Goal: Task Accomplishment & Management: Manage account settings

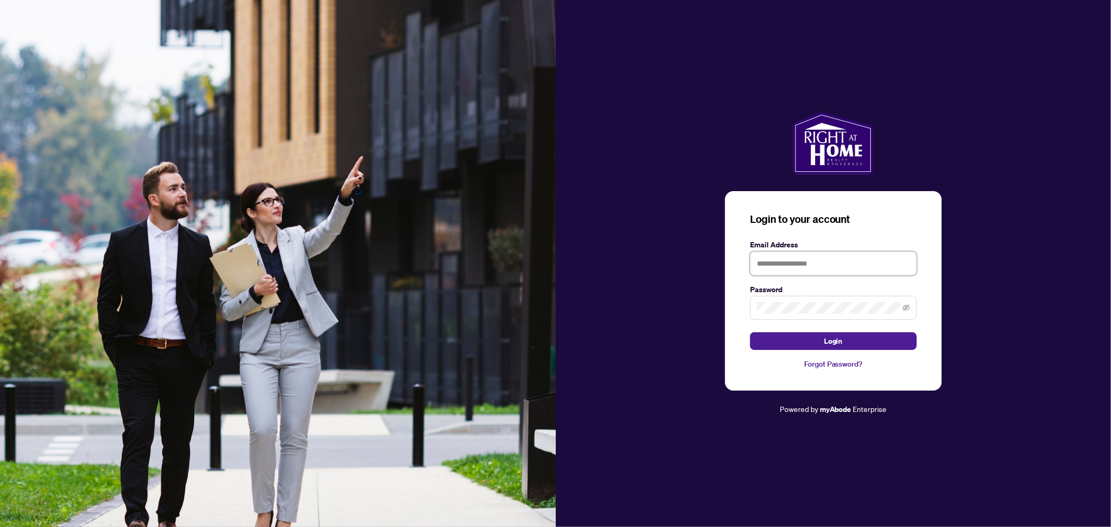
type input "**********"
click at [808, 341] on button "Login" at bounding box center [833, 341] width 167 height 18
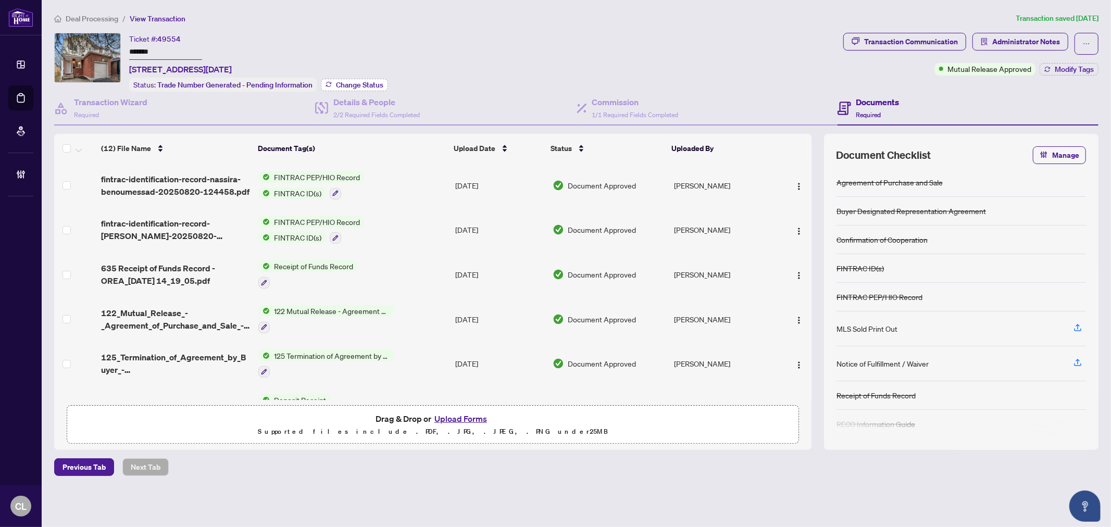
click at [370, 85] on span "Change Status" at bounding box center [359, 84] width 47 height 7
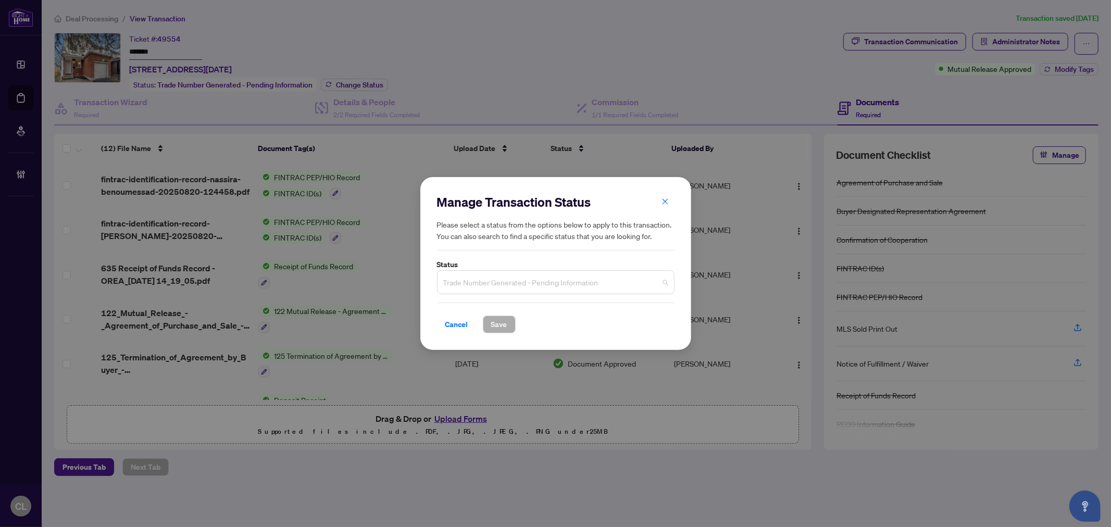
click at [662, 282] on span "Trade Number Generated - Pending Information" at bounding box center [555, 282] width 225 height 20
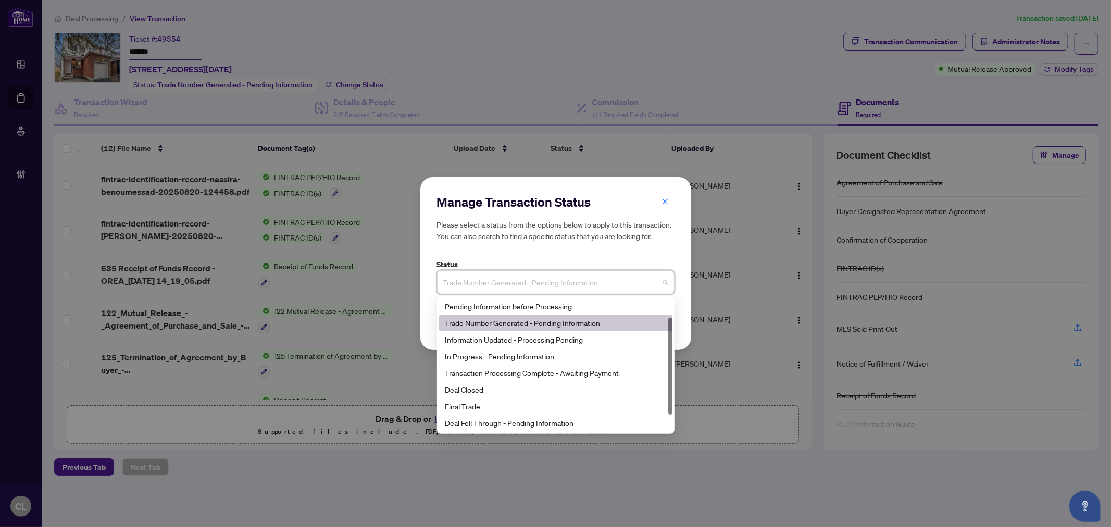
scroll to position [49, 0]
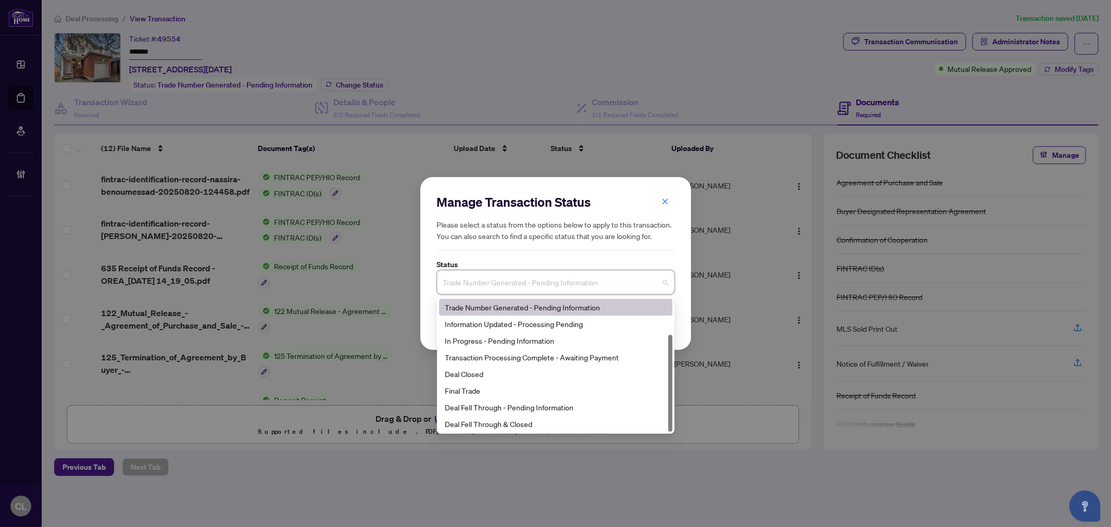
drag, startPoint x: 670, startPoint y: 336, endPoint x: 673, endPoint y: 389, distance: 53.2
click at [673, 389] on div "4 7 6 Pending Information before Processing Trade Number Generated - Pending In…" at bounding box center [556, 365] width 238 height 138
click at [550, 424] on div "Deal Fell Through & Closed" at bounding box center [555, 423] width 221 height 11
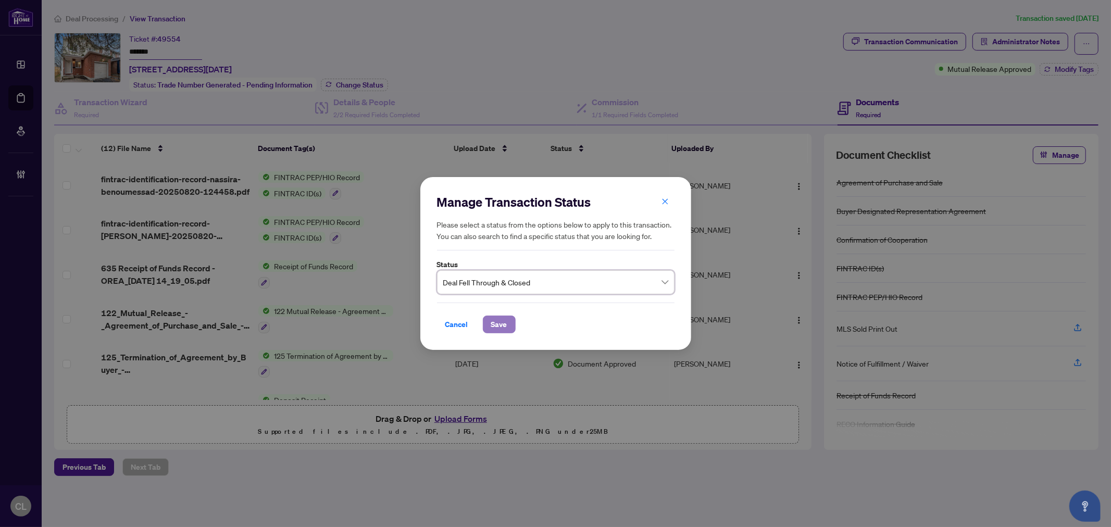
click at [501, 319] on span "Save" at bounding box center [499, 324] width 16 height 17
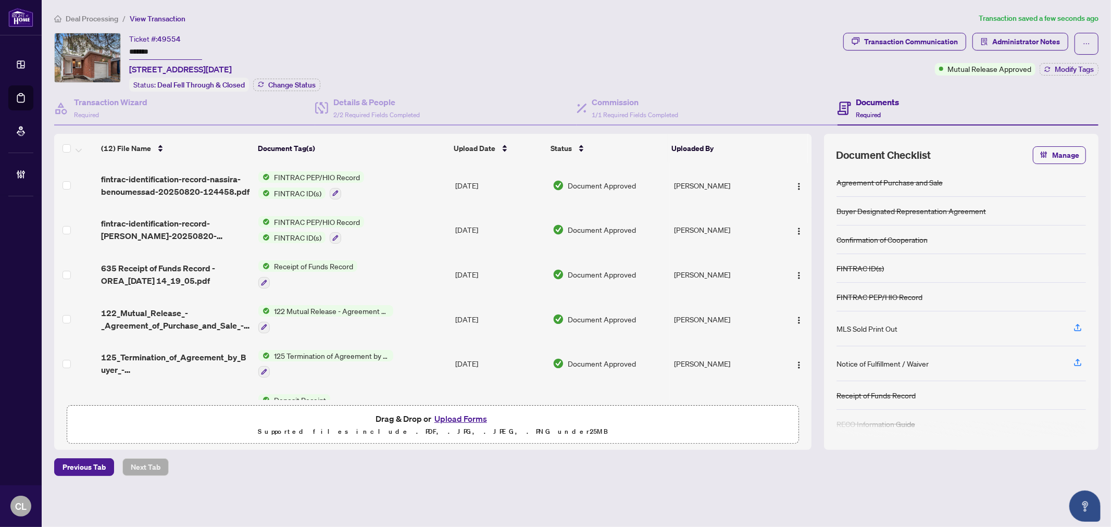
drag, startPoint x: 129, startPoint y: 49, endPoint x: 160, endPoint y: 48, distance: 30.8
click at [160, 48] on input "*******" at bounding box center [165, 52] width 73 height 15
click at [388, 33] on div "Ticket #: 49554 ******* 170 Midsummer Terr, Orleans, Ontario K1E 3V6, Canada St…" at bounding box center [446, 62] width 785 height 59
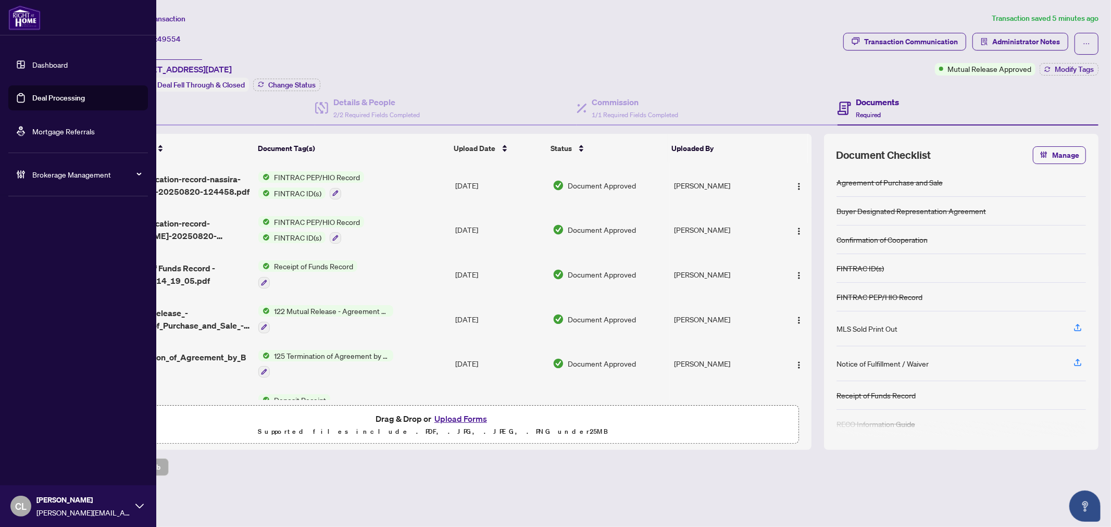
click at [60, 97] on link "Deal Processing" at bounding box center [58, 97] width 53 height 9
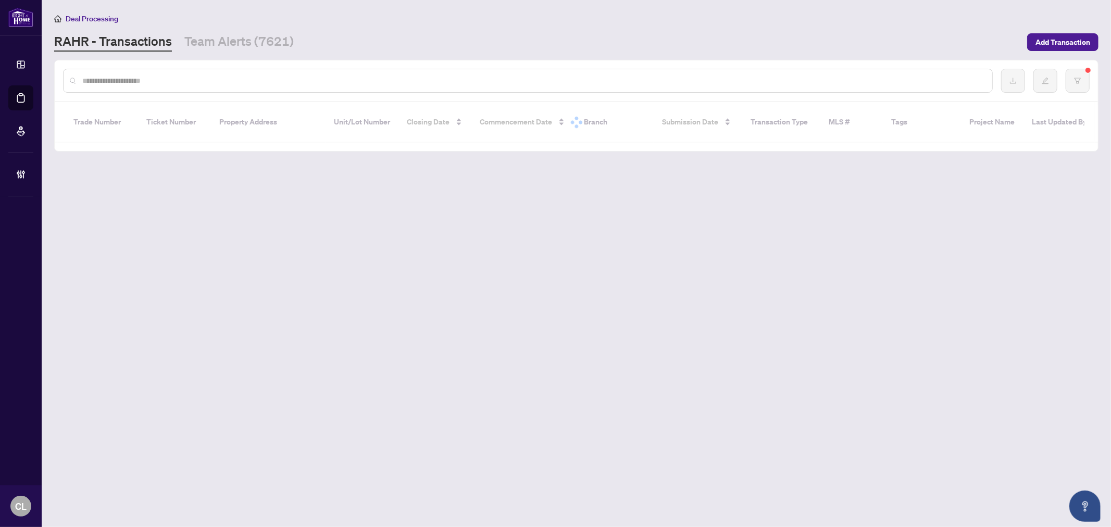
click at [160, 79] on input "text" at bounding box center [533, 80] width 902 height 11
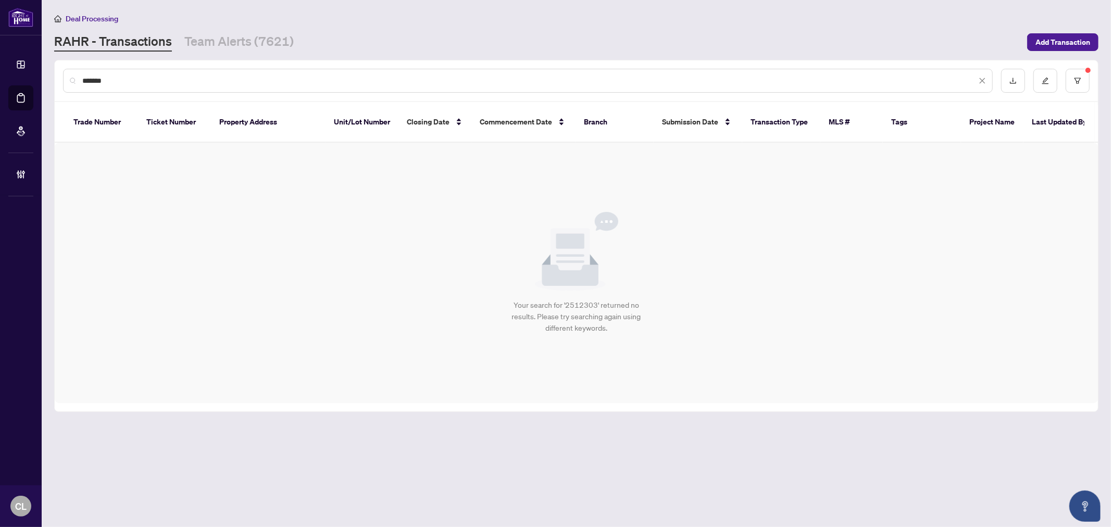
type input "*******"
click at [1091, 75] on div "*******" at bounding box center [576, 80] width 1043 height 41
click at [1082, 77] on button "button" at bounding box center [1078, 81] width 24 height 24
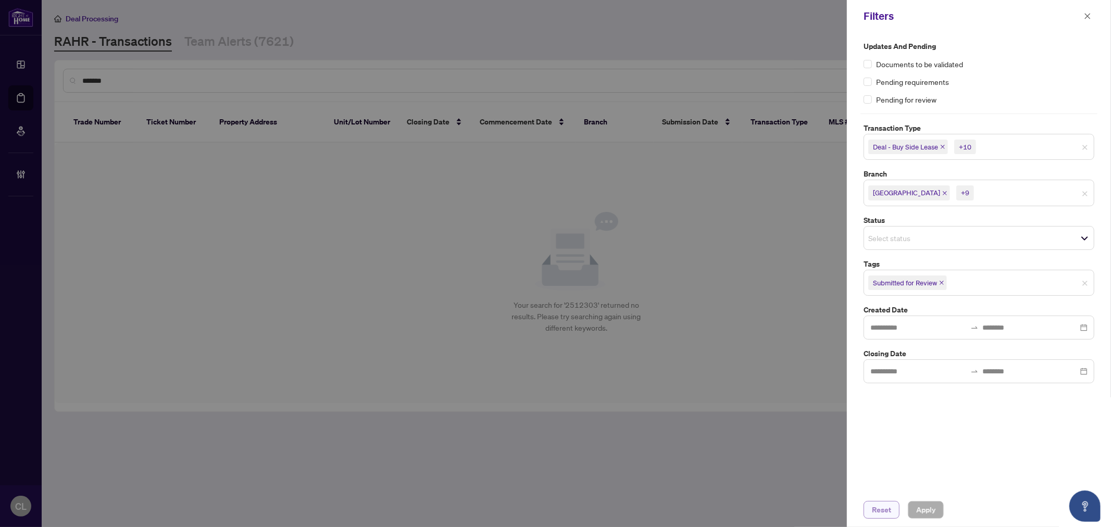
click at [883, 512] on span "Reset" at bounding box center [881, 510] width 19 height 17
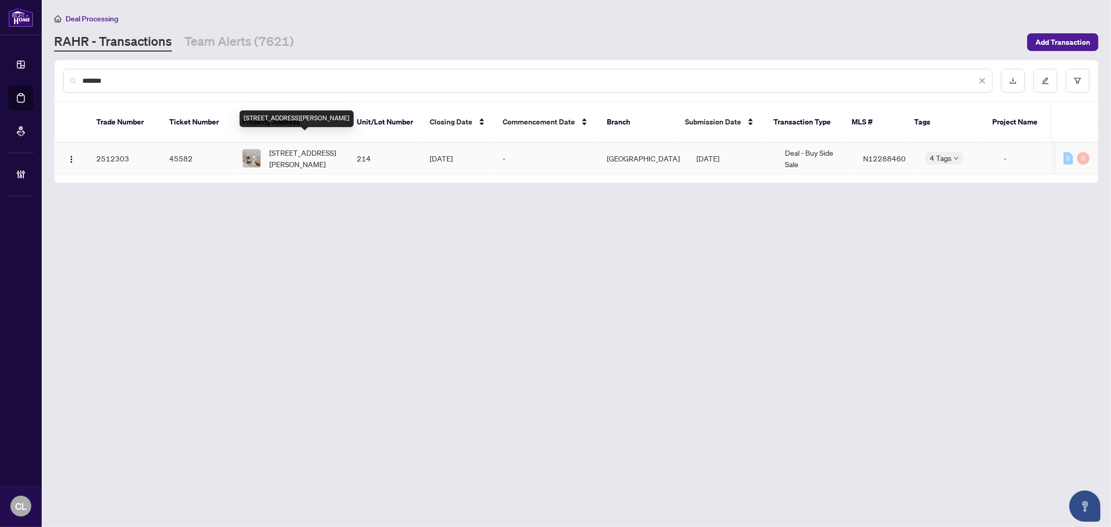
click at [284, 150] on span "214-18 Harding Blvd, Richmond Hill, Ontario L4C 0T3, Canada" at bounding box center [304, 158] width 71 height 23
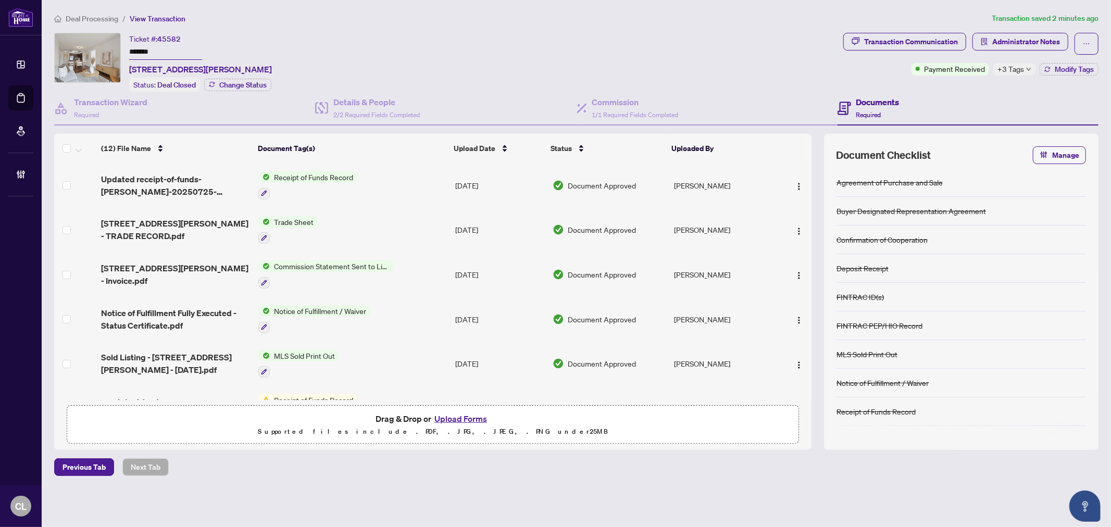
click at [1030, 68] on icon "down" at bounding box center [1028, 69] width 5 height 5
click at [662, 59] on div "Ticket #: 45582 ******* 214-18 Harding Blvd, Richmond Hill, Ontario L4C 0T3, Ca…" at bounding box center [446, 62] width 785 height 59
click at [904, 39] on div "Transaction Communication" at bounding box center [911, 41] width 94 height 17
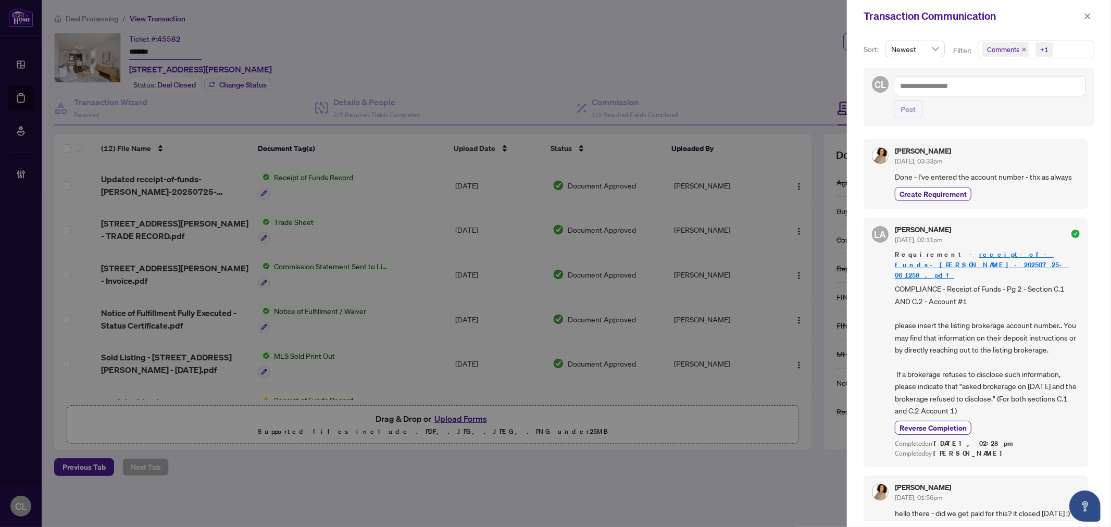
click at [20, 97] on div at bounding box center [555, 263] width 1111 height 527
click at [1087, 17] on icon "close" at bounding box center [1087, 16] width 7 height 7
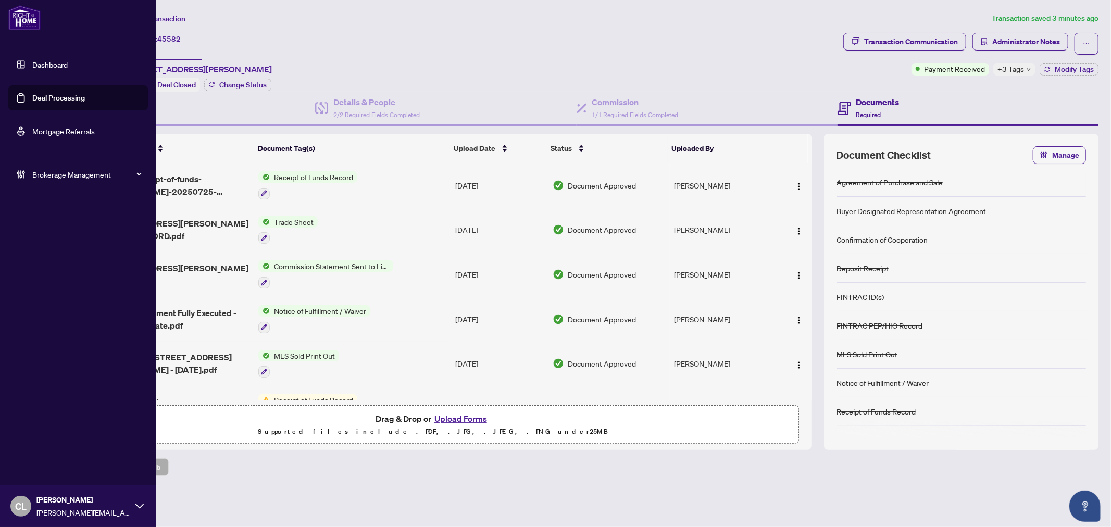
click at [45, 93] on link "Deal Processing" at bounding box center [58, 97] width 53 height 9
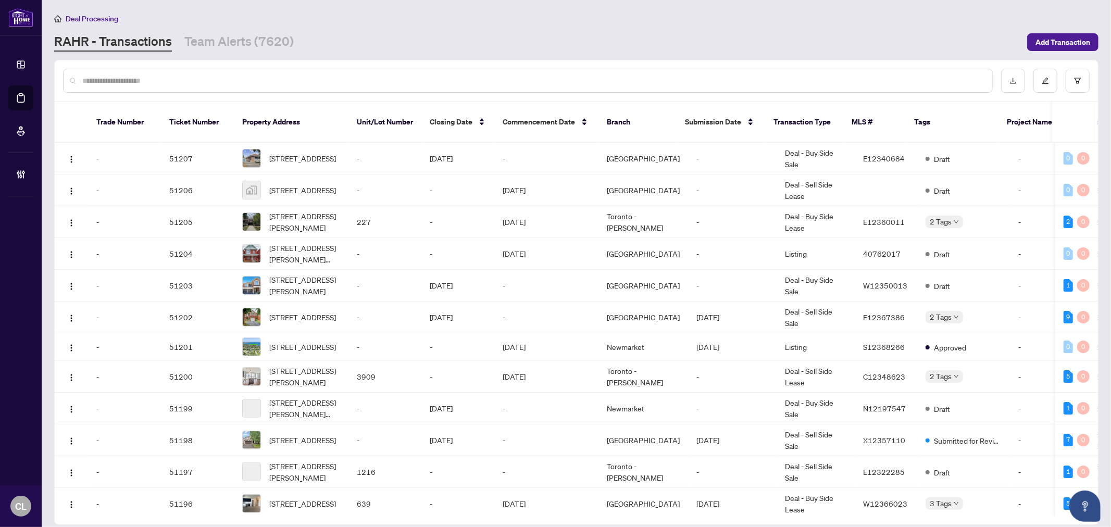
click at [180, 76] on input "text" at bounding box center [533, 80] width 902 height 11
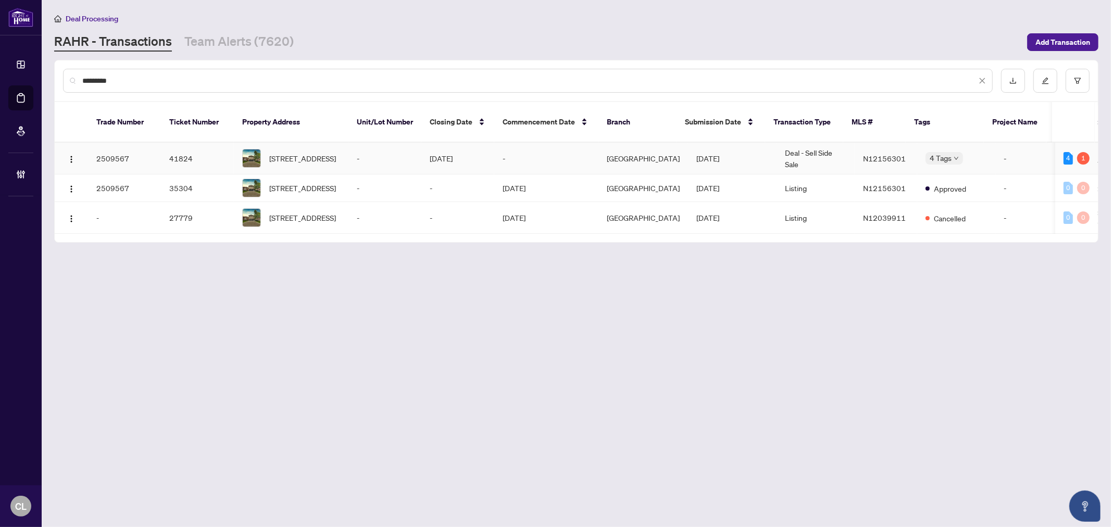
type input "*********"
click at [470, 147] on td "[DATE]" at bounding box center [457, 159] width 73 height 32
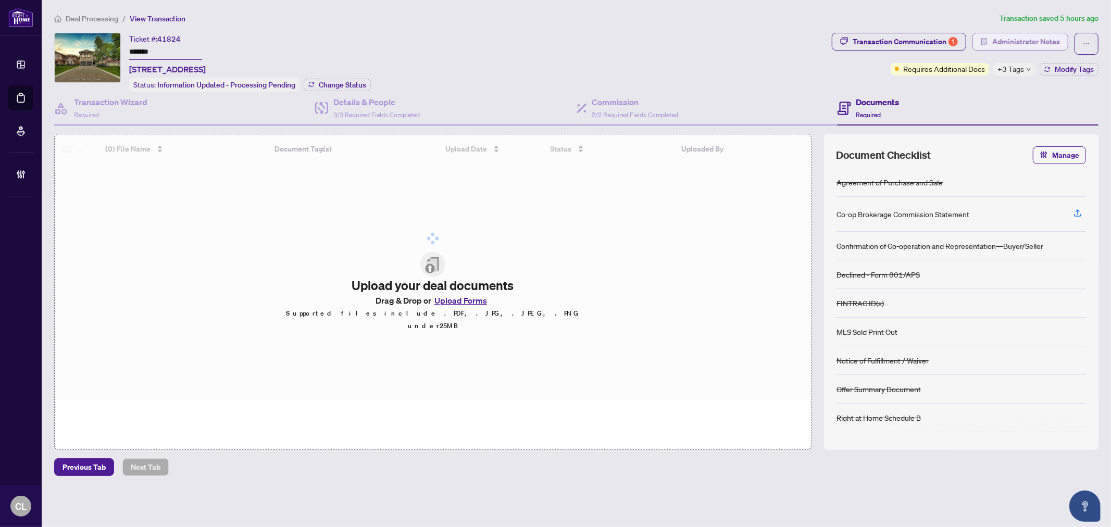
click at [1027, 43] on span "Administrator Notes" at bounding box center [1026, 41] width 68 height 17
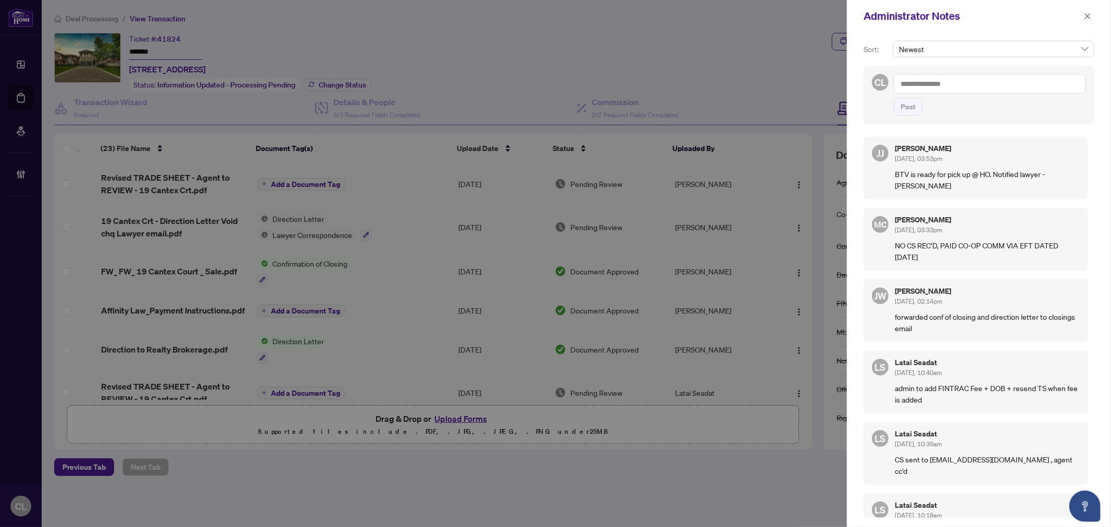
click at [206, 47] on div at bounding box center [555, 263] width 1111 height 527
click at [127, 347] on div at bounding box center [555, 263] width 1111 height 527
click at [1084, 18] on button "button" at bounding box center [1088, 16] width 14 height 13
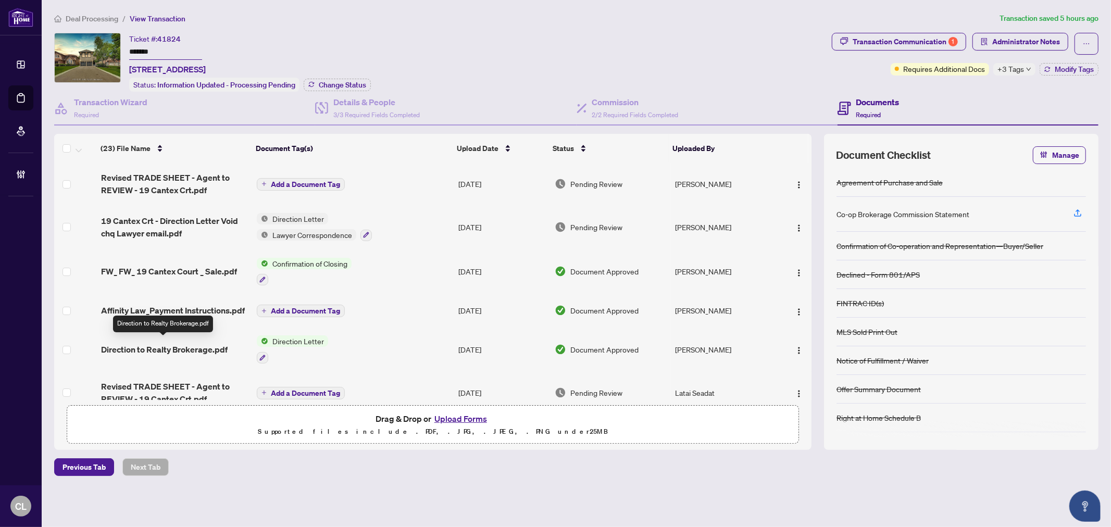
click at [152, 345] on span "Direction to Realty Brokerage.pdf" at bounding box center [164, 349] width 127 height 13
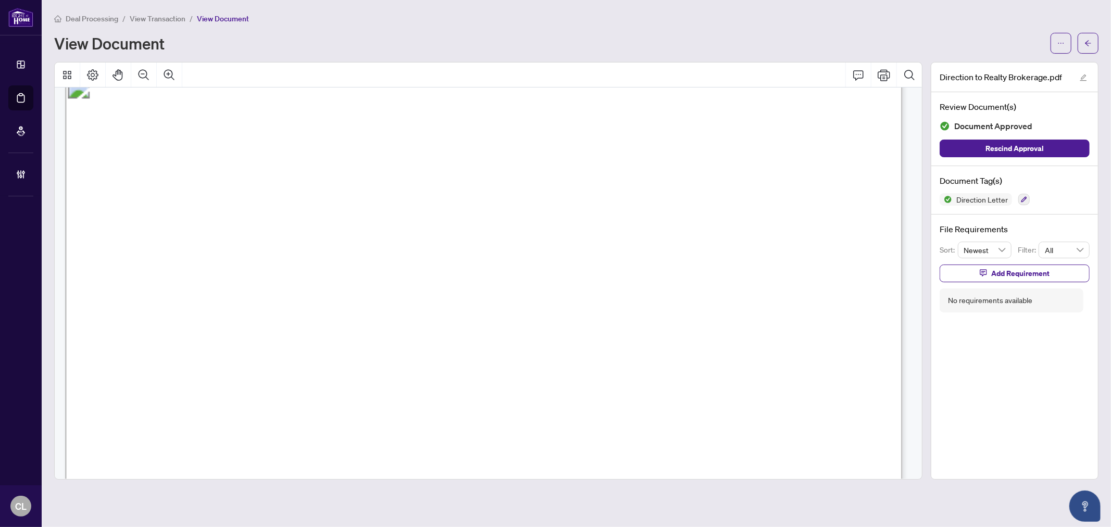
scroll to position [7, 0]
drag, startPoint x: 514, startPoint y: 316, endPoint x: 400, endPoint y: 325, distance: 114.9
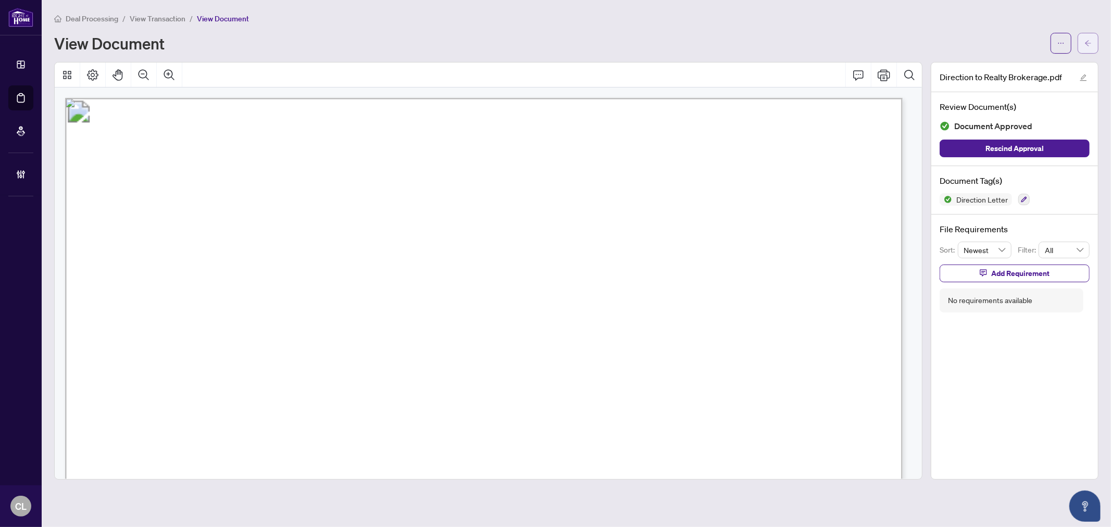
click at [1084, 40] on button "button" at bounding box center [1088, 43] width 21 height 21
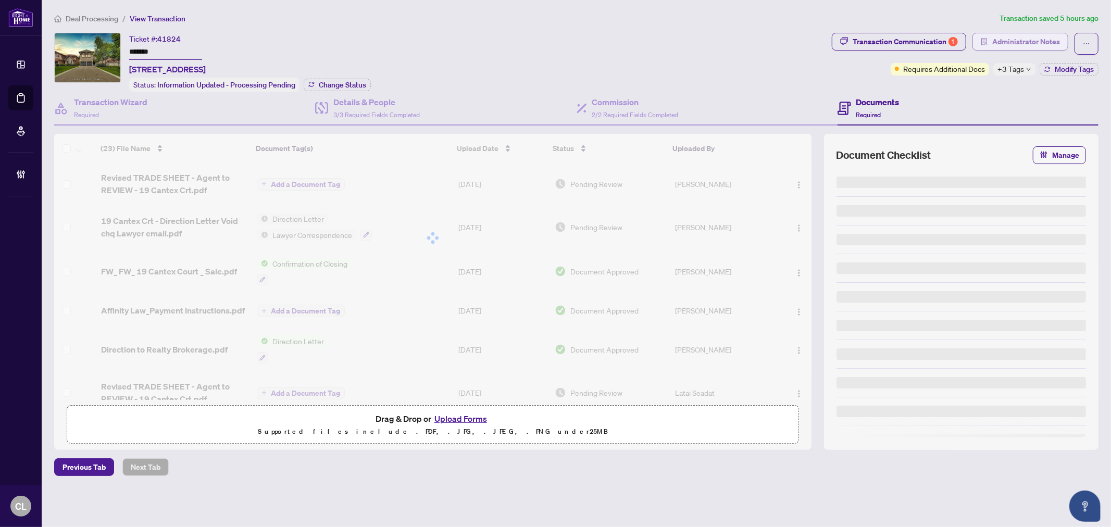
click at [997, 42] on span "Administrator Notes" at bounding box center [1026, 41] width 68 height 17
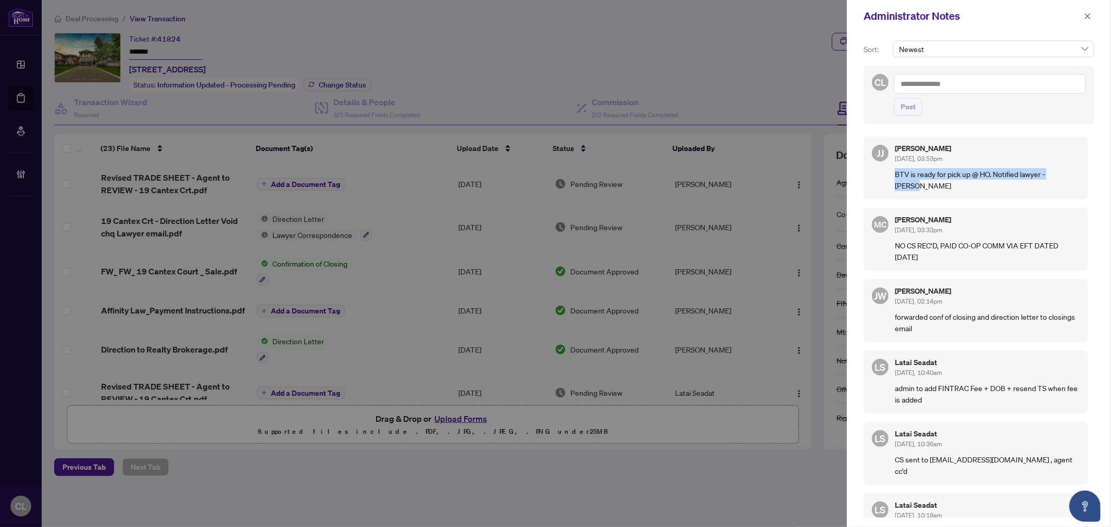
drag, startPoint x: 1070, startPoint y: 174, endPoint x: 888, endPoint y: 174, distance: 181.8
click at [888, 174] on div "JJ Jamila Johnson Aug/29/2025, 03:53pm BTV is ready for pick up @ HO. Notified …" at bounding box center [976, 167] width 225 height 63
copy p "BTV is ready for pick up @ HO. Notified lawyer -Jamila"
click at [983, 142] on div "JJ Jamila Johnson Aug/29/2025, 03:53pm BTV is ready for pick up @ HO. Notified …" at bounding box center [976, 167] width 225 height 63
drag, startPoint x: 967, startPoint y: 156, endPoint x: 896, endPoint y: 159, distance: 70.9
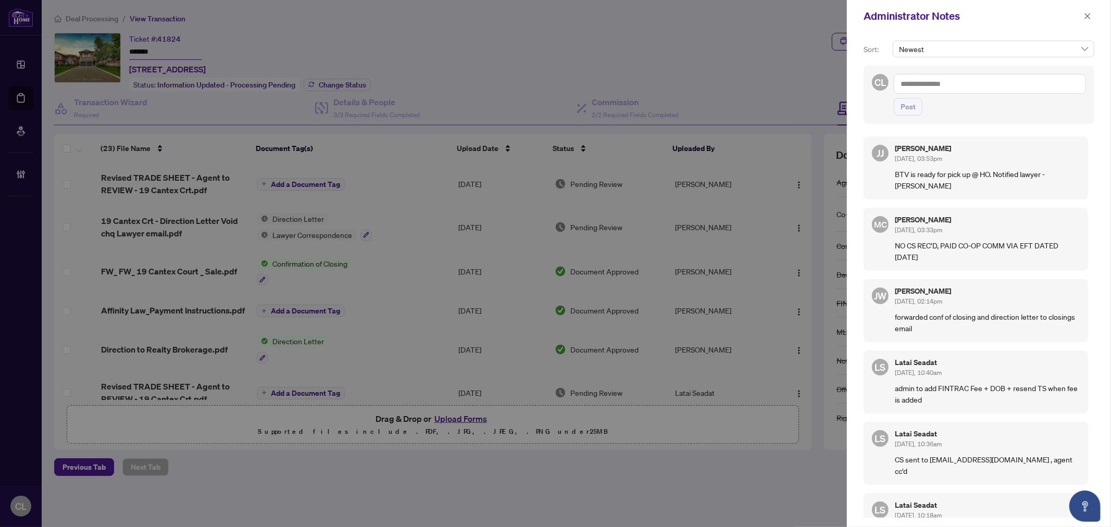
click at [896, 159] on div "Jamila Johnson Aug/29/2025, 03:53pm" at bounding box center [987, 154] width 185 height 19
copy span "Aug/29/2025, 03:53pm"
click at [1084, 17] on icon "close" at bounding box center [1087, 16] width 7 height 7
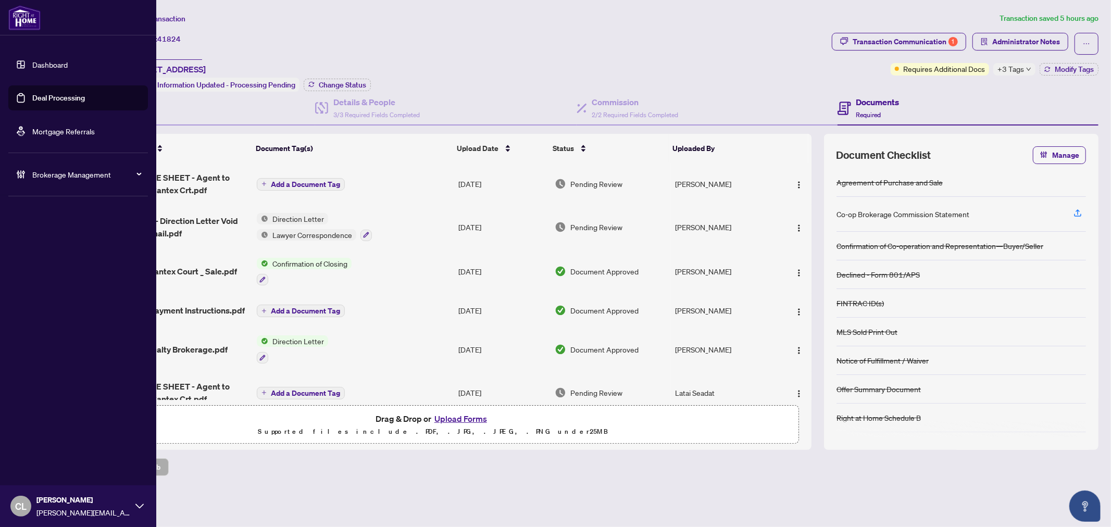
click at [64, 97] on link "Deal Processing" at bounding box center [58, 97] width 53 height 9
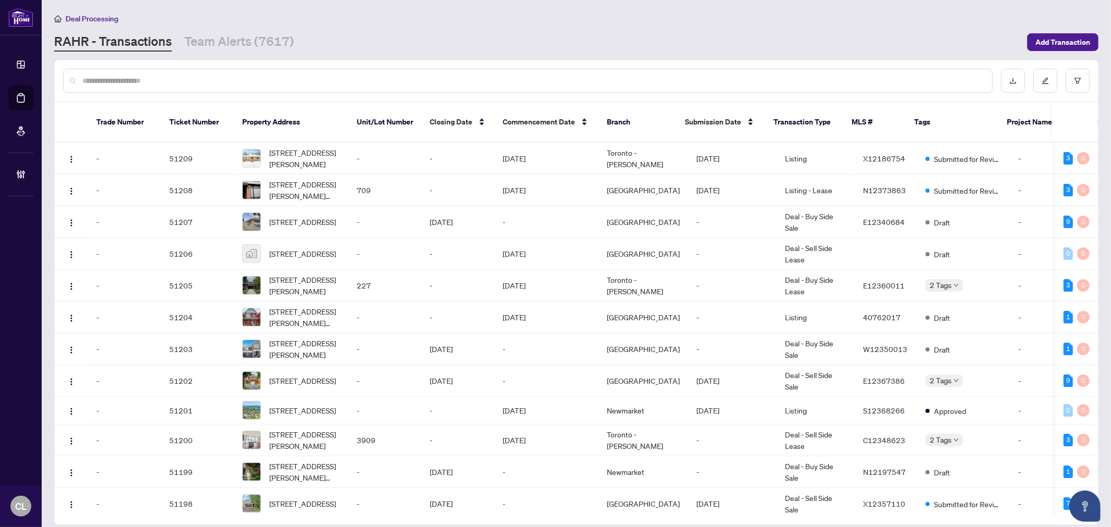
click at [213, 78] on input "text" at bounding box center [533, 80] width 902 height 11
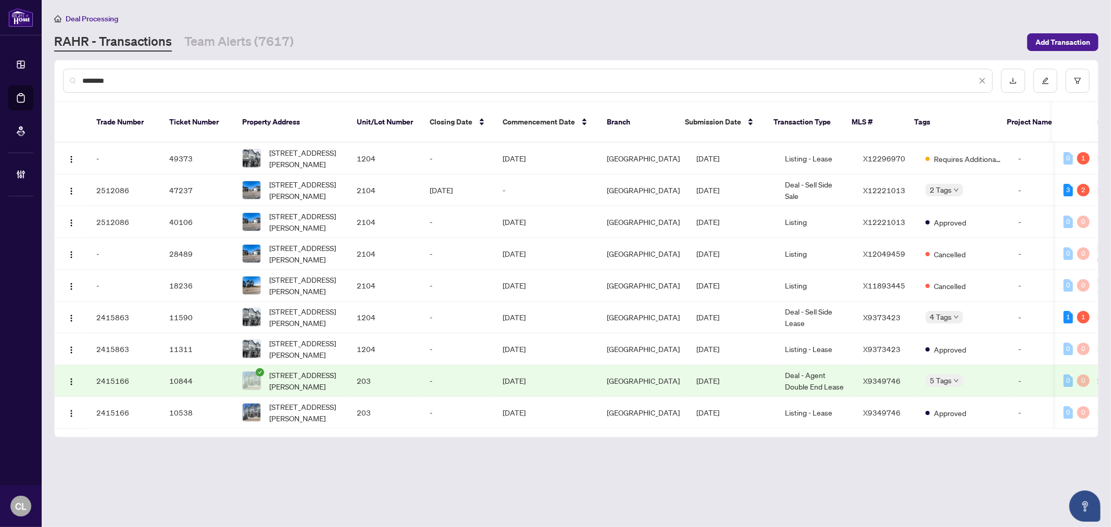
type input "********"
click at [250, 186] on div "2104-160 Densmore Rd, Cobourg, Ontario K9A 0X8, Canada" at bounding box center [291, 190] width 98 height 23
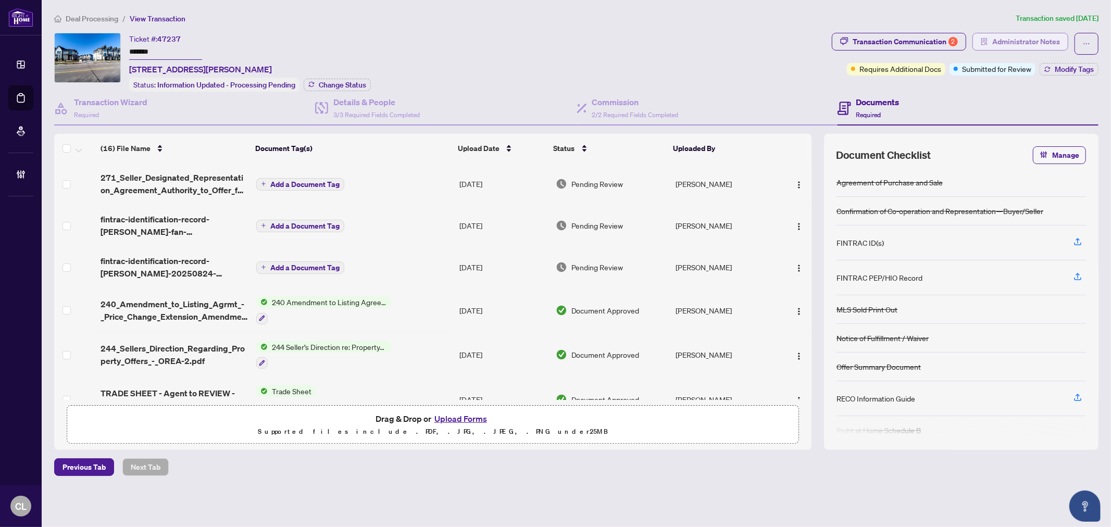
click at [1016, 36] on span "Administrator Notes" at bounding box center [1026, 41] width 68 height 17
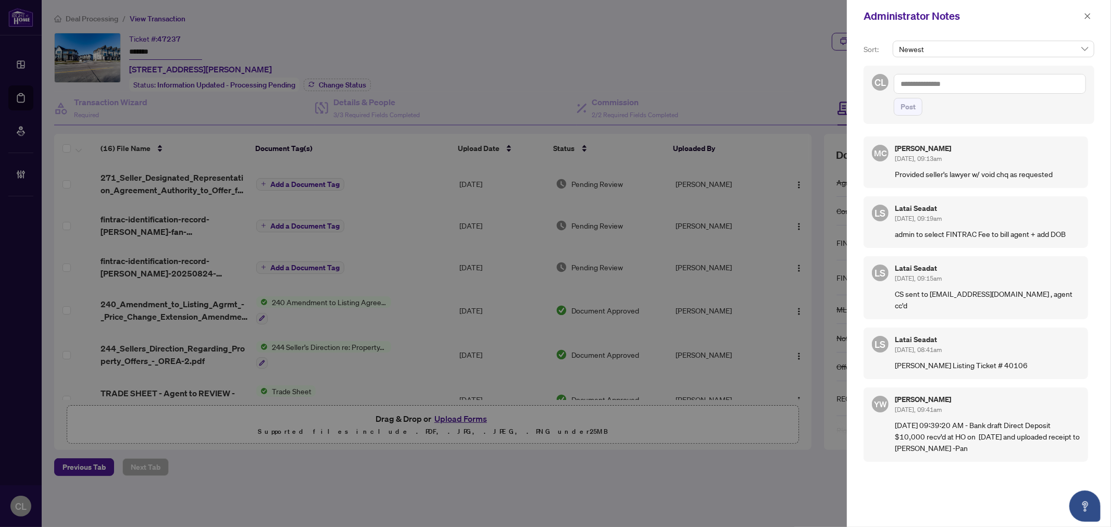
click at [913, 80] on textarea at bounding box center [990, 84] width 192 height 20
paste textarea "**********"
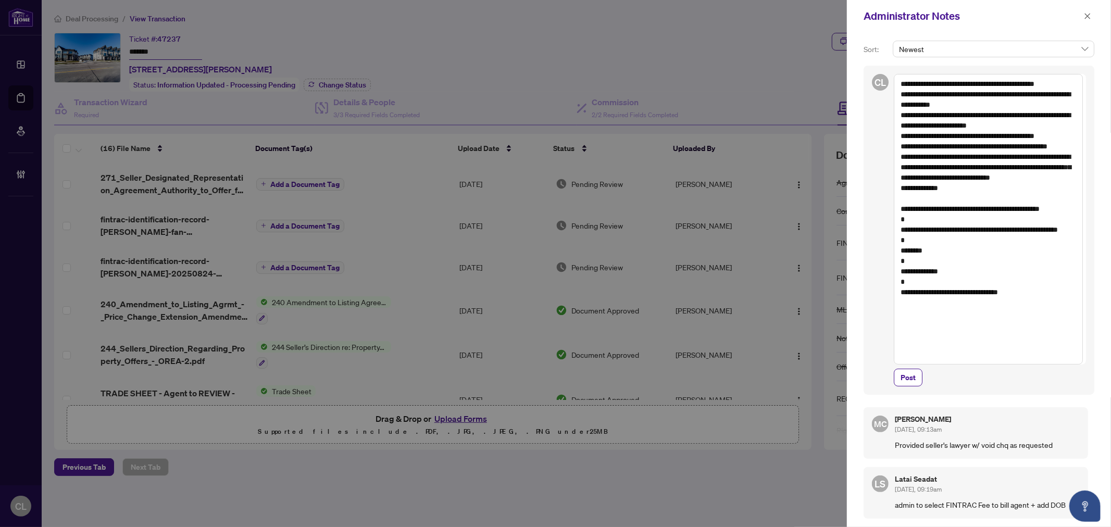
drag, startPoint x: 909, startPoint y: 188, endPoint x: 931, endPoint y: 221, distance: 40.6
click at [931, 221] on textarea "**********" at bounding box center [988, 219] width 189 height 291
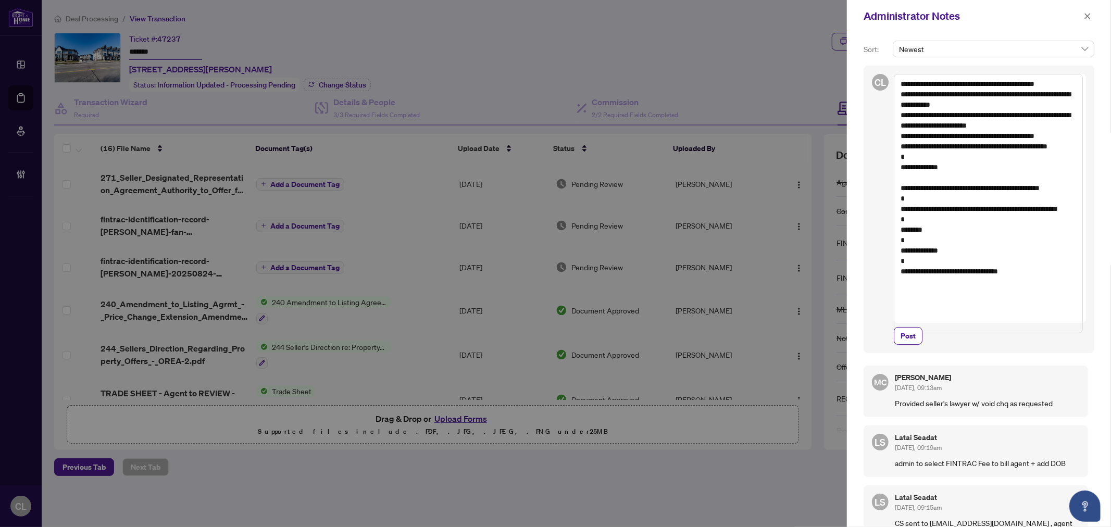
click at [961, 296] on textarea "**********" at bounding box center [988, 203] width 189 height 259
type textarea "**********"
click at [914, 329] on span "Post" at bounding box center [908, 336] width 15 height 17
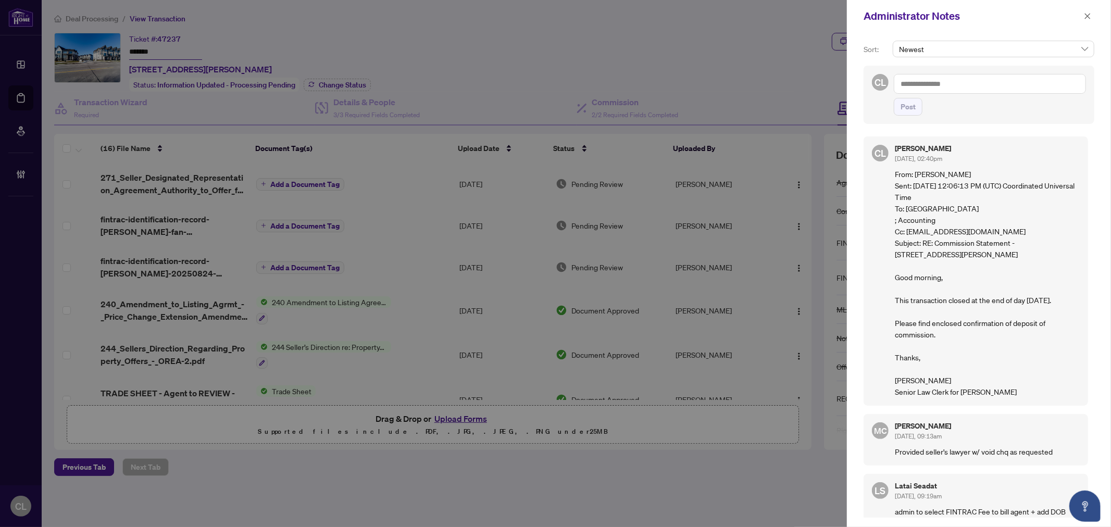
click at [15, 95] on div at bounding box center [555, 263] width 1111 height 527
click at [1090, 15] on icon "close" at bounding box center [1087, 16] width 7 height 7
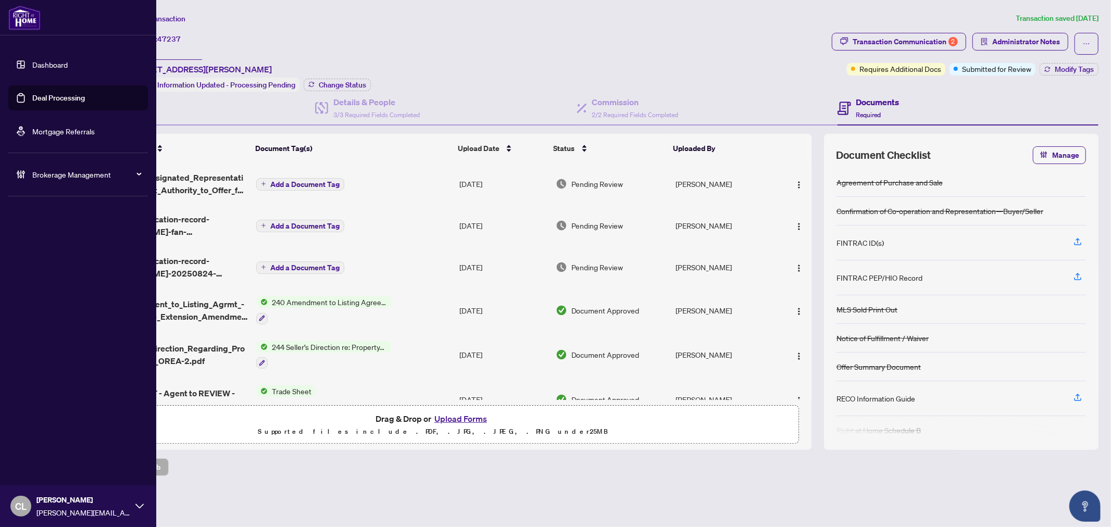
drag, startPoint x: 63, startPoint y: 92, endPoint x: 89, endPoint y: 99, distance: 27.0
click at [63, 93] on link "Deal Processing" at bounding box center [58, 97] width 53 height 9
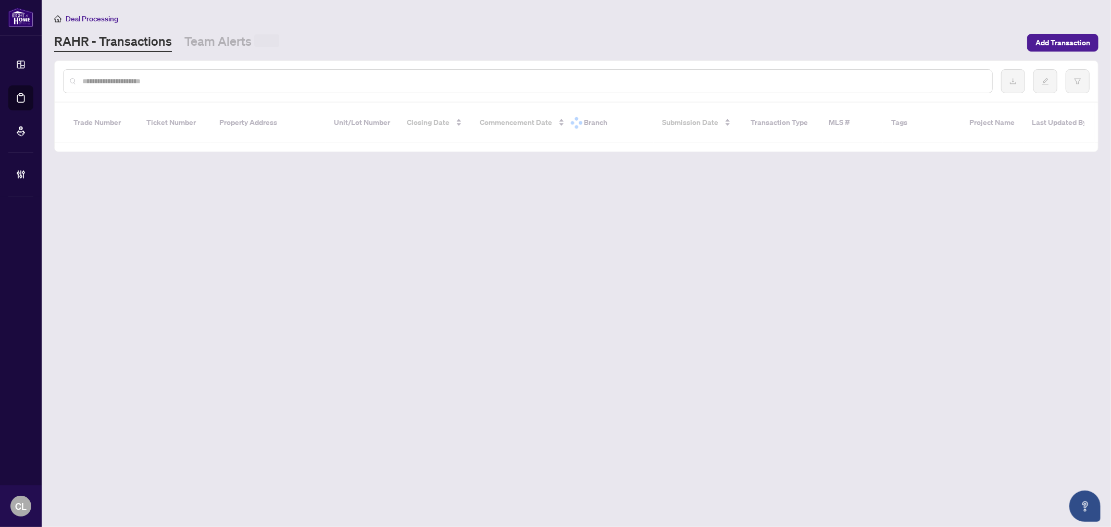
click at [265, 76] on input "text" at bounding box center [533, 81] width 902 height 11
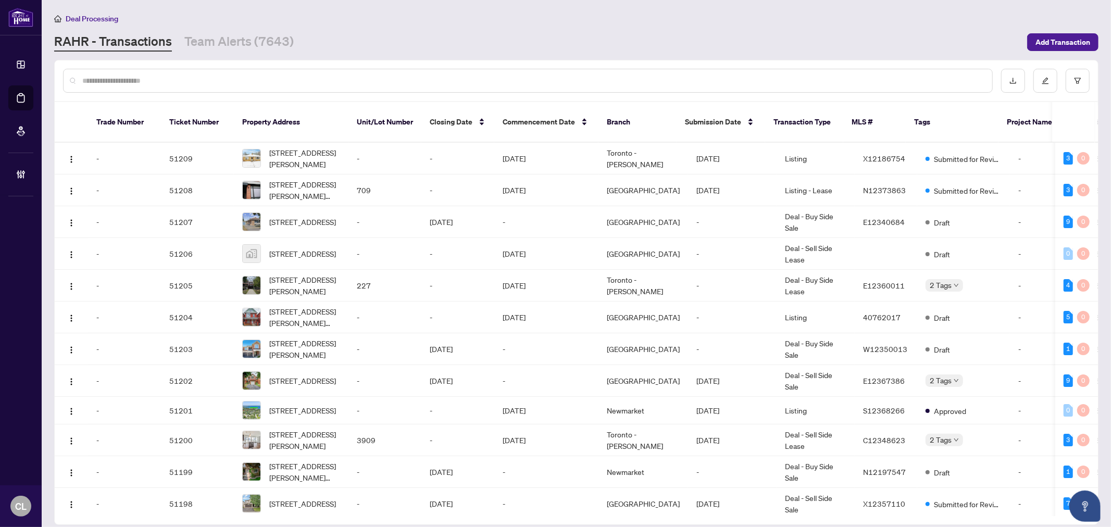
paste input "**********"
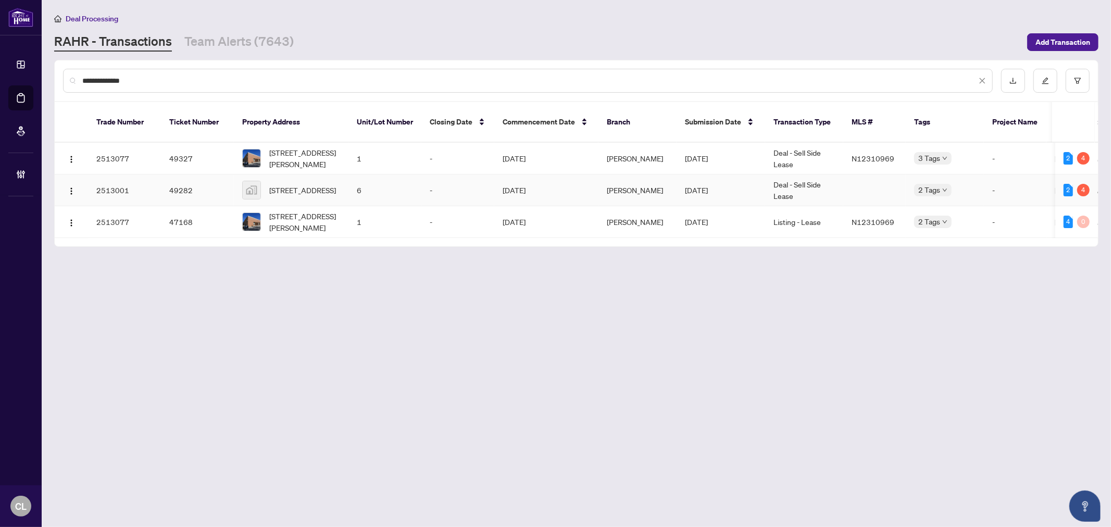
type input "**********"
click at [313, 184] on span "6-36 Basaltic Rd unit 6, Vaughan, ON, Canada" at bounding box center [302, 189] width 67 height 11
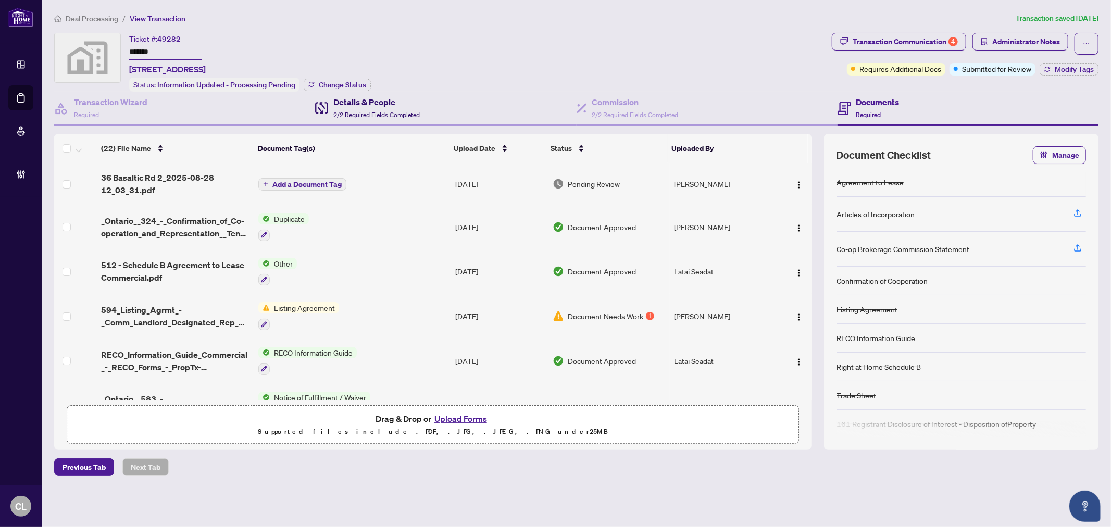
click at [356, 103] on h4 "Details & People" at bounding box center [376, 102] width 86 height 13
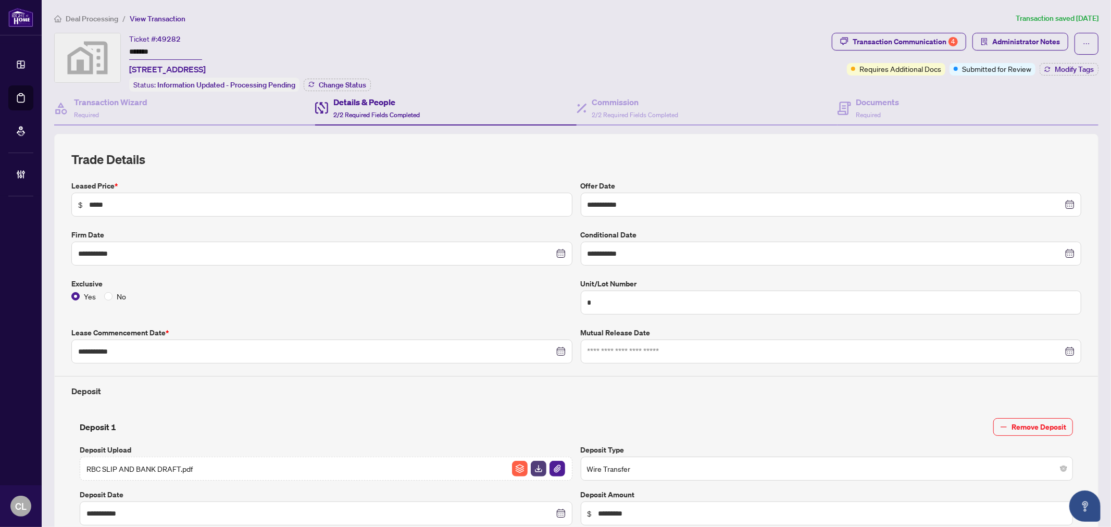
click at [388, 103] on h4 "Details & People" at bounding box center [376, 102] width 86 height 13
click at [359, 103] on h4 "Details & People" at bounding box center [376, 102] width 86 height 13
click at [595, 111] on span "2/2 Required Fields Completed" at bounding box center [635, 115] width 86 height 8
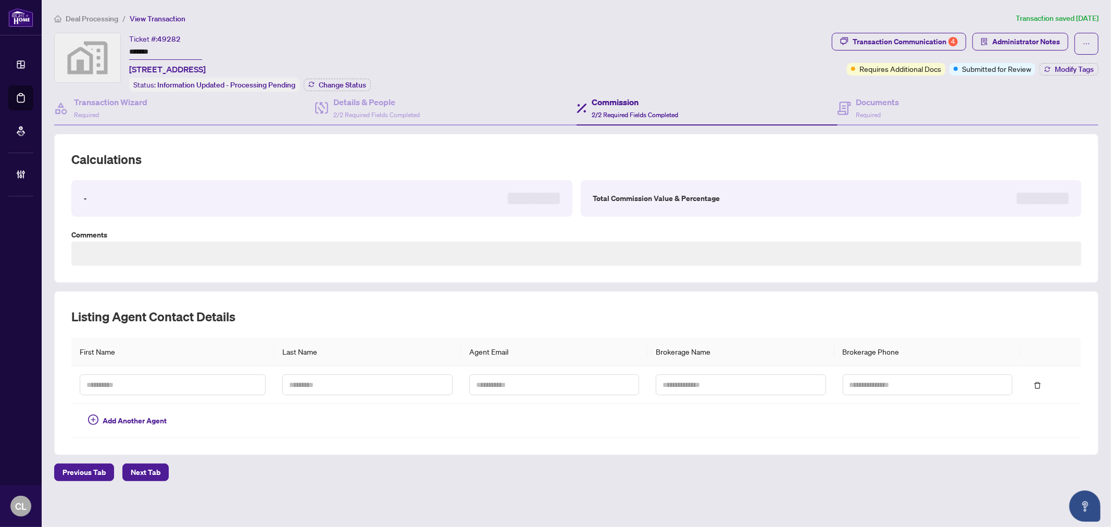
type textarea "**********"
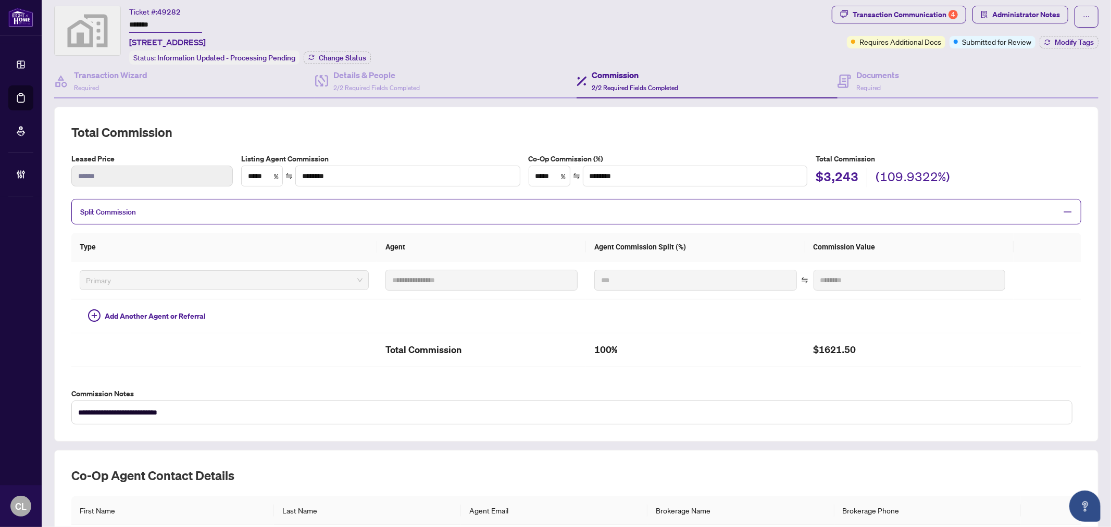
scroll to position [25, 0]
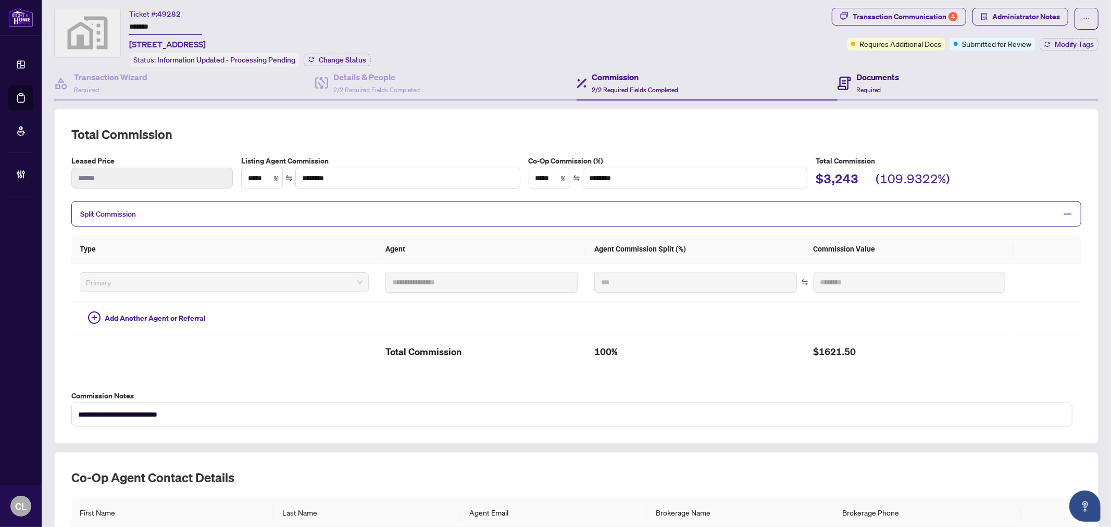
click at [863, 80] on div "Documents Required" at bounding box center [877, 83] width 43 height 24
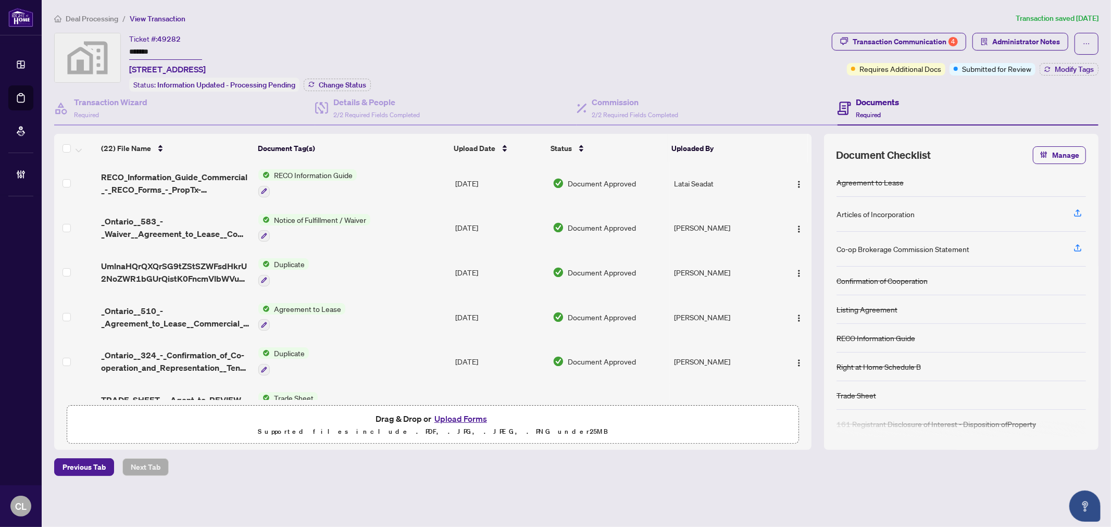
scroll to position [332, 0]
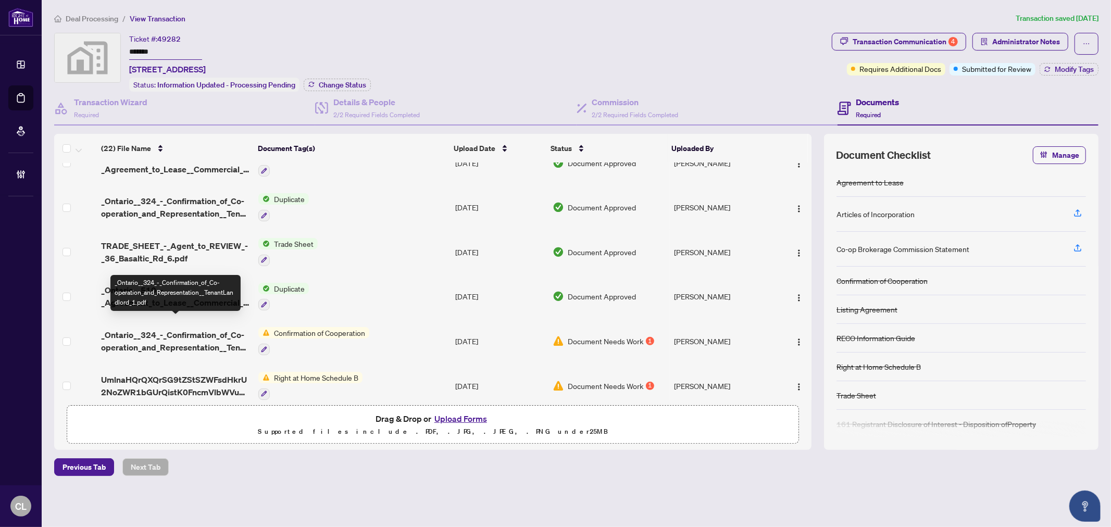
click at [168, 336] on span "_Ontario__324_-_Confirmation_of_Co-operation_and_Representation__TenantLandlord…" at bounding box center [175, 341] width 149 height 25
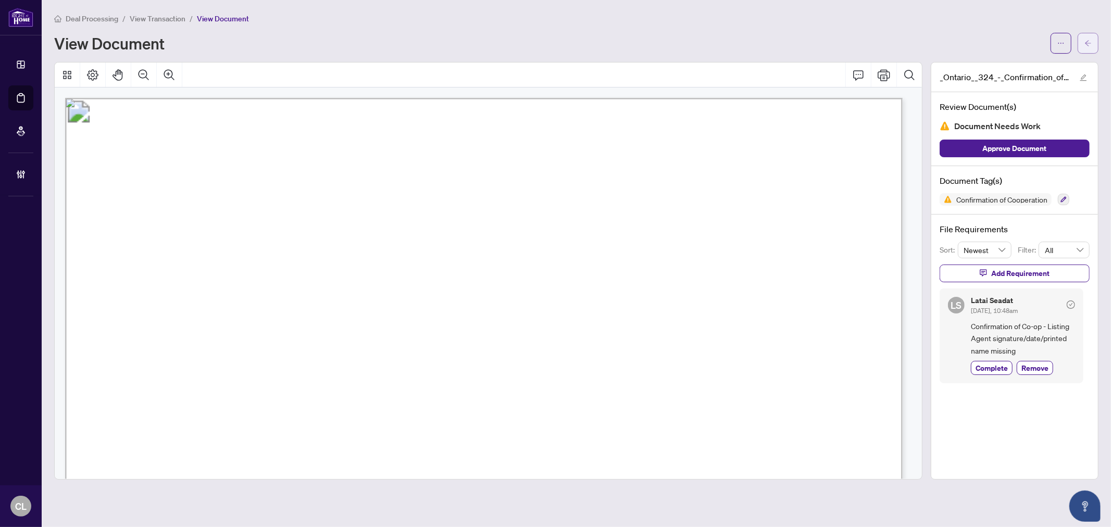
click at [1095, 40] on button "button" at bounding box center [1088, 43] width 21 height 21
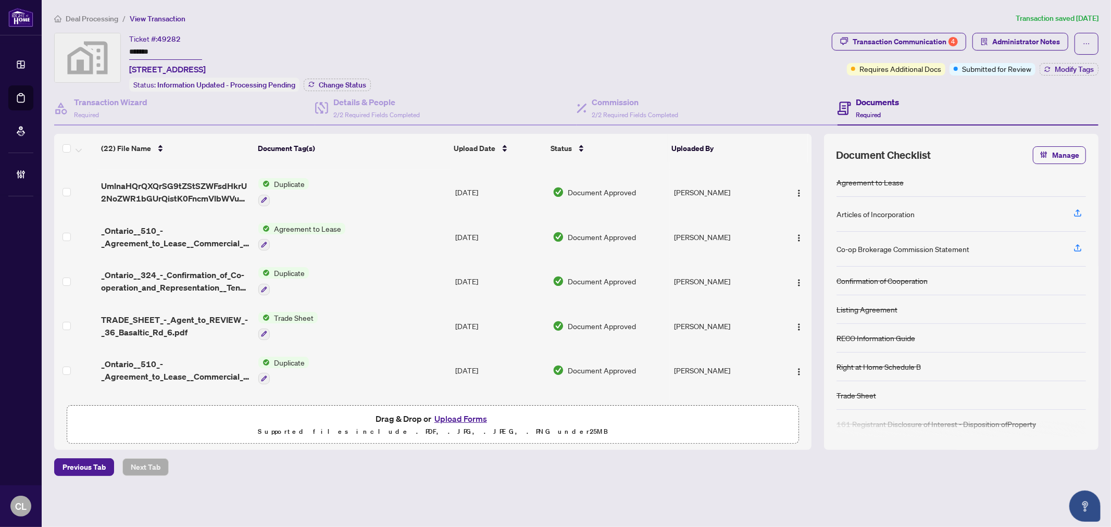
scroll to position [278, 0]
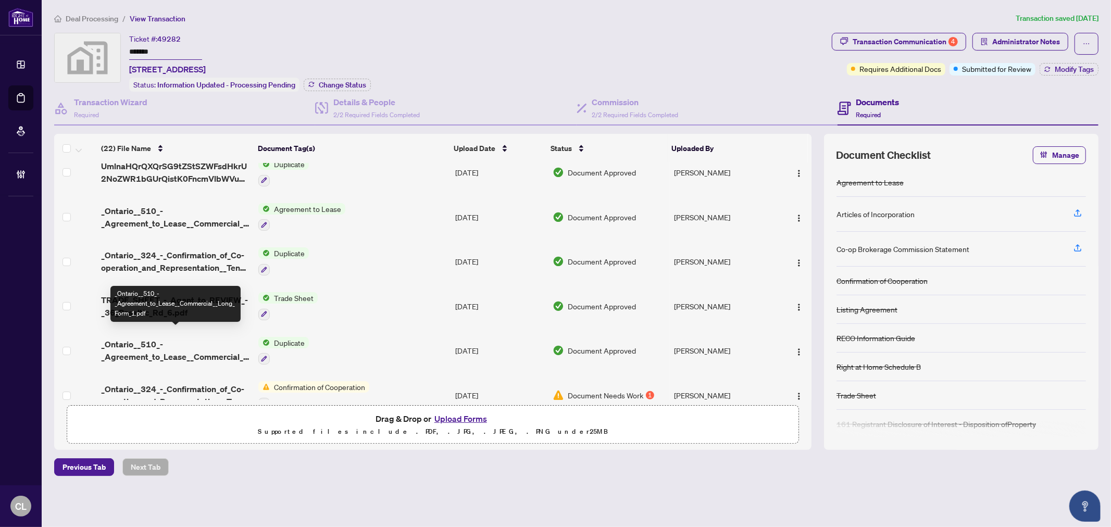
click at [140, 348] on span "_Ontario__510_-_Agreement_to_Lease__Commercial__Long_Form_1.pdf" at bounding box center [175, 350] width 149 height 25
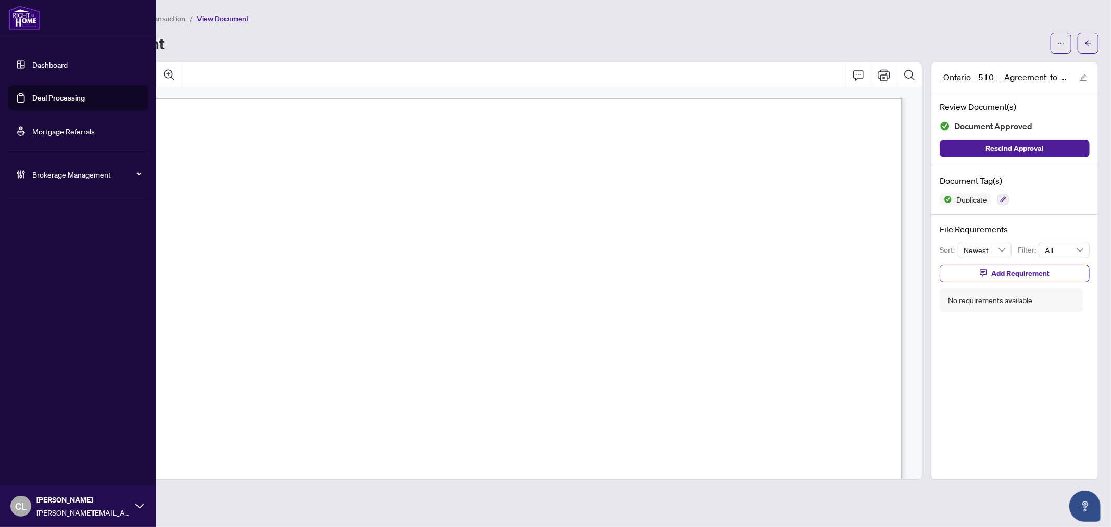
click at [80, 97] on link "Deal Processing" at bounding box center [58, 97] width 53 height 9
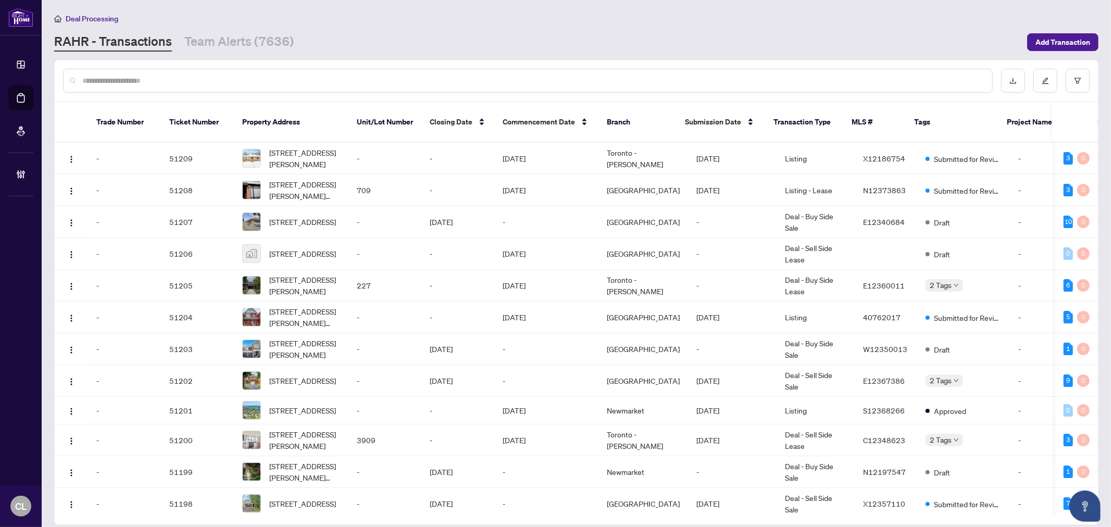
click at [139, 76] on input "text" at bounding box center [533, 80] width 902 height 11
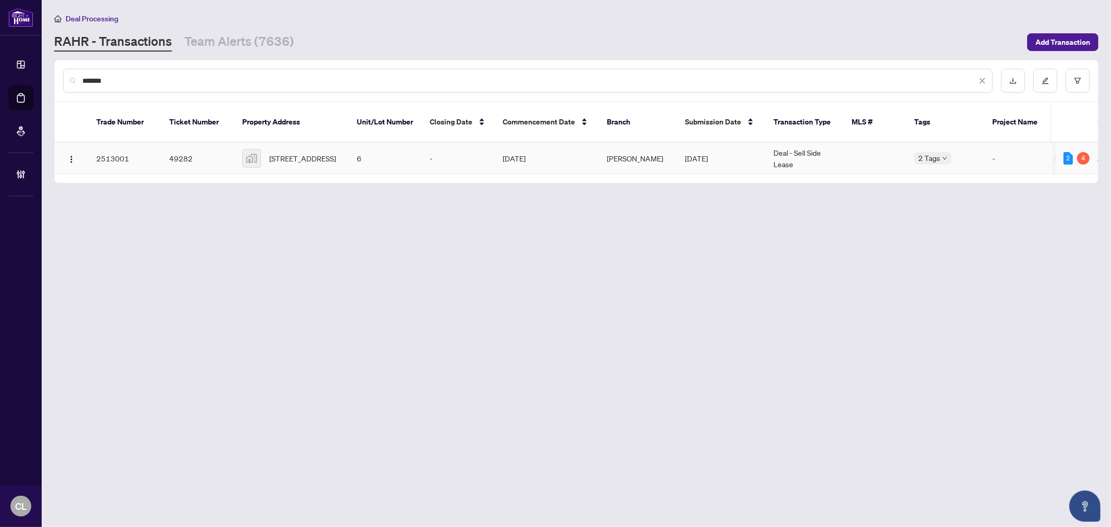
type input "*******"
click at [278, 153] on span "6-36 Basaltic Rd unit 6, Vaughan, ON, Canada" at bounding box center [302, 158] width 67 height 11
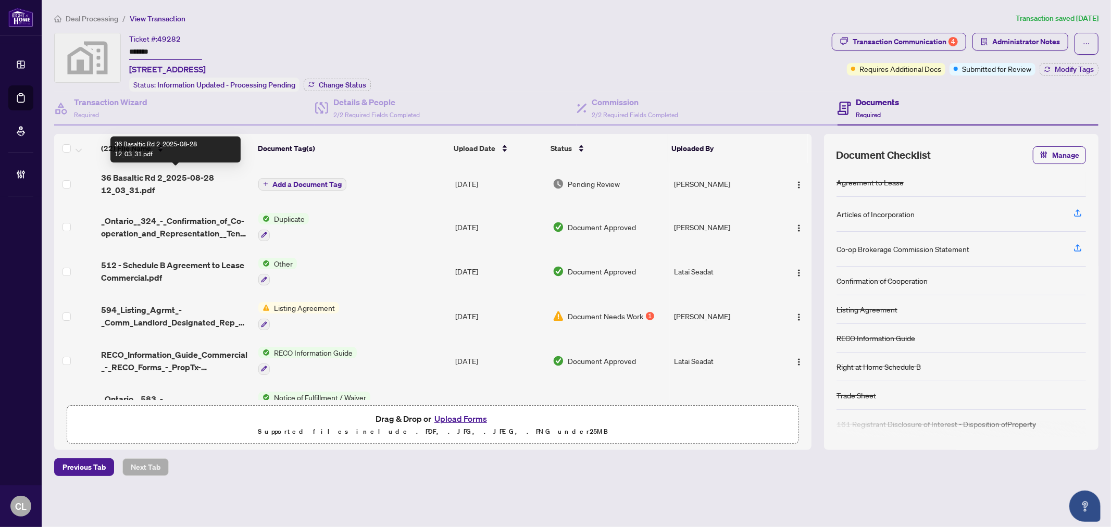
click at [198, 180] on span "36 Basaltic Rd 2_2025-08-28 12_03_31.pdf" at bounding box center [175, 183] width 149 height 25
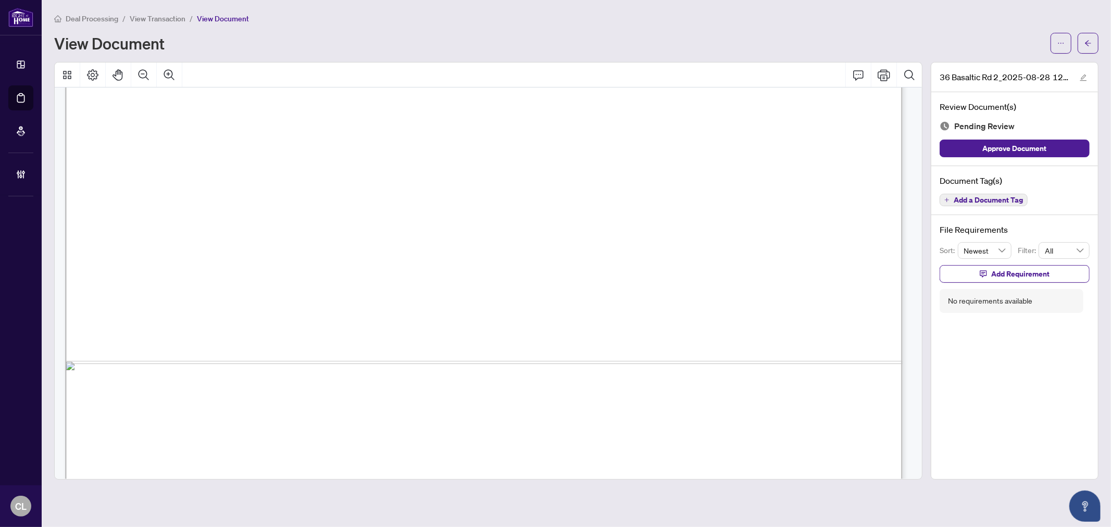
scroll to position [571, 0]
click at [1081, 43] on button "button" at bounding box center [1088, 43] width 21 height 21
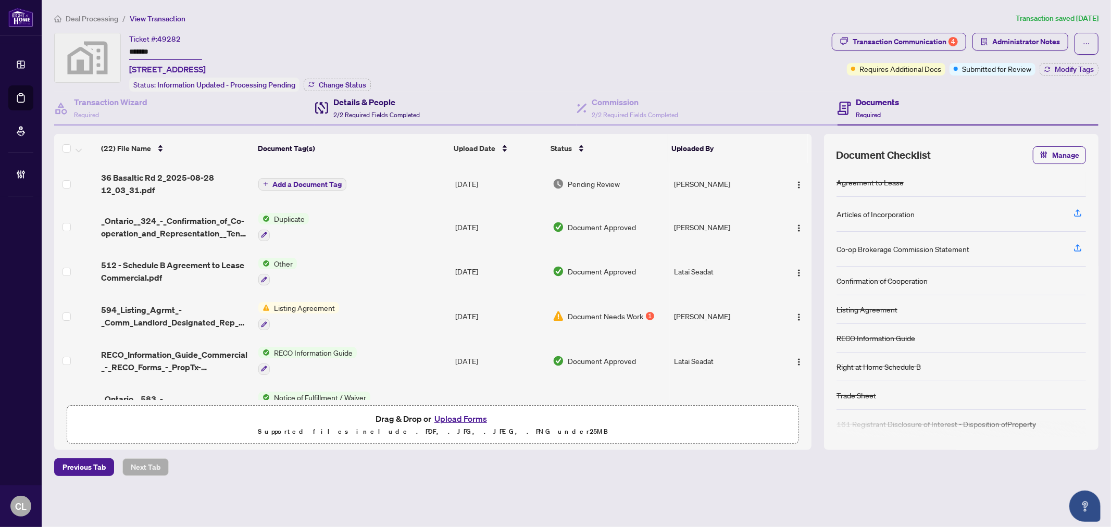
click at [385, 103] on h4 "Details & People" at bounding box center [376, 102] width 86 height 13
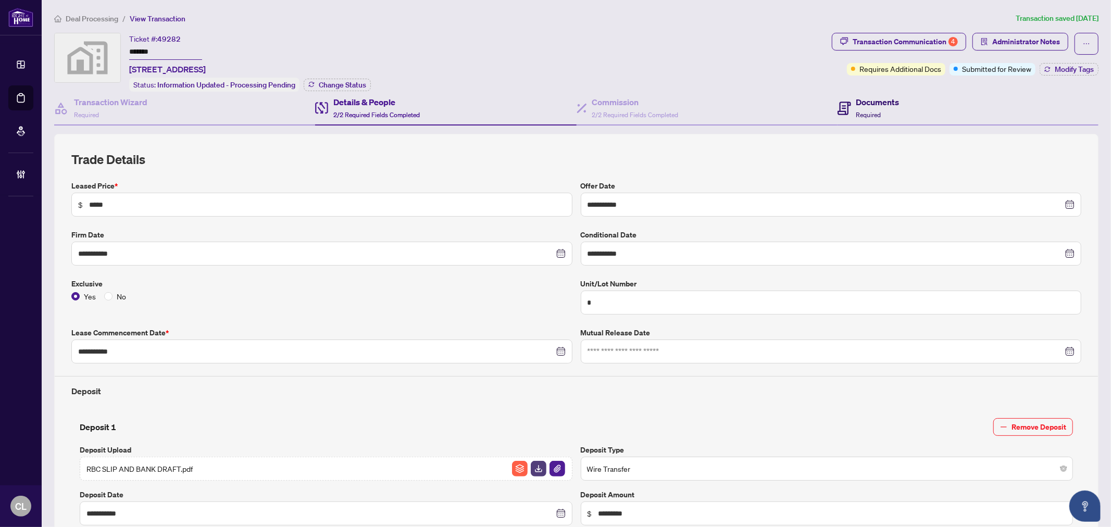
click at [860, 101] on h4 "Documents" at bounding box center [877, 102] width 43 height 13
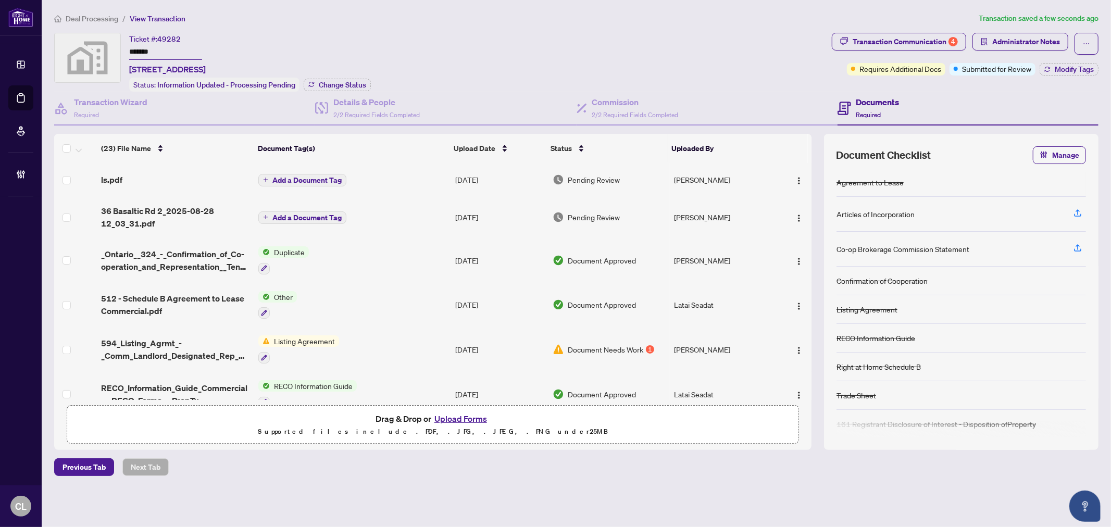
click at [280, 177] on span "Add a Document Tag" at bounding box center [306, 180] width 69 height 7
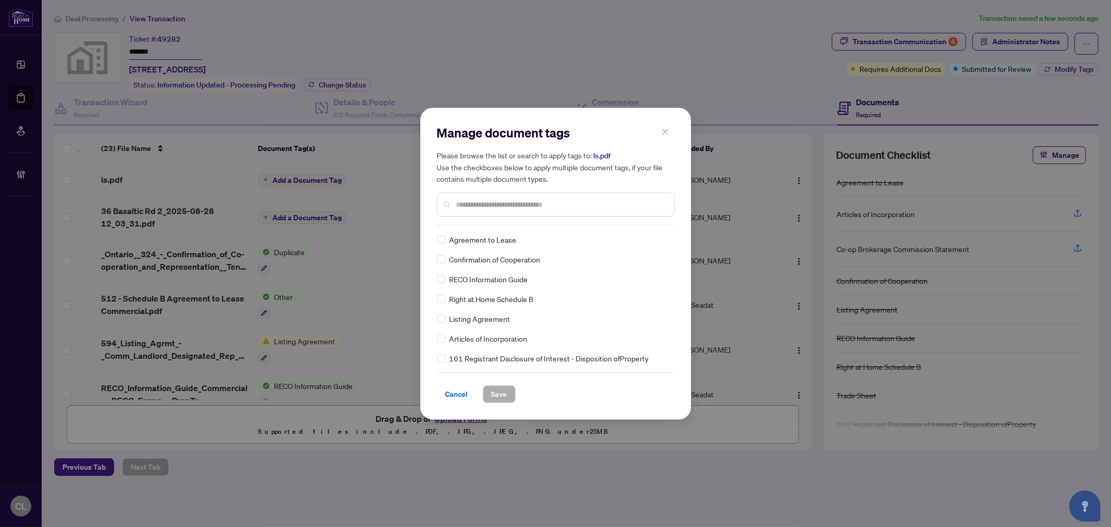
click at [667, 132] on icon "close" at bounding box center [665, 131] width 7 height 7
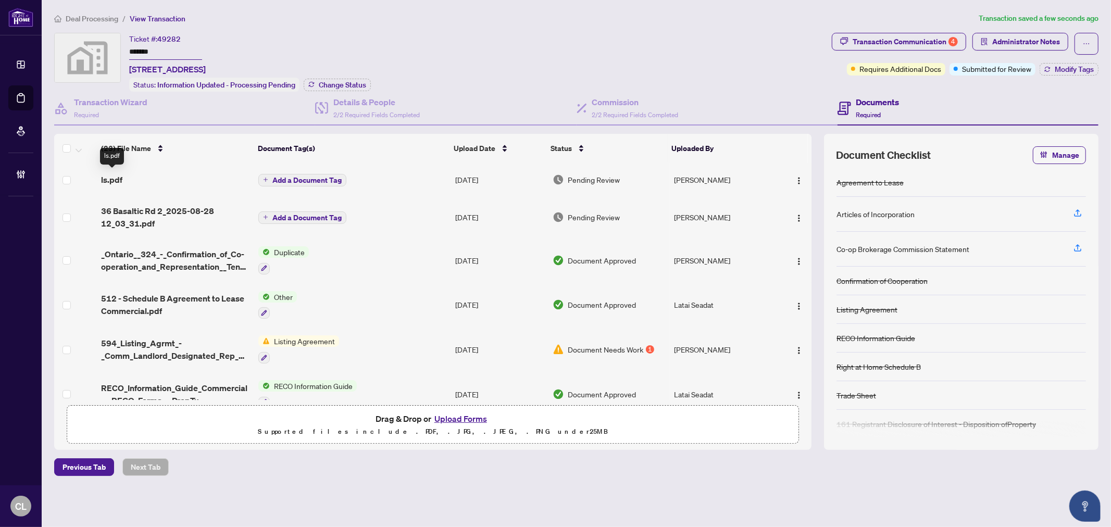
click at [118, 180] on span "ls.pdf" at bounding box center [111, 179] width 21 height 13
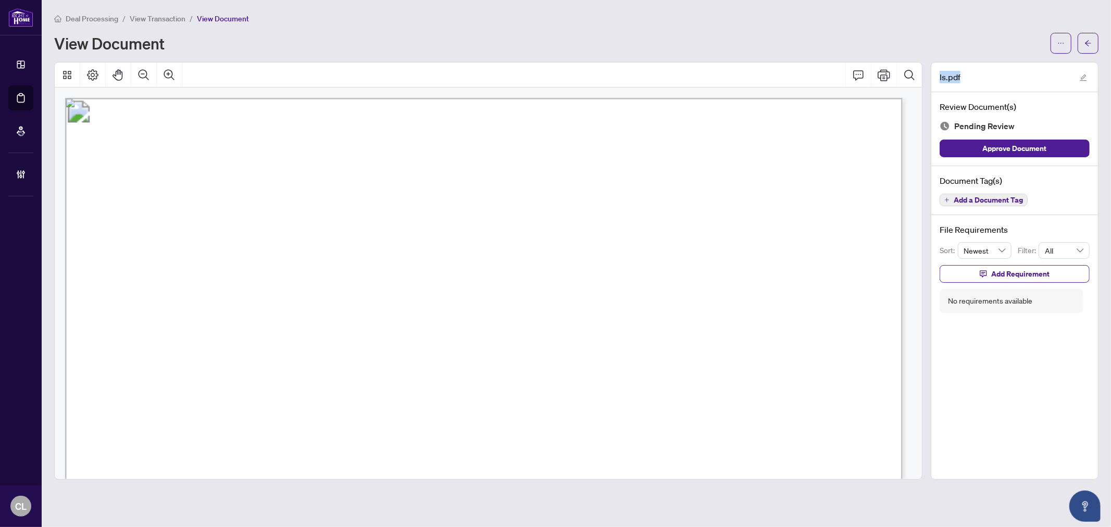
drag, startPoint x: 1008, startPoint y: 79, endPoint x: 930, endPoint y: 83, distance: 78.8
click at [930, 83] on div "ls.pdf Review Document(s) Pending Review Approve Document Document Tag(s) Add a…" at bounding box center [1015, 271] width 176 height 418
click at [1078, 74] on button "button" at bounding box center [1083, 77] width 13 height 13
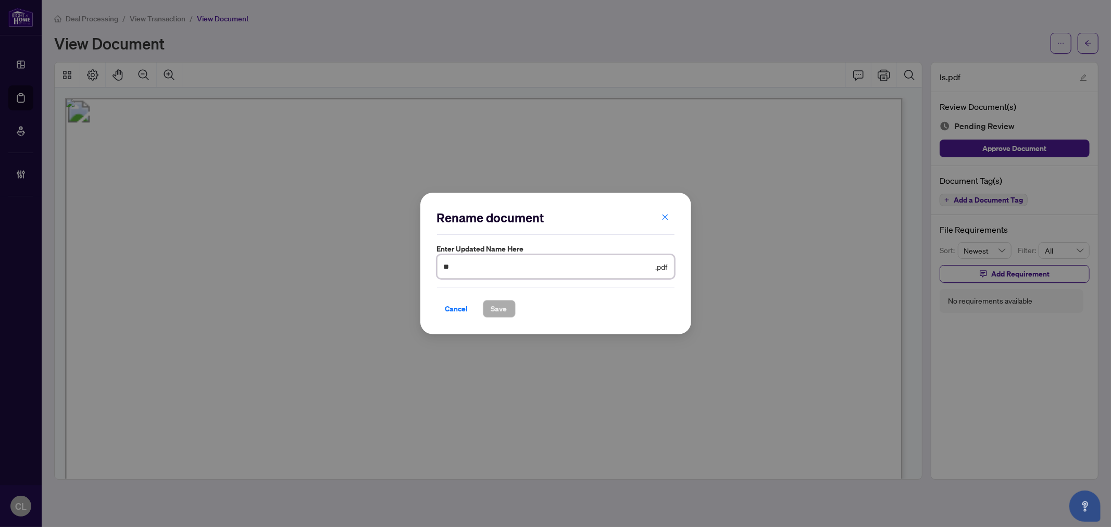
drag, startPoint x: 501, startPoint y: 269, endPoint x: 414, endPoint y: 270, distance: 86.5
click at [414, 270] on div "Rename document Enter updated name here ** .pdf Cancel Save Cancel OK" at bounding box center [555, 263] width 1111 height 527
type input "**********"
click at [507, 304] on button "Save" at bounding box center [499, 309] width 33 height 18
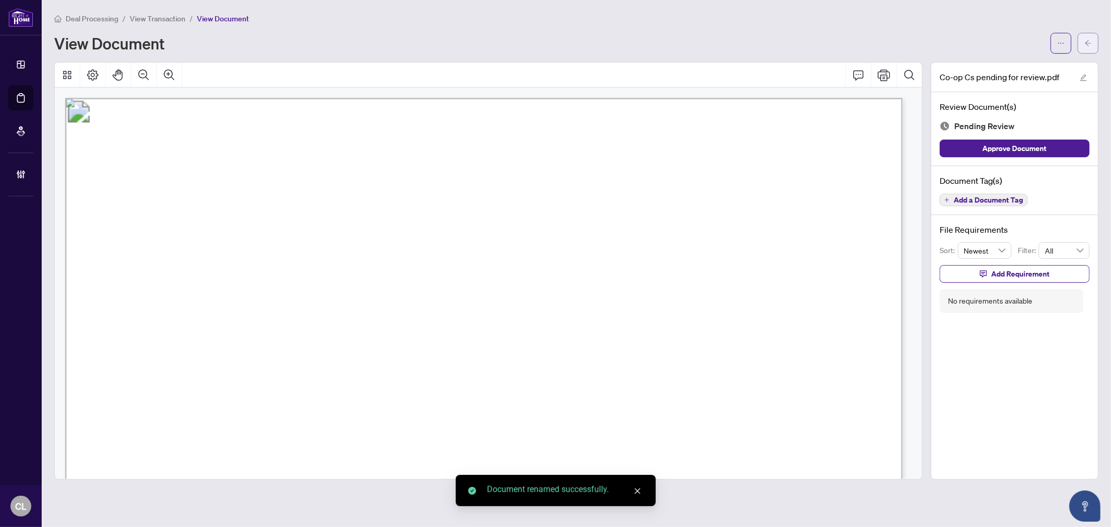
click at [1080, 43] on button "button" at bounding box center [1088, 43] width 21 height 21
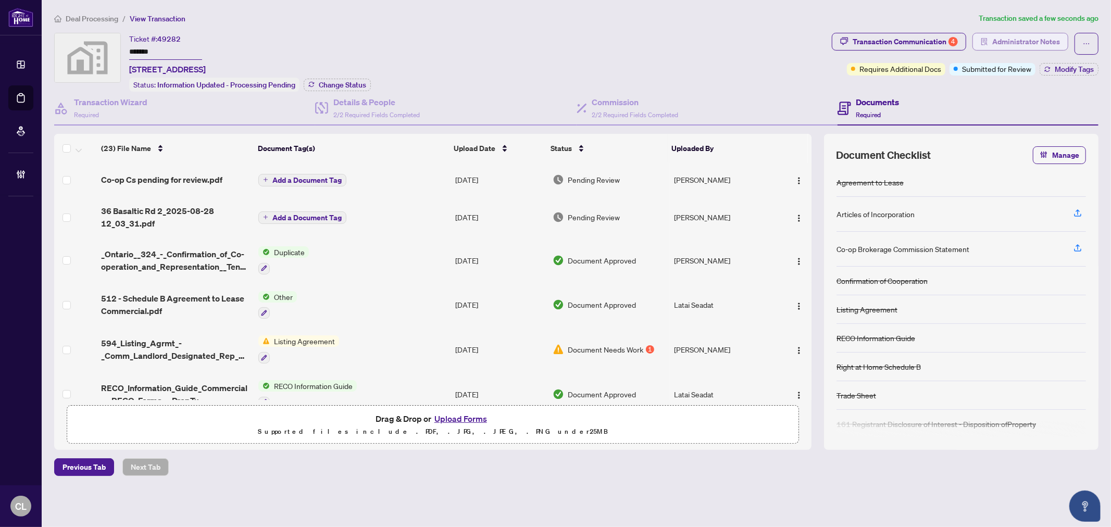
click at [1018, 34] on span "Administrator Notes" at bounding box center [1026, 41] width 68 height 17
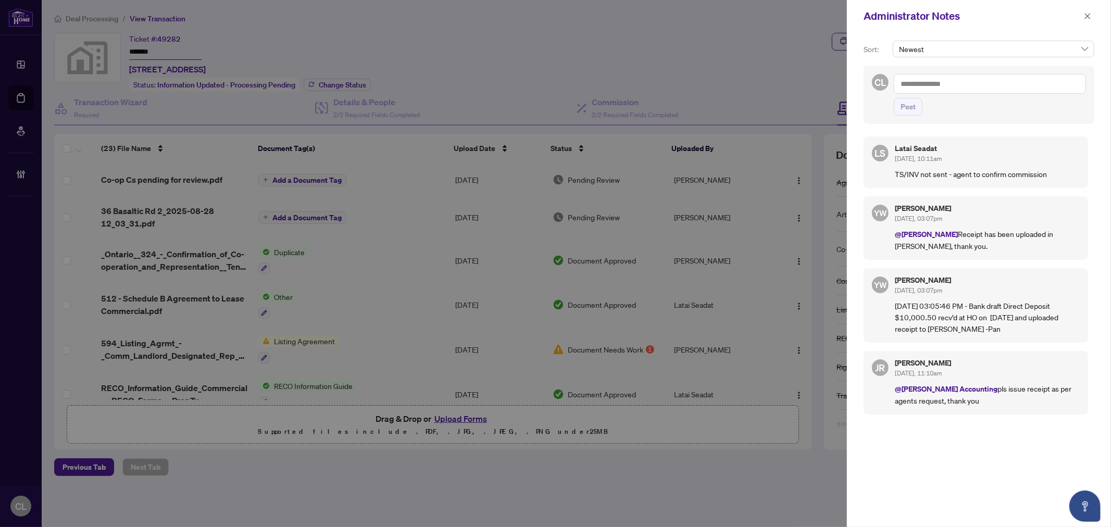
click at [920, 85] on textarea at bounding box center [990, 84] width 192 height 20
type textarea "*"
type textarea "**********"
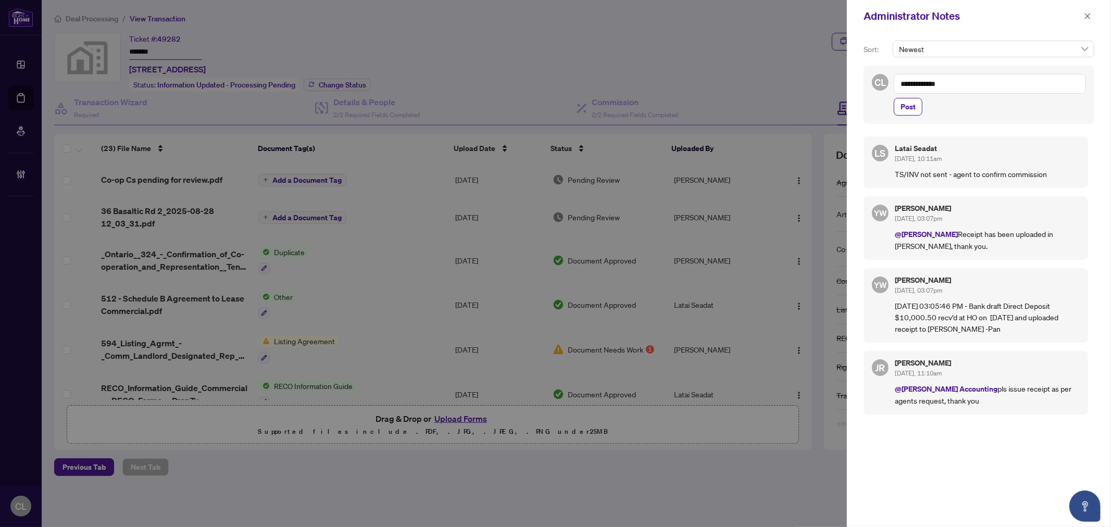
drag, startPoint x: 952, startPoint y: 84, endPoint x: 867, endPoint y: 85, distance: 84.4
click at [867, 85] on div "**********" at bounding box center [979, 95] width 231 height 58
click at [951, 85] on li "Latai Seadat" at bounding box center [940, 91] width 51 height 18
drag, startPoint x: 951, startPoint y: 79, endPoint x: 976, endPoint y: 79, distance: 25.0
click at [976, 79] on textarea "**********" at bounding box center [990, 84] width 192 height 20
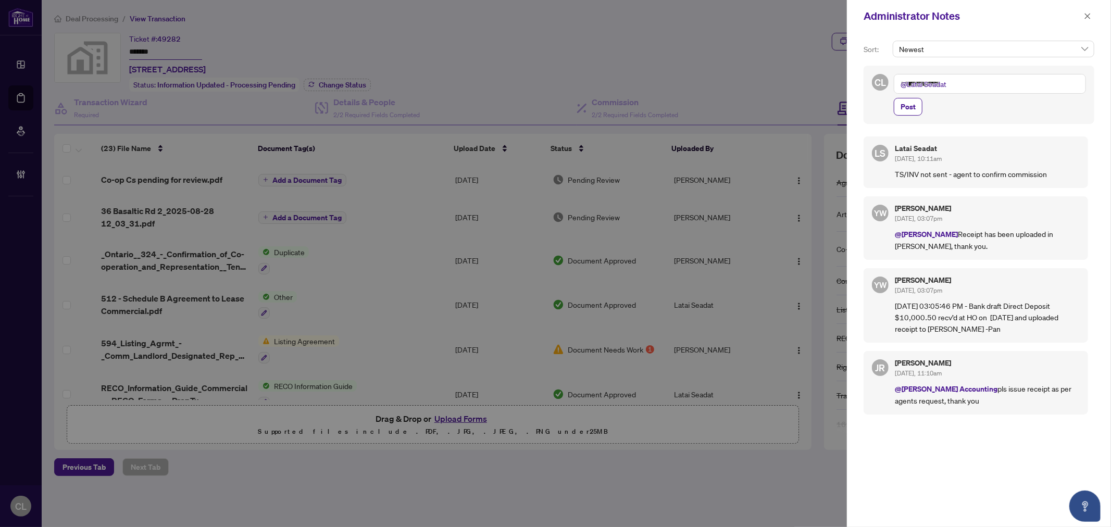
paste textarea "**********"
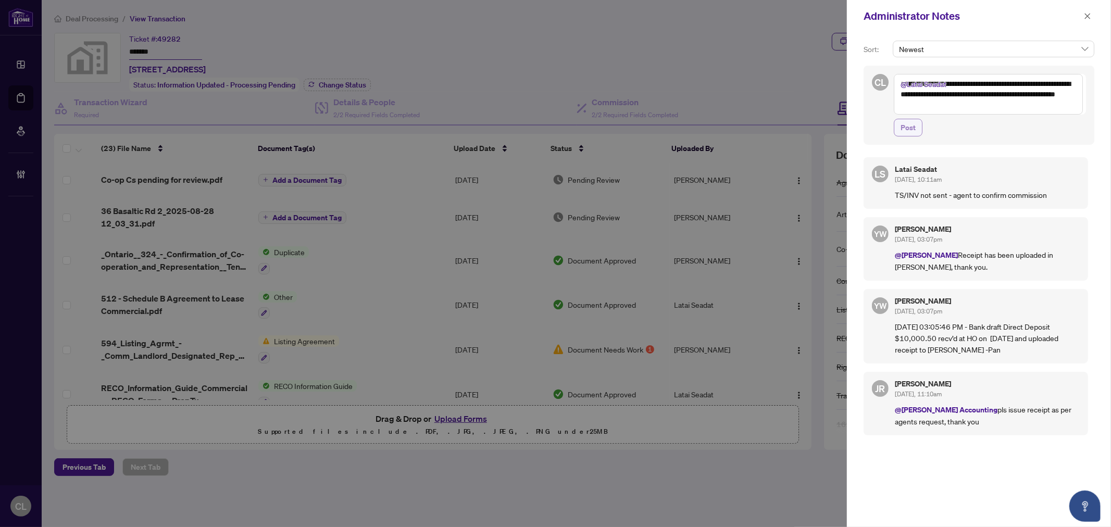
type textarea "**********"
click at [905, 132] on span "Post" at bounding box center [908, 127] width 15 height 17
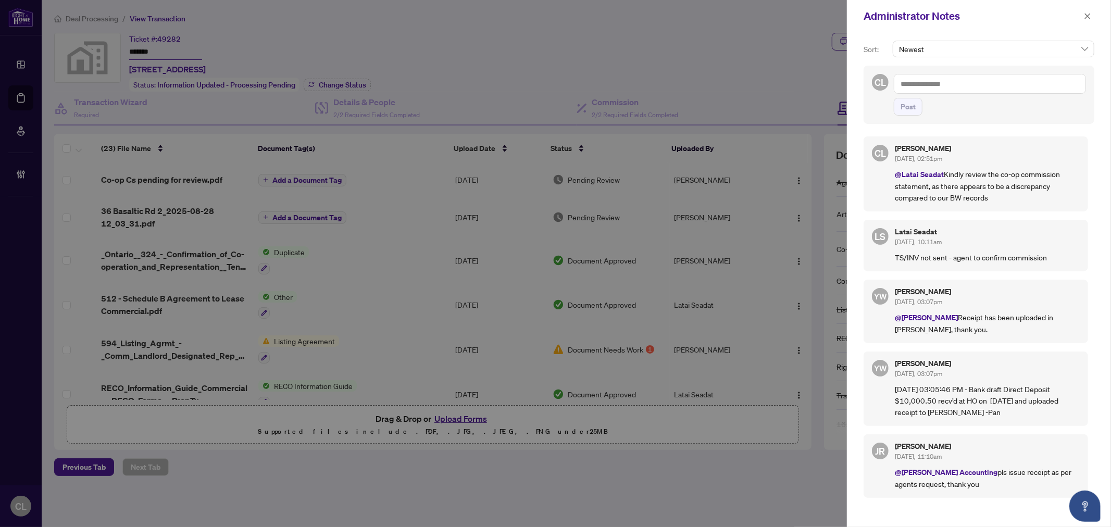
drag, startPoint x: 1092, startPoint y: 10, endPoint x: 980, endPoint y: 28, distance: 112.8
click at [1092, 10] on button "button" at bounding box center [1088, 16] width 14 height 13
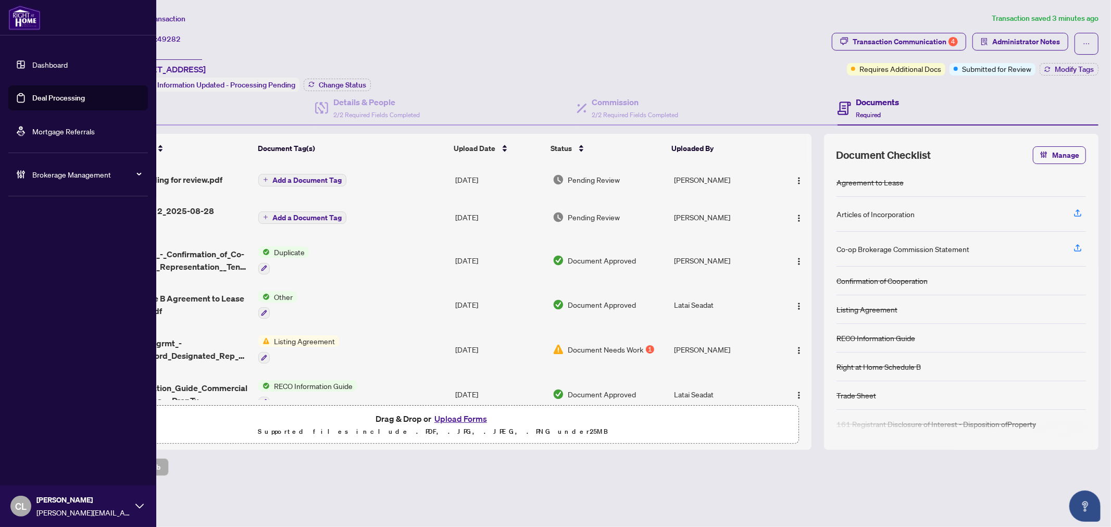
drag, startPoint x: 44, startPoint y: 95, endPoint x: 86, endPoint y: 102, distance: 43.2
click at [44, 95] on link "Deal Processing" at bounding box center [58, 97] width 53 height 9
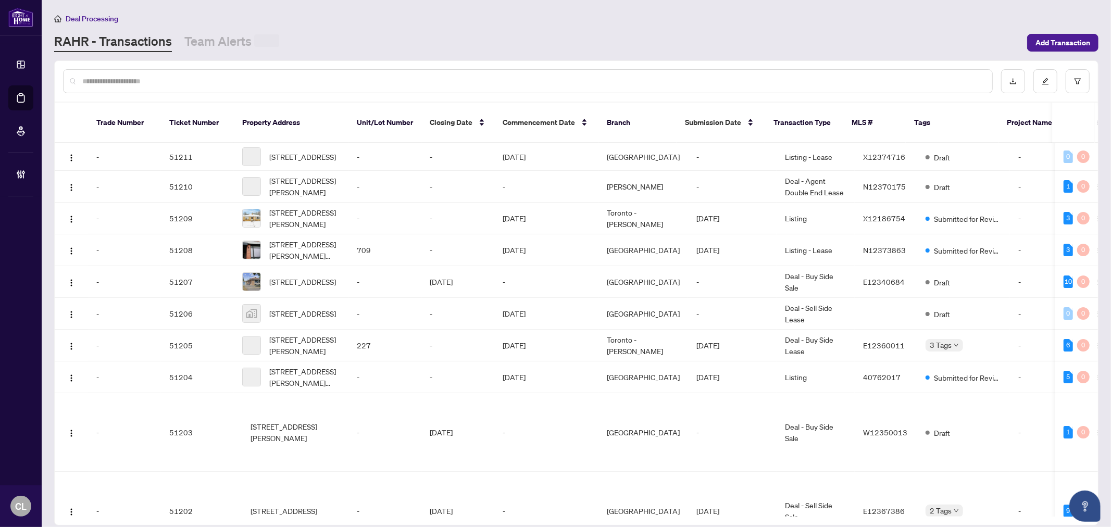
click at [183, 79] on input "text" at bounding box center [533, 81] width 902 height 11
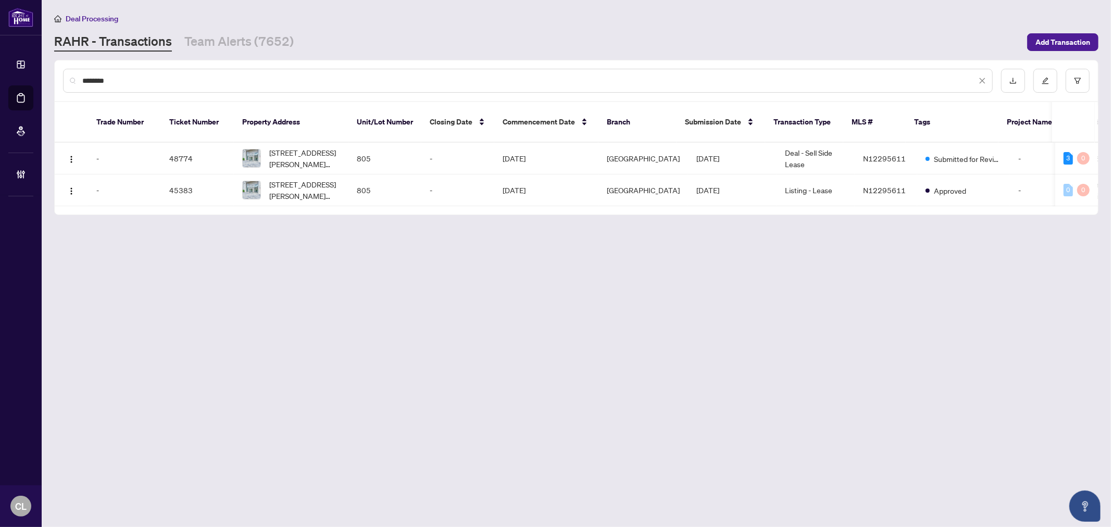
type input "********"
drag, startPoint x: 121, startPoint y: 77, endPoint x: 46, endPoint y: 75, distance: 75.0
click at [46, 75] on main "Deal Processing RAHR - Transactions Team Alerts (7652) Add Transaction ********…" at bounding box center [576, 263] width 1069 height 527
type input "*****"
drag, startPoint x: 167, startPoint y: 141, endPoint x: 330, endPoint y: 152, distance: 163.4
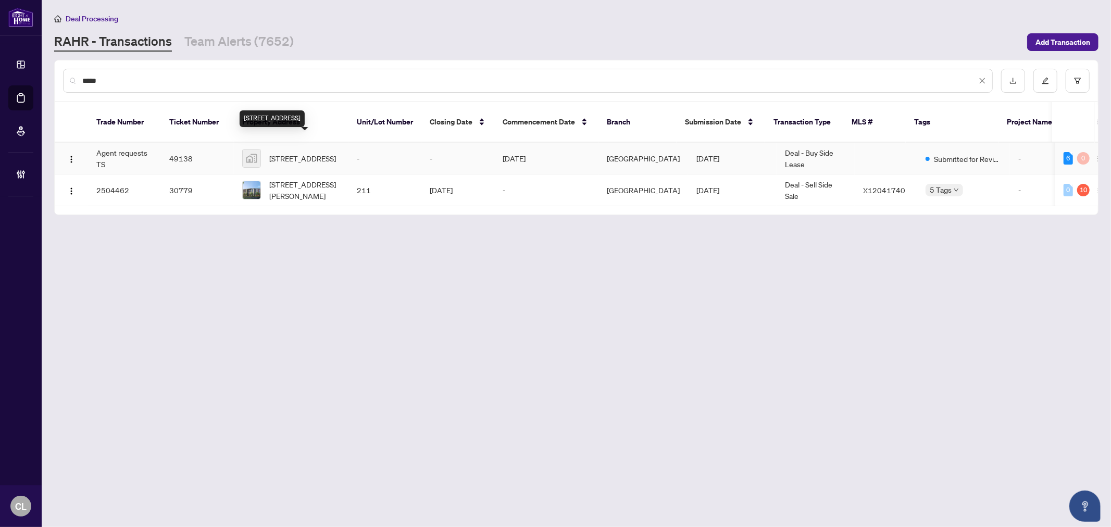
click at [330, 152] on tr "Agent requests TS 49138 23 Farmstead Drive, Bowmanville, ON, Canada - - Aug/31/…" at bounding box center [780, 159] width 1451 height 32
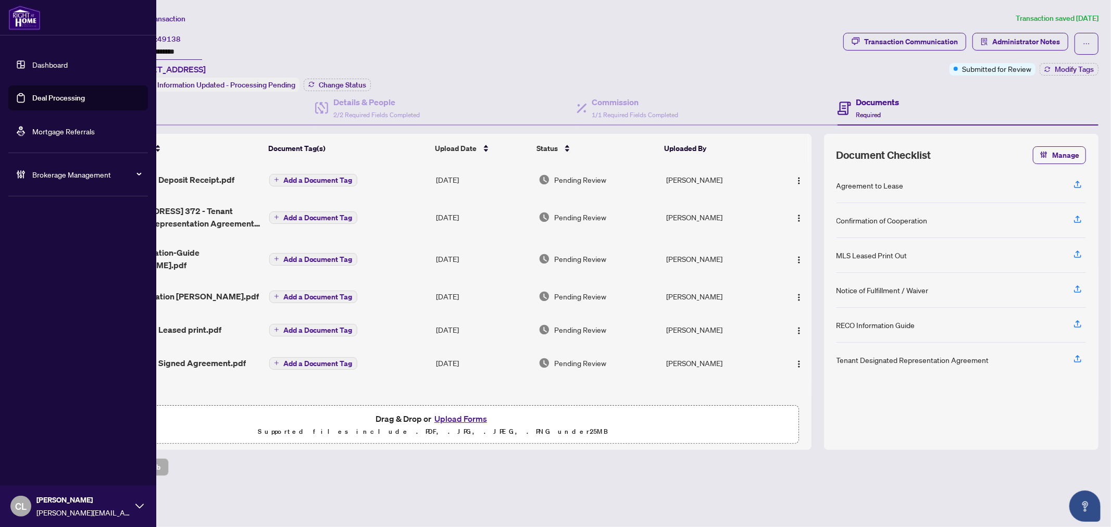
click at [32, 103] on link "Deal Processing" at bounding box center [58, 97] width 53 height 9
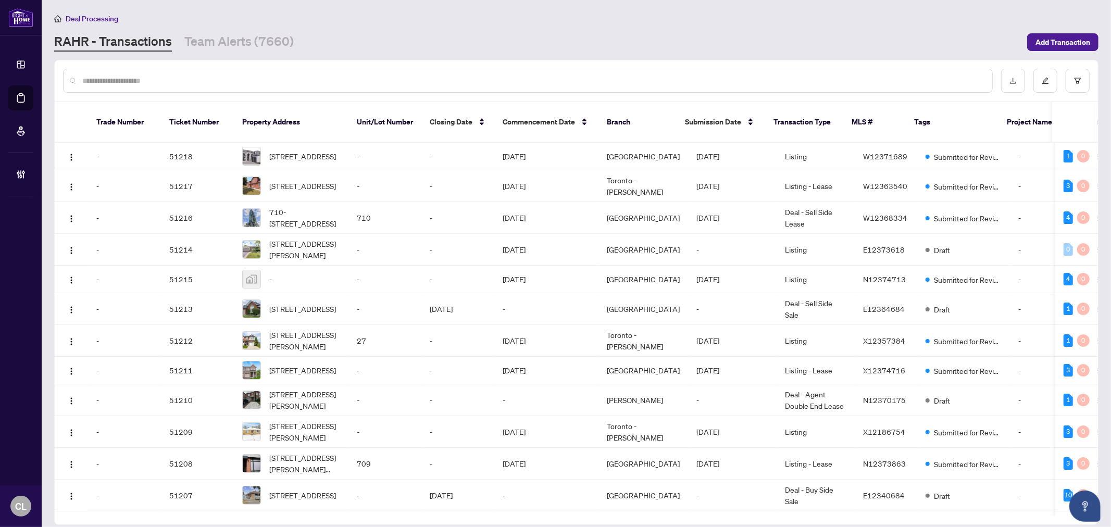
click at [200, 85] on input "text" at bounding box center [533, 80] width 902 height 11
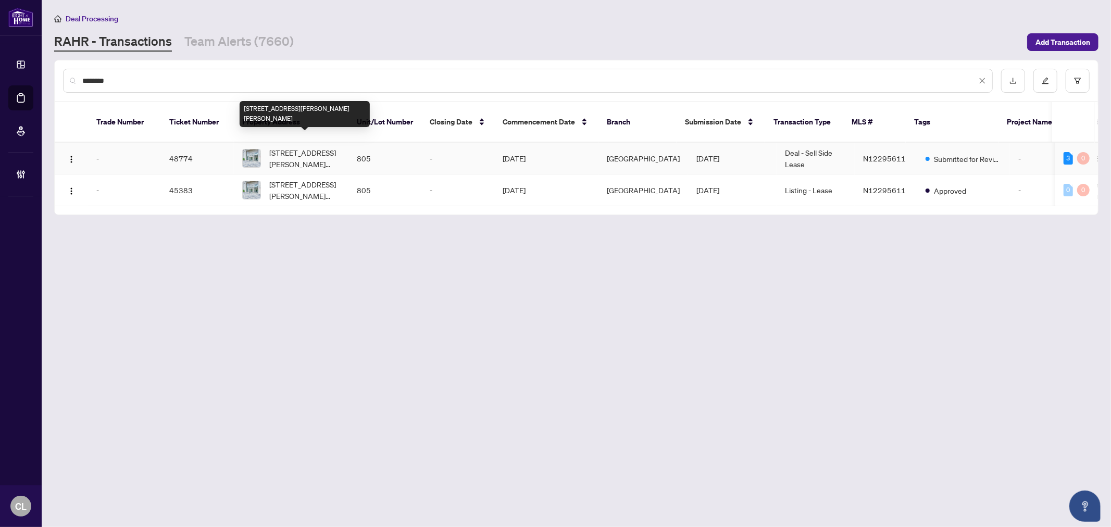
type input "********"
click at [309, 155] on span "805-9560 Markham Rd, Markham, Ontario L6E 0T9, Canada" at bounding box center [304, 158] width 71 height 23
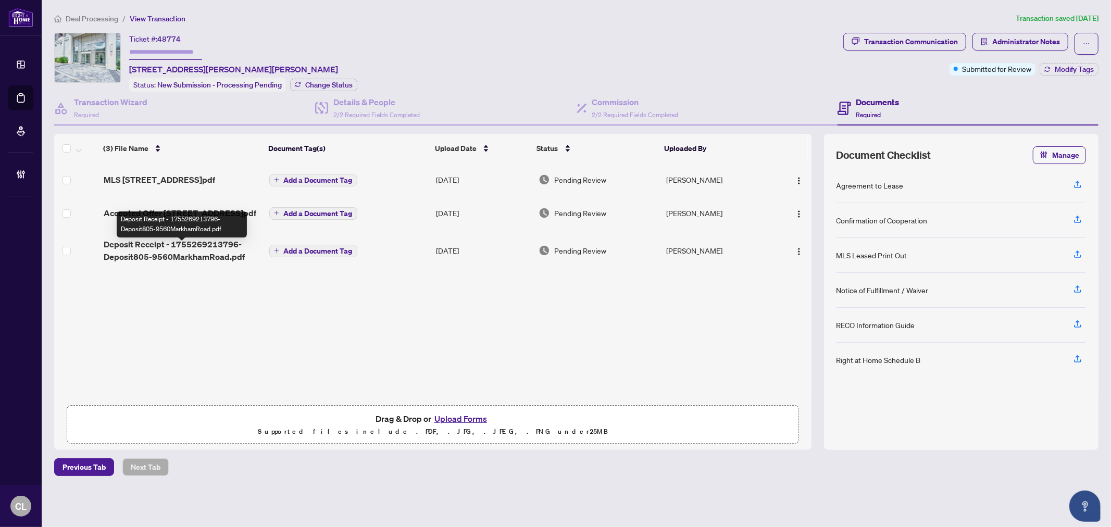
click at [201, 259] on span "Deposit Receipt - 1755269213796-Deposit805-9560MarkhamRoad.pdf" at bounding box center [182, 250] width 157 height 25
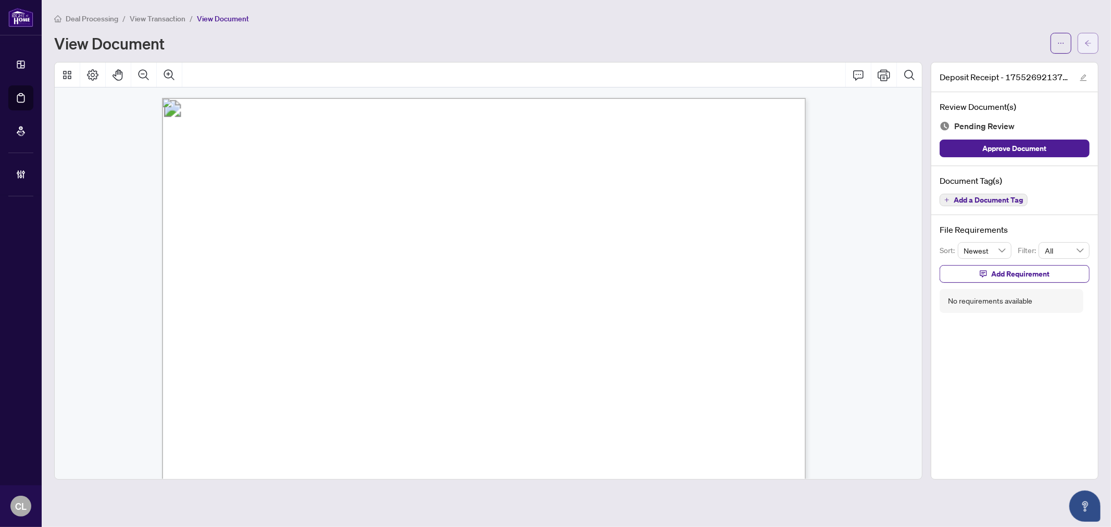
click at [1091, 47] on span "button" at bounding box center [1088, 43] width 7 height 17
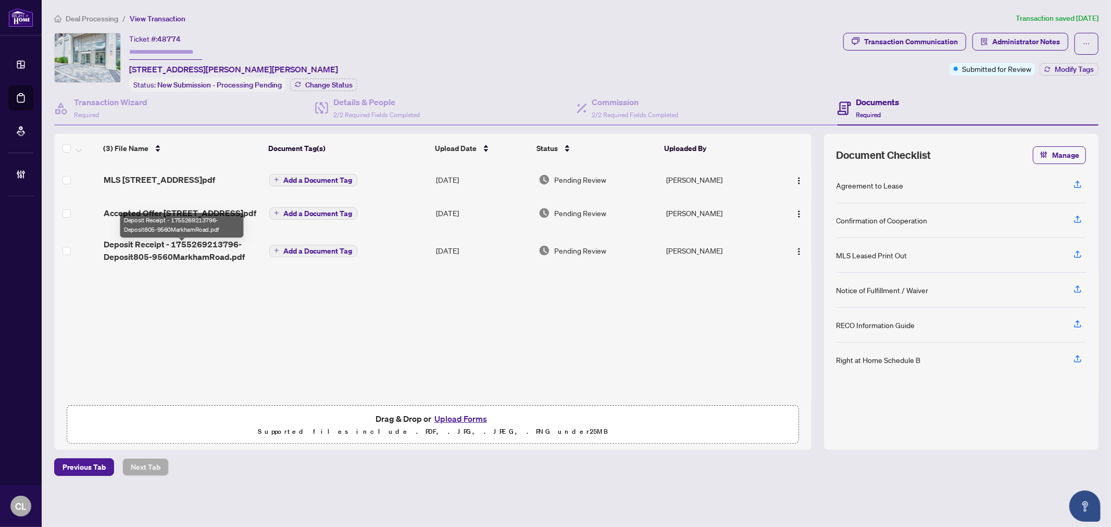
click at [194, 263] on span "Deposit Receipt - 1755269213796-Deposit805-9560MarkhamRoad.pdf" at bounding box center [182, 250] width 157 height 25
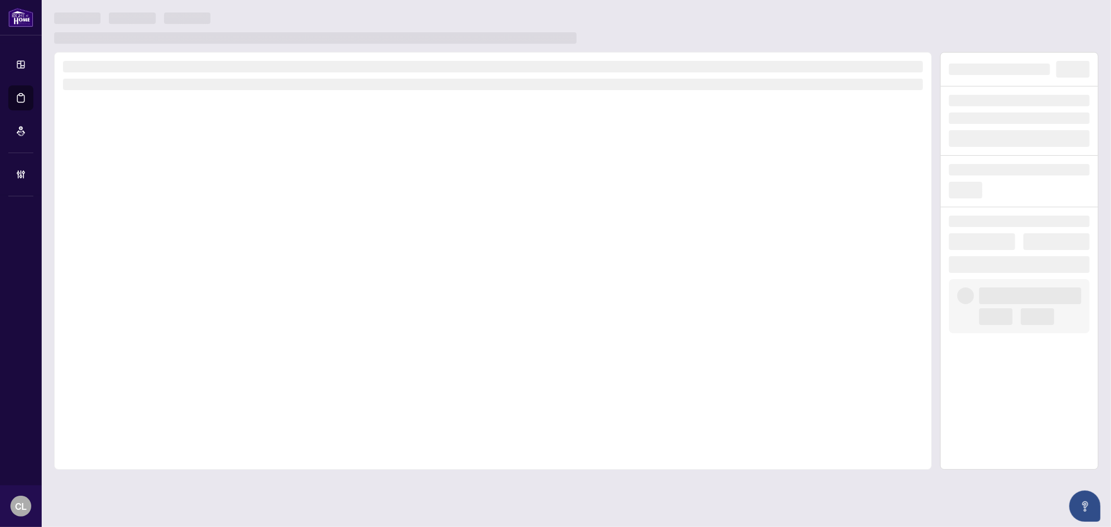
click at [194, 266] on div at bounding box center [493, 261] width 878 height 418
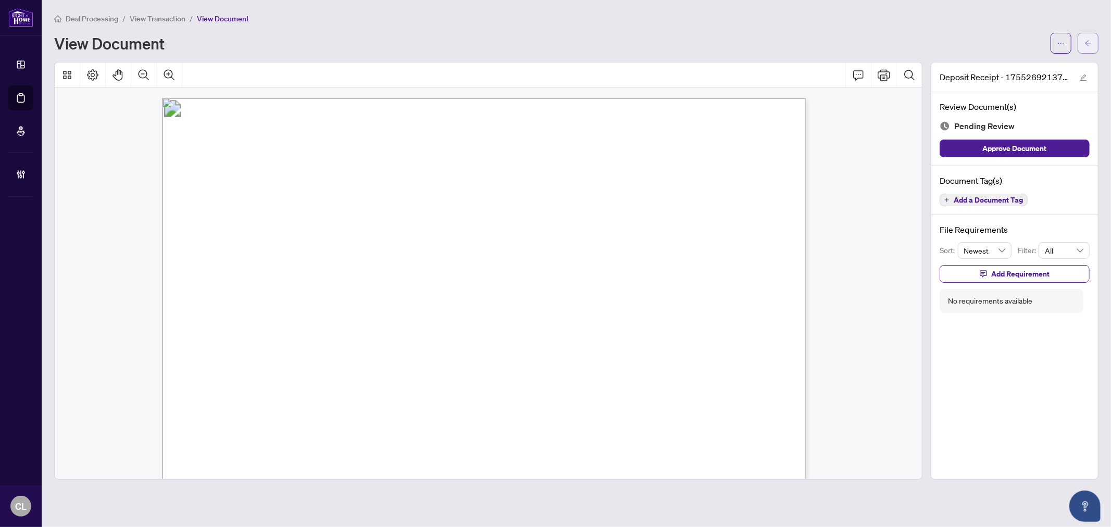
click at [1088, 46] on span "button" at bounding box center [1088, 43] width 7 height 17
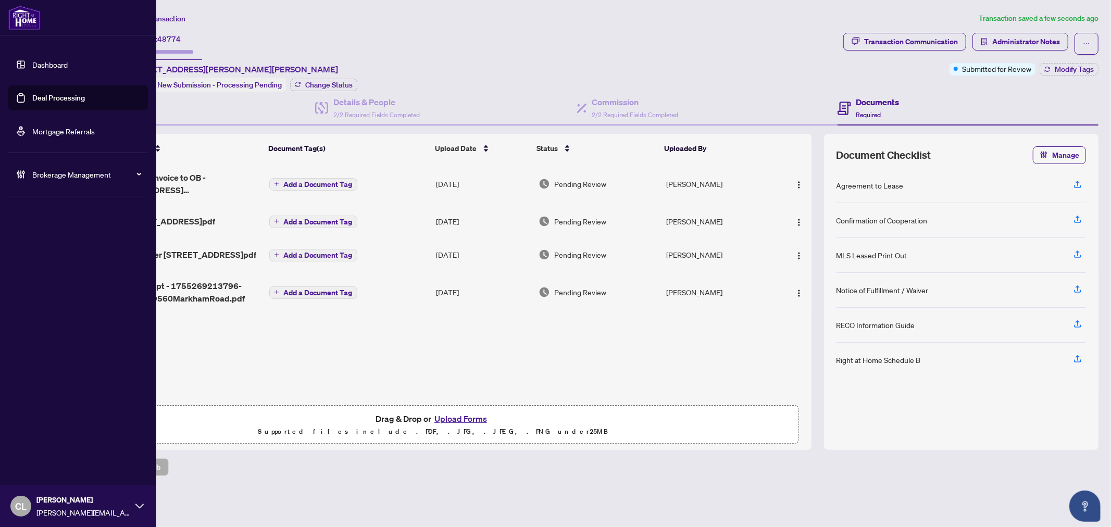
click at [51, 99] on link "Deal Processing" at bounding box center [58, 97] width 53 height 9
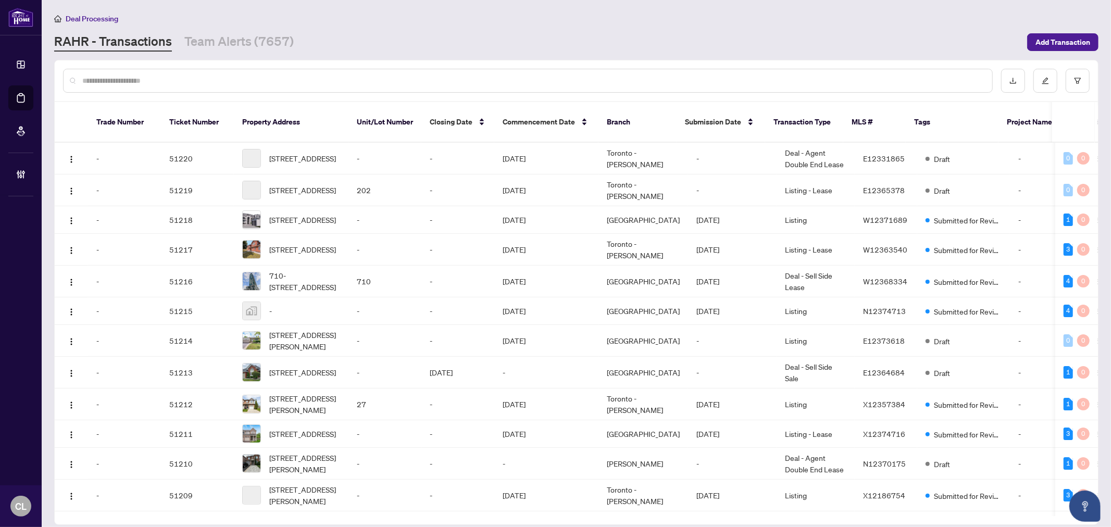
click at [166, 80] on input "text" at bounding box center [533, 80] width 902 height 11
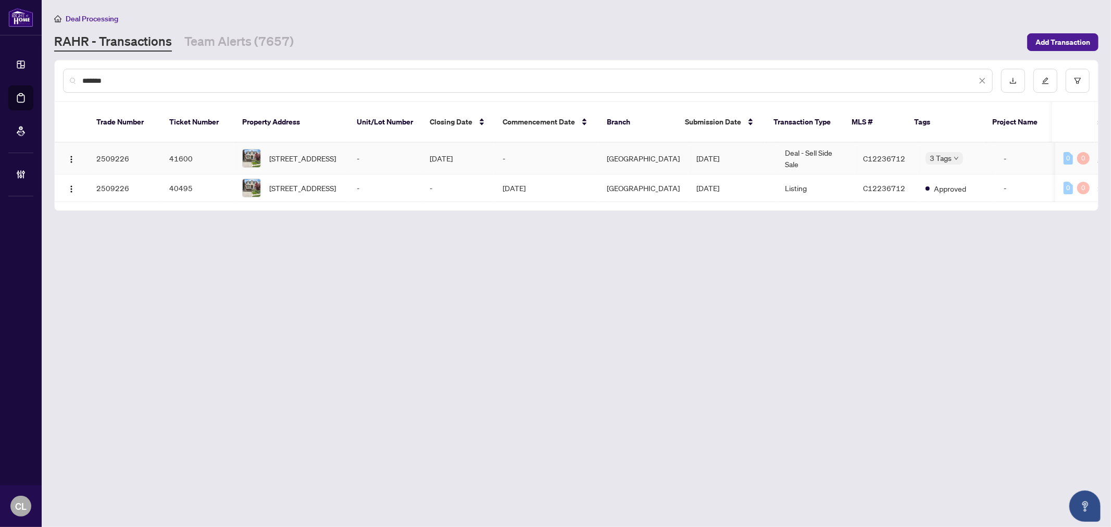
type input "*******"
drag, startPoint x: 134, startPoint y: 144, endPoint x: 96, endPoint y: 146, distance: 38.1
click at [96, 146] on td "2509226" at bounding box center [124, 159] width 73 height 32
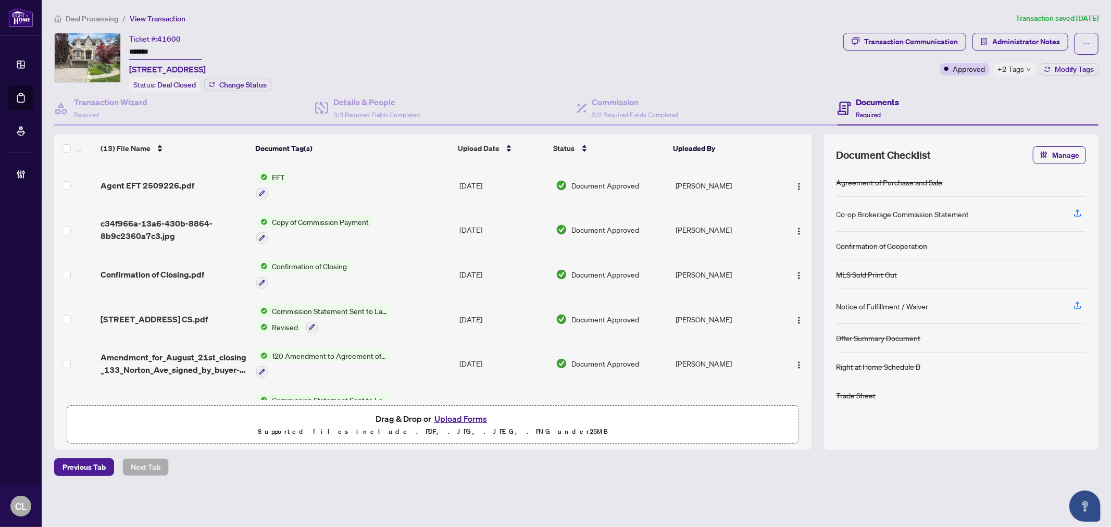
drag, startPoint x: 96, startPoint y: 146, endPoint x: 128, endPoint y: 51, distance: 100.5
click at [128, 51] on div "Ticket #: 41600 ******* 133 Norton Ave, Toronto, Ontario M2N 4A7, Canada Status…" at bounding box center [446, 62] width 785 height 59
drag, startPoint x: 128, startPoint y: 51, endPoint x: 185, endPoint y: 49, distance: 56.8
click at [196, 45] on input "*******" at bounding box center [165, 52] width 73 height 15
drag, startPoint x: 158, startPoint y: 50, endPoint x: 128, endPoint y: 48, distance: 30.3
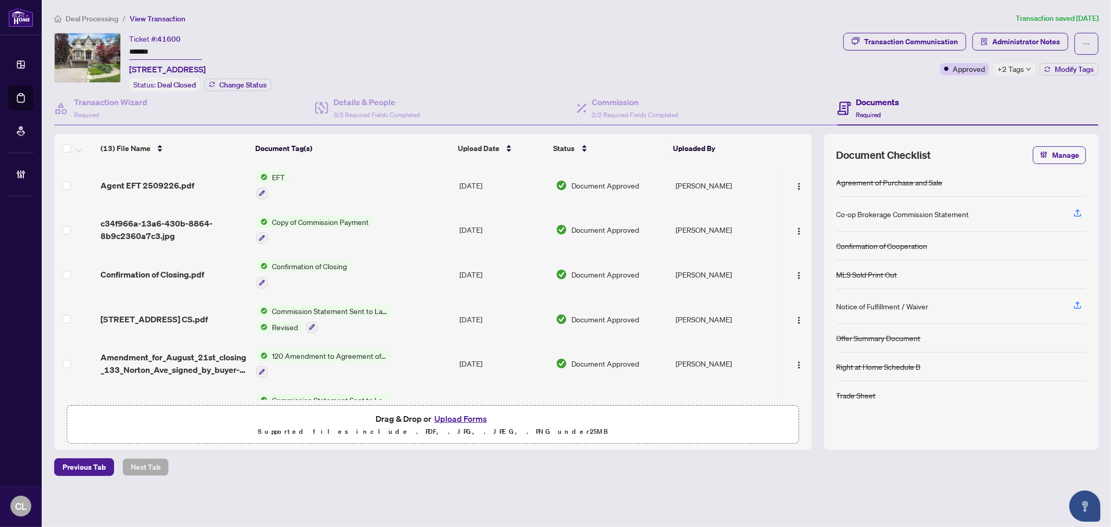
click at [128, 48] on div "Ticket #: 41600 ******* 133 Norton Ave, Toronto, Ontario M2N 4A7, Canada Status…" at bounding box center [446, 62] width 785 height 59
drag, startPoint x: 128, startPoint y: 48, endPoint x: 215, endPoint y: 42, distance: 87.3
click at [206, 38] on div "Ticket #: 41600 ******* 133 Norton Ave, Toronto, Ontario M2N 4A7, Canada" at bounding box center [167, 54] width 77 height 43
drag, startPoint x: 130, startPoint y: 49, endPoint x: 158, endPoint y: 54, distance: 28.0
click at [158, 54] on input "*******" at bounding box center [165, 52] width 73 height 15
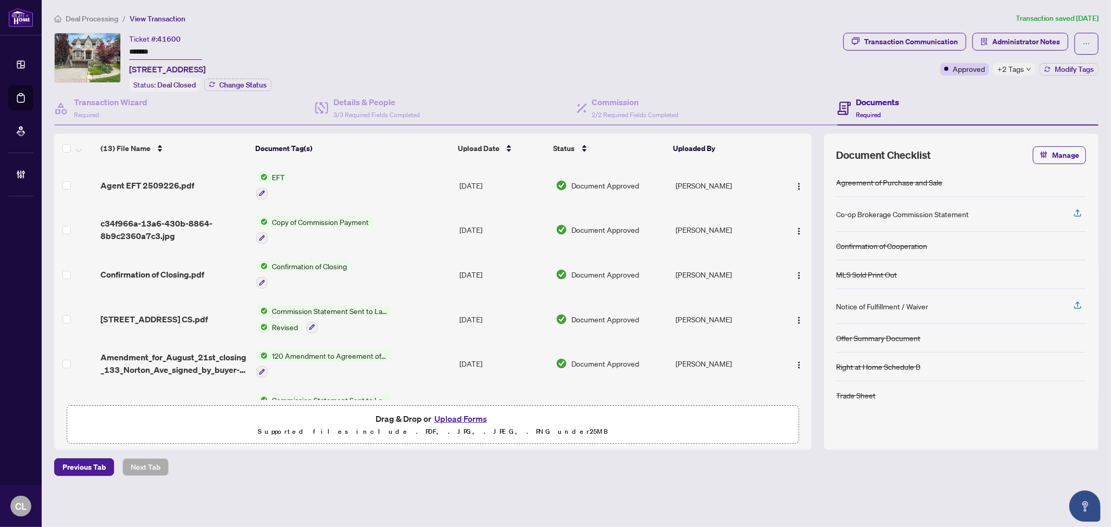
click at [464, 413] on button "Upload Forms" at bounding box center [460, 419] width 59 height 14
click at [283, 305] on span "Commission Statement Sent to Lawyer" at bounding box center [329, 310] width 123 height 11
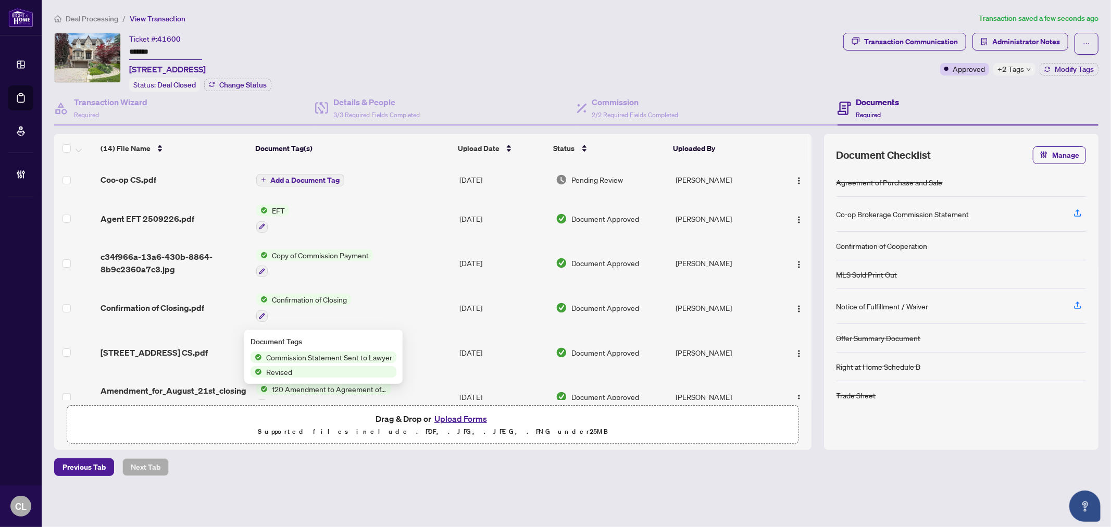
click at [331, 181] on button "Add a Document Tag" at bounding box center [300, 180] width 88 height 13
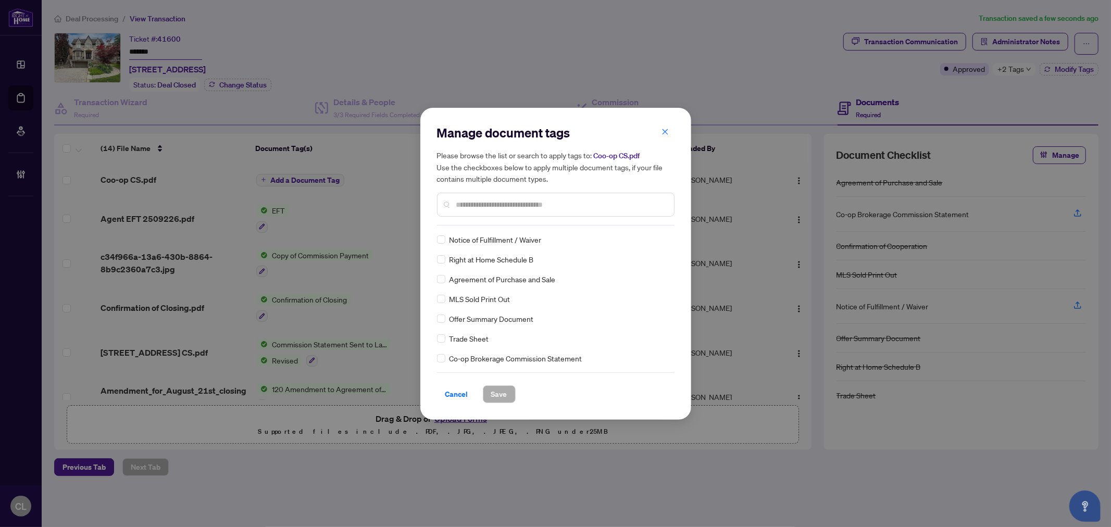
click at [482, 201] on input "text" at bounding box center [560, 204] width 209 height 11
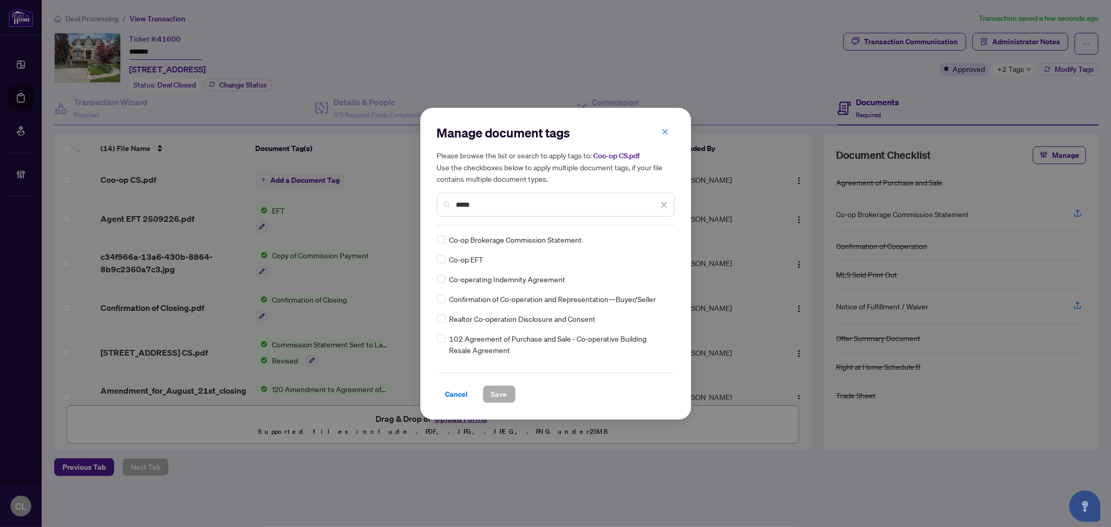
type input "*****"
click at [654, 241] on img at bounding box center [653, 239] width 10 height 10
click at [646, 288] on div "Approved" at bounding box center [623, 289] width 67 height 11
click at [506, 392] on span "Save" at bounding box center [499, 394] width 16 height 17
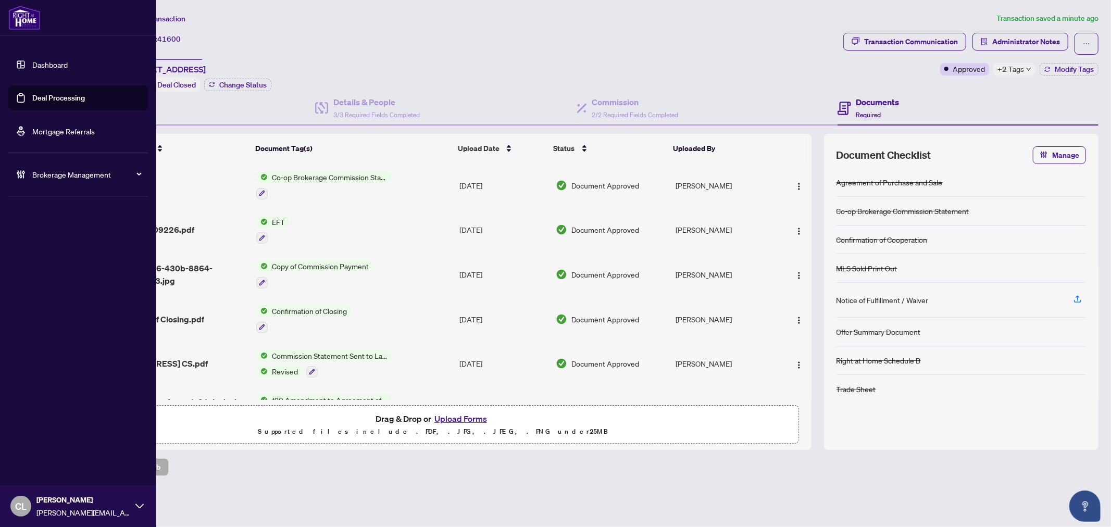
click at [54, 93] on link "Deal Processing" at bounding box center [58, 97] width 53 height 9
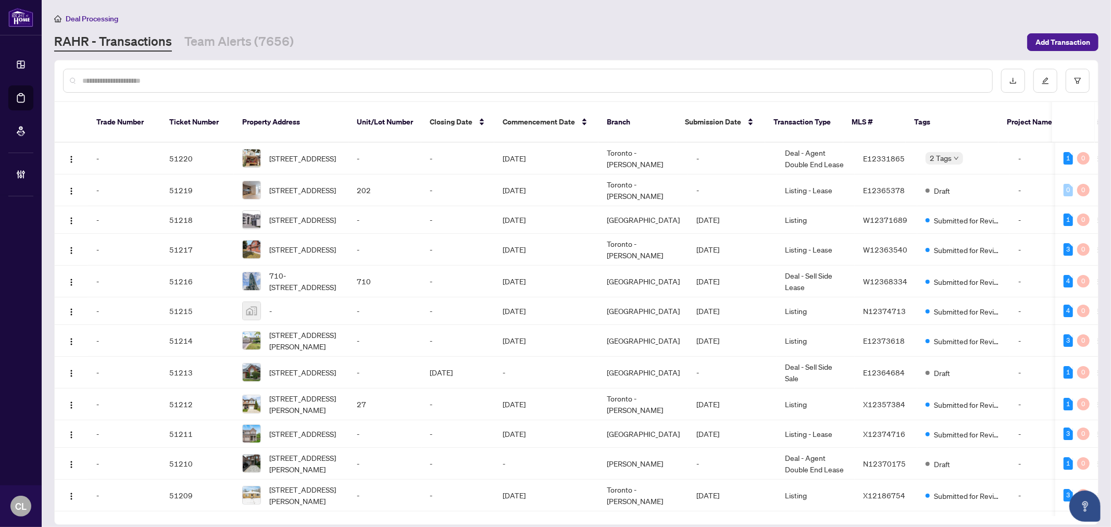
click at [208, 80] on input "text" at bounding box center [533, 80] width 902 height 11
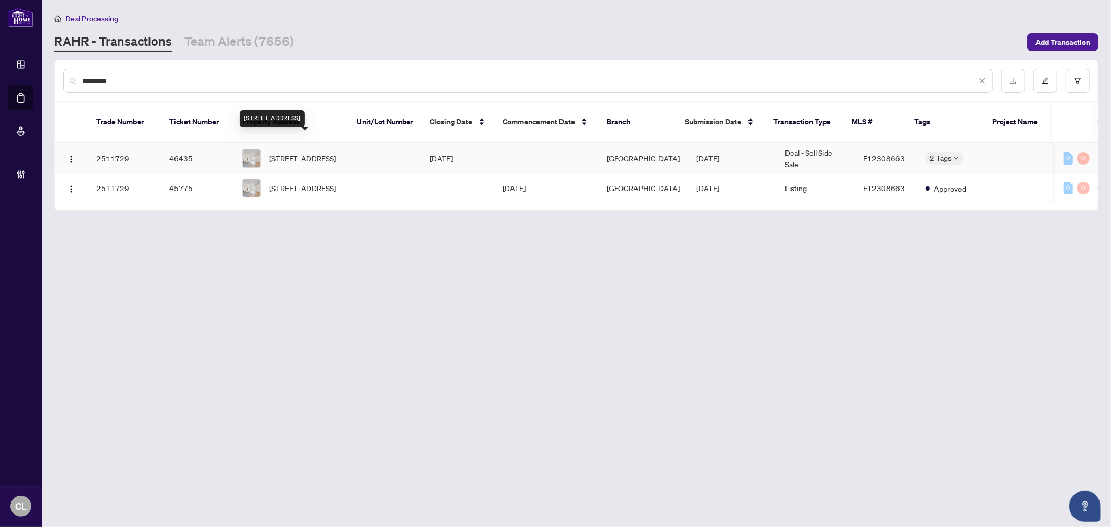
type input "*********"
click at [325, 153] on span "14 Springhouse Sq, Toronto, Ontario M1W 2X1, Canada" at bounding box center [302, 158] width 67 height 11
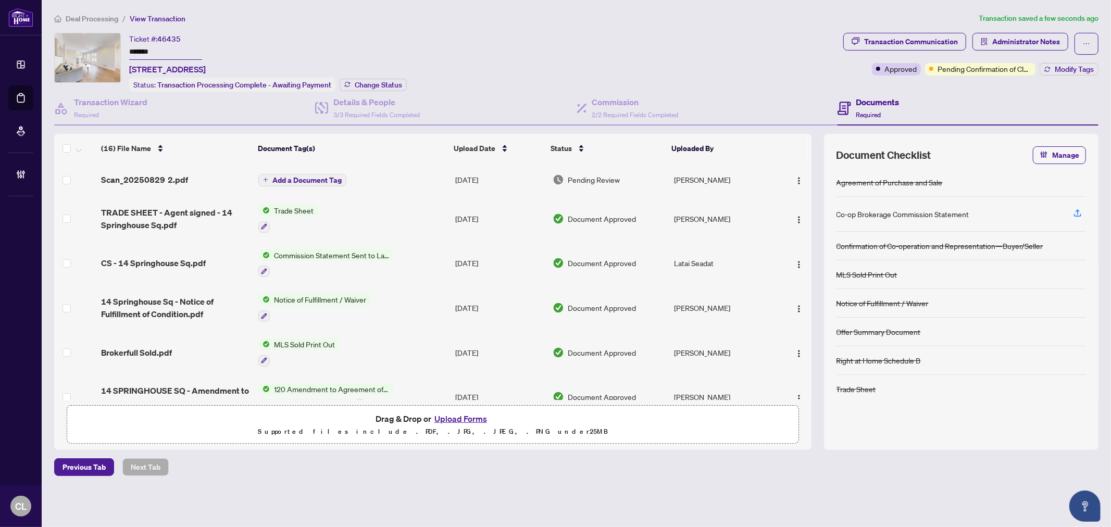
click at [285, 177] on span "Add a Document Tag" at bounding box center [306, 180] width 69 height 7
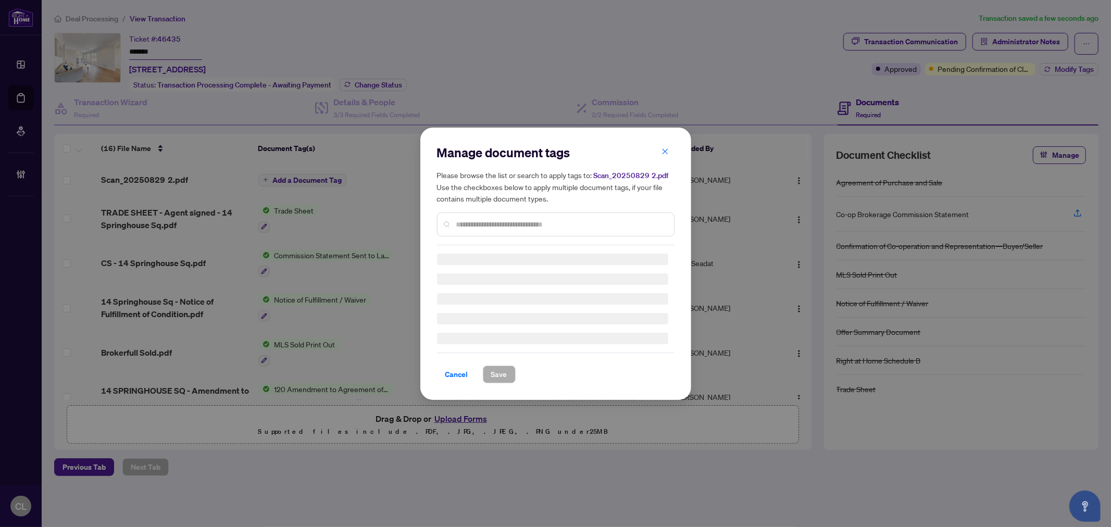
click at [479, 220] on input "text" at bounding box center [560, 224] width 209 height 11
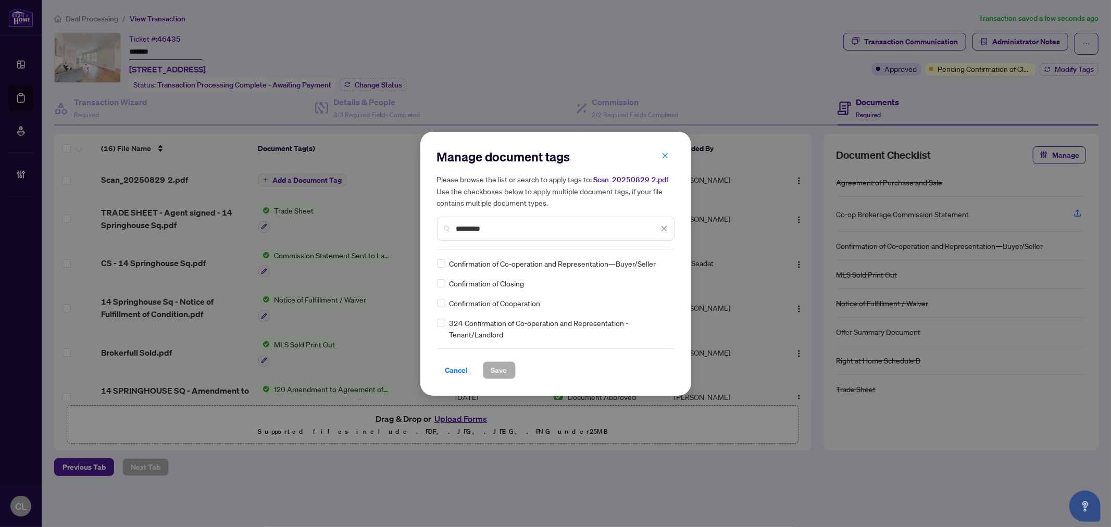
type input "*********"
click at [504, 368] on span "Save" at bounding box center [499, 370] width 16 height 17
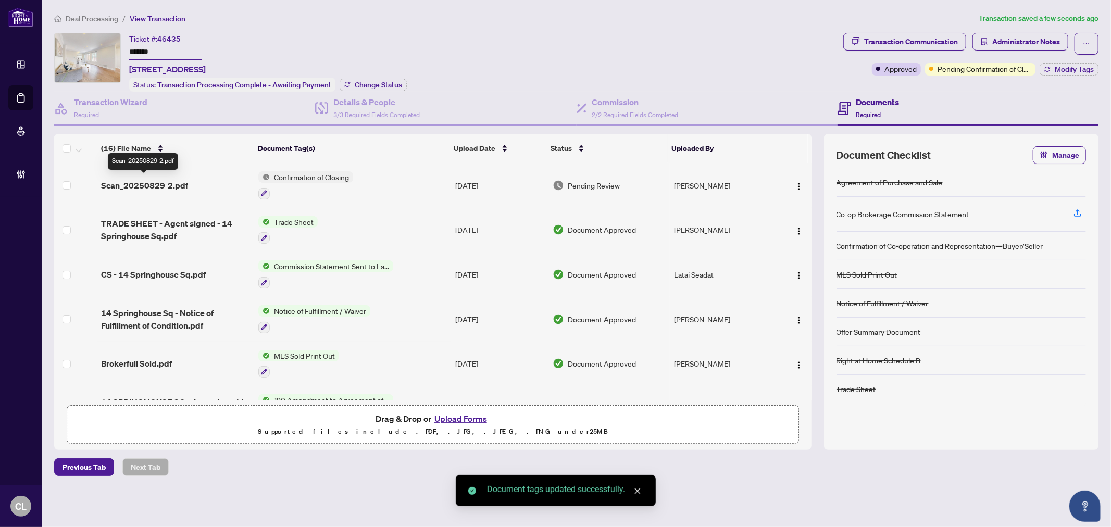
click at [165, 179] on span "Scan_20250829 2.pdf" at bounding box center [144, 185] width 87 height 13
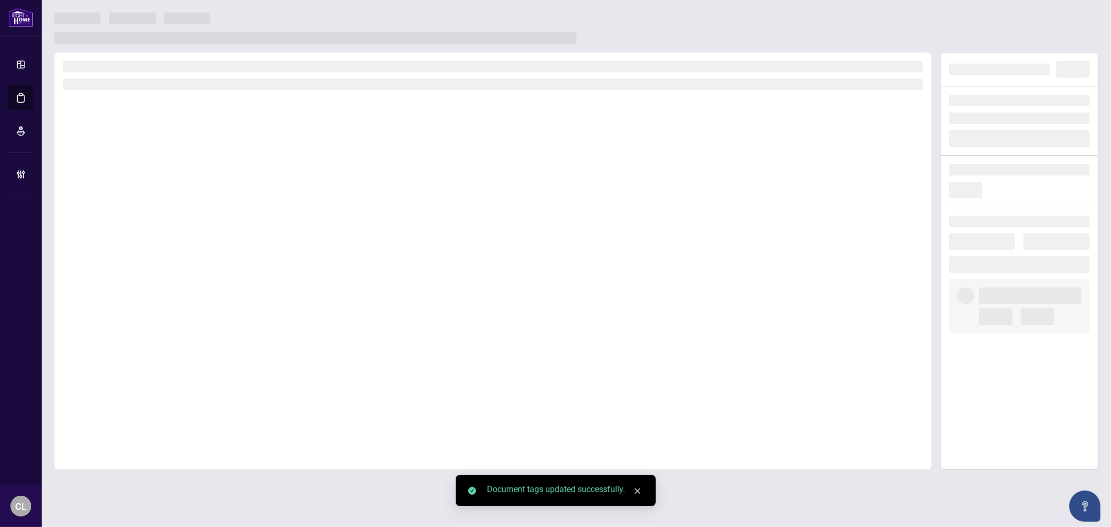
click at [165, 178] on div at bounding box center [493, 261] width 878 height 418
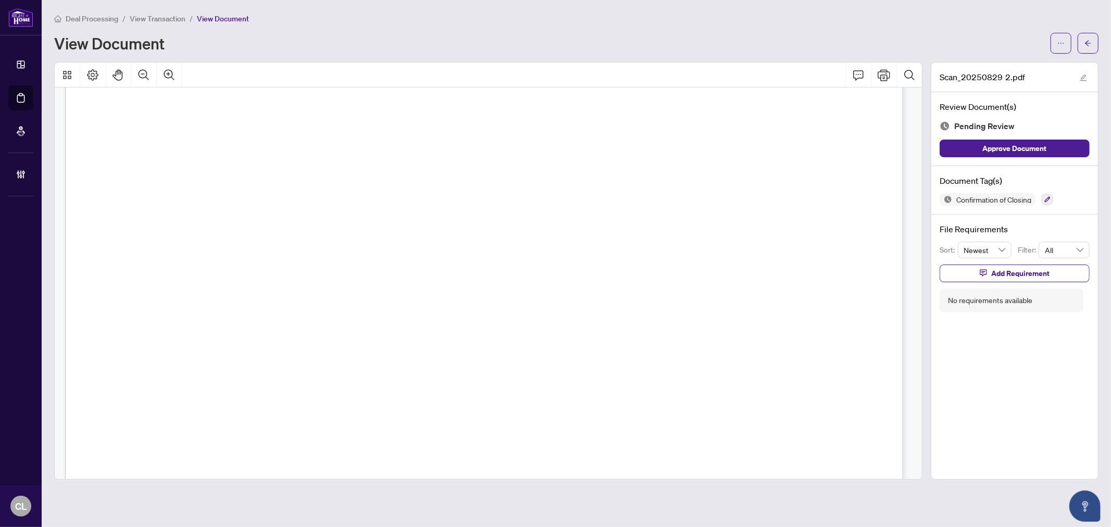
scroll to position [319, 0]
click at [1093, 43] on button "button" at bounding box center [1088, 43] width 21 height 21
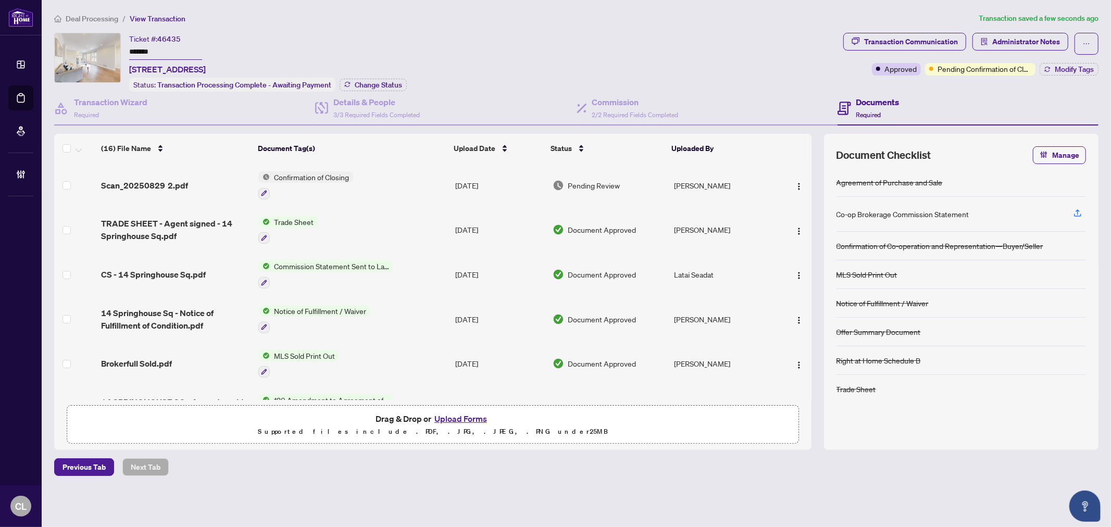
click at [344, 178] on span "Confirmation of Closing" at bounding box center [311, 176] width 83 height 11
click at [328, 224] on span "Confirmation of Closing" at bounding box center [301, 225] width 83 height 11
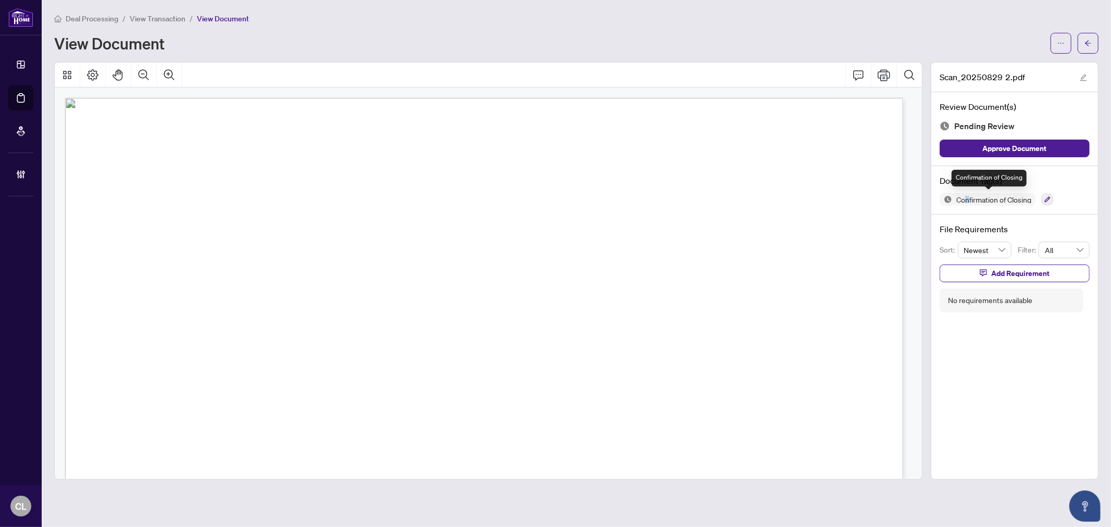
drag, startPoint x: 967, startPoint y: 196, endPoint x: 971, endPoint y: 202, distance: 7.1
click at [967, 197] on span "Confirmation of Closing" at bounding box center [993, 199] width 83 height 7
click at [1047, 201] on icon "button" at bounding box center [1048, 200] width 6 height 6
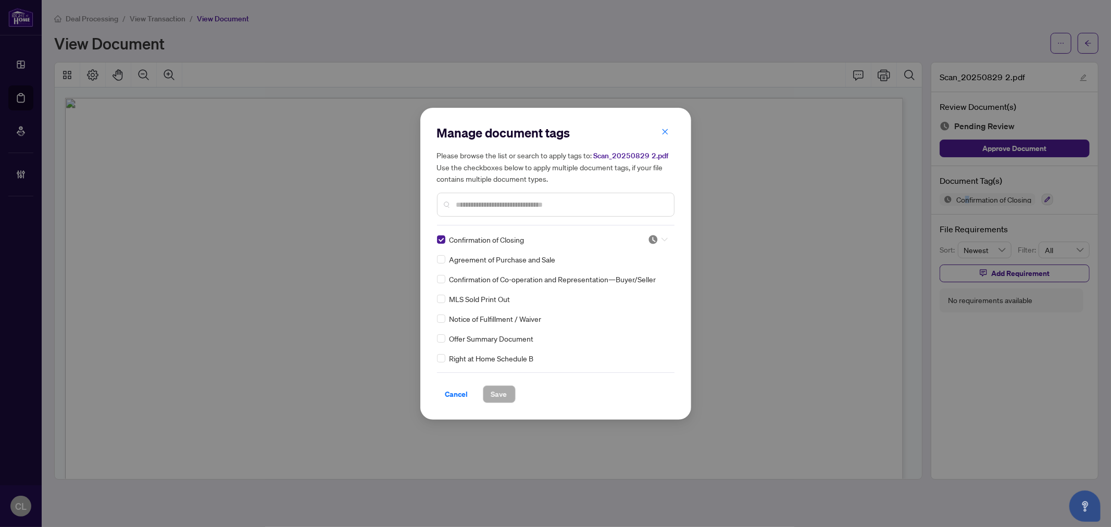
click at [664, 239] on icon at bounding box center [665, 240] width 6 height 4
click at [642, 293] on div "Approved" at bounding box center [623, 289] width 67 height 11
click at [491, 389] on span "Save" at bounding box center [499, 394] width 16 height 17
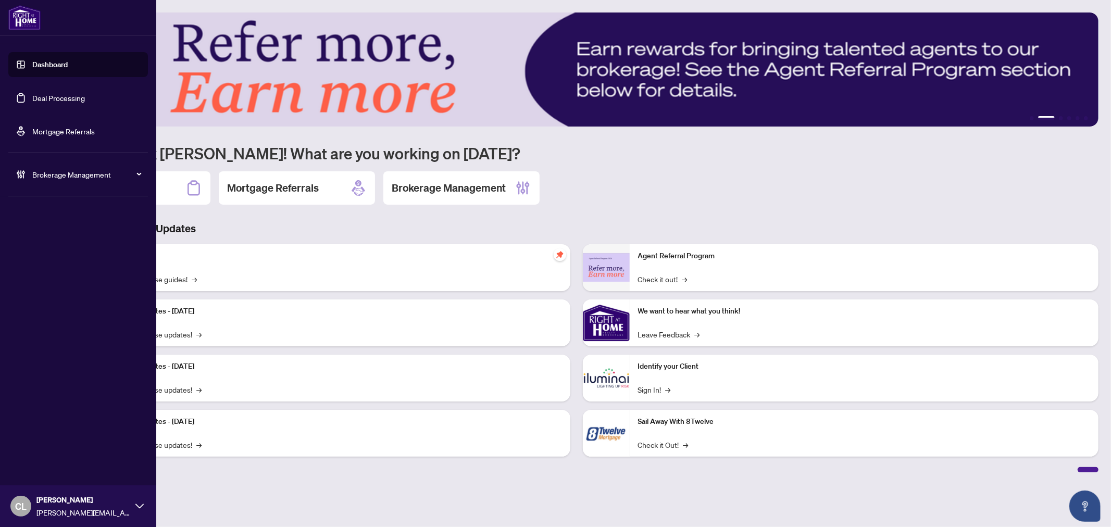
click at [63, 96] on link "Deal Processing" at bounding box center [58, 97] width 53 height 9
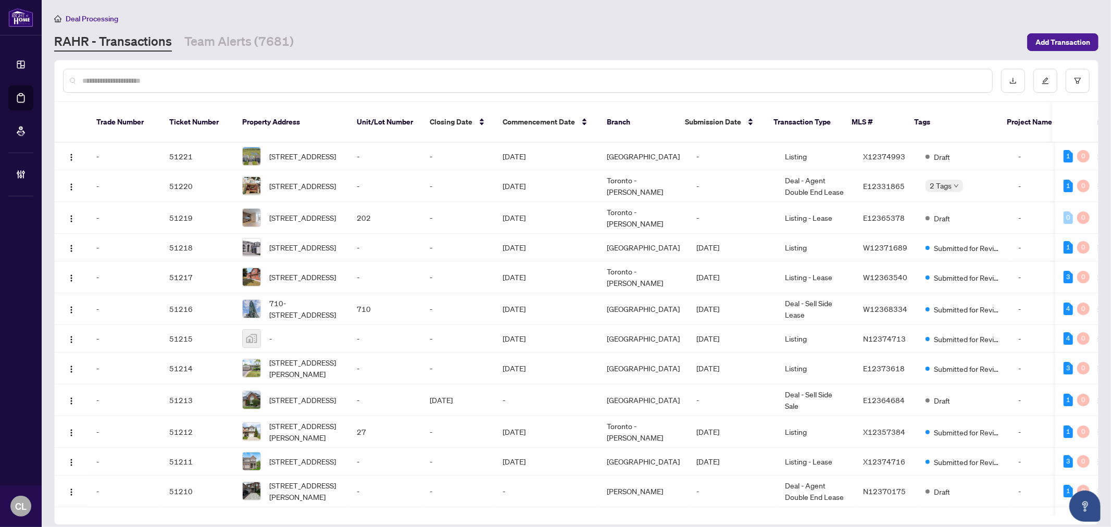
click at [277, 84] on input "text" at bounding box center [533, 80] width 902 height 11
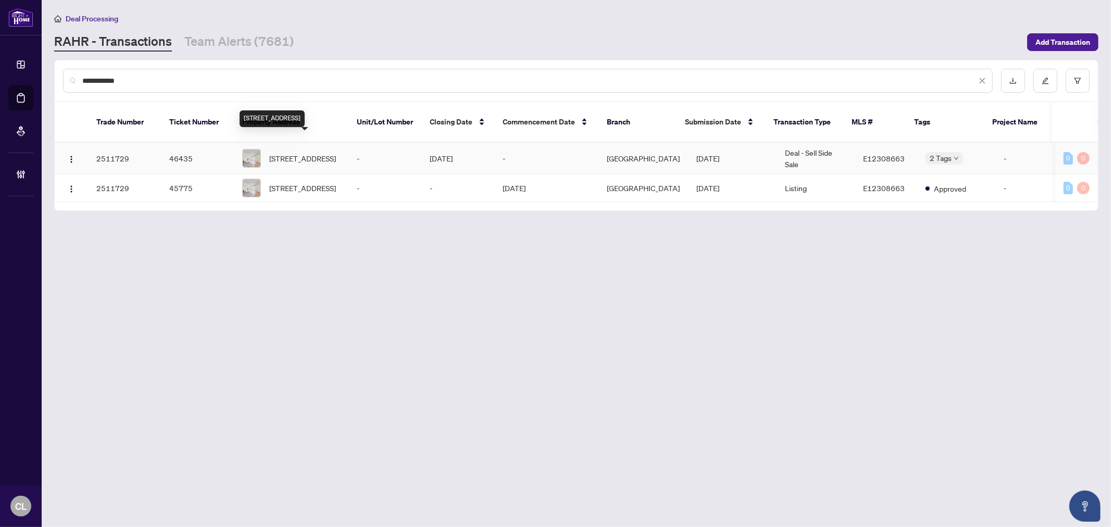
type input "**********"
click at [305, 153] on span "14 Springhouse Sq, Toronto, Ontario M1W 2X1, Canada" at bounding box center [302, 158] width 67 height 11
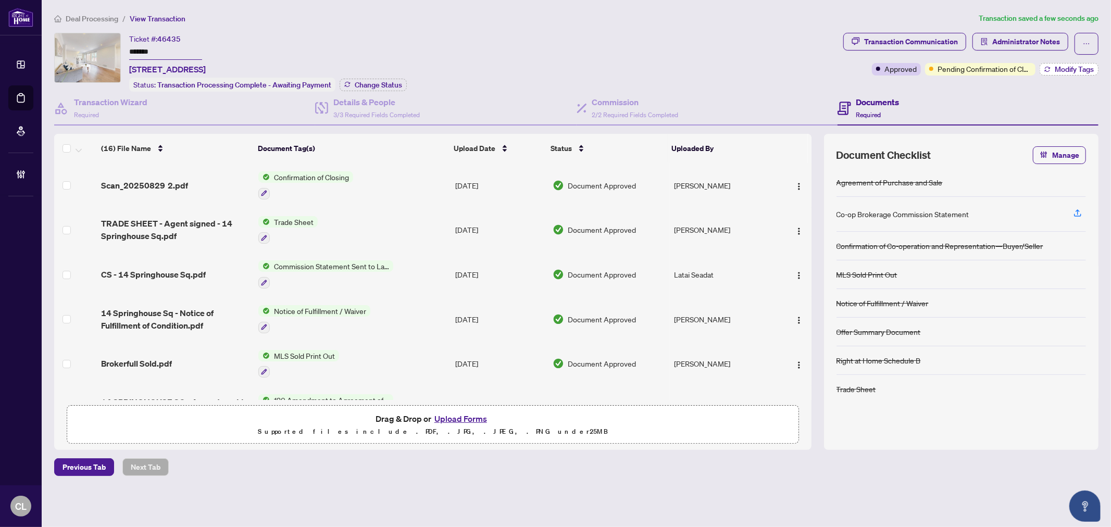
click at [1077, 63] on button "Modify Tags" at bounding box center [1069, 69] width 59 height 13
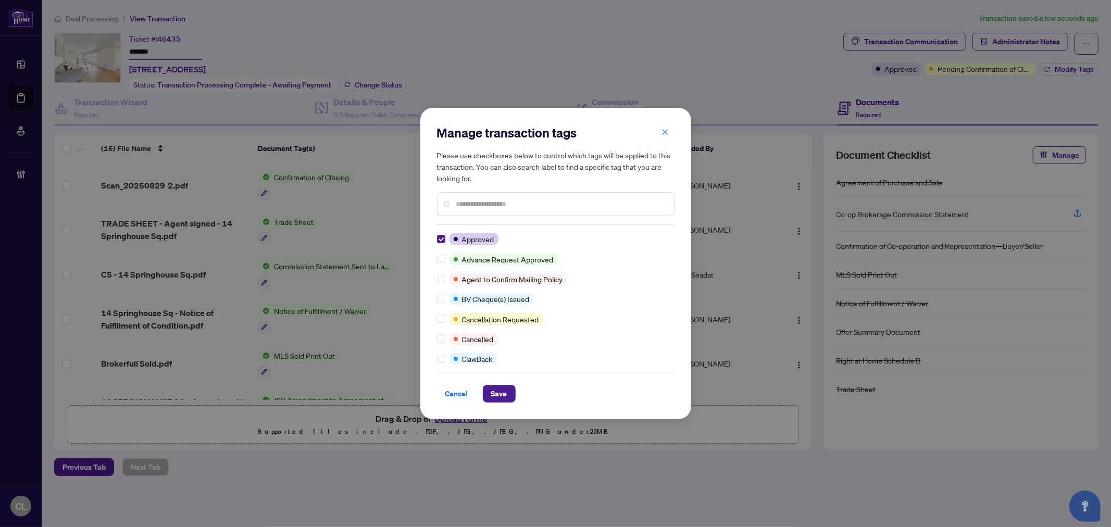
click at [473, 206] on input "text" at bounding box center [560, 203] width 209 height 11
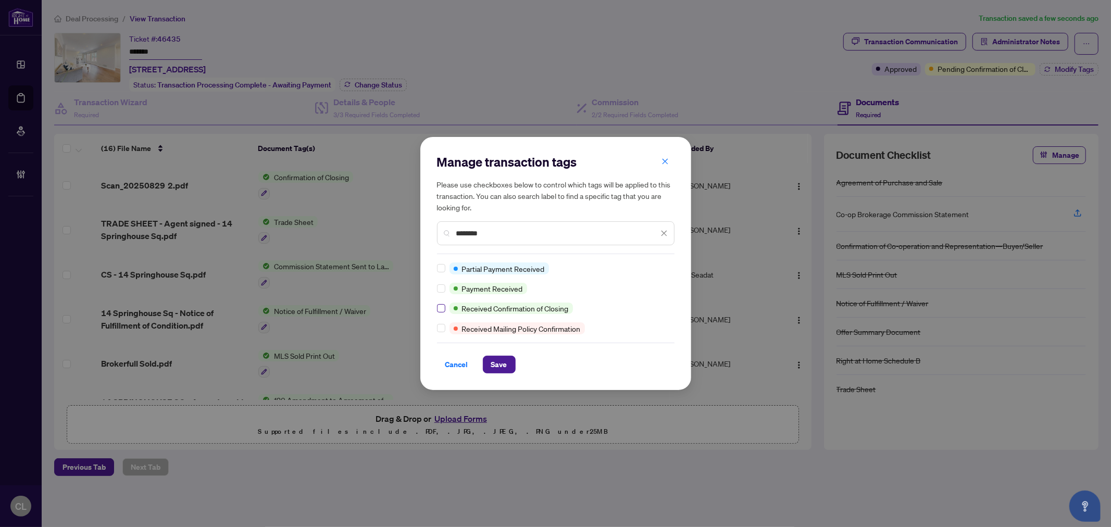
type input "********"
click at [441, 313] on label at bounding box center [441, 308] width 8 height 11
click at [510, 359] on button "Save" at bounding box center [499, 365] width 33 height 18
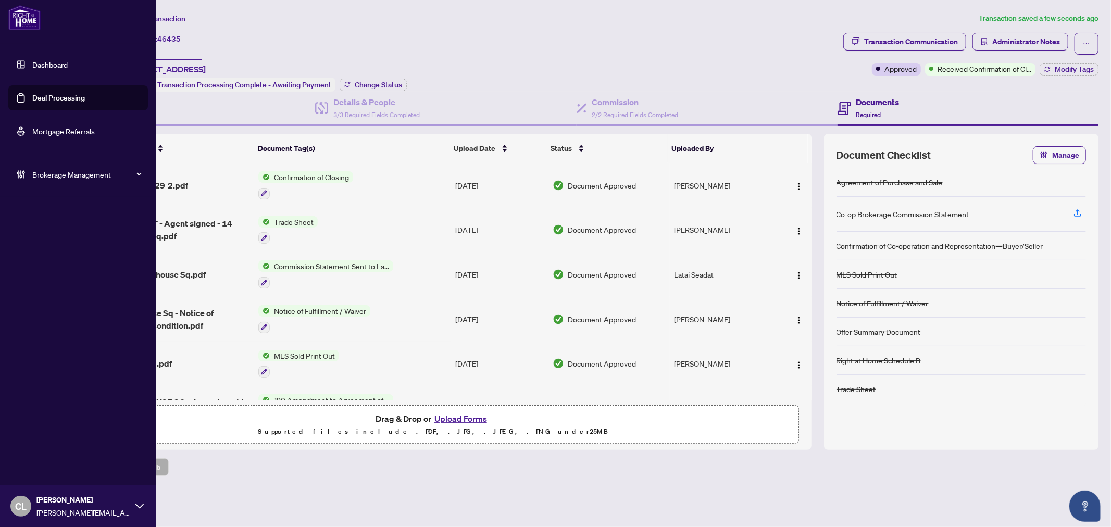
click at [40, 96] on link "Deal Processing" at bounding box center [58, 97] width 53 height 9
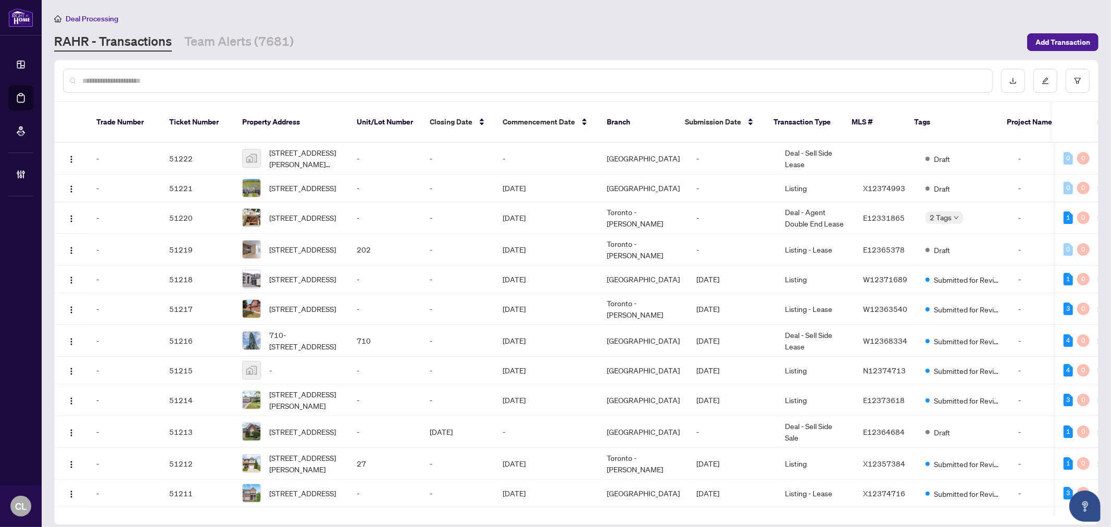
click at [264, 81] on input "text" at bounding box center [533, 80] width 902 height 11
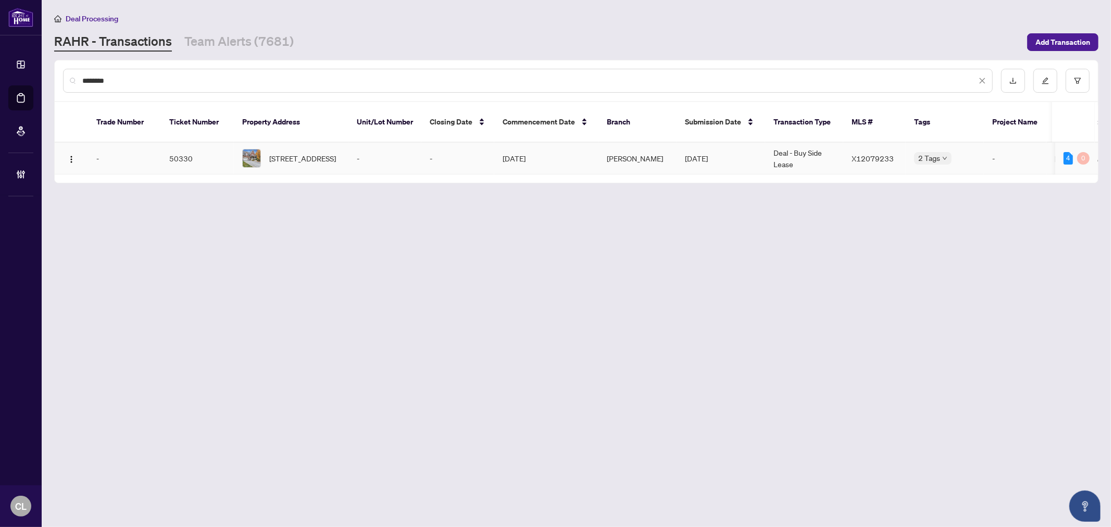
type input "********"
click at [313, 153] on span "145 Snowbridge Way, Blue Mountains, Ontario L9Y 0V1, Canada" at bounding box center [302, 158] width 67 height 11
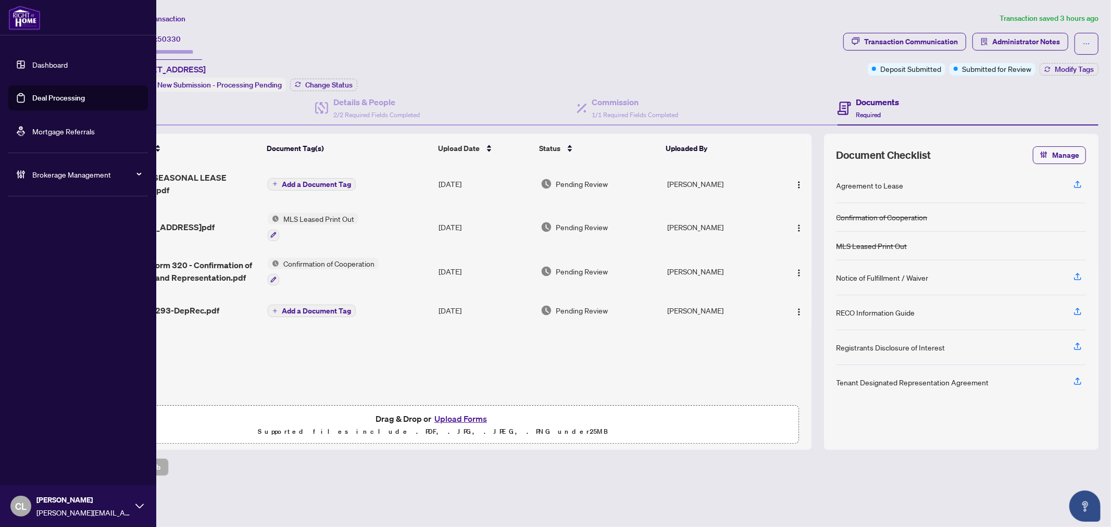
drag, startPoint x: 46, startPoint y: 94, endPoint x: 4, endPoint y: 91, distance: 42.3
click at [46, 94] on link "Deal Processing" at bounding box center [58, 97] width 53 height 9
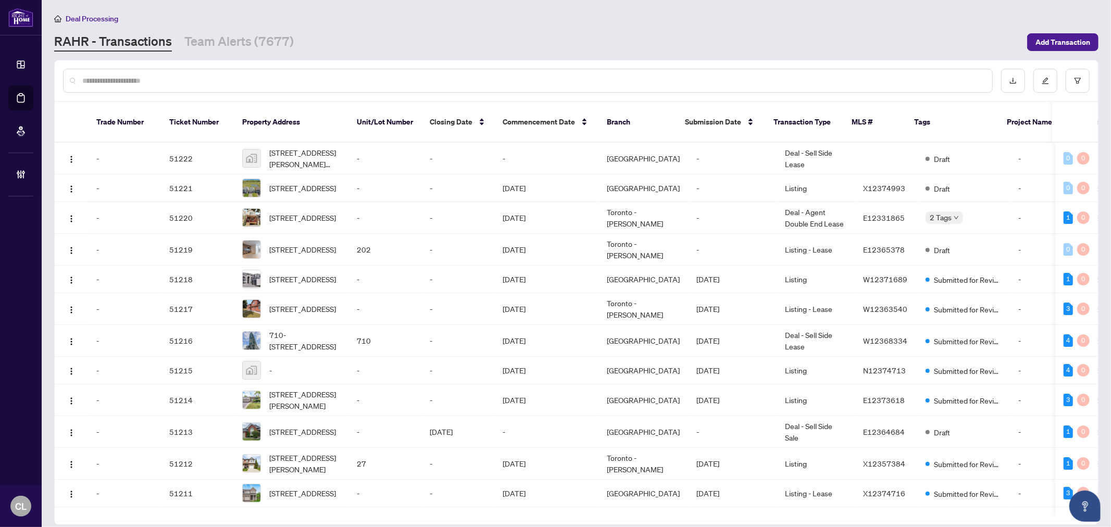
click at [206, 83] on input "text" at bounding box center [533, 80] width 902 height 11
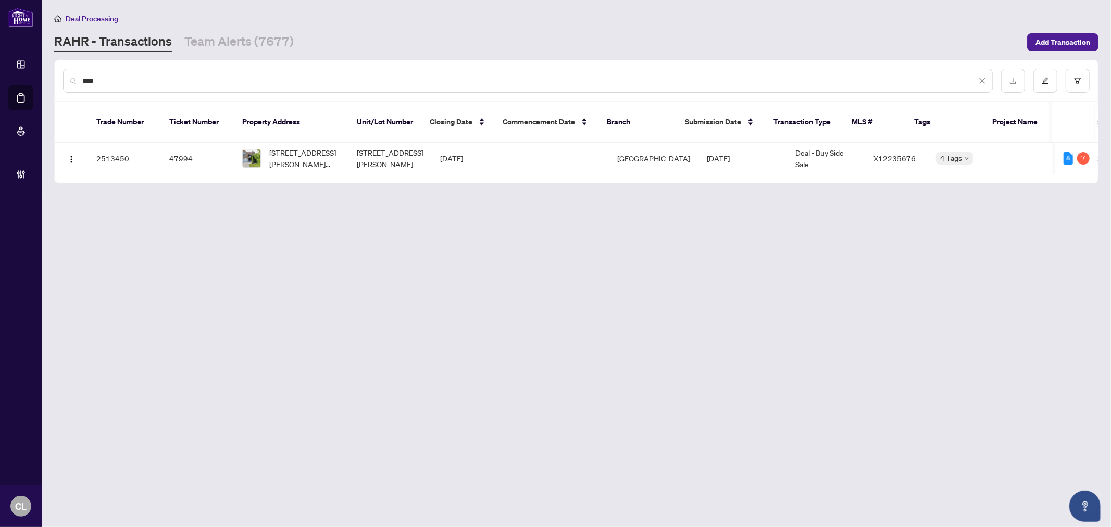
paste input "**********"
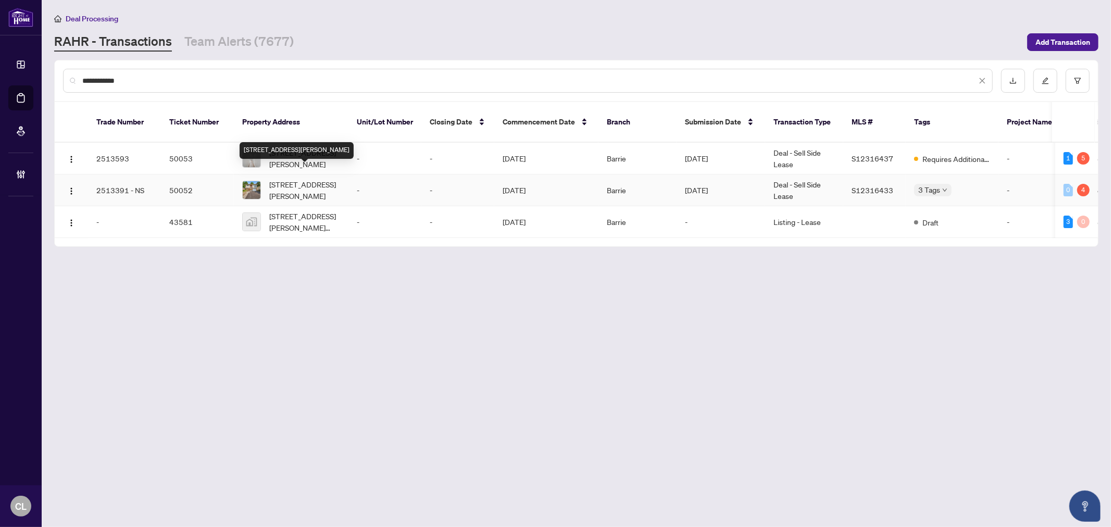
type input "**********"
click at [340, 179] on span "14 Christine - UPPER Pl, Orillia, Ontario L3V 7P1, Canada" at bounding box center [304, 190] width 71 height 23
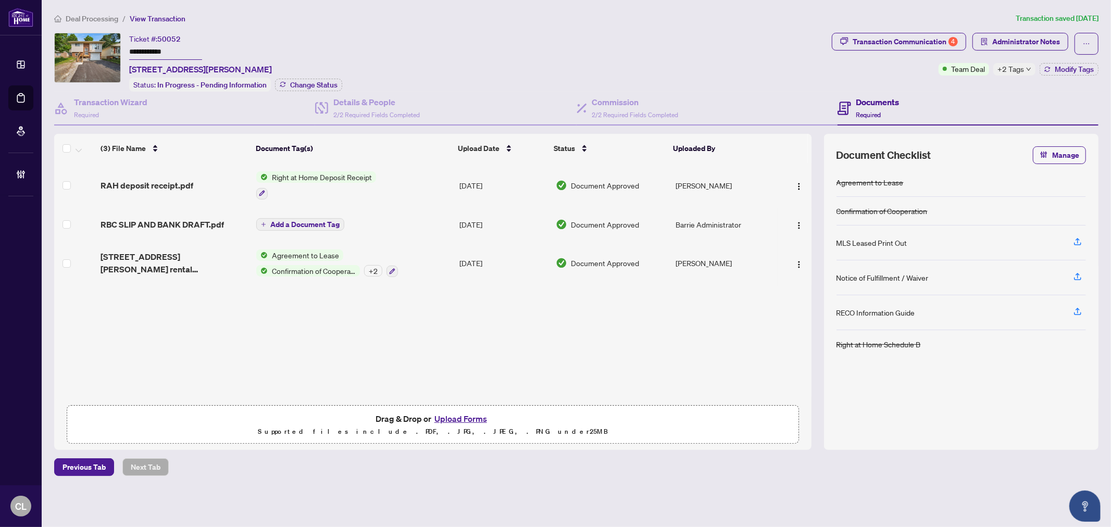
click at [1022, 69] on span "+2 Tags" at bounding box center [1011, 69] width 27 height 12
click at [455, 418] on button "Upload Forms" at bounding box center [460, 419] width 59 height 14
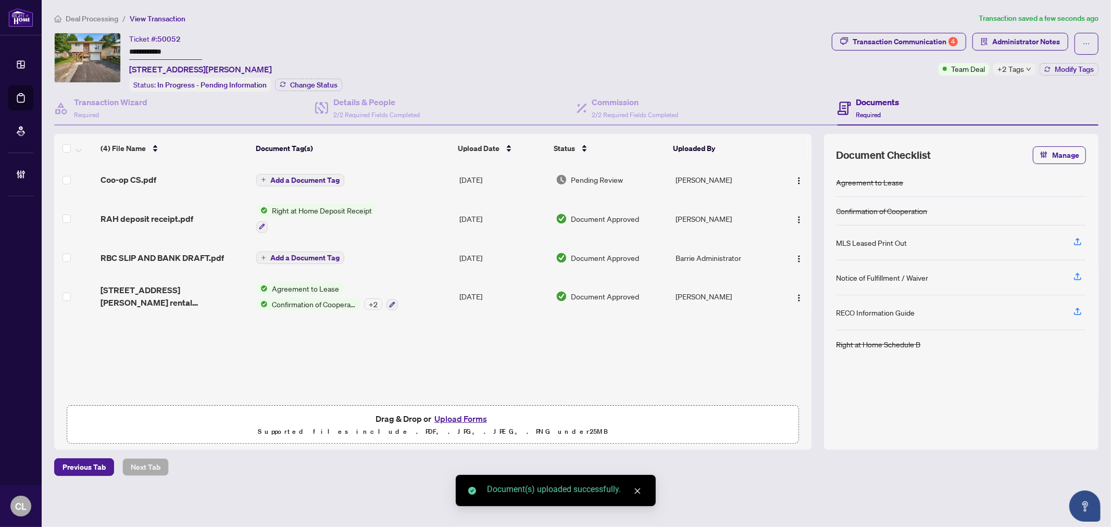
click at [311, 177] on span "Add a Document Tag" at bounding box center [304, 180] width 69 height 7
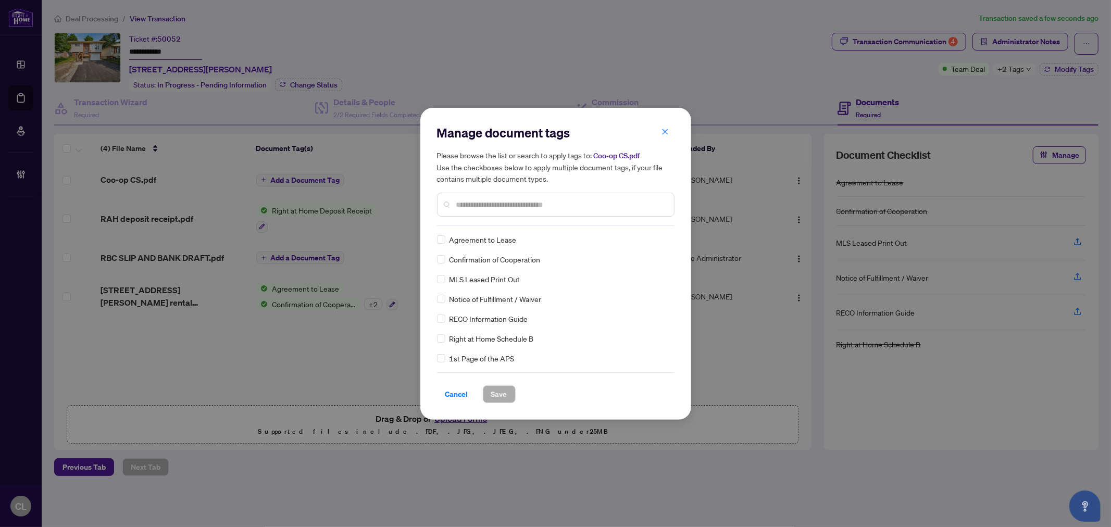
click at [510, 207] on input "text" at bounding box center [560, 204] width 209 height 11
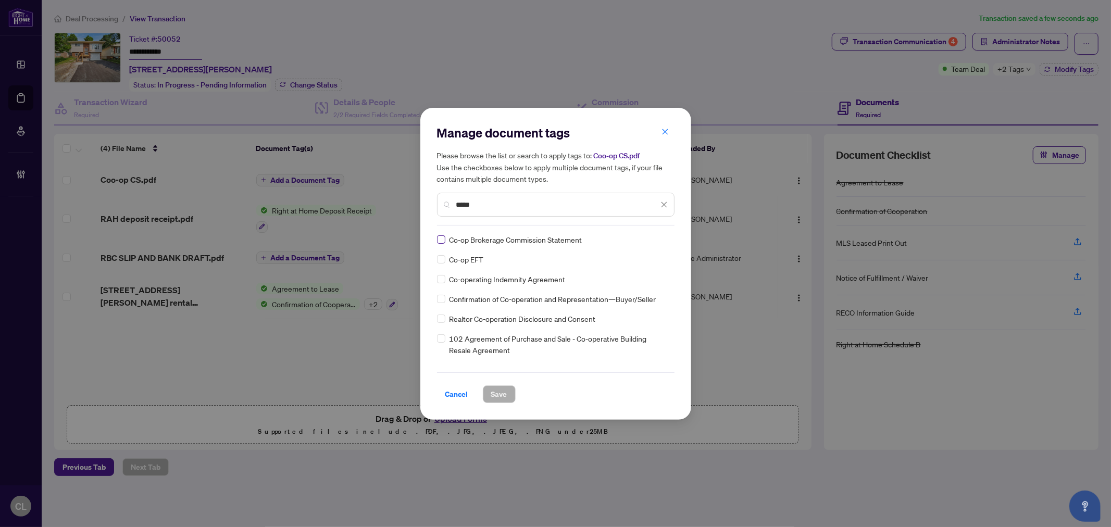
type input "*****"
click at [654, 242] on img at bounding box center [653, 239] width 10 height 10
click at [644, 290] on div "Approved" at bounding box center [623, 289] width 67 height 11
click at [503, 391] on span "Save" at bounding box center [499, 394] width 16 height 17
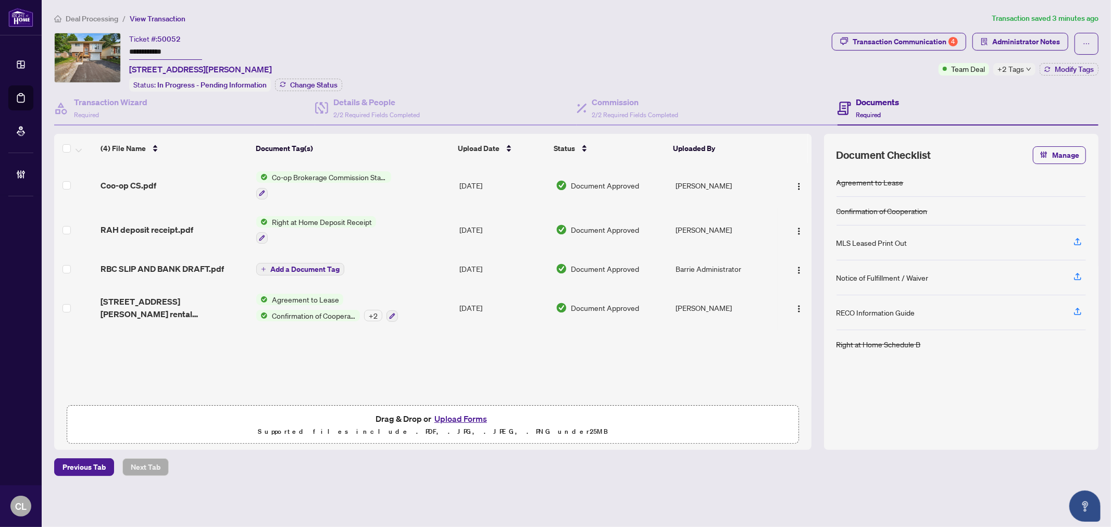
click at [327, 174] on span "Co-op Brokerage Commission Statement" at bounding box center [329, 176] width 123 height 11
click at [281, 229] on span "Co-op Brokerage Commission Statement" at bounding box center [328, 225] width 141 height 11
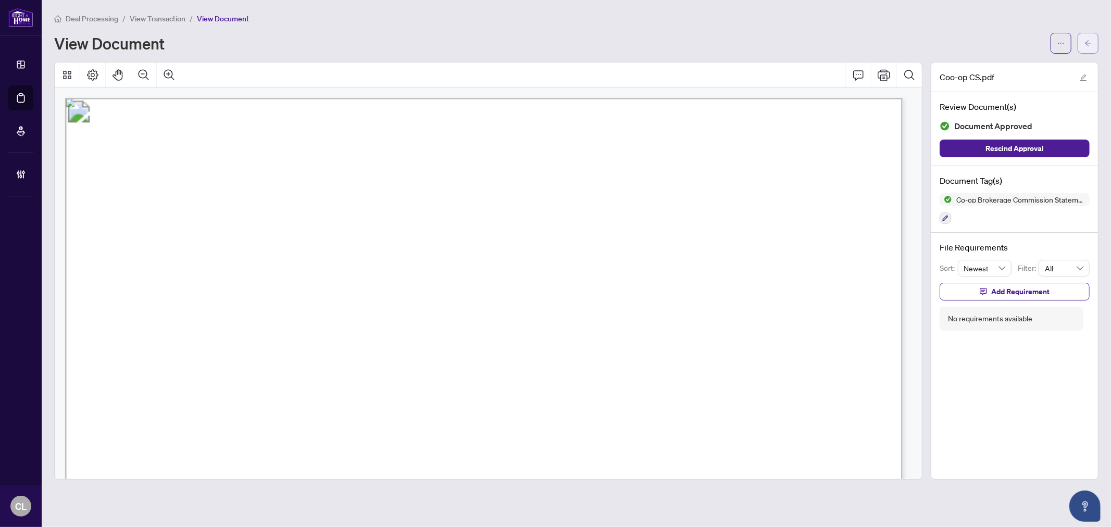
click at [1098, 46] on button "button" at bounding box center [1088, 43] width 21 height 21
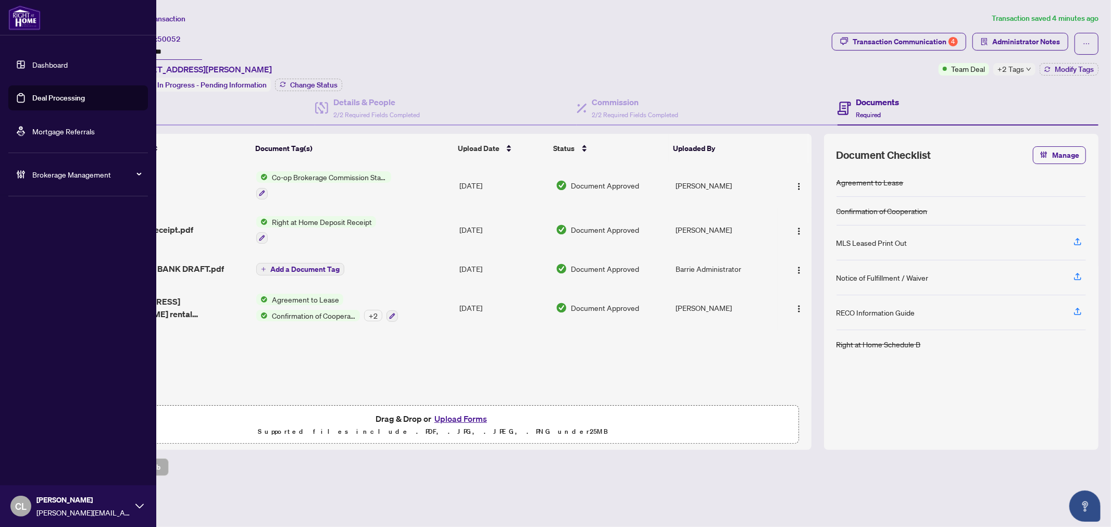
drag, startPoint x: 40, startPoint y: 98, endPoint x: 59, endPoint y: 104, distance: 19.8
click at [40, 98] on link "Deal Processing" at bounding box center [58, 97] width 53 height 9
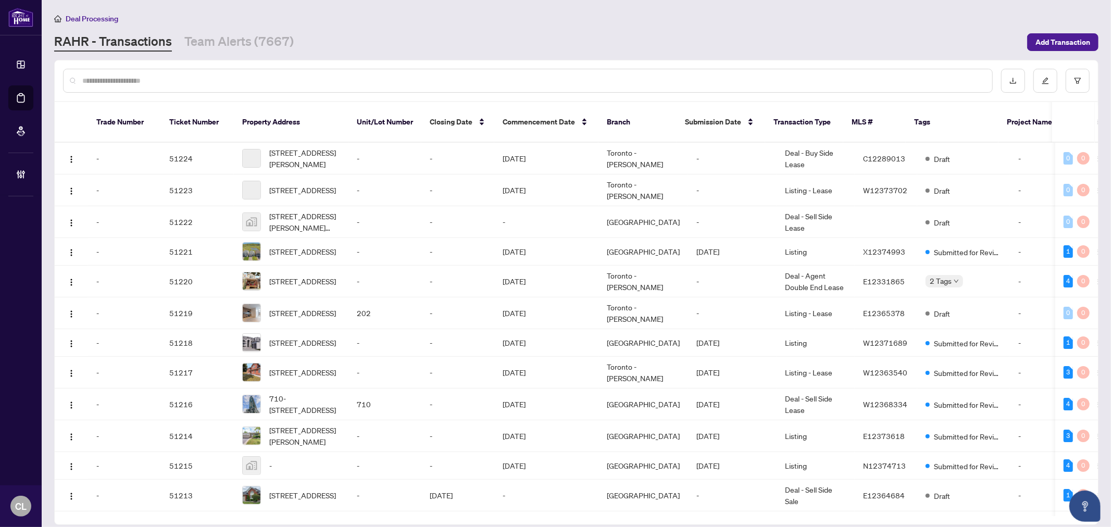
click at [230, 80] on input "text" at bounding box center [533, 80] width 902 height 11
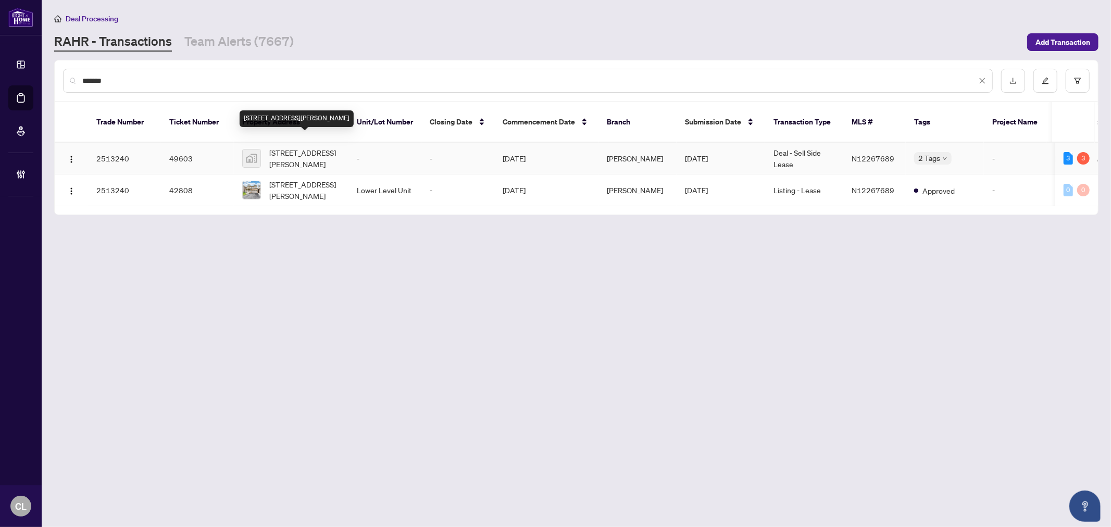
type input "*******"
click at [321, 147] on span "28 Pridham Place, New Tecumseth, ON, Canada" at bounding box center [304, 158] width 71 height 23
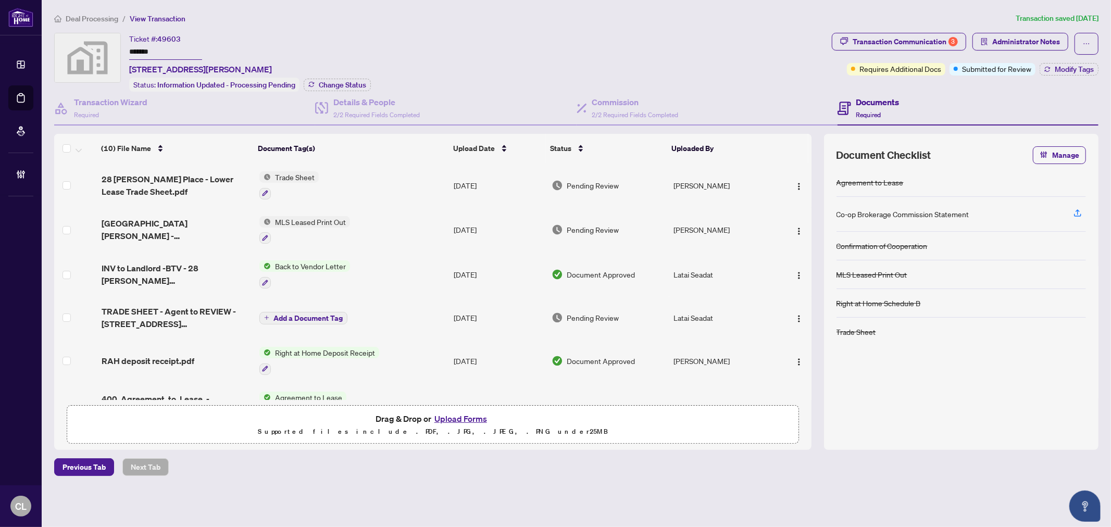
click at [465, 421] on button "Upload Forms" at bounding box center [460, 419] width 59 height 14
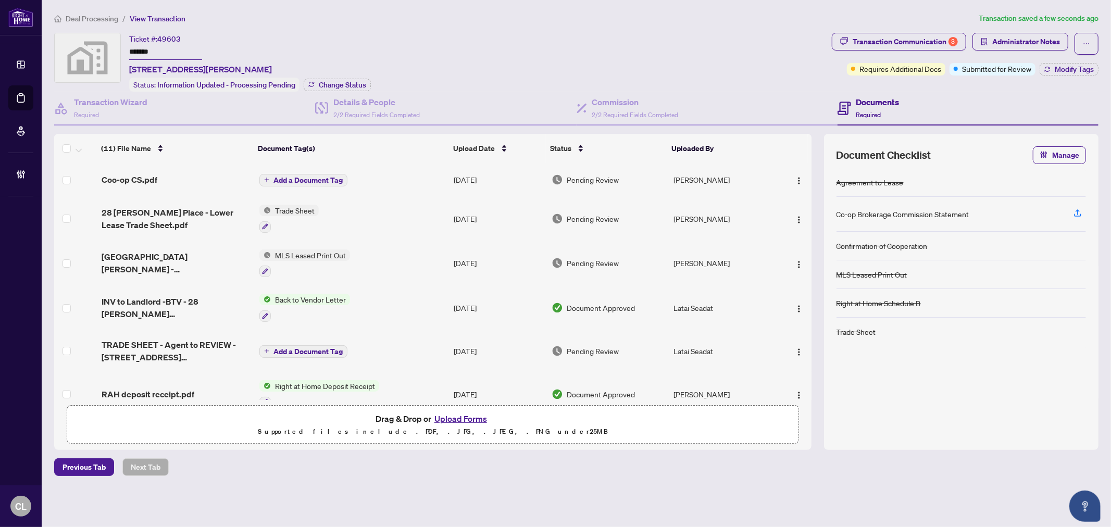
click at [297, 177] on span "Add a Document Tag" at bounding box center [307, 180] width 69 height 7
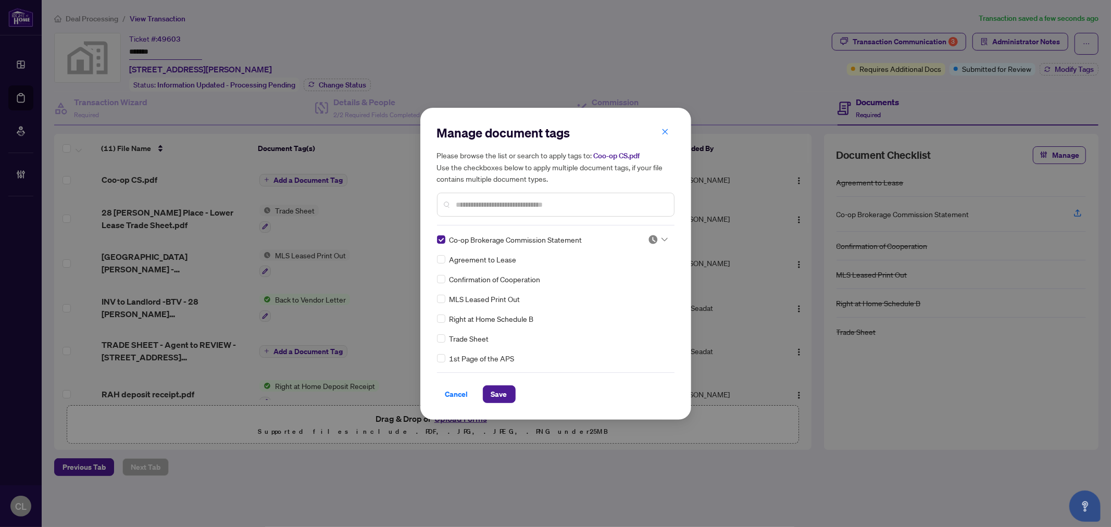
click at [662, 238] on icon at bounding box center [665, 240] width 6 height 4
click at [637, 293] on div "Approved" at bounding box center [623, 289] width 67 height 11
click at [501, 391] on span "Save" at bounding box center [499, 394] width 16 height 17
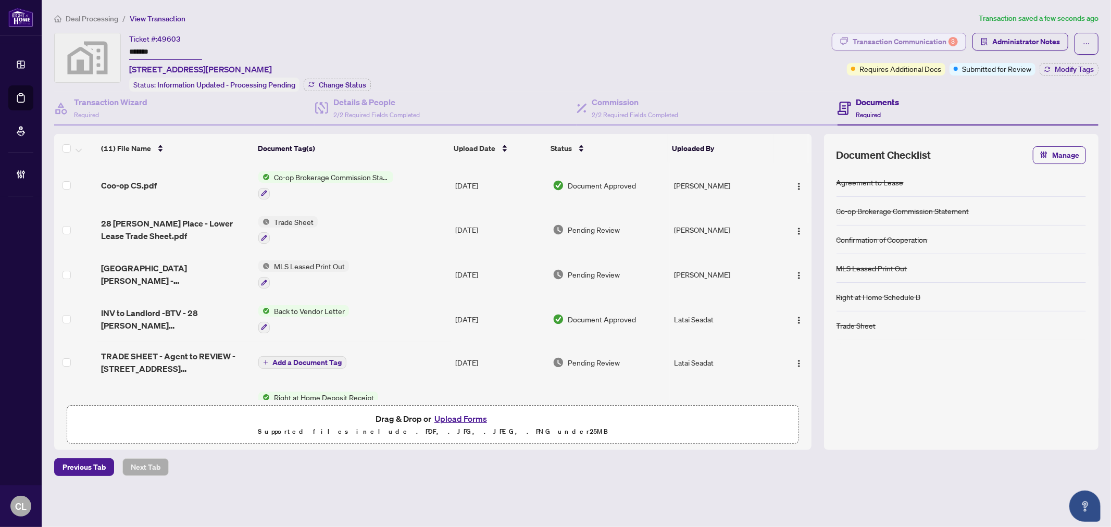
click at [933, 42] on div "Transaction Communication 3" at bounding box center [905, 41] width 105 height 17
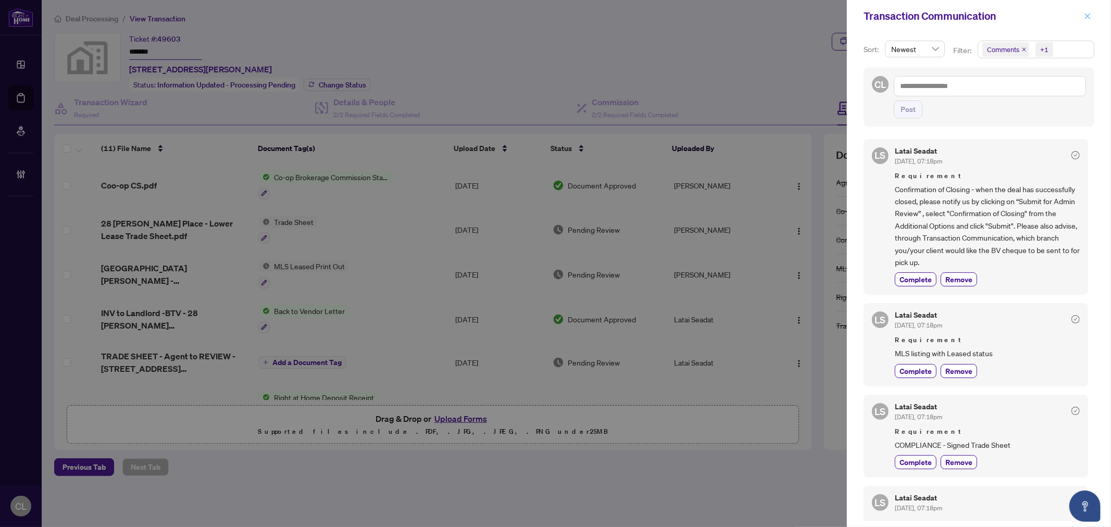
click at [1091, 16] on button "button" at bounding box center [1088, 16] width 14 height 13
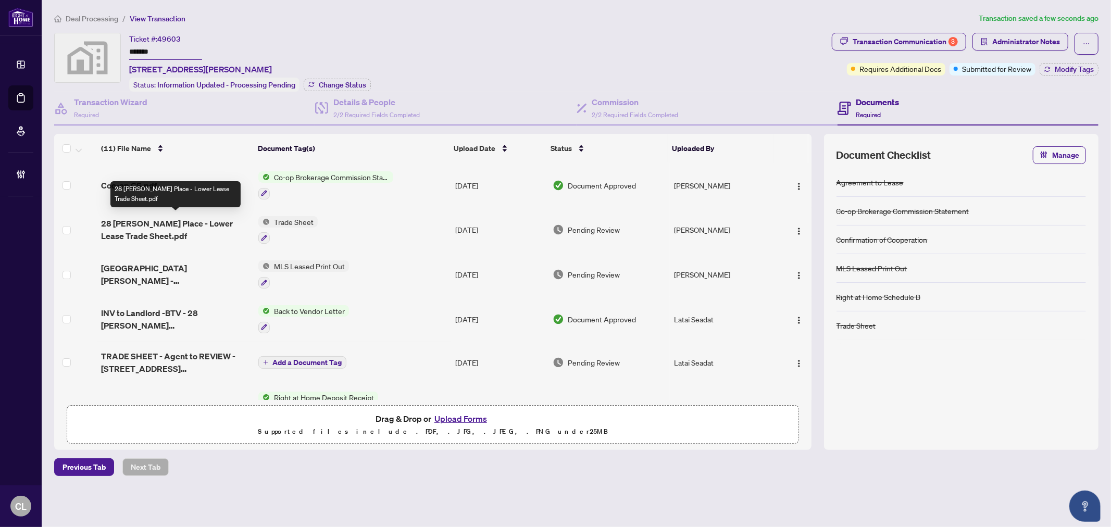
click at [213, 218] on span "28 Pridham Place - Lower Lease Trade Sheet.pdf" at bounding box center [175, 229] width 149 height 25
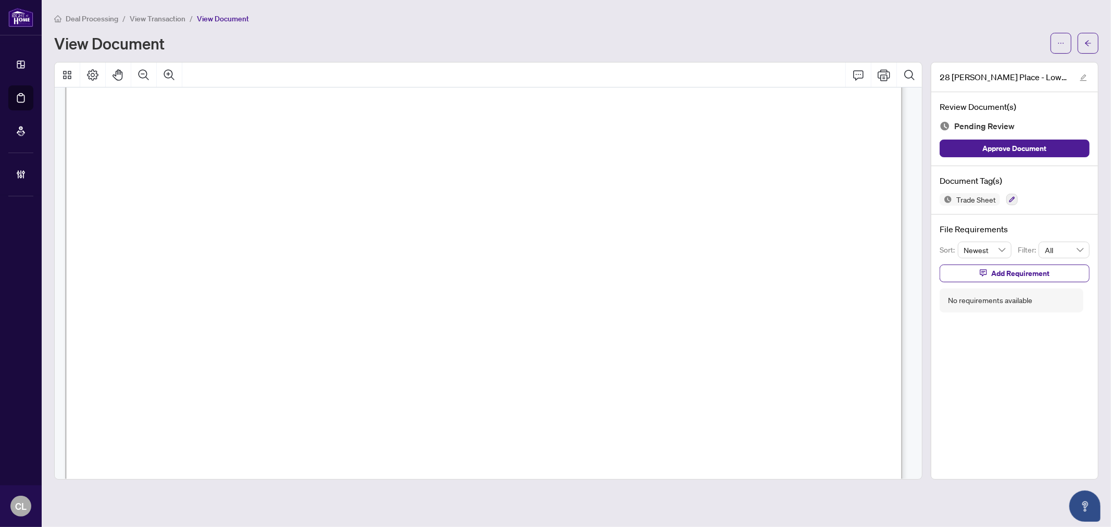
scroll to position [81, 0]
click at [1012, 197] on icon "button" at bounding box center [1013, 200] width 6 height 6
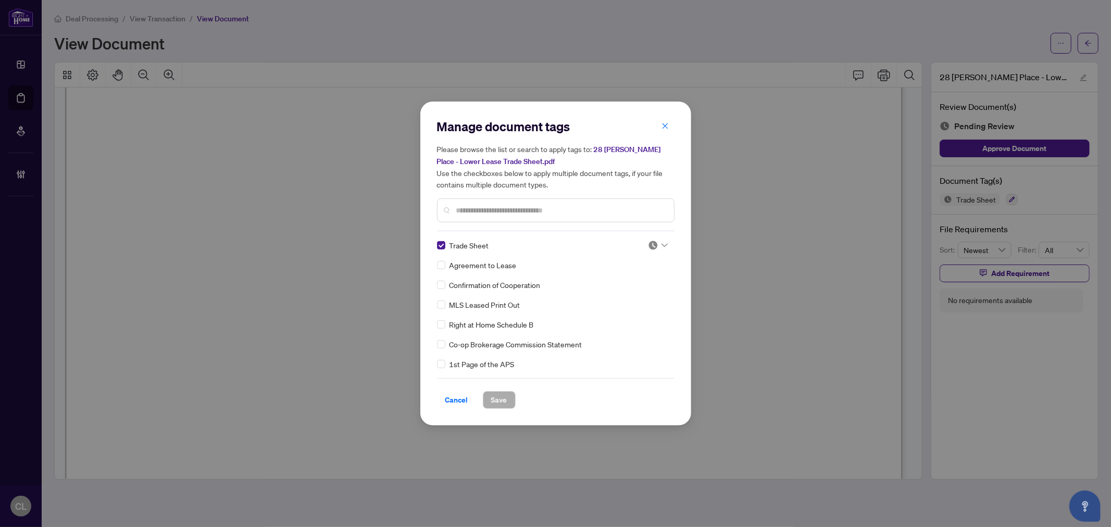
click at [662, 243] on icon at bounding box center [665, 245] width 6 height 4
click at [654, 298] on div "Approved" at bounding box center [623, 295] width 67 height 11
click at [488, 394] on button "Save" at bounding box center [499, 400] width 33 height 18
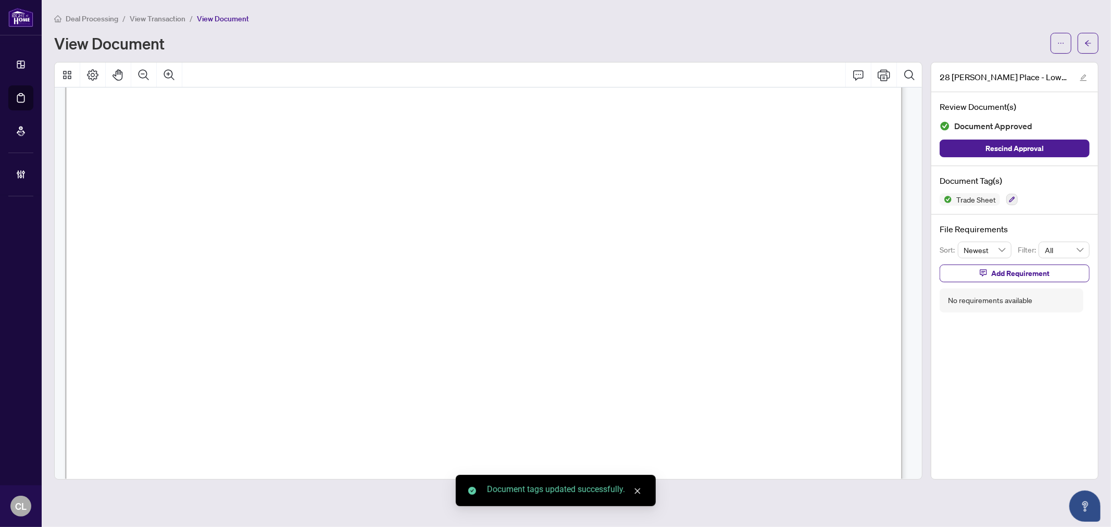
click at [1088, 43] on icon "arrow-left" at bounding box center [1088, 43] width 7 height 7
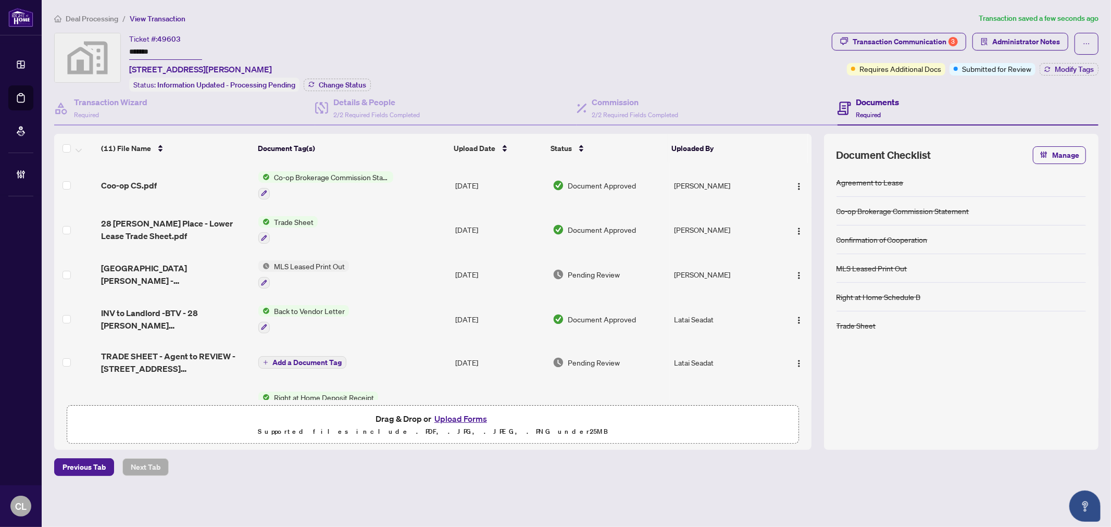
click at [318, 264] on span "MLS Leased Print Out" at bounding box center [309, 265] width 79 height 11
click at [268, 260] on img at bounding box center [263, 265] width 11 height 11
click at [200, 266] on span "28 Pridham Place - Lower Lease Sold MLS.pdf" at bounding box center [175, 274] width 149 height 25
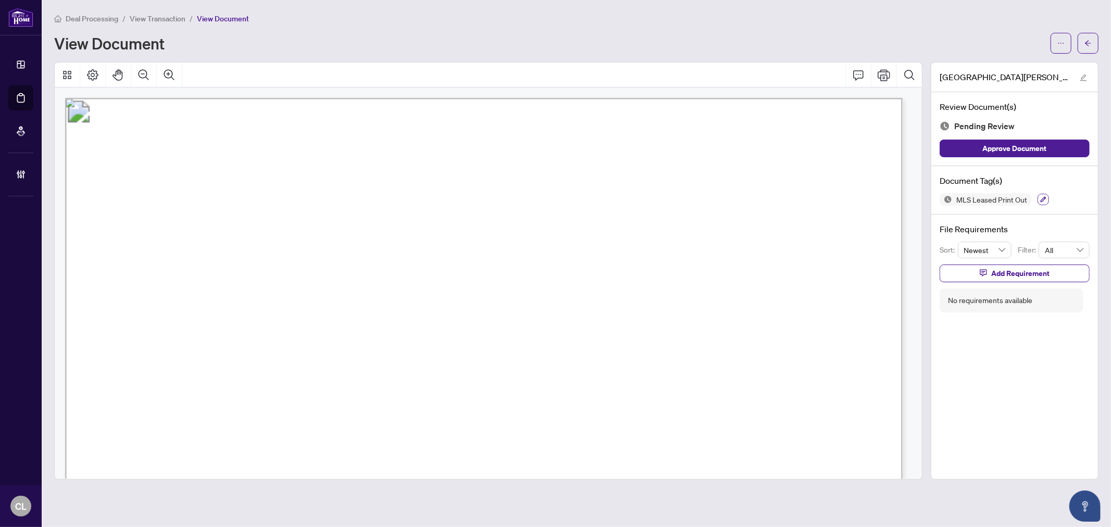
click at [1044, 198] on icon "button" at bounding box center [1043, 199] width 6 height 6
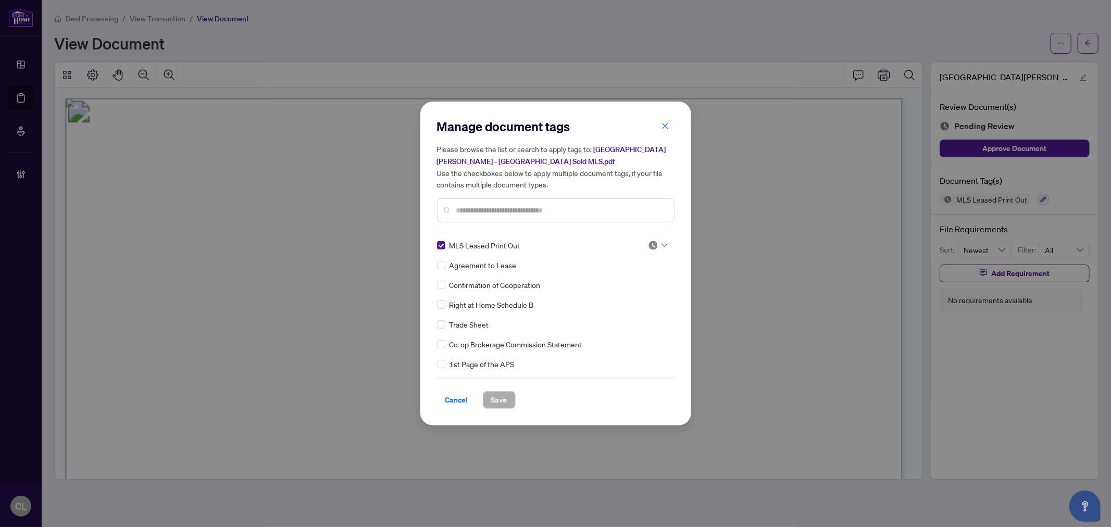
drag, startPoint x: 662, startPoint y: 247, endPoint x: 668, endPoint y: 251, distance: 7.2
click at [662, 246] on div at bounding box center [658, 245] width 20 height 10
click at [646, 295] on div "Approved" at bounding box center [623, 295] width 67 height 11
click at [502, 396] on span "Save" at bounding box center [499, 400] width 16 height 17
click at [1081, 48] on div "Manage document tags Please browse the list or search to apply tags to: 28 Prid…" at bounding box center [555, 263] width 1111 height 527
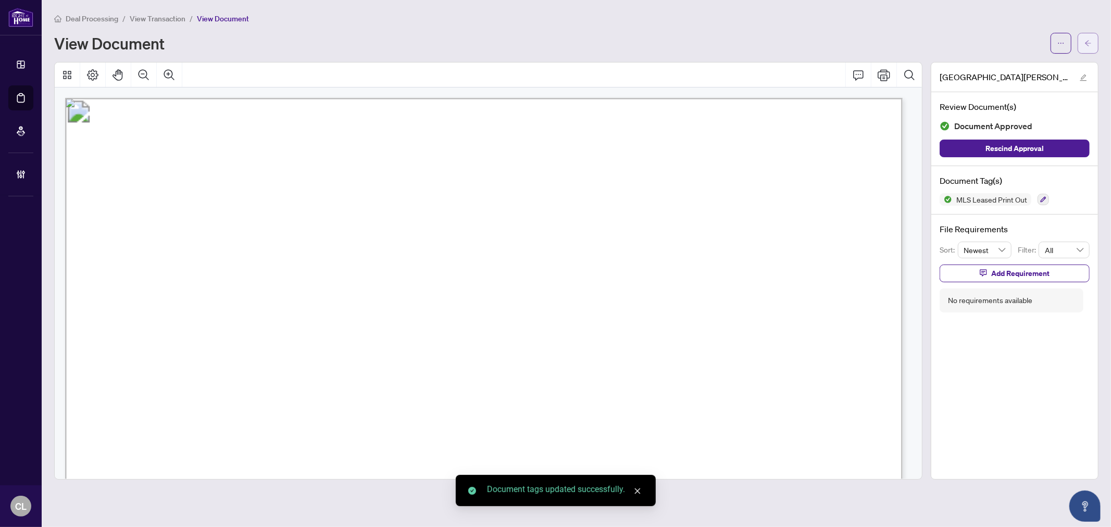
click at [1081, 47] on button "button" at bounding box center [1088, 43] width 21 height 21
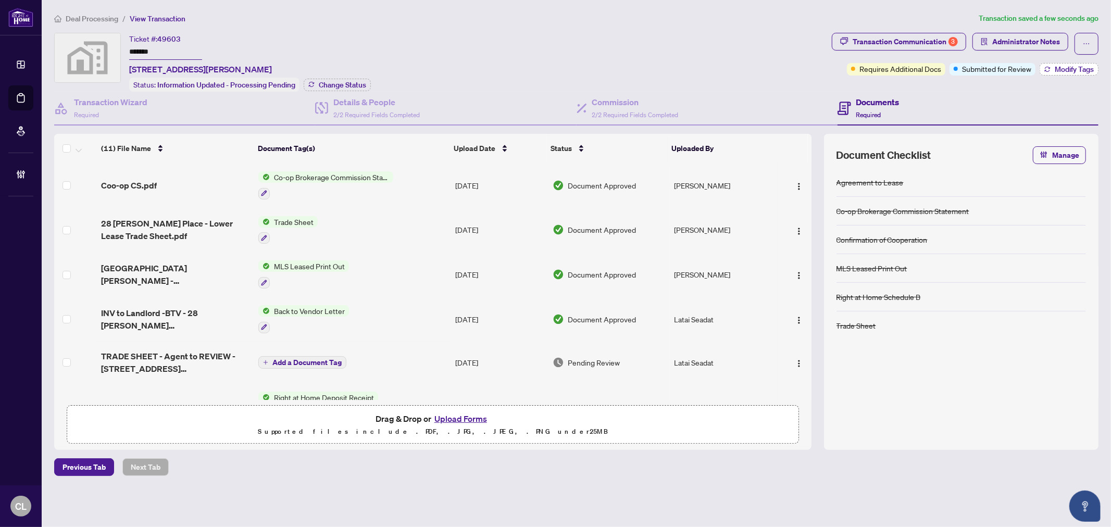
click at [1059, 71] on span "Modify Tags" at bounding box center [1074, 69] width 39 height 7
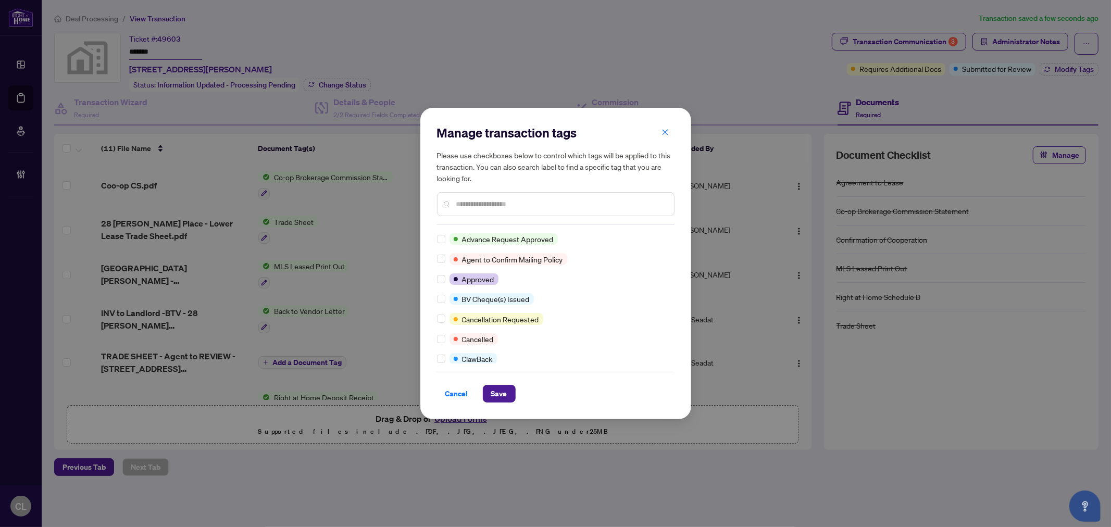
click at [500, 210] on div at bounding box center [556, 204] width 238 height 24
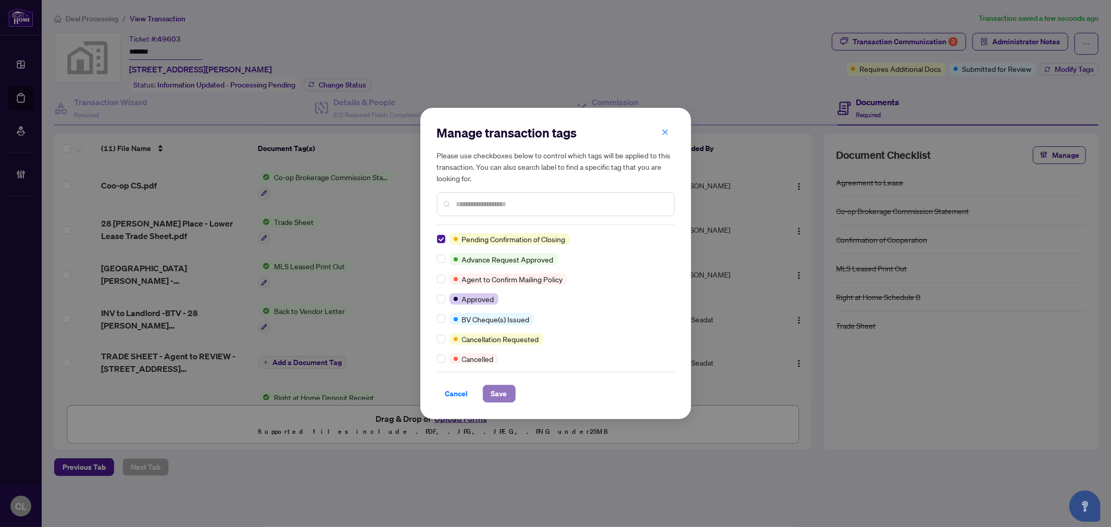
click at [496, 397] on span "Save" at bounding box center [499, 393] width 16 height 17
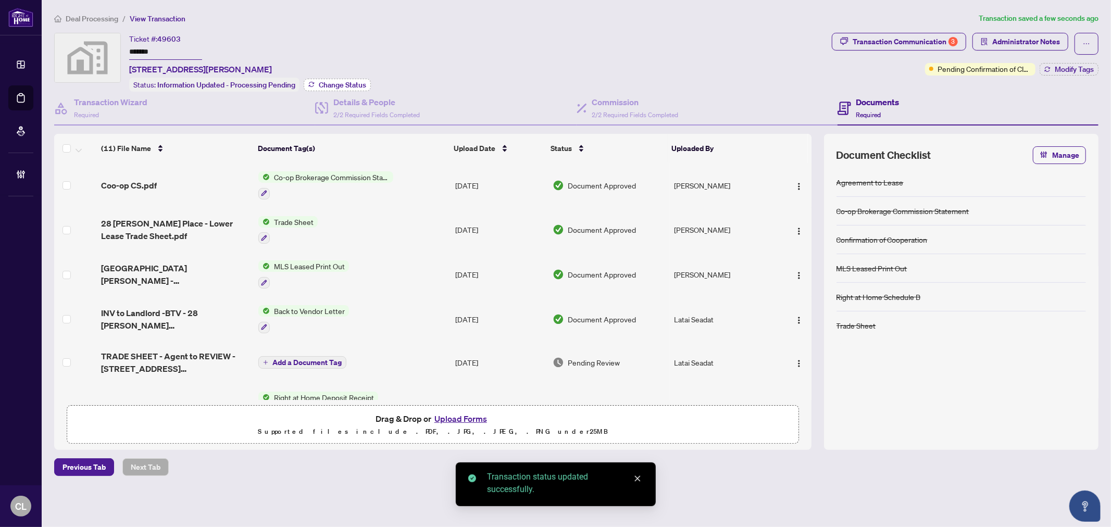
click at [343, 89] on button "Change Status" at bounding box center [337, 85] width 67 height 13
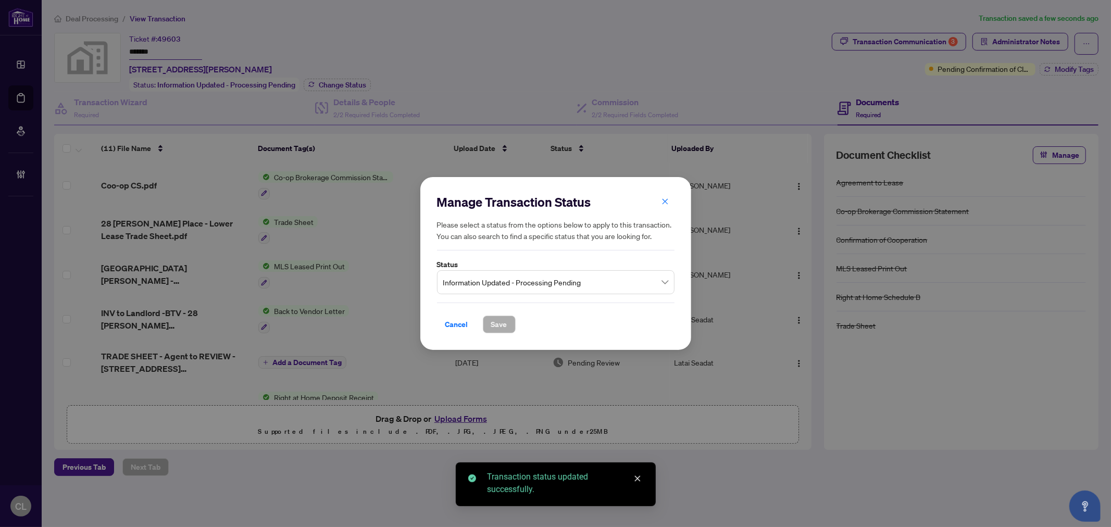
click at [607, 289] on span "Information Updated - Processing Pending" at bounding box center [555, 282] width 225 height 20
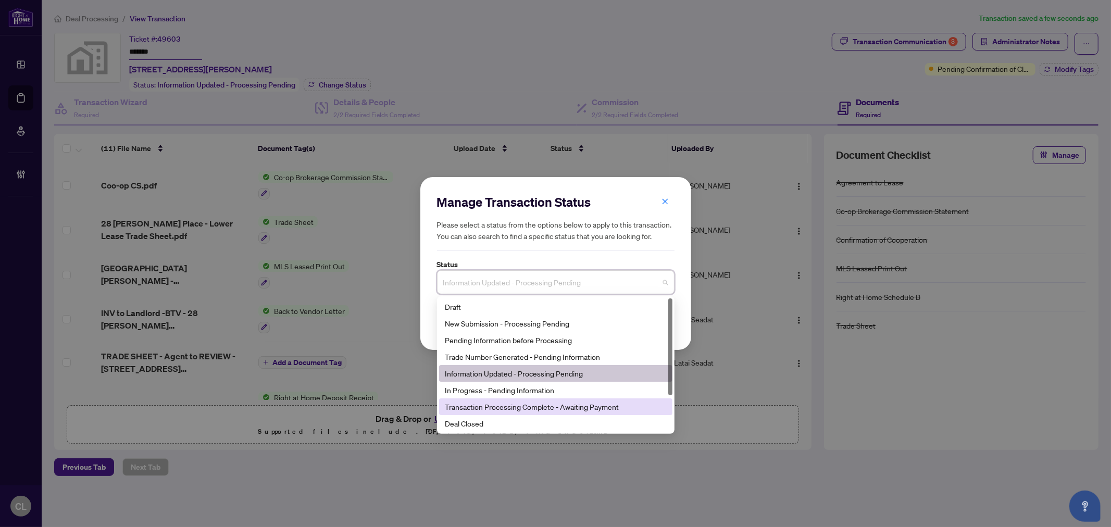
click at [612, 406] on div "Transaction Processing Complete - Awaiting Payment" at bounding box center [555, 406] width 221 height 11
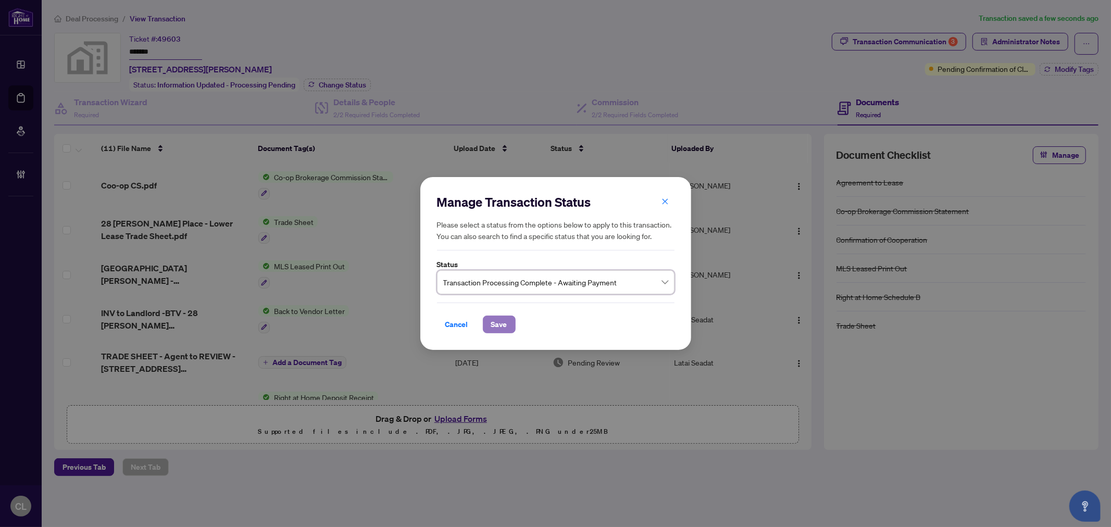
click at [499, 321] on span "Save" at bounding box center [499, 324] width 16 height 17
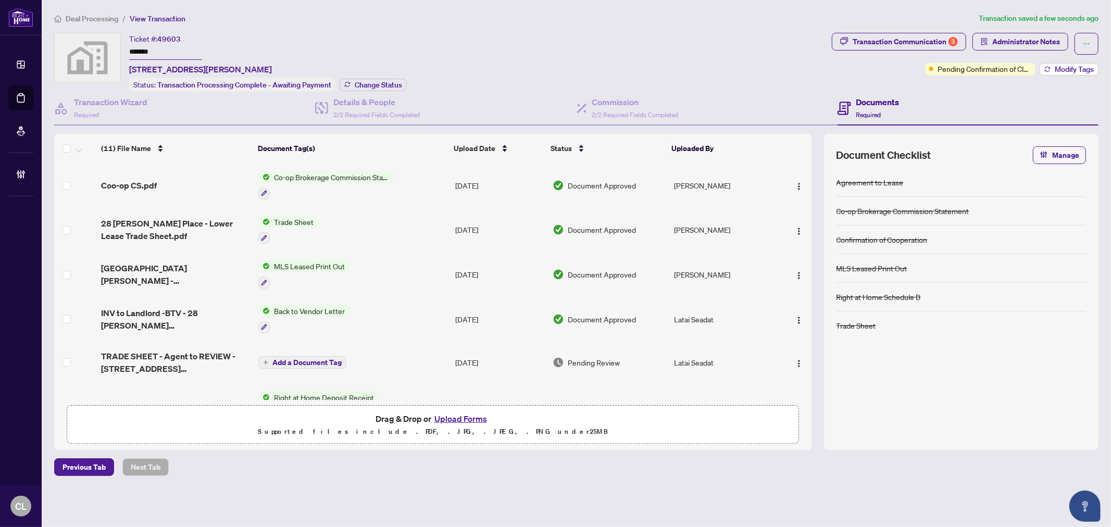
click at [1079, 69] on span "Modify Tags" at bounding box center [1074, 69] width 39 height 7
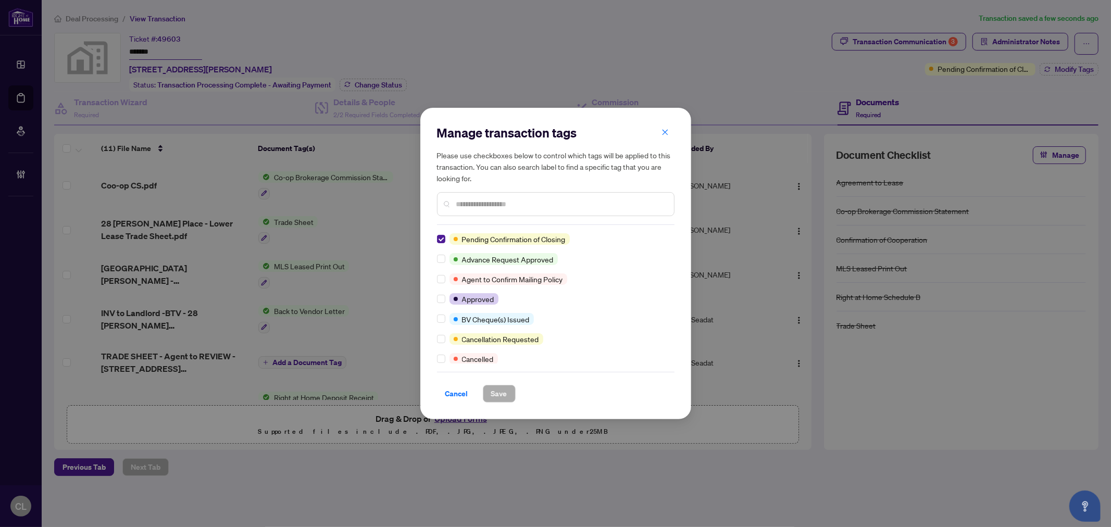
click at [555, 196] on div at bounding box center [556, 204] width 238 height 24
click at [553, 198] on input "text" at bounding box center [560, 203] width 209 height 11
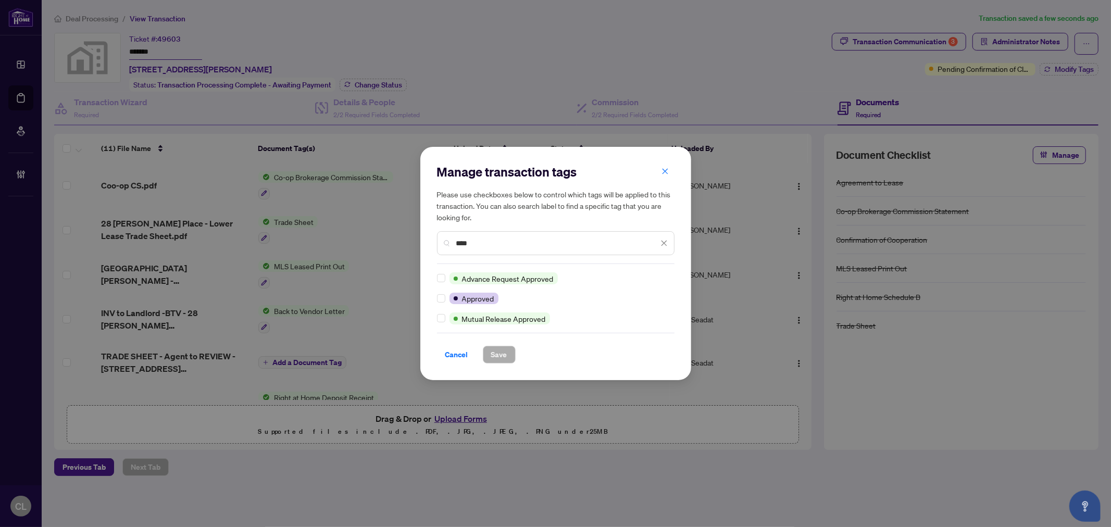
type input "****"
click at [512, 353] on button "Save" at bounding box center [499, 355] width 33 height 18
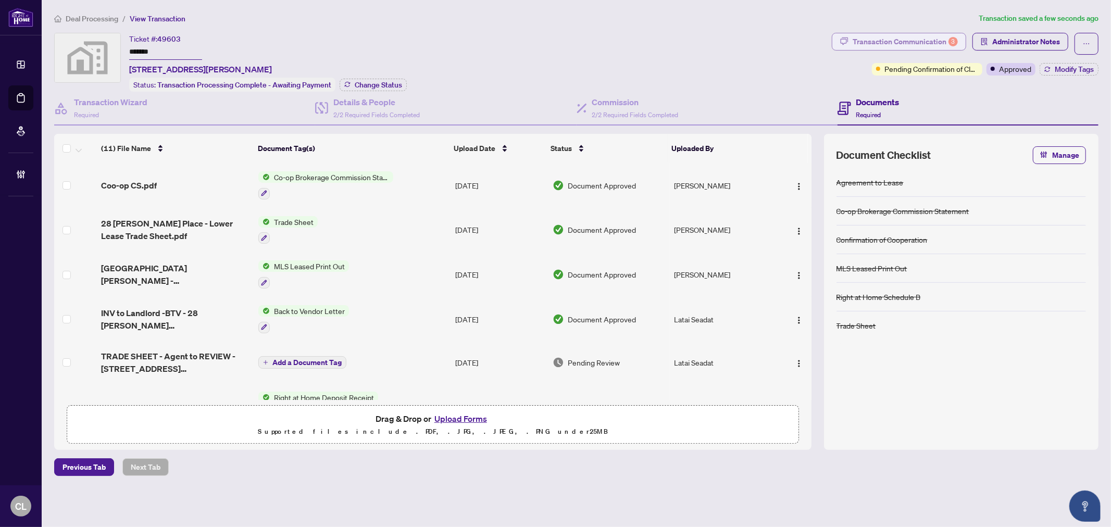
click at [903, 37] on div "Transaction Communication 3" at bounding box center [905, 41] width 105 height 17
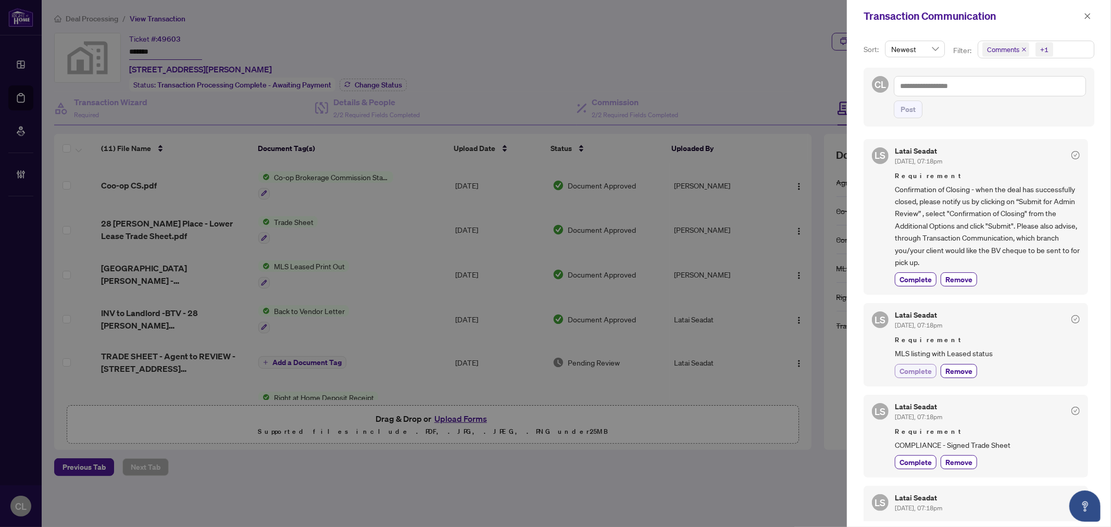
click at [916, 373] on span "Complete" at bounding box center [916, 371] width 32 height 11
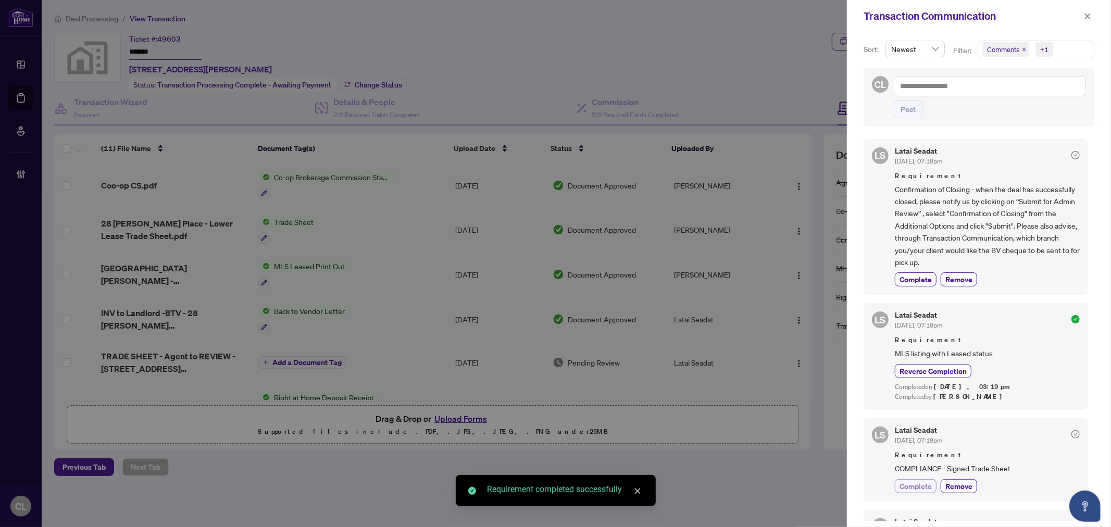
click at [920, 483] on span "Complete" at bounding box center [916, 486] width 32 height 11
drag, startPoint x: 1092, startPoint y: 256, endPoint x: 1094, endPoint y: 294, distance: 38.1
click at [1094, 294] on div "Sort: Newest Filter: Comments +1 CL Post LS Latai Seadat Aug/21/2025, 07:18pm R…" at bounding box center [979, 279] width 264 height 495
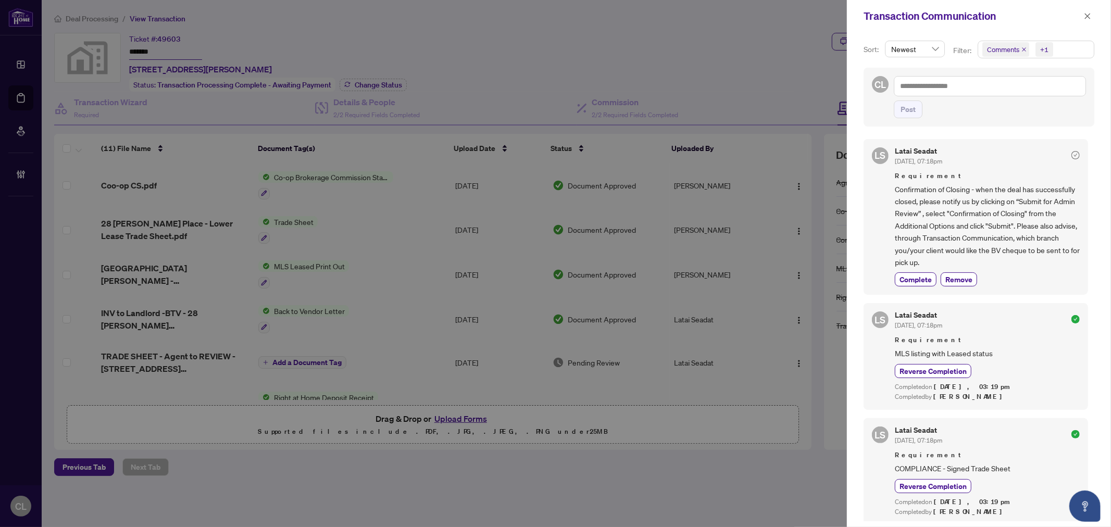
click at [550, 27] on div at bounding box center [555, 263] width 1111 height 527
click at [1082, 16] on button "button" at bounding box center [1088, 16] width 14 height 13
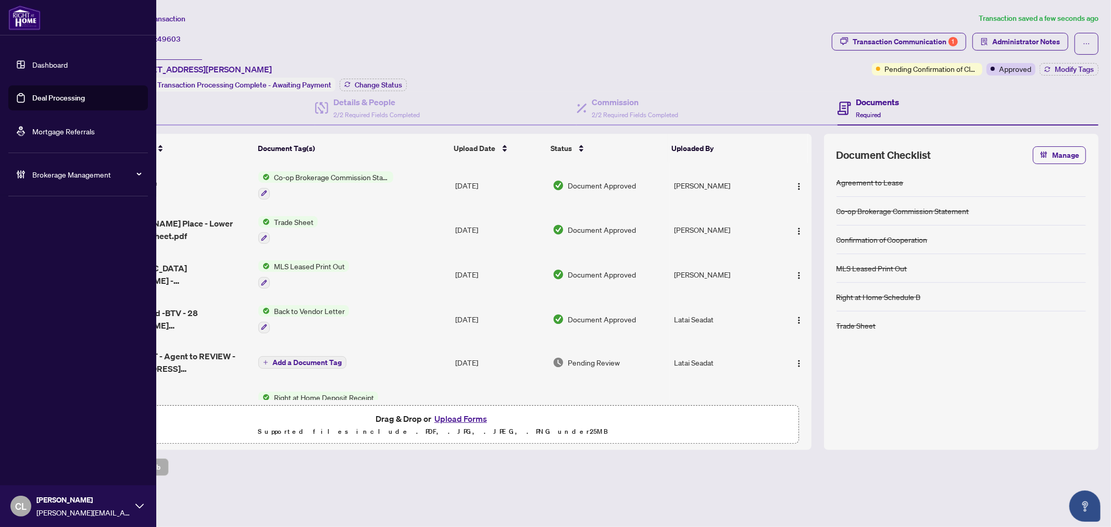
drag, startPoint x: 47, startPoint y: 96, endPoint x: 68, endPoint y: 95, distance: 21.4
click at [47, 96] on link "Deal Processing" at bounding box center [58, 97] width 53 height 9
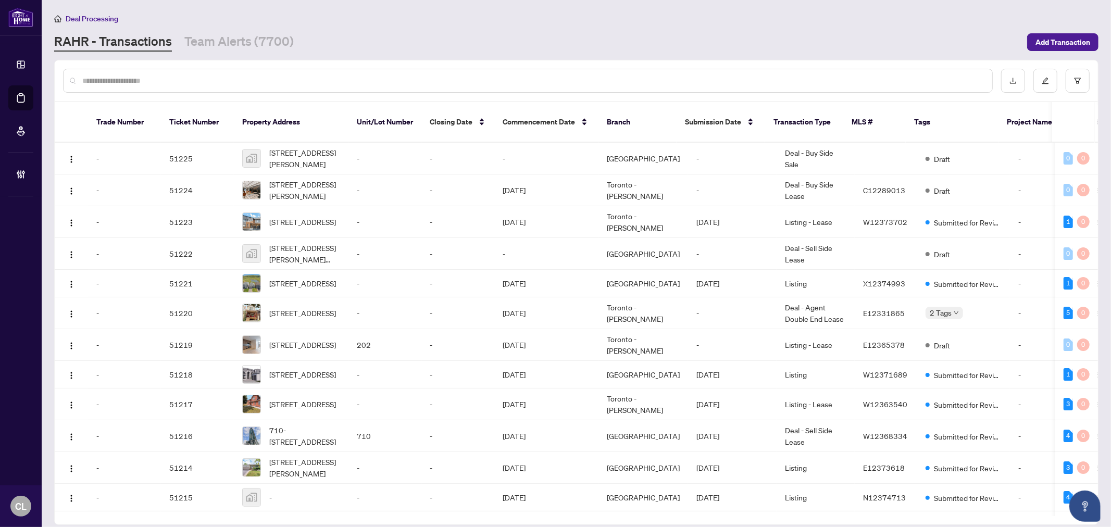
click at [199, 89] on div at bounding box center [528, 81] width 930 height 24
click at [196, 77] on input "text" at bounding box center [533, 80] width 902 height 11
type input "******"
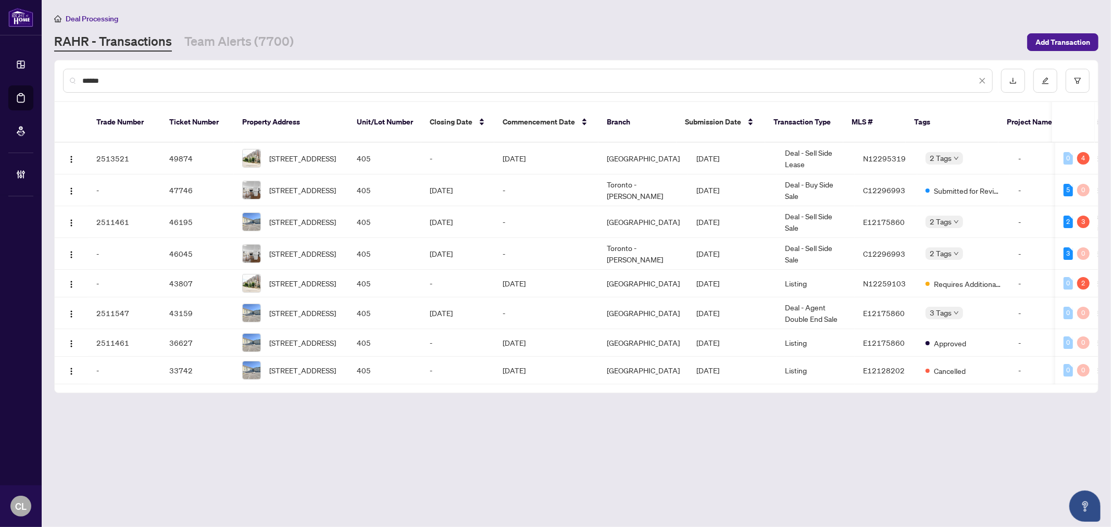
click at [479, 481] on main "Deal Processing RAHR - Transactions Team Alerts (7700) Add Transaction ****** T…" at bounding box center [576, 263] width 1069 height 527
click at [310, 153] on span "405-21 Upper Duke Cres, Markham, Ontario L6G 0B6, Canada" at bounding box center [302, 158] width 67 height 11
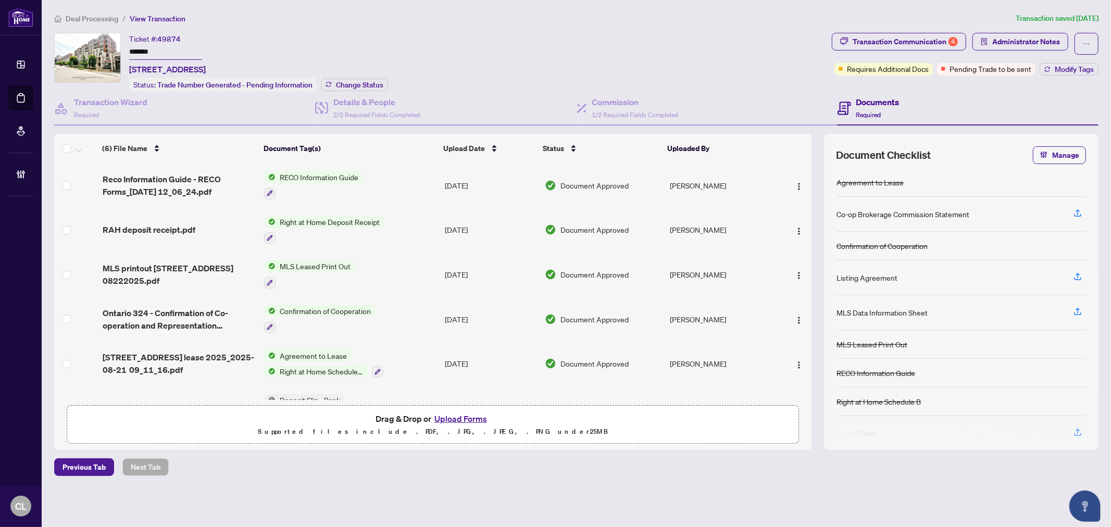
click at [452, 417] on button "Upload Forms" at bounding box center [460, 419] width 59 height 14
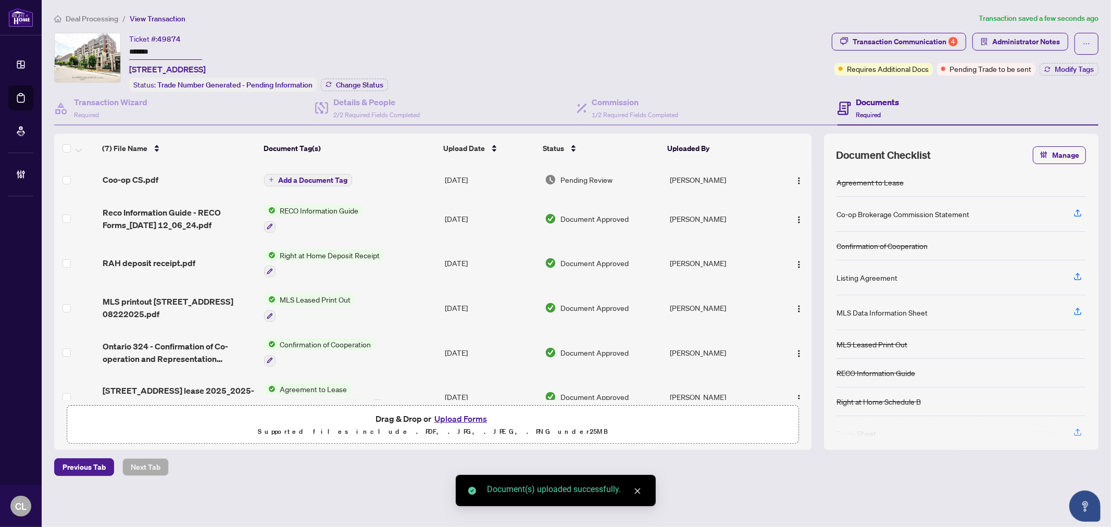
click at [314, 179] on span "Add a Document Tag" at bounding box center [312, 180] width 69 height 7
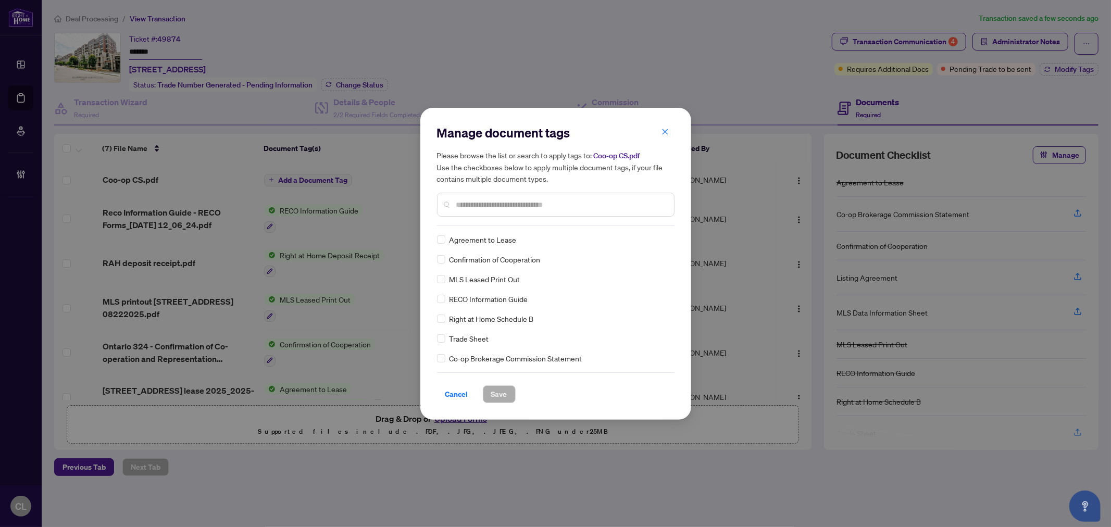
click at [477, 204] on input "text" at bounding box center [560, 204] width 209 height 11
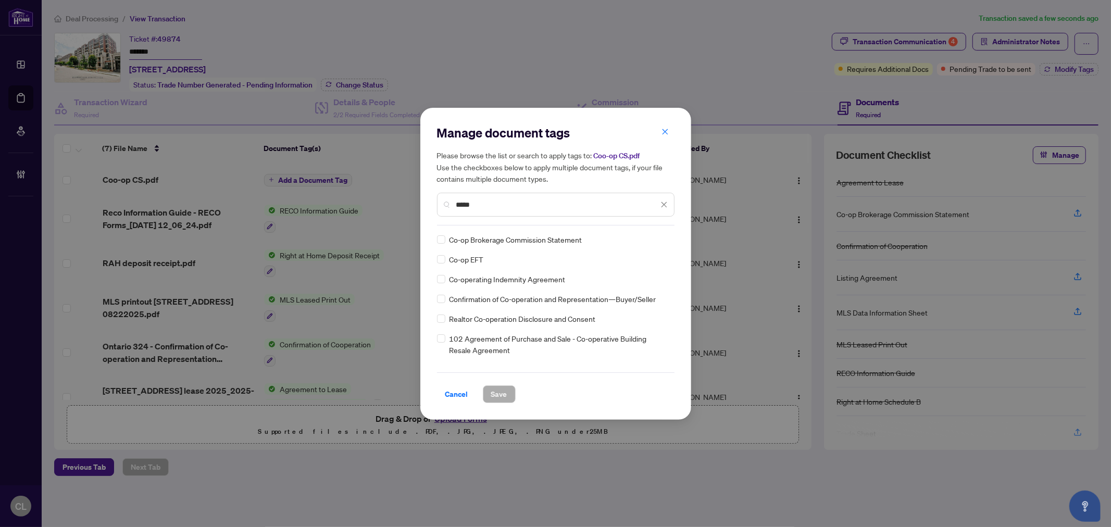
type input "*****"
click at [658, 243] on div at bounding box center [658, 239] width 20 height 10
click at [651, 294] on div "Approved" at bounding box center [623, 289] width 67 height 11
click at [504, 392] on span "Save" at bounding box center [499, 394] width 16 height 17
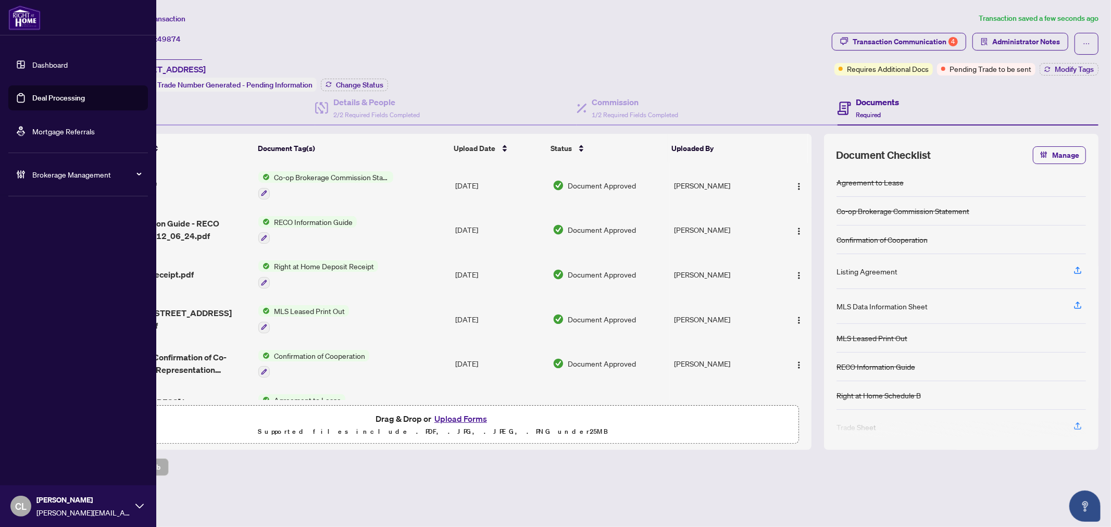
click at [85, 98] on link "Deal Processing" at bounding box center [58, 97] width 53 height 9
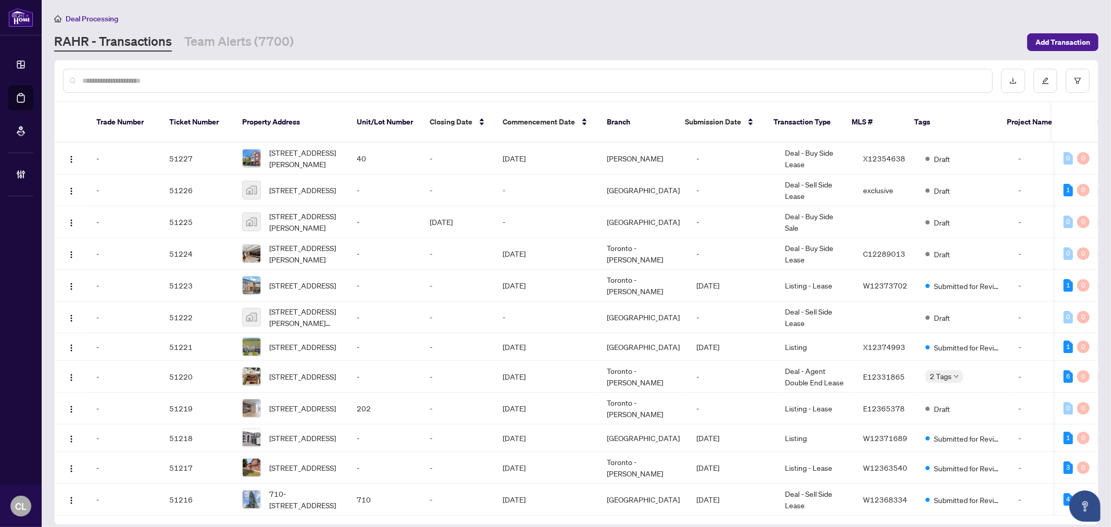
click at [303, 87] on div at bounding box center [528, 81] width 930 height 24
click at [120, 75] on input "text" at bounding box center [533, 80] width 902 height 11
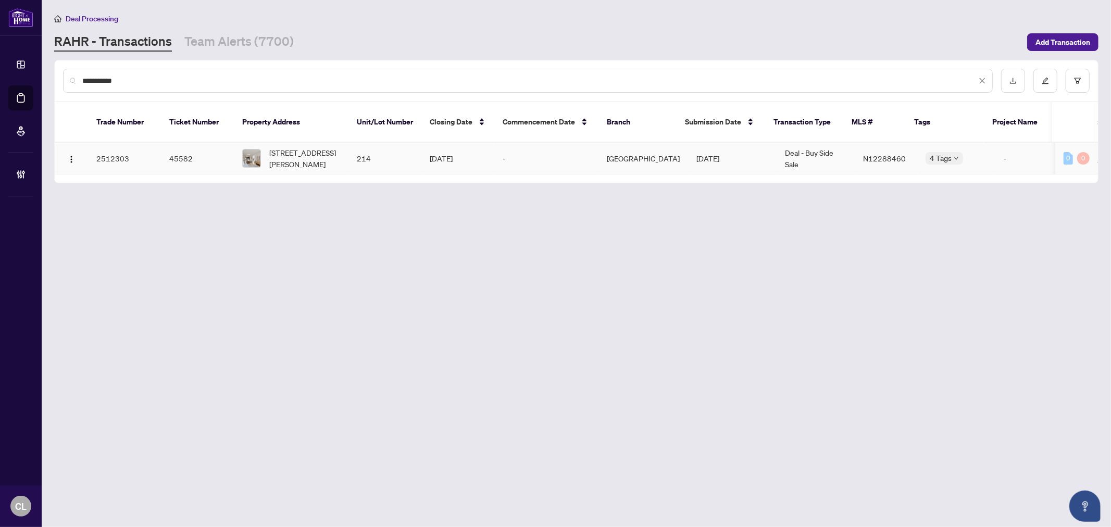
type input "**********"
click at [275, 147] on span "214-18 Harding Blvd, Richmond Hill, Ontario L4C 0T3, Canada" at bounding box center [304, 158] width 71 height 23
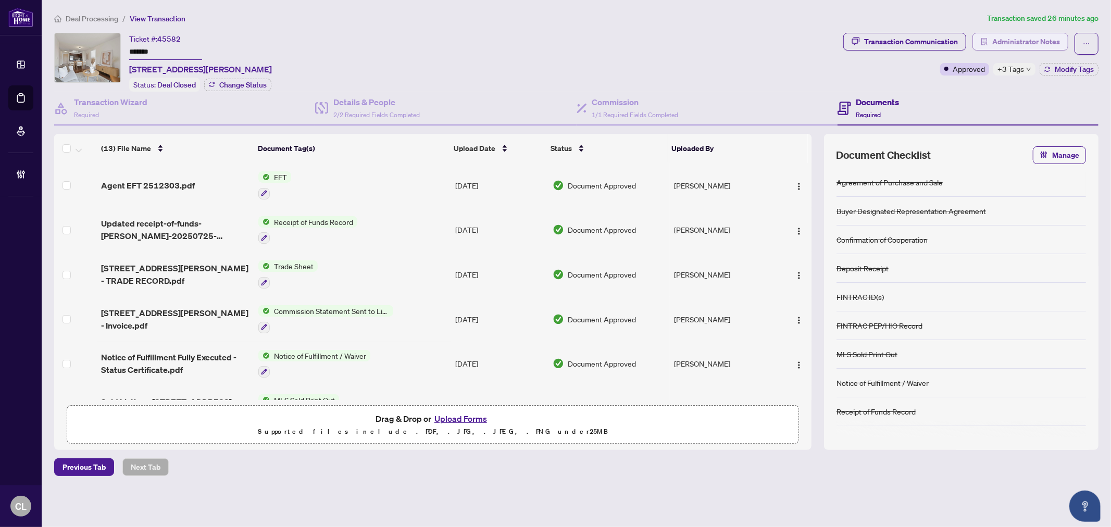
click at [1032, 43] on span "Administrator Notes" at bounding box center [1026, 41] width 68 height 17
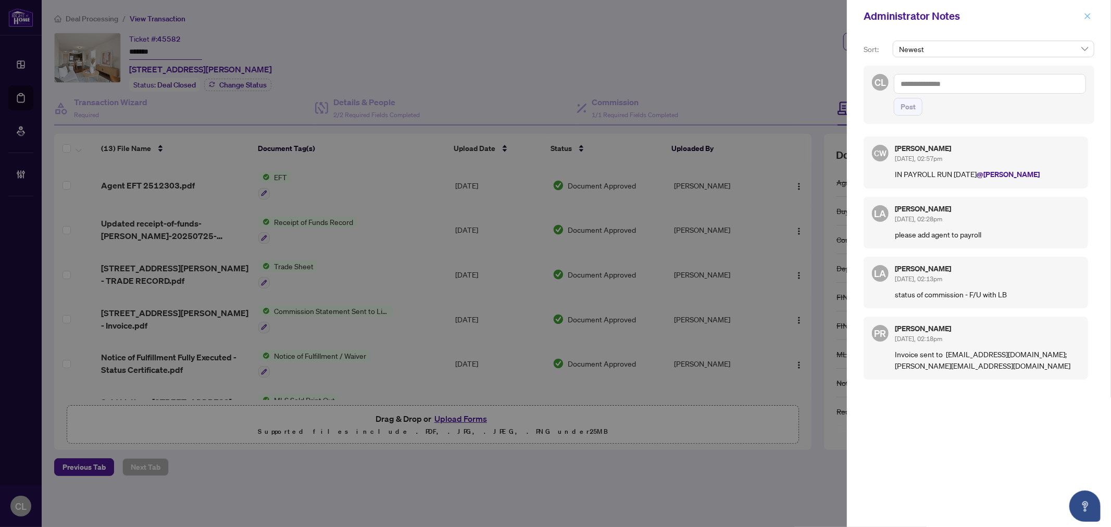
click at [1092, 18] on button "button" at bounding box center [1088, 16] width 14 height 13
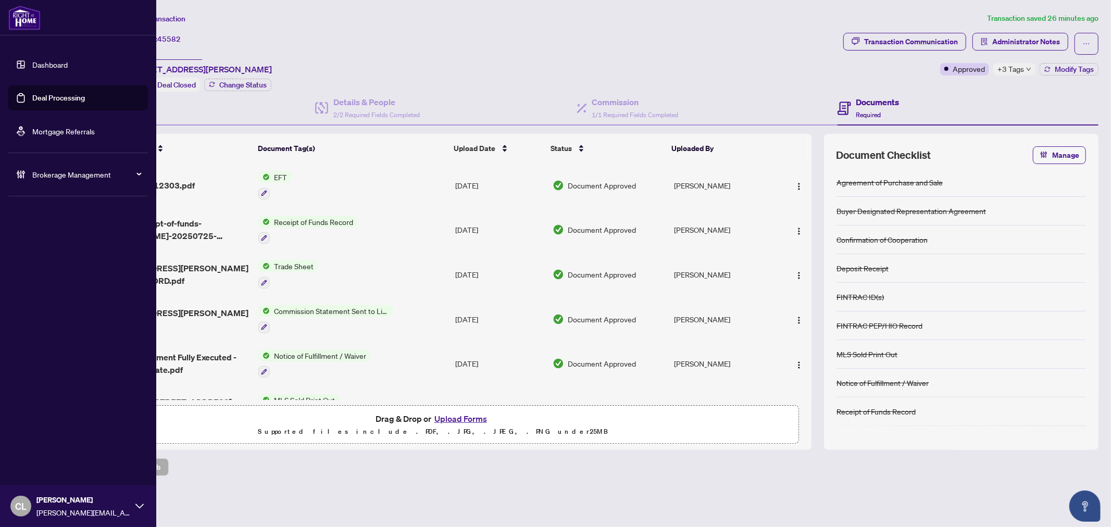
click at [79, 100] on link "Deal Processing" at bounding box center [58, 97] width 53 height 9
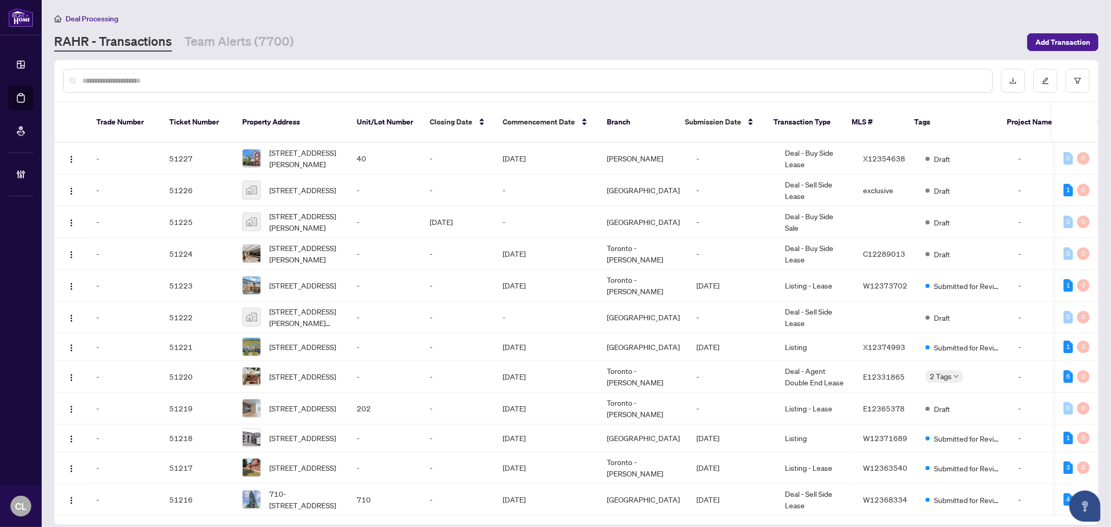
click at [183, 77] on input "text" at bounding box center [533, 80] width 902 height 11
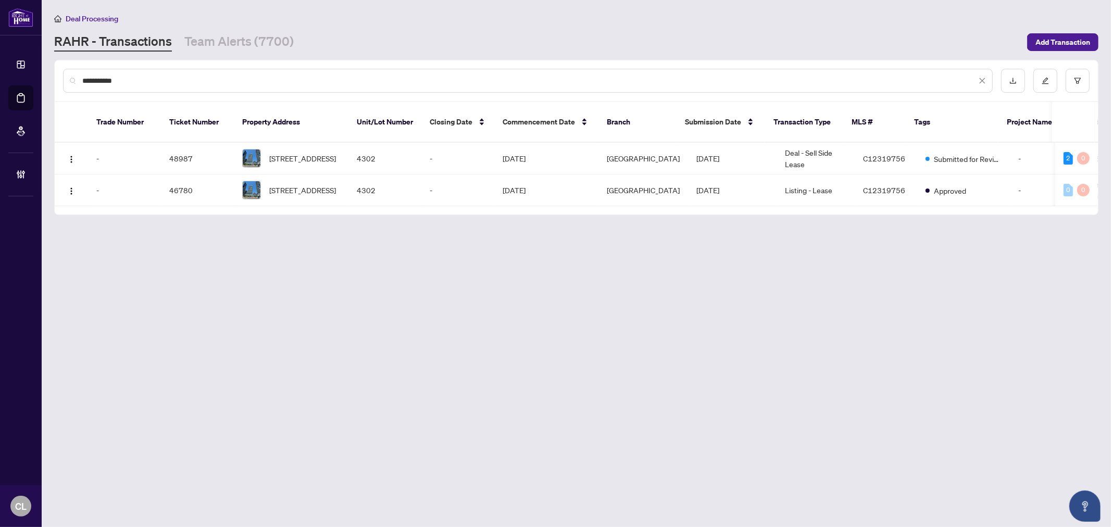
type input "**********"
click at [299, 153] on span "4302-30 Inn On The Park Dr, Toronto, Ontario M3C 0P7, Canada" at bounding box center [302, 158] width 67 height 11
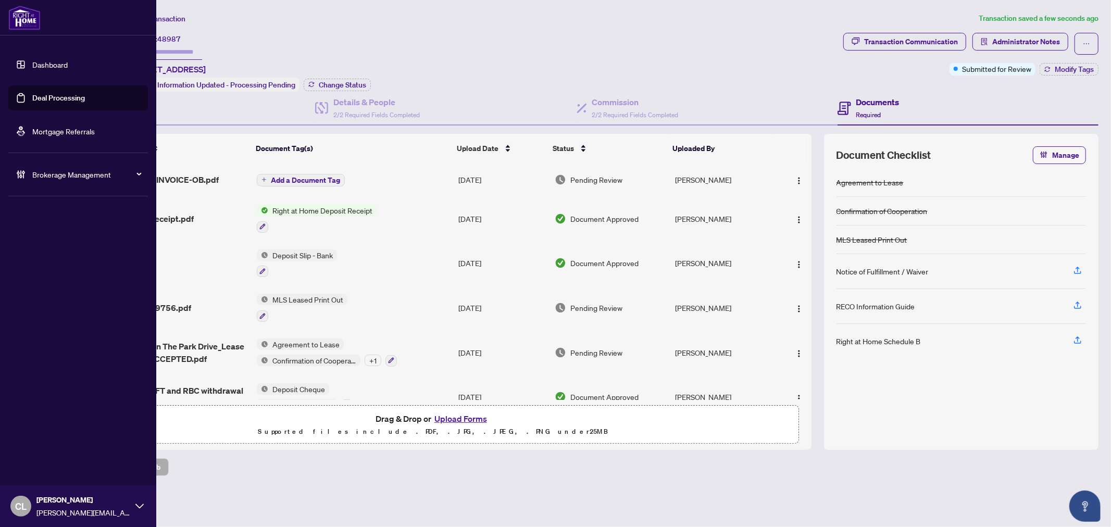
click at [64, 98] on link "Deal Processing" at bounding box center [58, 97] width 53 height 9
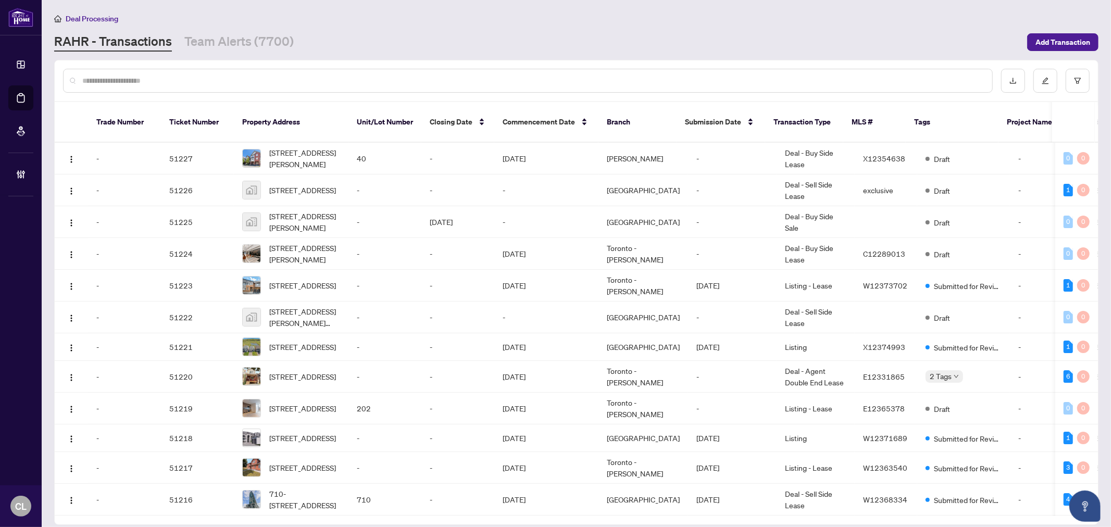
click at [175, 83] on input "text" at bounding box center [533, 80] width 902 height 11
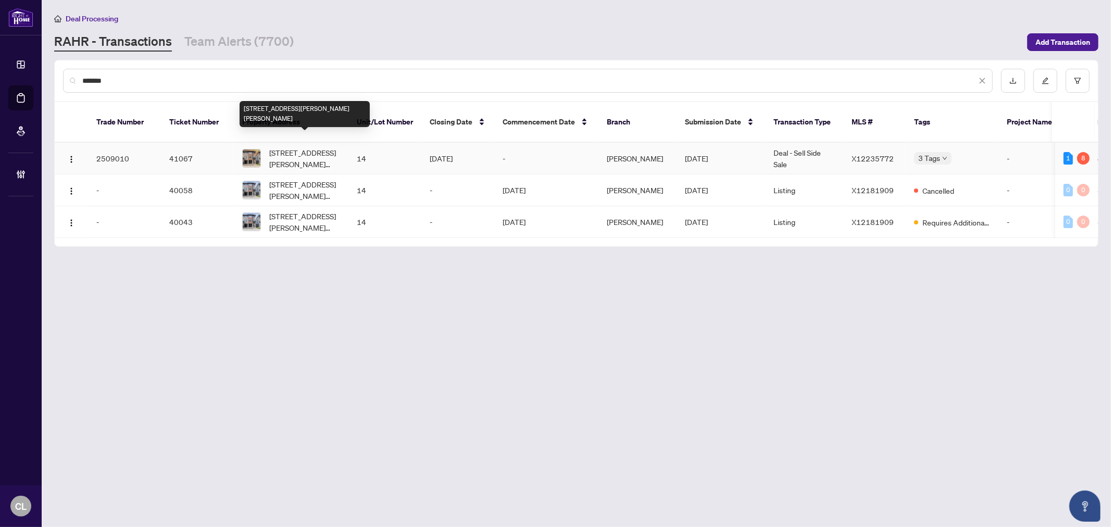
type input "*******"
click at [316, 147] on span "14-575 Woodward Ave, Hamilton, Ontario L8H 0B3, Canada" at bounding box center [304, 158] width 71 height 23
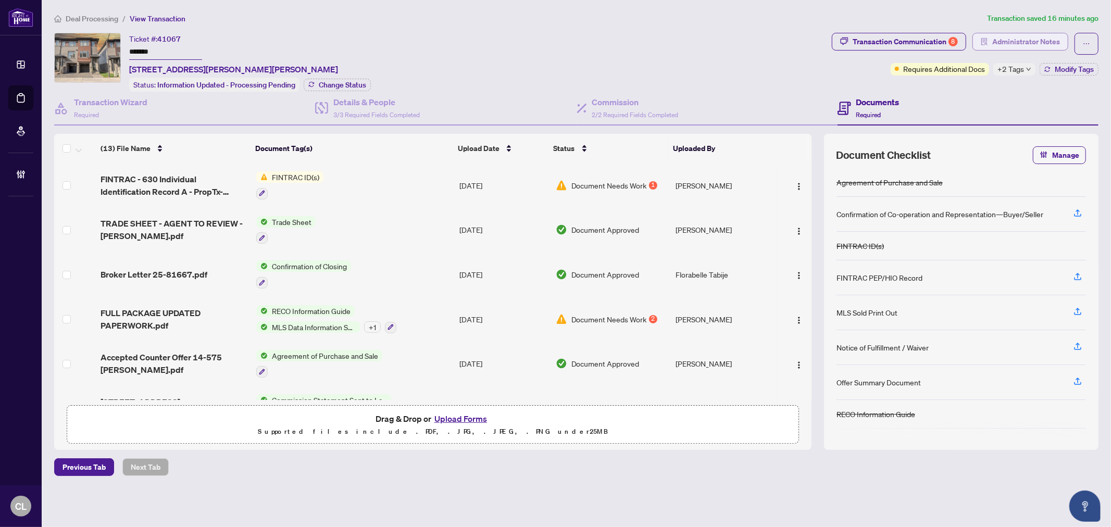
click at [1013, 40] on span "Administrator Notes" at bounding box center [1026, 41] width 68 height 17
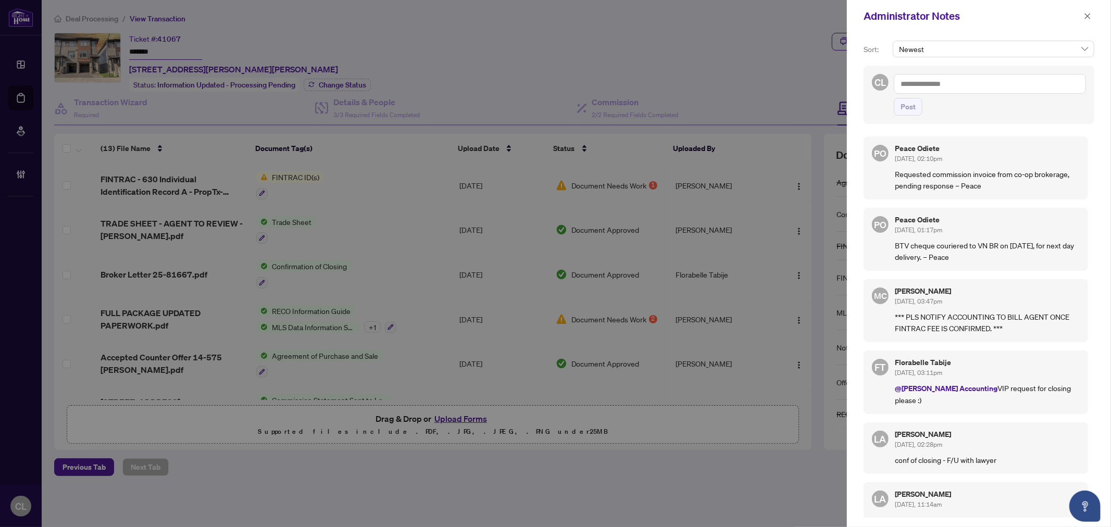
click at [285, 263] on div at bounding box center [555, 263] width 1111 height 527
click at [174, 269] on div at bounding box center [555, 263] width 1111 height 527
click at [173, 269] on div at bounding box center [555, 263] width 1111 height 527
click at [1085, 19] on icon "close" at bounding box center [1087, 16] width 7 height 7
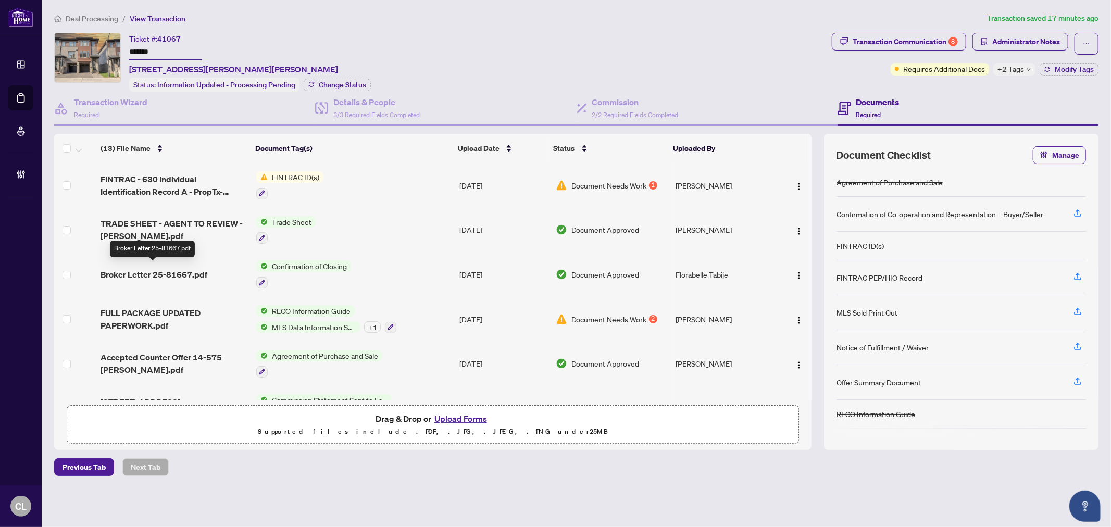
click at [186, 271] on span "Broker Letter 25-81667.pdf" at bounding box center [154, 274] width 107 height 13
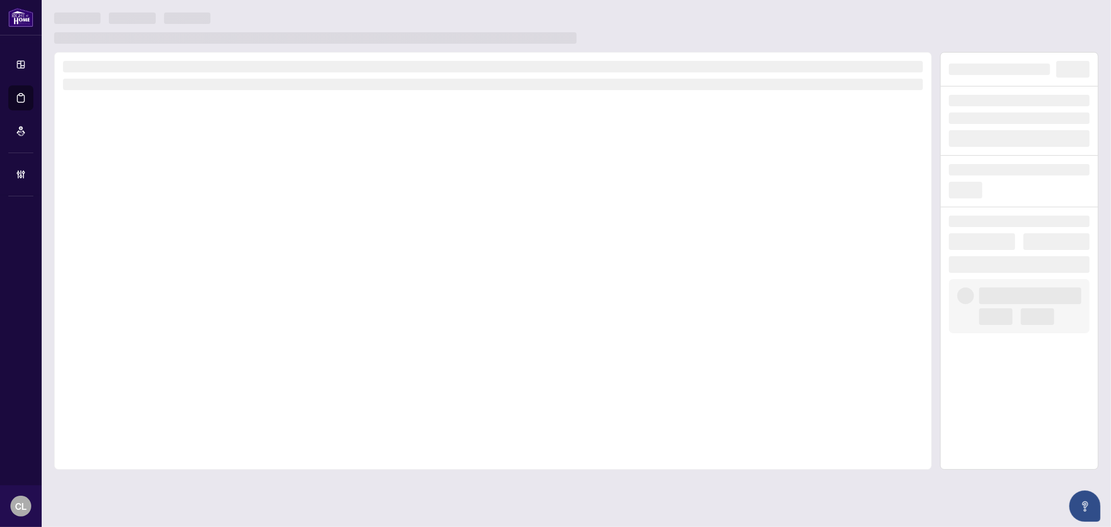
click at [186, 271] on div at bounding box center [493, 261] width 878 height 418
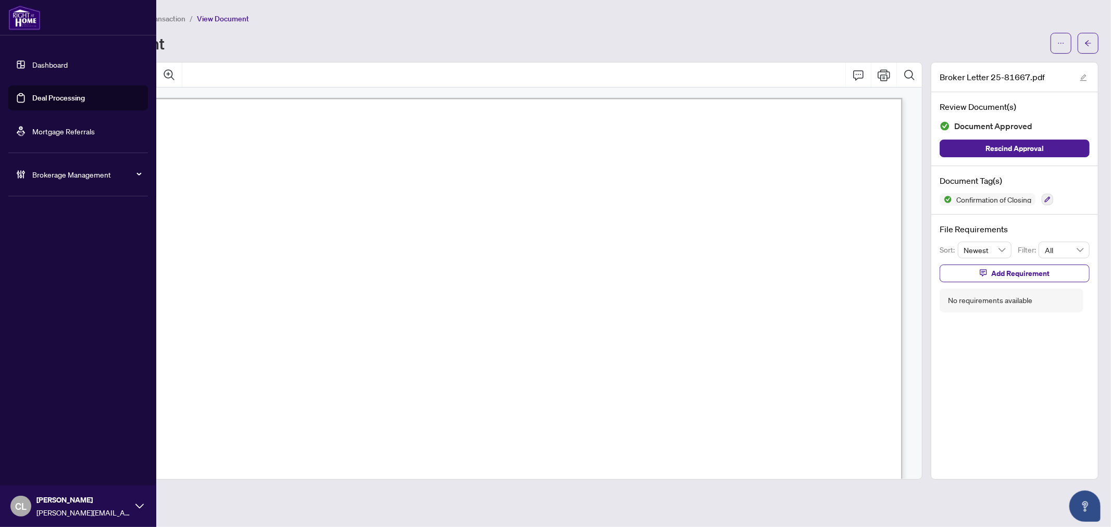
click at [39, 100] on link "Deal Processing" at bounding box center [58, 97] width 53 height 9
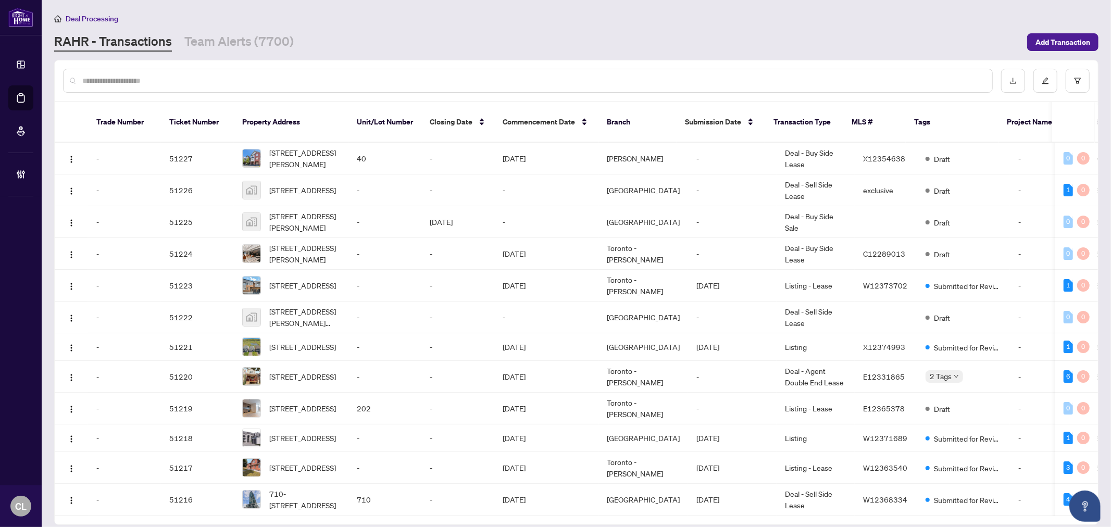
click at [157, 76] on input "text" at bounding box center [533, 80] width 902 height 11
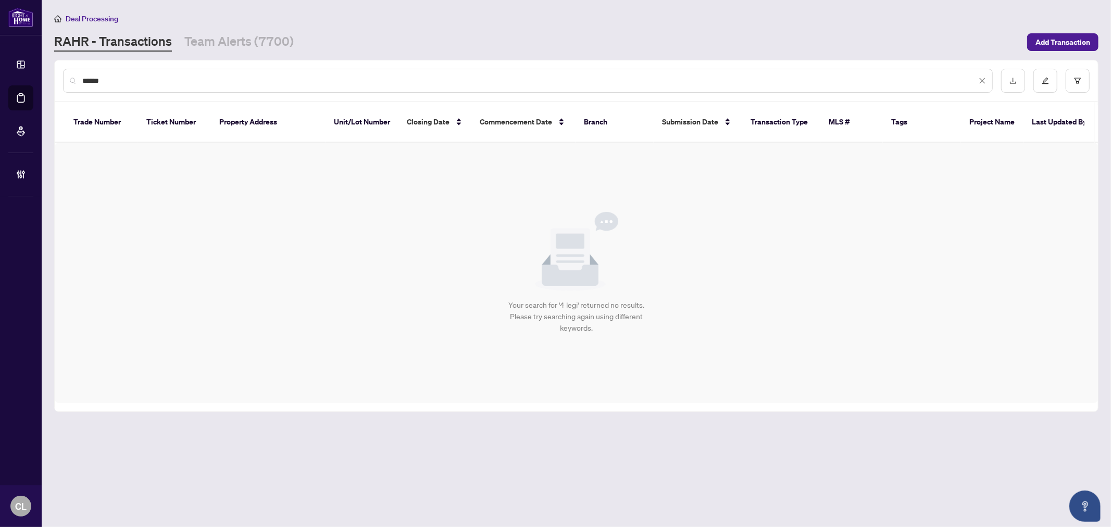
type input "******"
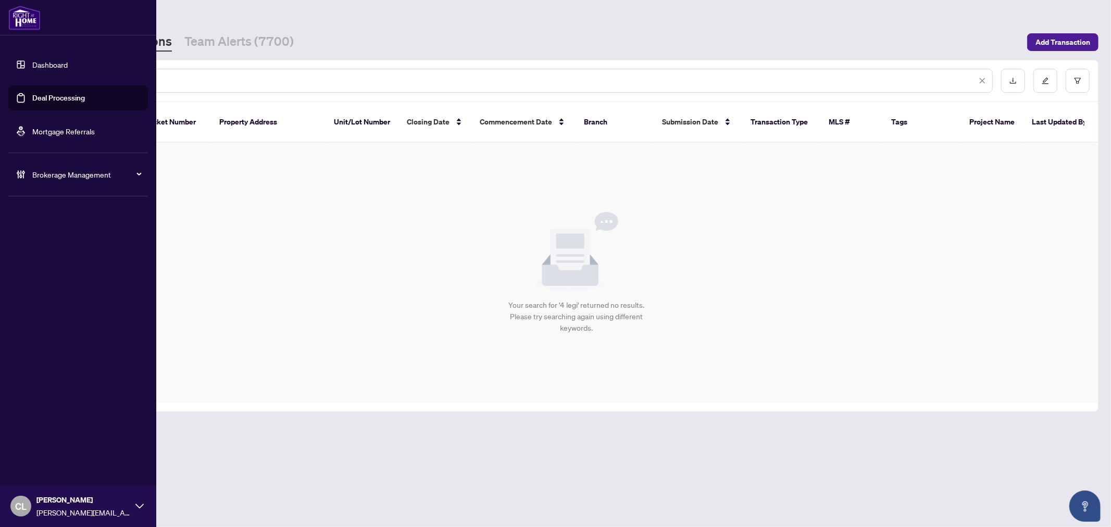
drag, startPoint x: 177, startPoint y: 81, endPoint x: 24, endPoint y: 71, distance: 153.4
click at [24, 71] on div "Dashboard Deal Processing Mortgage Referrals Brokerage Management CL Connie Law…" at bounding box center [555, 263] width 1111 height 527
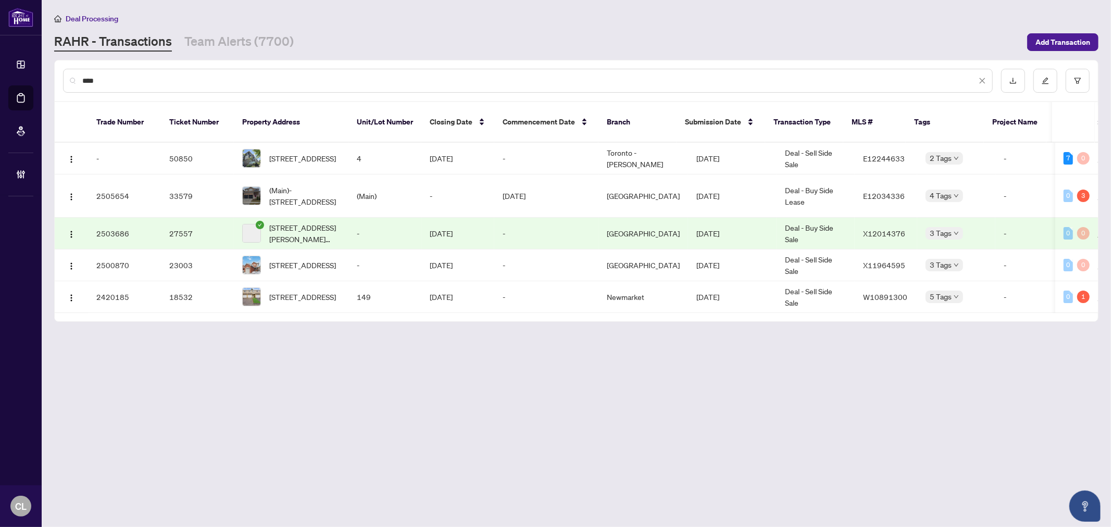
type input "****"
click at [192, 70] on div "****" at bounding box center [528, 81] width 930 height 24
drag, startPoint x: 163, startPoint y: 79, endPoint x: 47, endPoint y: 79, distance: 115.6
click at [48, 79] on main "Deal Processing RAHR - Transactions Team Alerts (7700) Add Transaction **** Tra…" at bounding box center [576, 263] width 1069 height 527
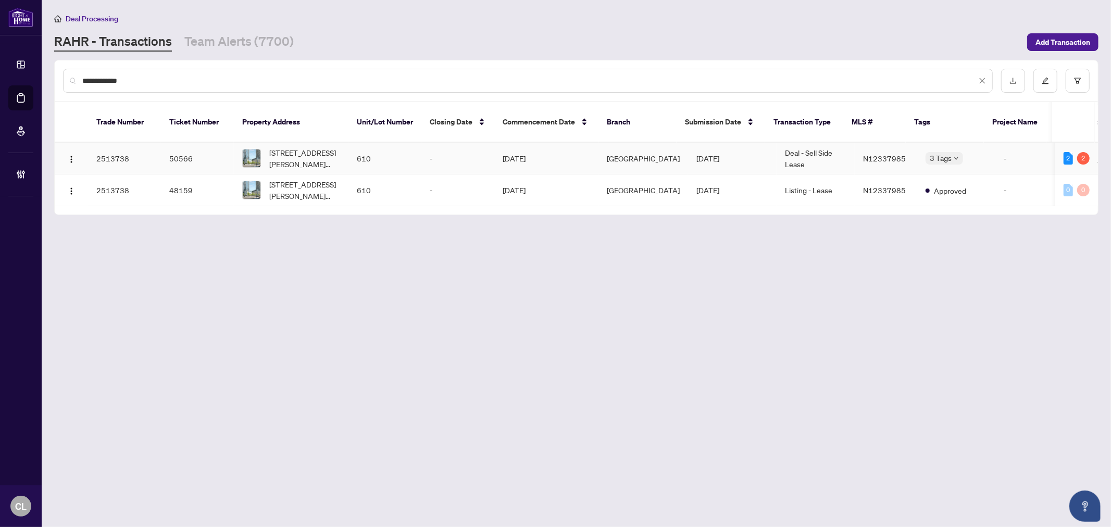
type input "**********"
click at [282, 148] on span "610-7890 Jane St, Vaughan, Ontario L4K 2M7, Canada" at bounding box center [304, 158] width 71 height 23
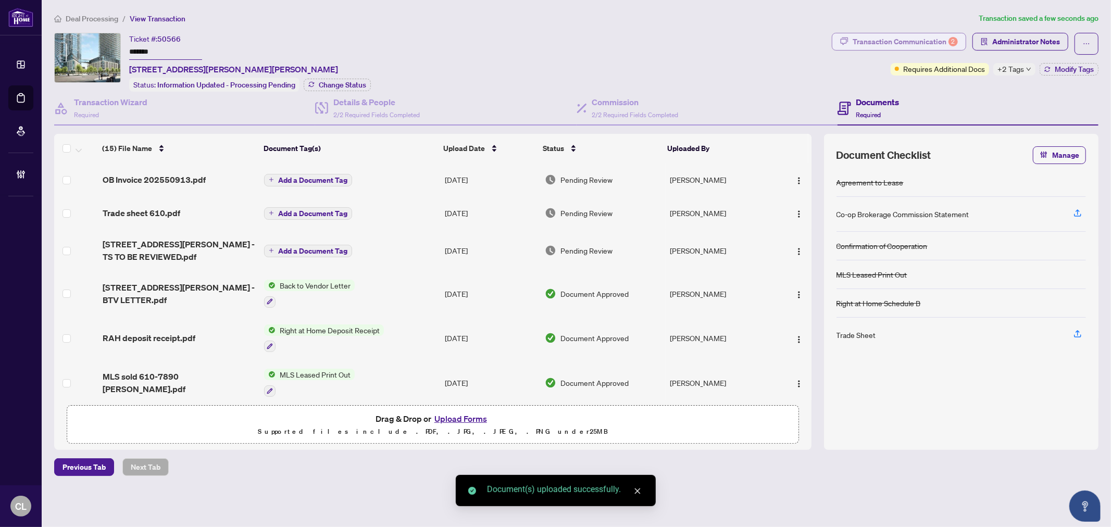
click at [886, 43] on div "Transaction Communication 2" at bounding box center [905, 41] width 105 height 17
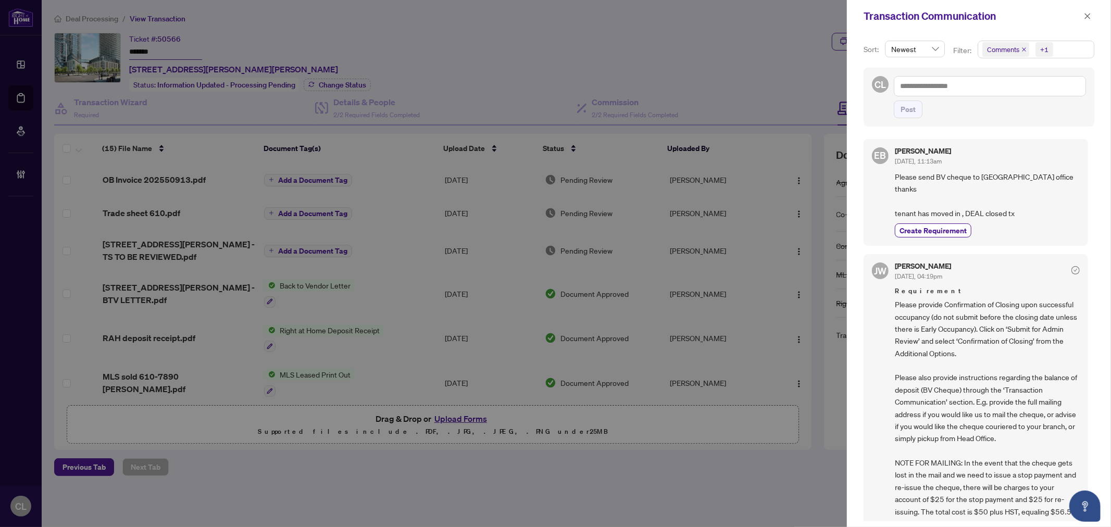
click at [707, 59] on div at bounding box center [555, 263] width 1111 height 527
click at [1086, 13] on icon "close" at bounding box center [1087, 16] width 7 height 7
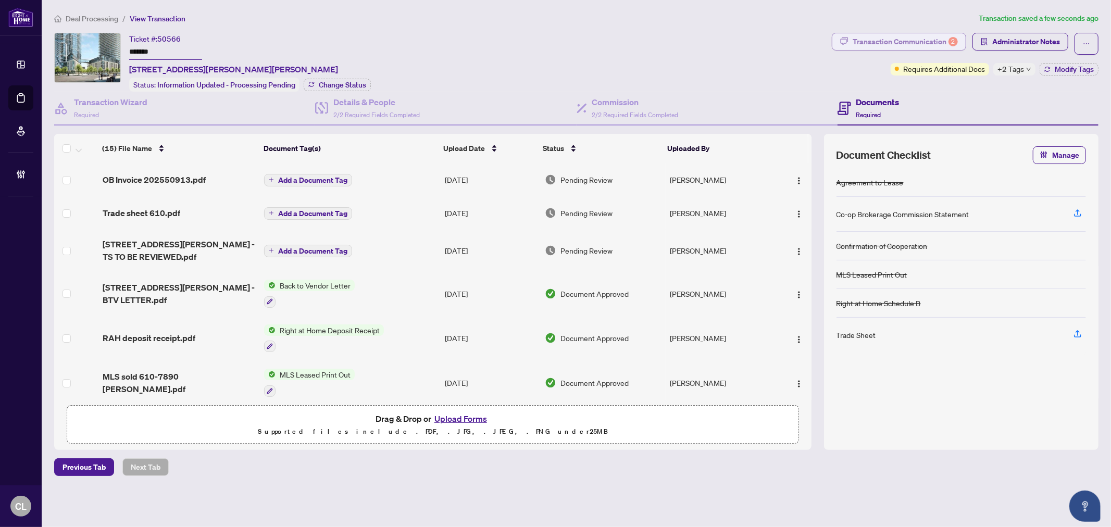
click at [930, 41] on div "Transaction Communication 2" at bounding box center [905, 41] width 105 height 17
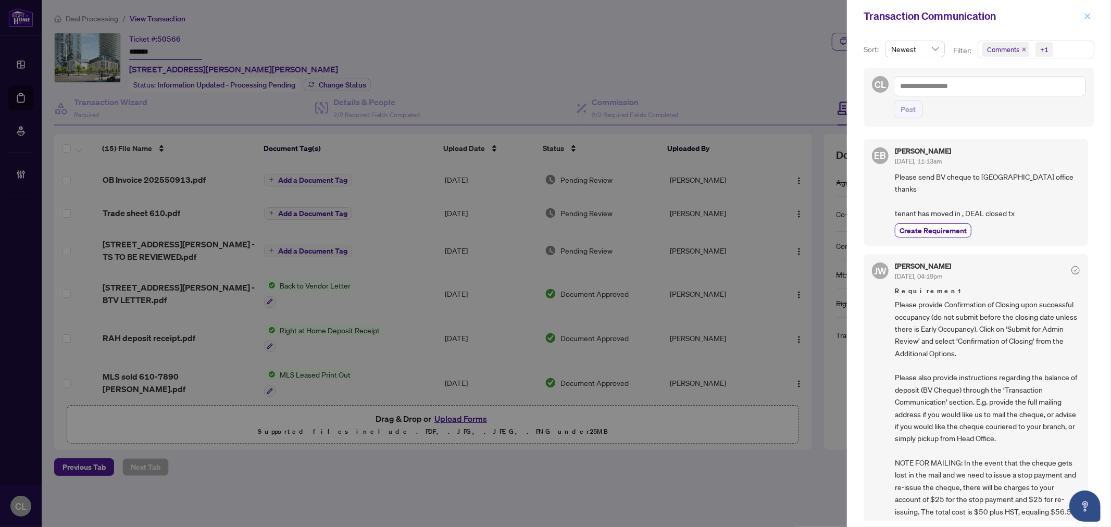
click at [1086, 14] on icon "close" at bounding box center [1088, 16] width 6 height 6
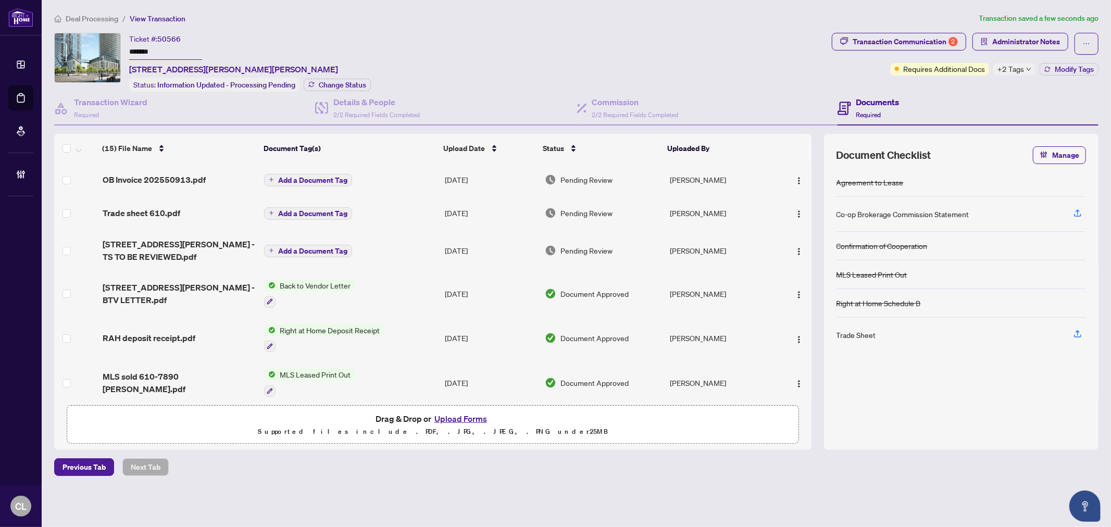
click at [285, 179] on span "Add a Document Tag" at bounding box center [312, 180] width 69 height 7
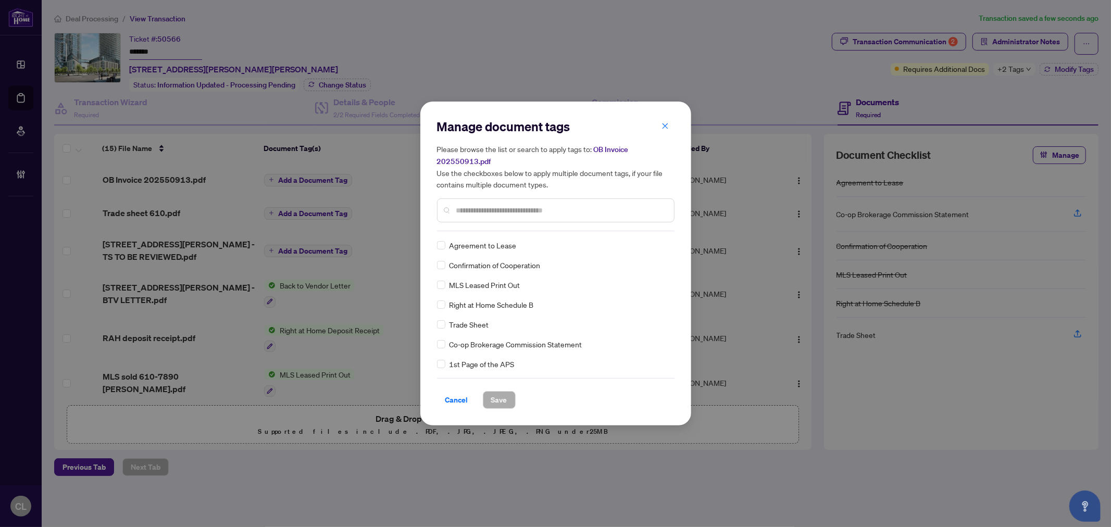
click at [497, 227] on div "Manage document tags Please browse the list or search to apply tags to: OB Invo…" at bounding box center [556, 174] width 238 height 113
click at [501, 212] on input "text" at bounding box center [560, 210] width 209 height 11
type input "*****"
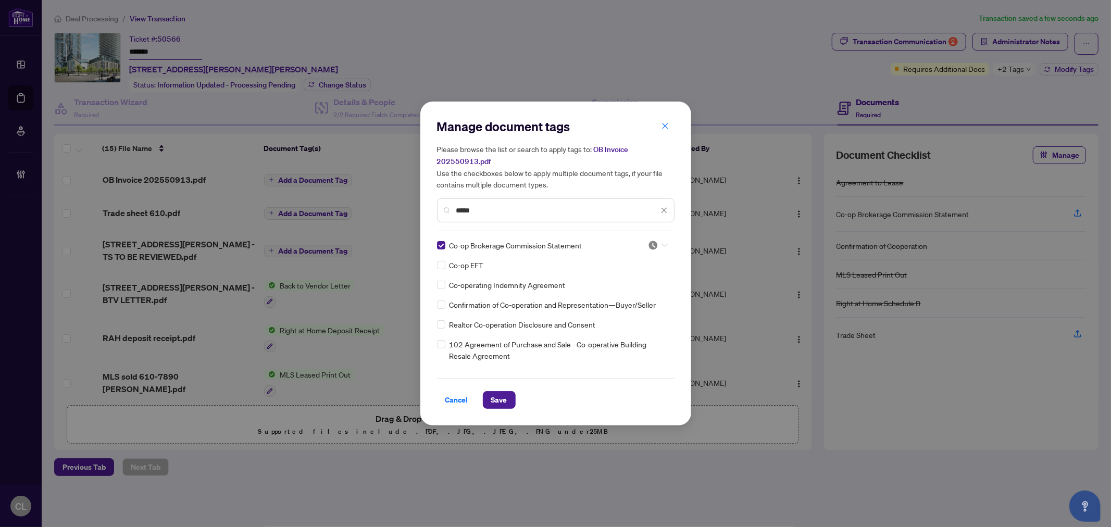
click at [662, 244] on icon at bounding box center [665, 245] width 6 height 4
click at [650, 292] on div "Approved" at bounding box center [623, 295] width 67 height 11
click at [503, 394] on span "Save" at bounding box center [499, 400] width 16 height 17
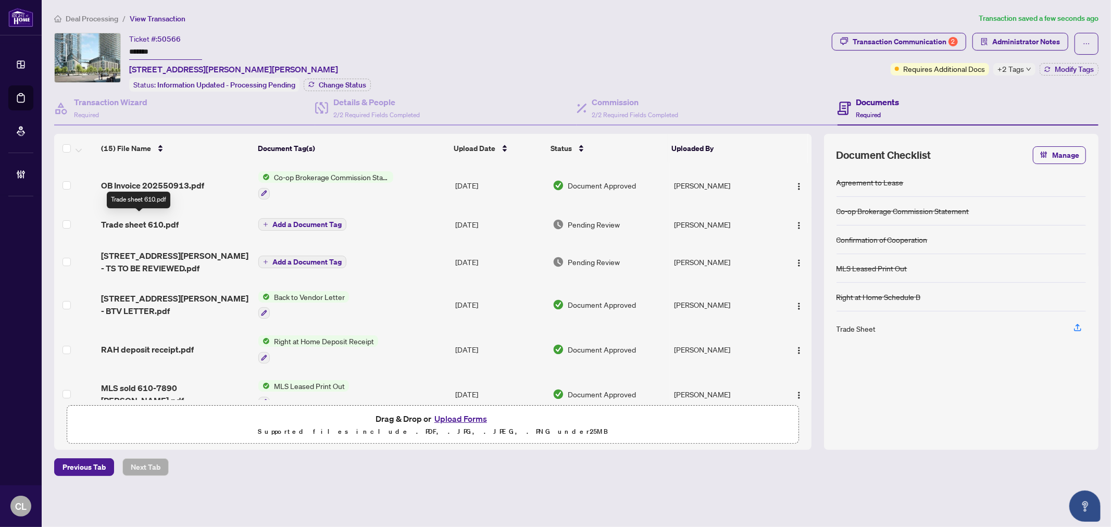
click at [144, 226] on span "Trade sheet 610.pdf" at bounding box center [140, 224] width 78 height 13
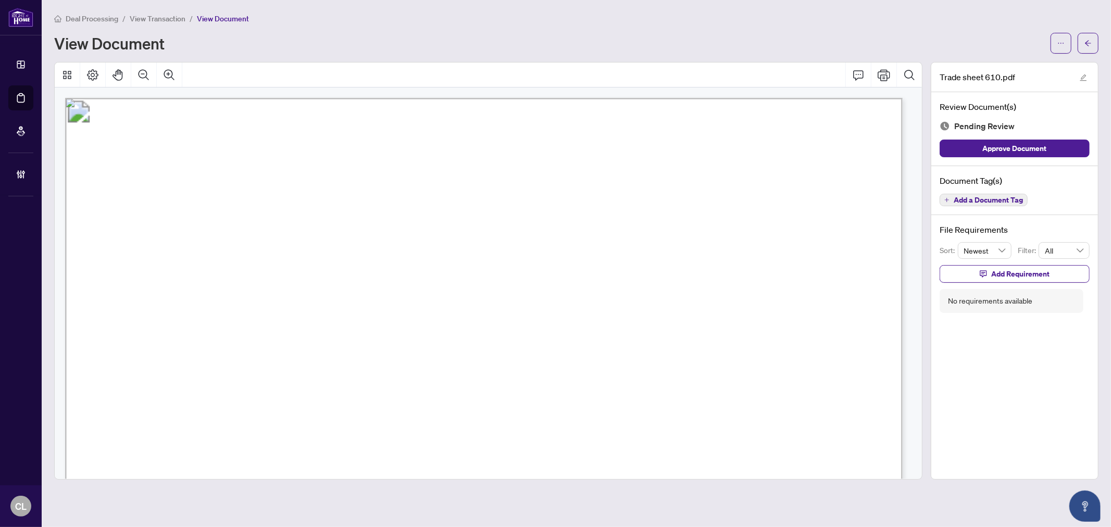
click at [1018, 196] on span "Add a Document Tag" at bounding box center [988, 199] width 69 height 7
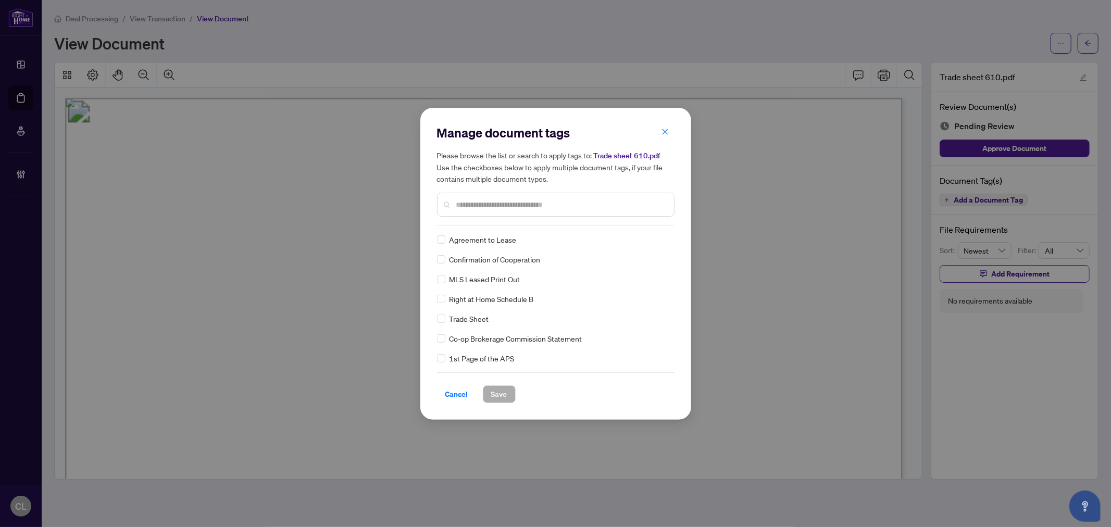
click at [471, 223] on div "Manage document tags Please browse the list or search to apply tags to: Trade s…" at bounding box center [556, 174] width 238 height 101
click at [473, 209] on input "text" at bounding box center [560, 204] width 209 height 11
type input "*****"
click at [662, 239] on icon at bounding box center [665, 240] width 6 height 4
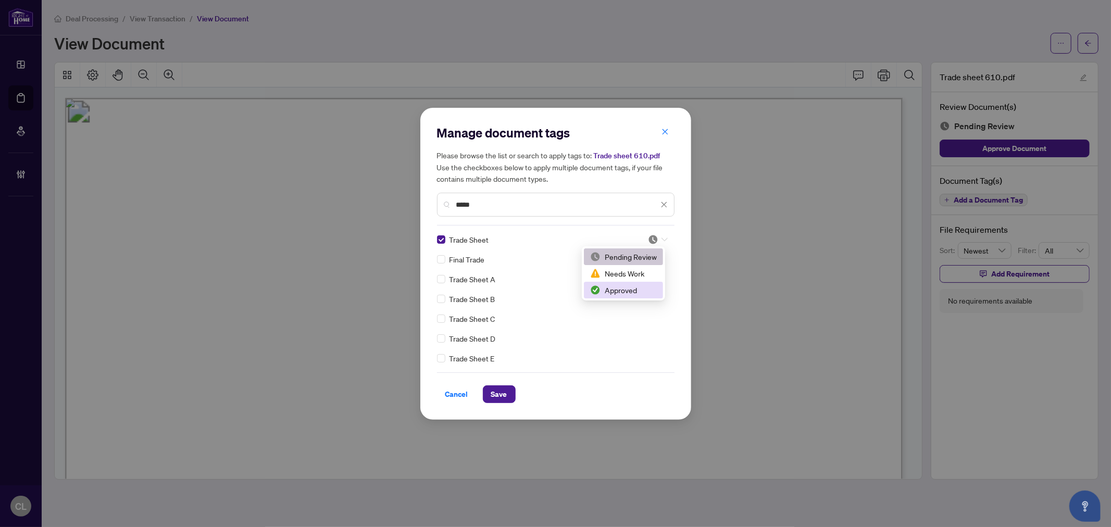
click at [636, 295] on div "Approved" at bounding box center [623, 289] width 67 height 11
click at [493, 389] on span "Save" at bounding box center [499, 394] width 16 height 17
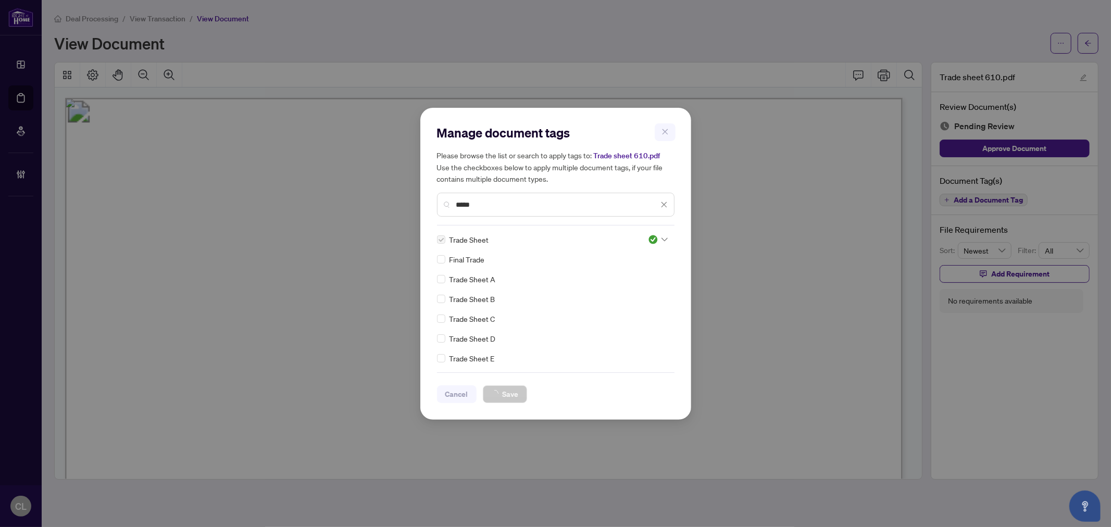
click at [1088, 45] on div "Manage document tags Please browse the list or search to apply tags to: Trade s…" at bounding box center [555, 263] width 1111 height 527
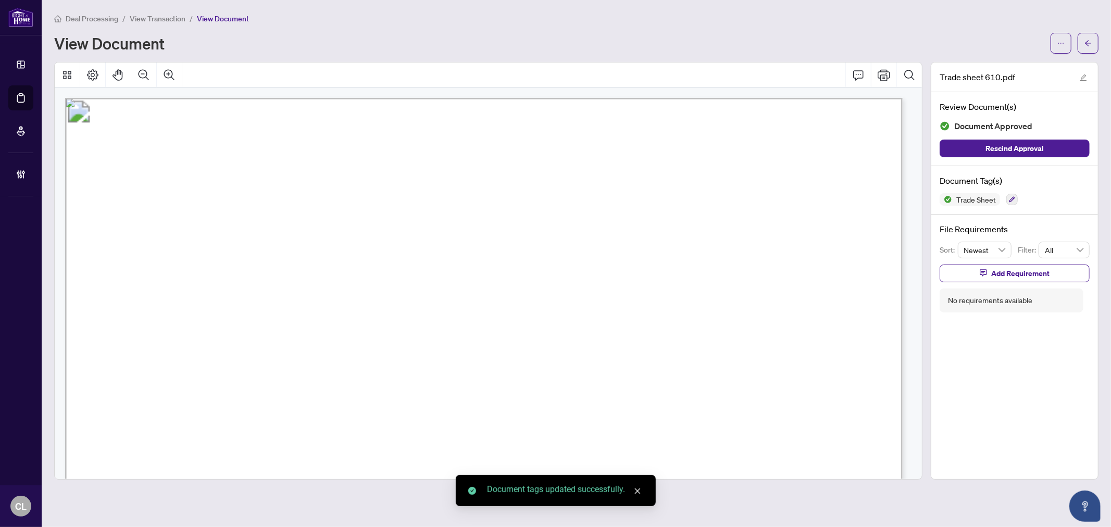
click at [1088, 45] on icon "arrow-left" at bounding box center [1088, 43] width 7 height 7
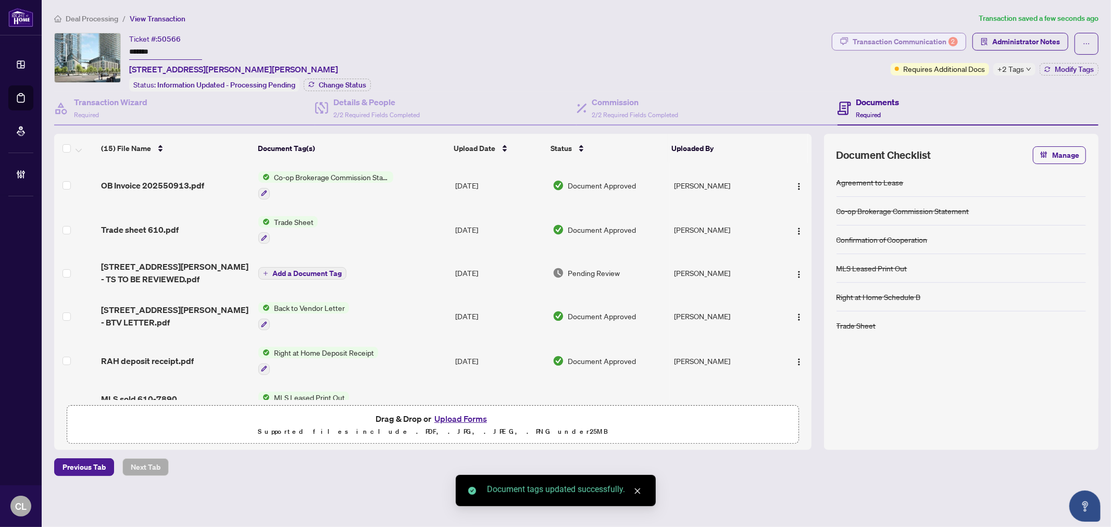
click at [945, 42] on div "Transaction Communication 2" at bounding box center [905, 41] width 105 height 17
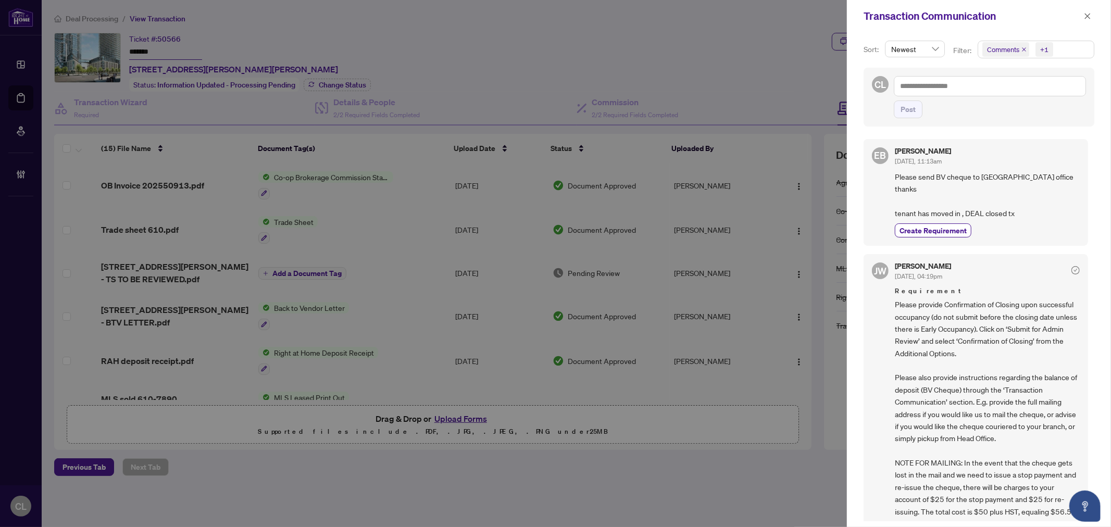
click at [1013, 51] on span "Comments" at bounding box center [1003, 49] width 32 height 10
click at [985, 91] on span "Select Comments" at bounding box center [988, 93] width 8 height 8
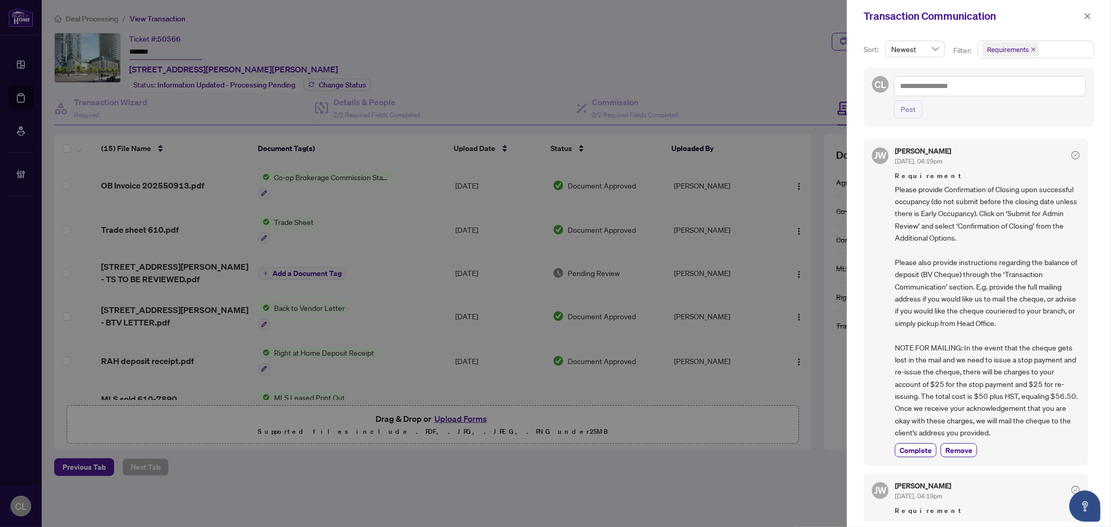
scroll to position [34, 0]
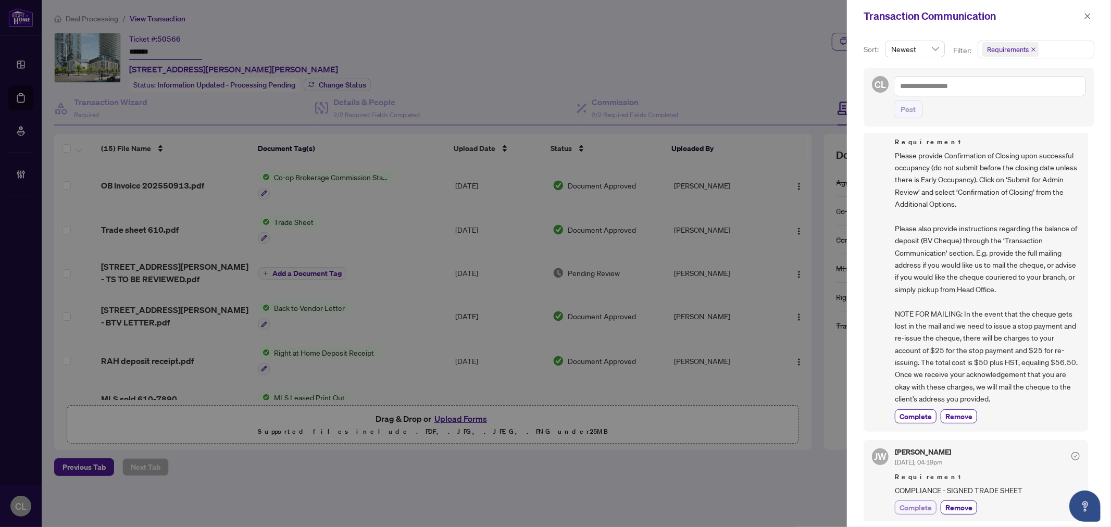
click at [922, 505] on span "Complete" at bounding box center [916, 507] width 32 height 11
click at [1082, 18] on button "button" at bounding box center [1088, 16] width 14 height 13
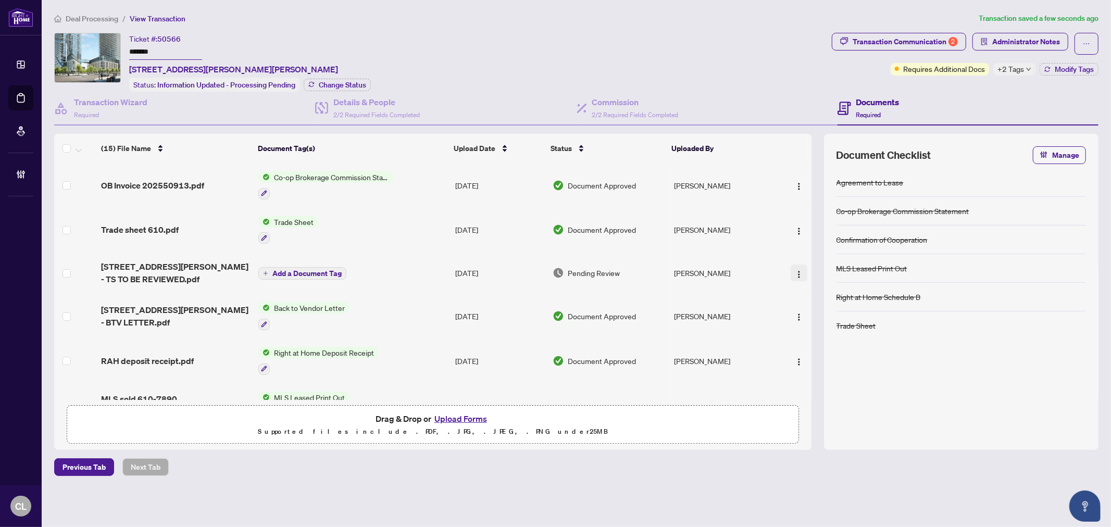
click at [795, 270] on img "button" at bounding box center [799, 274] width 8 height 8
click at [825, 393] on span "Archive" at bounding box center [845, 389] width 99 height 11
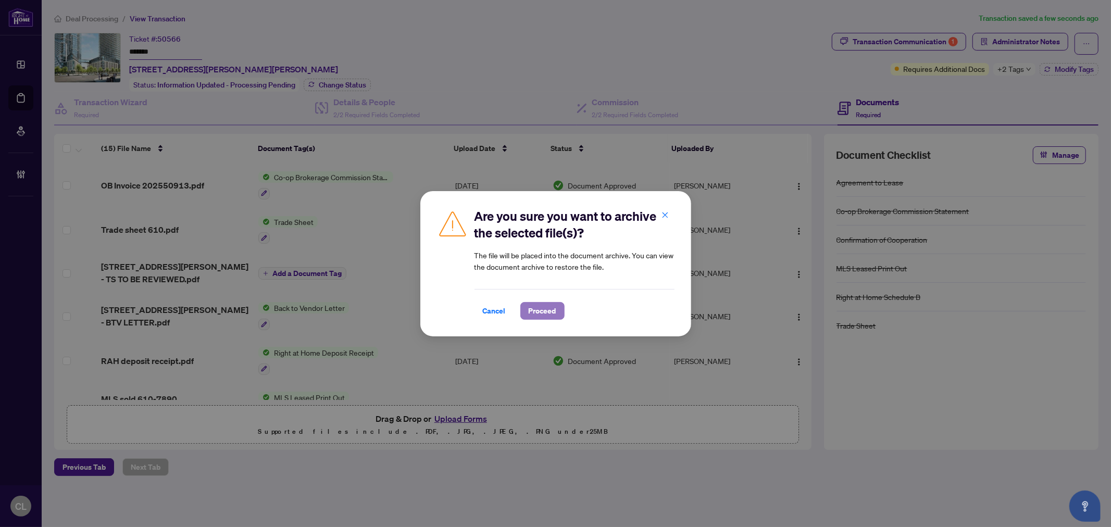
click at [552, 314] on span "Proceed" at bounding box center [543, 311] width 28 height 17
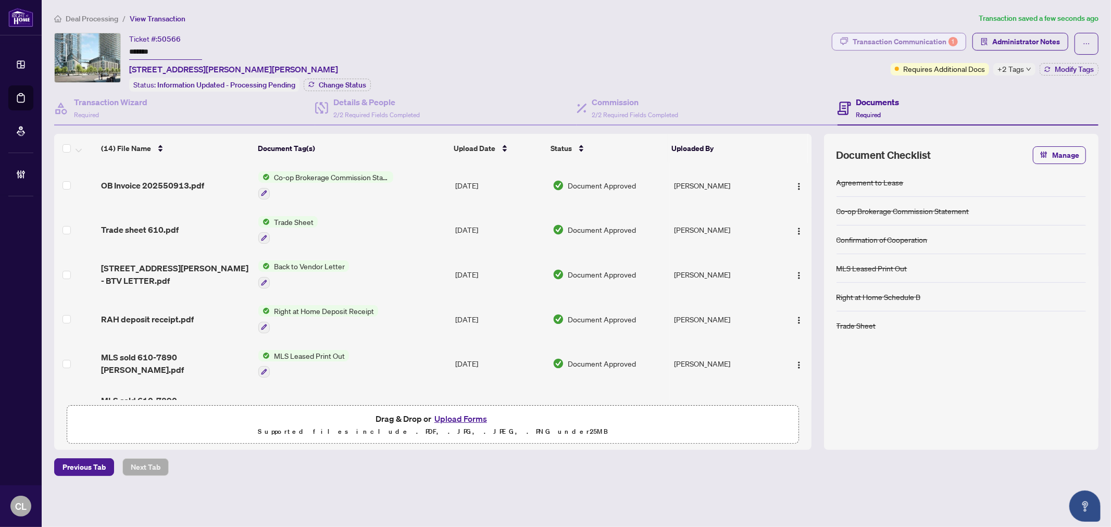
click at [915, 43] on div "Transaction Communication 1" at bounding box center [905, 41] width 105 height 17
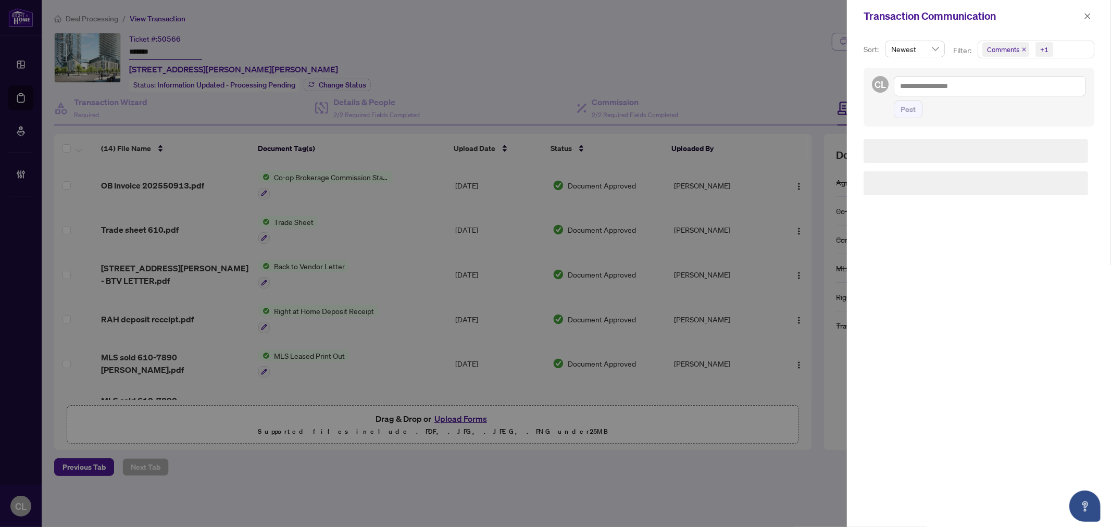
scroll to position [0, 0]
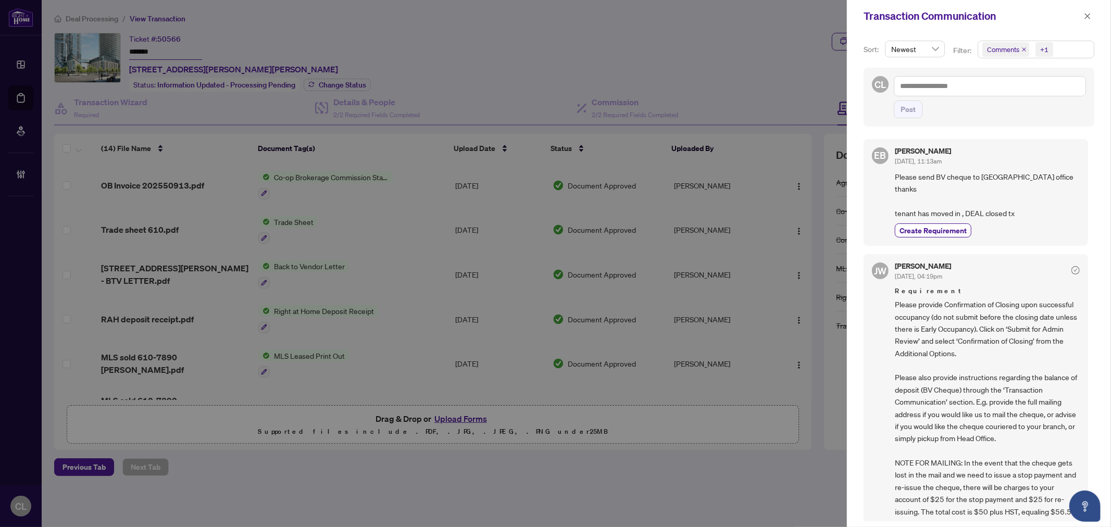
click at [998, 45] on span "Comments" at bounding box center [1003, 49] width 32 height 10
click at [1087, 17] on icon "close" at bounding box center [1087, 16] width 7 height 7
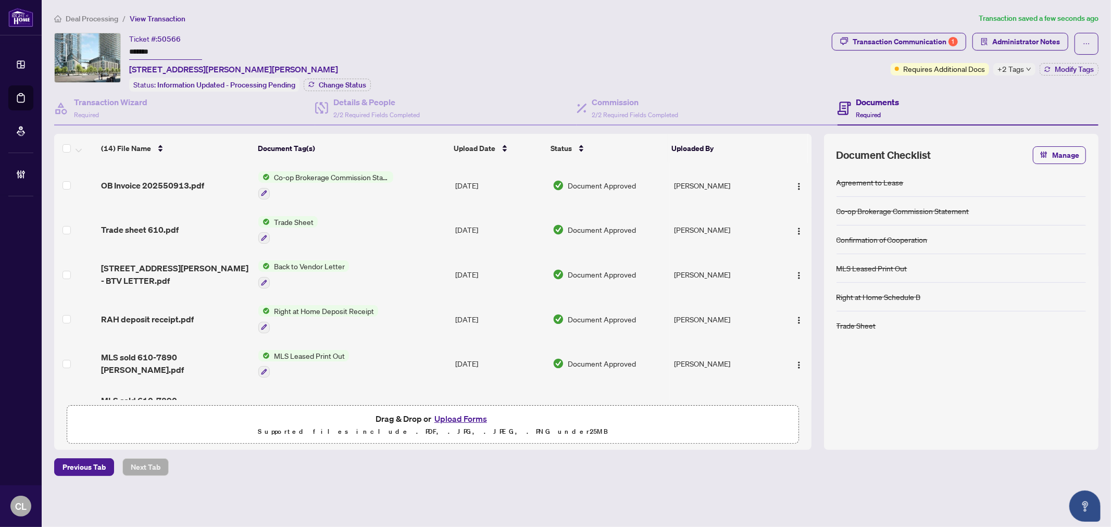
click at [1022, 69] on span "+2 Tags" at bounding box center [1011, 69] width 27 height 12
drag, startPoint x: 827, startPoint y: 79, endPoint x: 904, endPoint y: 76, distance: 77.2
click at [827, 79] on div "Ticket #: 50566 ******* 610-7890 Jane St, Vaughan, Ontario L4K 2M7, Canada Stat…" at bounding box center [441, 62] width 774 height 59
click at [1060, 66] on span "Modify Tags" at bounding box center [1074, 69] width 39 height 7
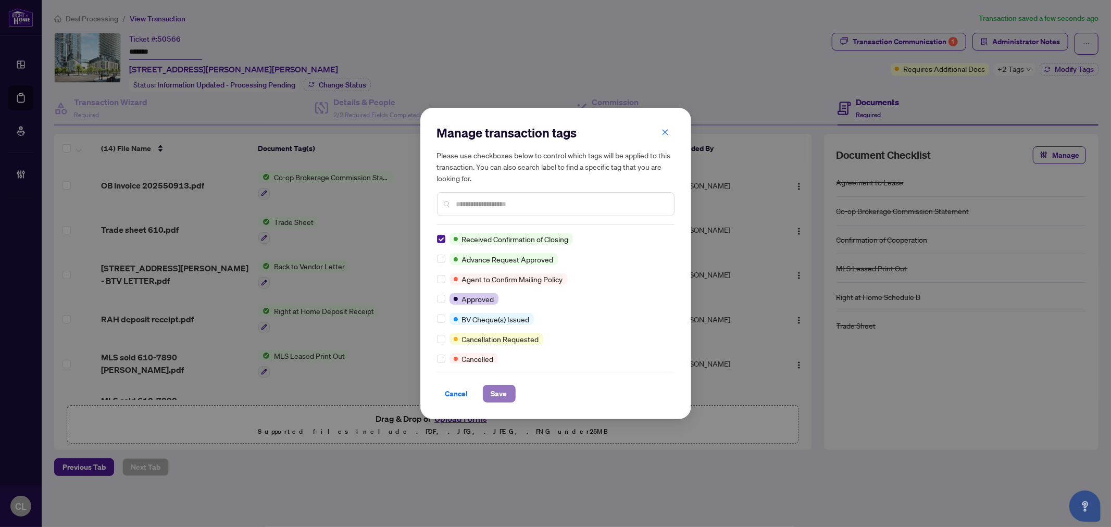
click at [489, 387] on button "Save" at bounding box center [499, 394] width 33 height 18
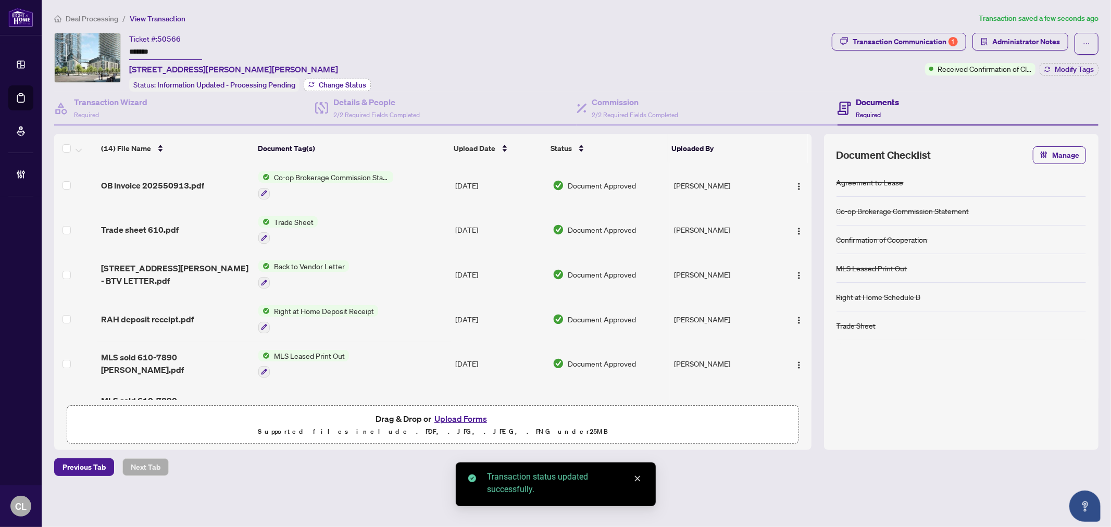
click at [336, 82] on span "Change Status" at bounding box center [342, 84] width 47 height 7
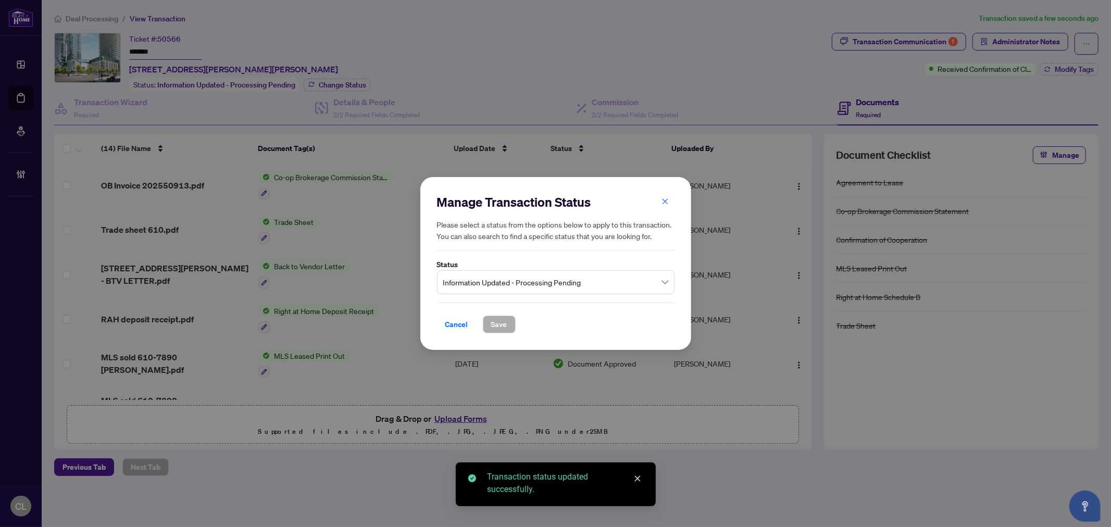
click at [637, 289] on span "Information Updated - Processing Pending" at bounding box center [555, 282] width 225 height 20
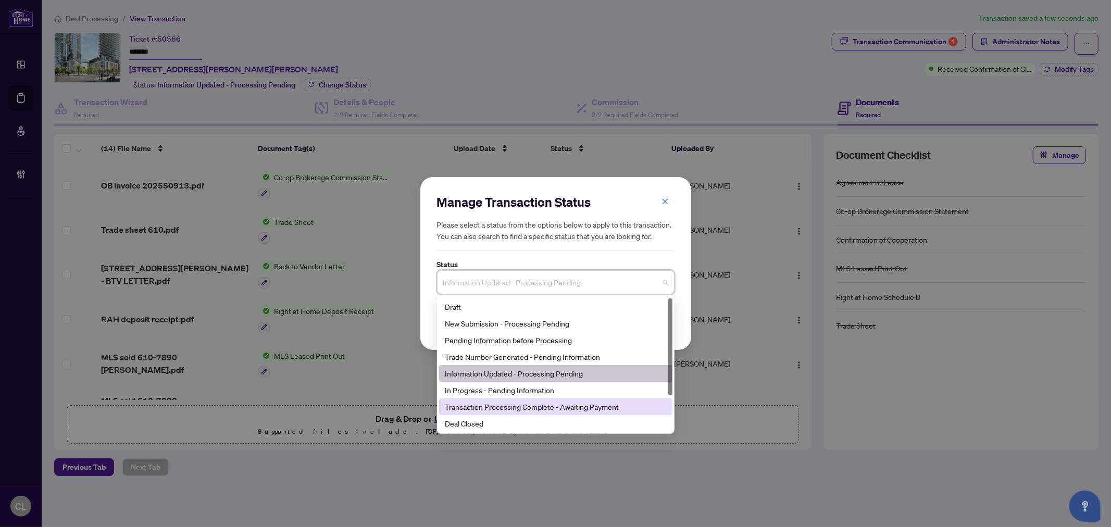
click at [592, 408] on div "Transaction Processing Complete - Awaiting Payment" at bounding box center [555, 406] width 221 height 11
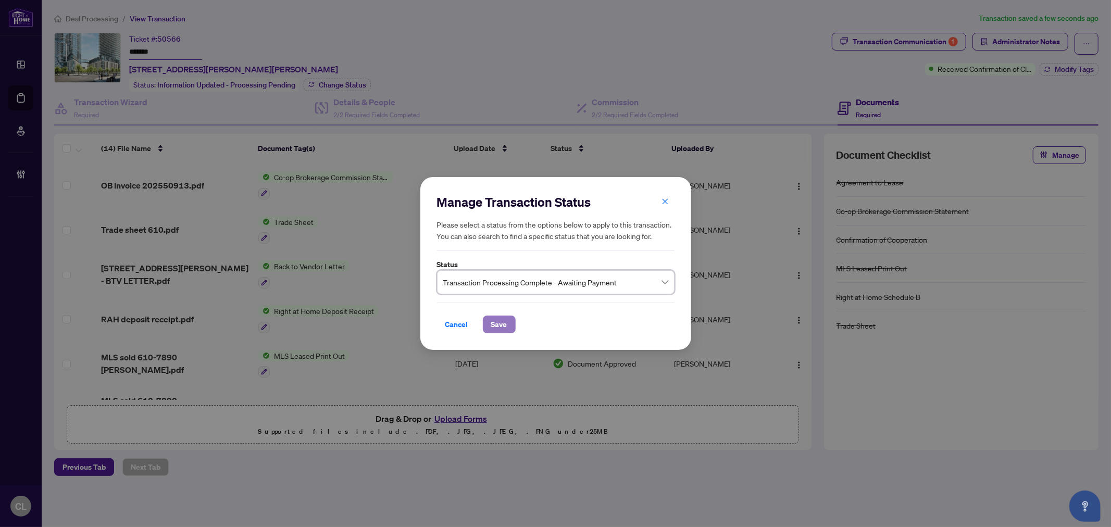
click at [509, 325] on button "Save" at bounding box center [499, 325] width 33 height 18
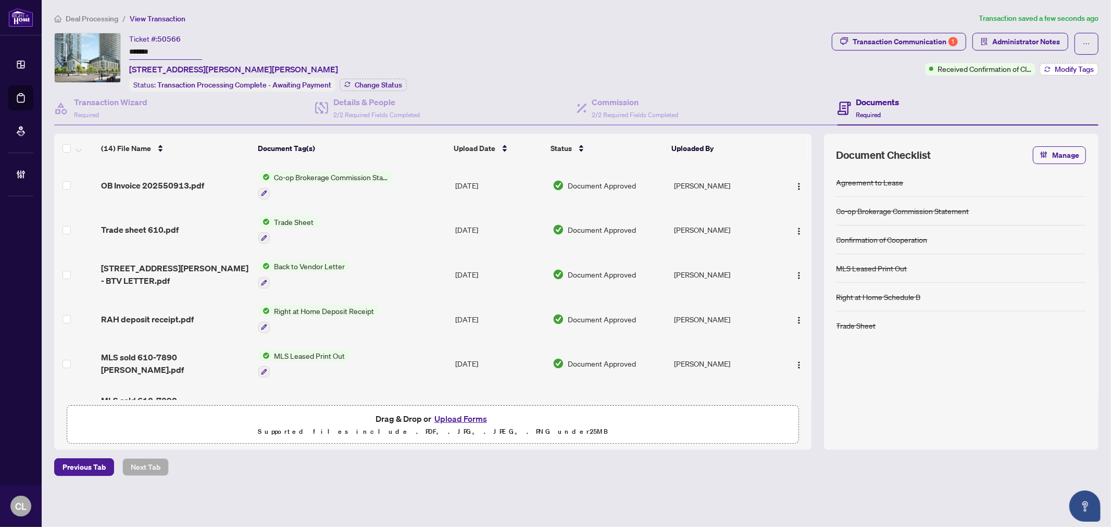
click at [1074, 66] on span "Modify Tags" at bounding box center [1074, 69] width 39 height 7
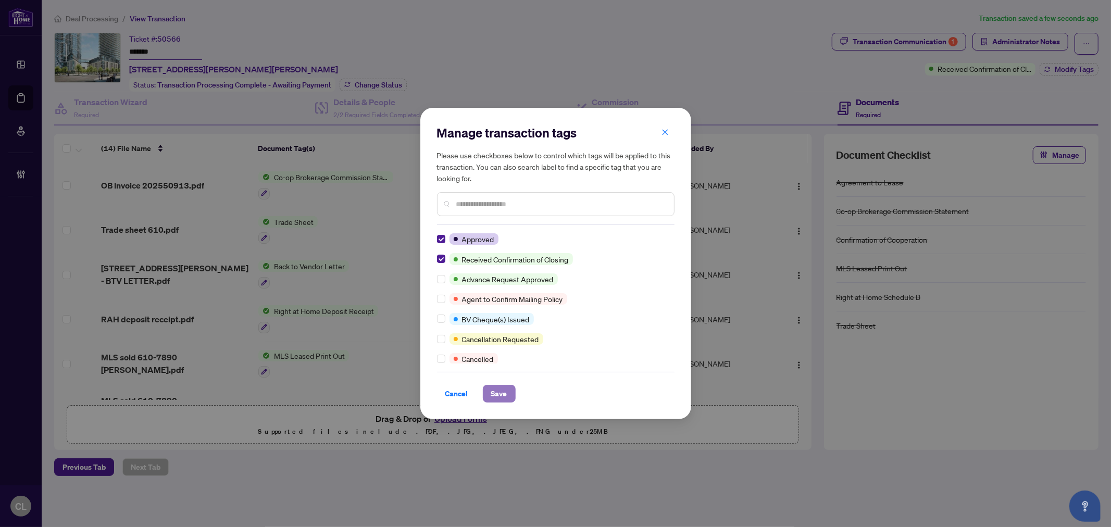
click at [493, 396] on span "Save" at bounding box center [499, 393] width 16 height 17
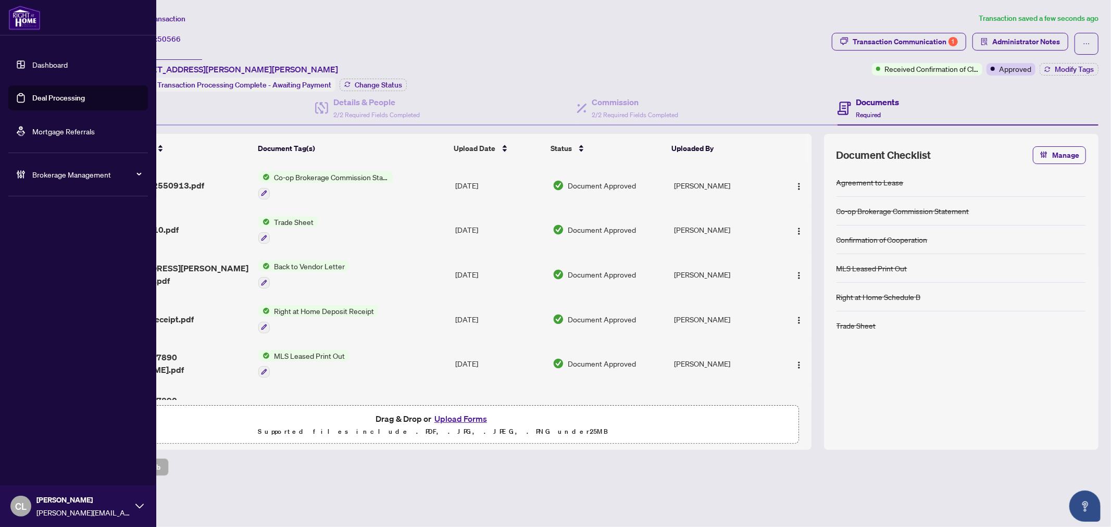
click at [53, 99] on link "Deal Processing" at bounding box center [58, 97] width 53 height 9
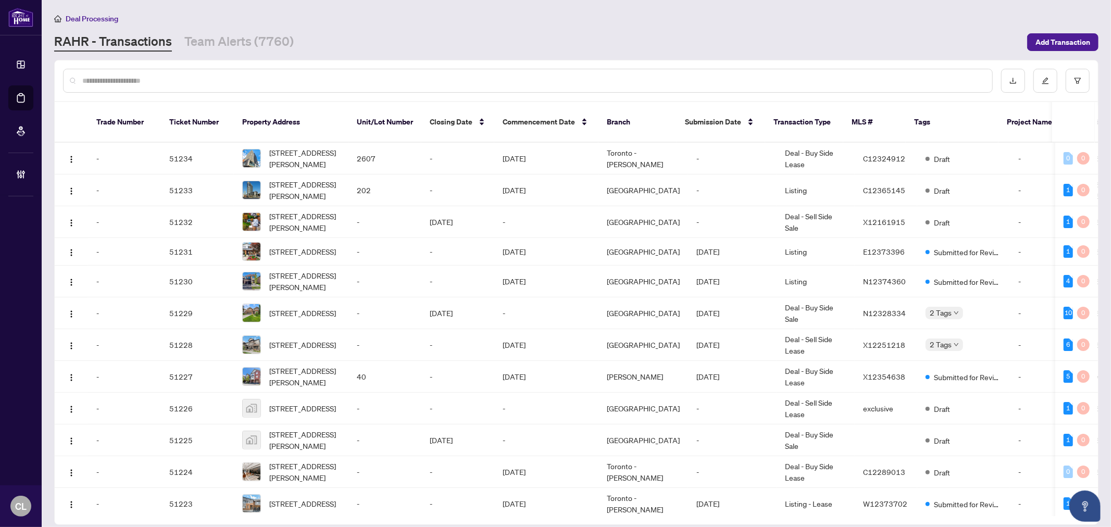
click at [201, 75] on input "text" at bounding box center [533, 80] width 902 height 11
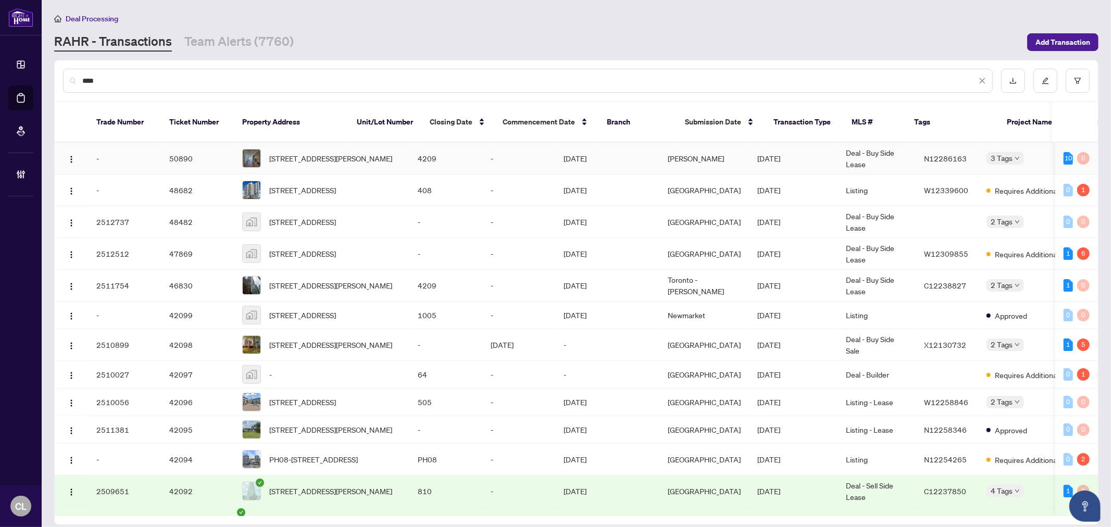
type input "****"
click at [268, 149] on div "4209-195 Commerce St, Vaughan, Ontario L4K 0P9, Canada" at bounding box center [321, 158] width 159 height 19
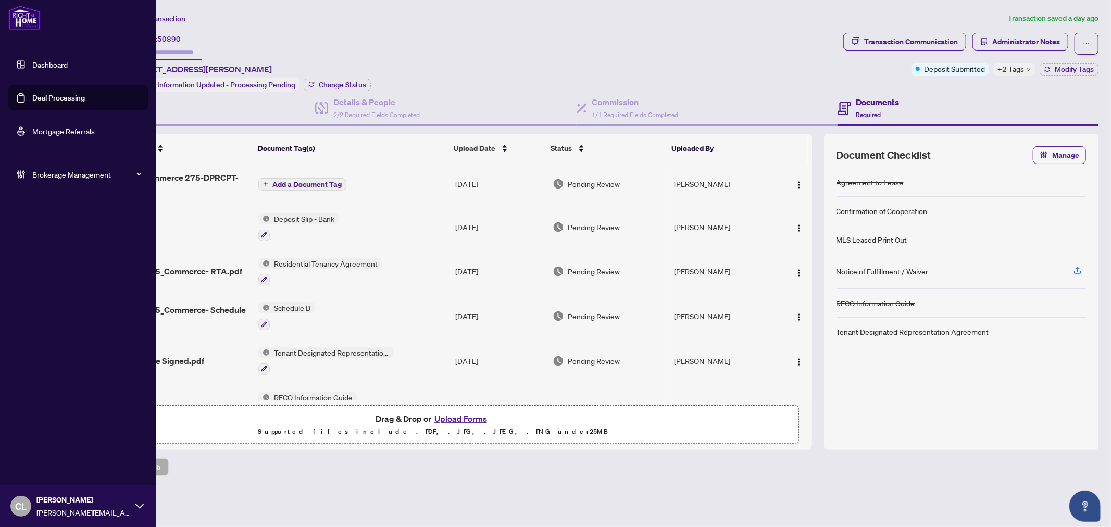
click at [79, 98] on link "Deal Processing" at bounding box center [58, 97] width 53 height 9
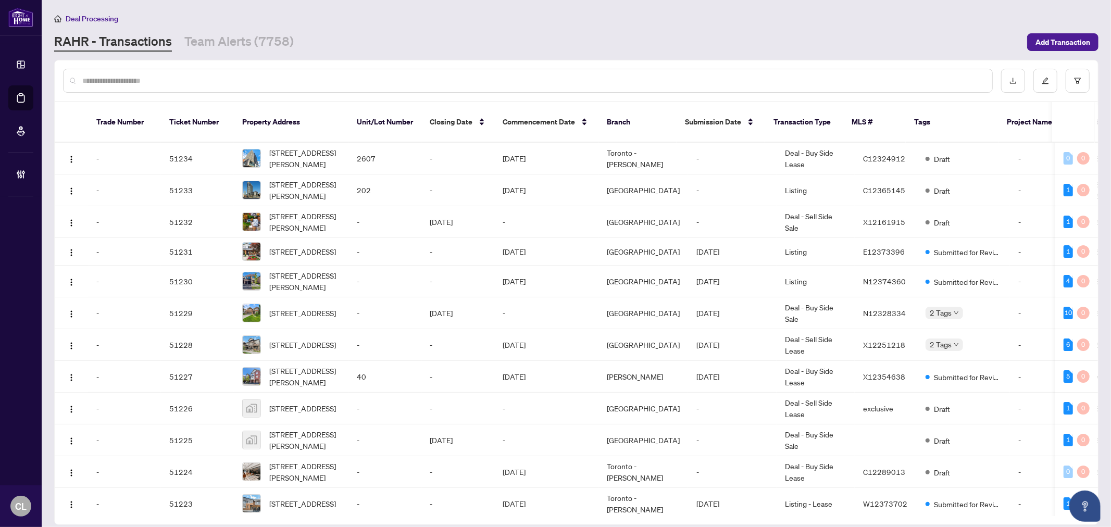
click at [232, 82] on input "text" at bounding box center [533, 80] width 902 height 11
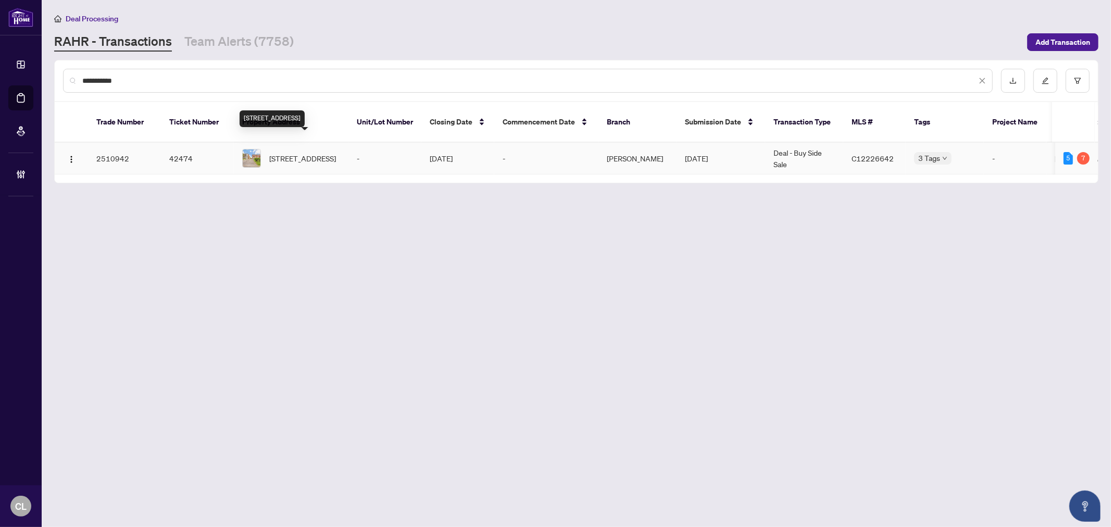
type input "**********"
click at [305, 153] on span "3 Stanstead Dr, Toronto, Ontario M3H 4V5, Canada" at bounding box center [302, 158] width 67 height 11
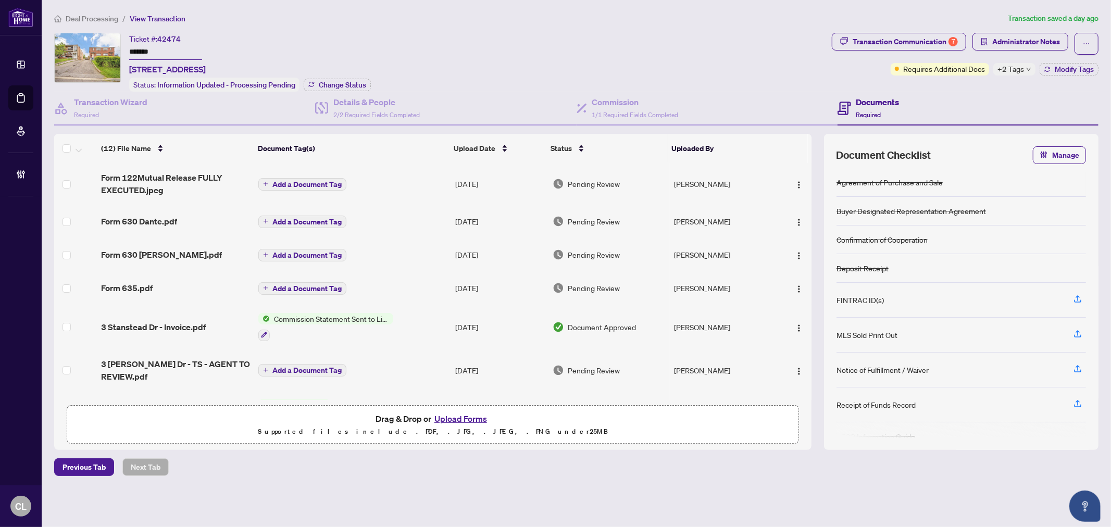
click at [1012, 71] on span "+2 Tags" at bounding box center [1011, 69] width 27 height 12
click at [745, 53] on div "Ticket #: 42474 ******* 3 Stanstead Dr, Toronto, Ontario M3H 4V5, Canada Status…" at bounding box center [441, 62] width 774 height 59
click at [795, 285] on img "button" at bounding box center [799, 289] width 8 height 8
click at [829, 375] on span "Document Permissions" at bounding box center [845, 372] width 99 height 11
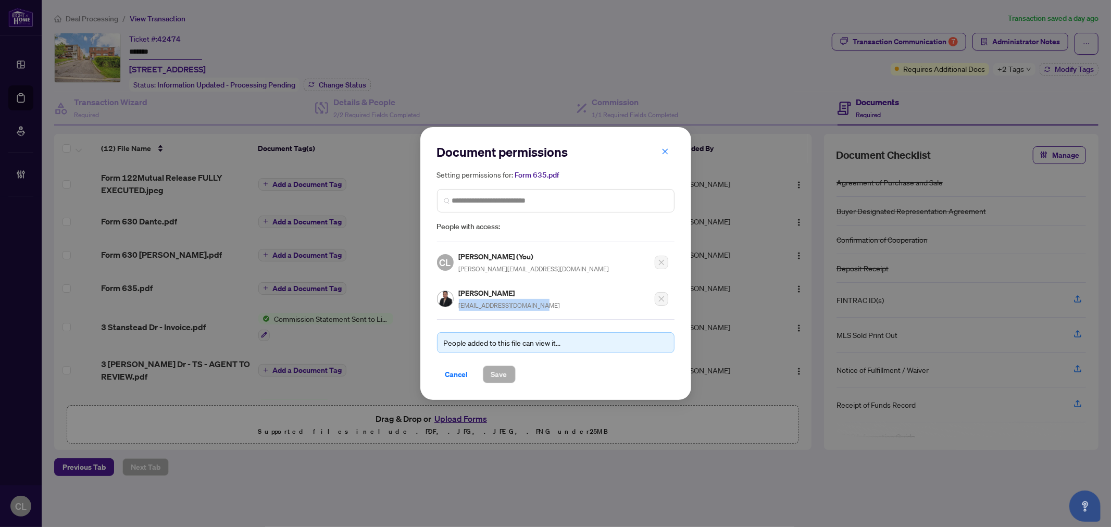
drag, startPoint x: 533, startPoint y: 303, endPoint x: 459, endPoint y: 307, distance: 74.1
click at [459, 307] on span "angelito_collado@yahoo.ca" at bounding box center [510, 306] width 102 height 8
copy span "angelito_collado@yahoo.ca"
drag, startPoint x: 483, startPoint y: 290, endPoint x: 460, endPoint y: 291, distance: 23.4
click at [460, 291] on h5 "[PERSON_NAME]" at bounding box center [510, 293] width 102 height 12
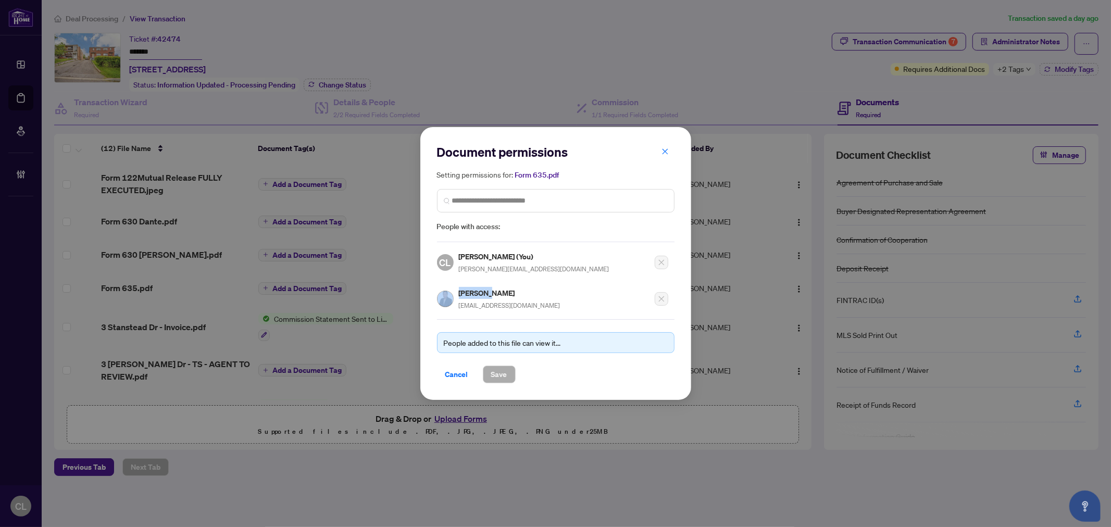
drag, startPoint x: 487, startPoint y: 289, endPoint x: 455, endPoint y: 291, distance: 31.3
click at [455, 291] on div "Angelito Collado angelito_collado@yahoo.ca" at bounding box center [498, 299] width 123 height 24
copy div "Angelito"
drag, startPoint x: 449, startPoint y: 371, endPoint x: 439, endPoint y: 366, distance: 11.4
click at [449, 371] on span "Cancel" at bounding box center [456, 374] width 23 height 17
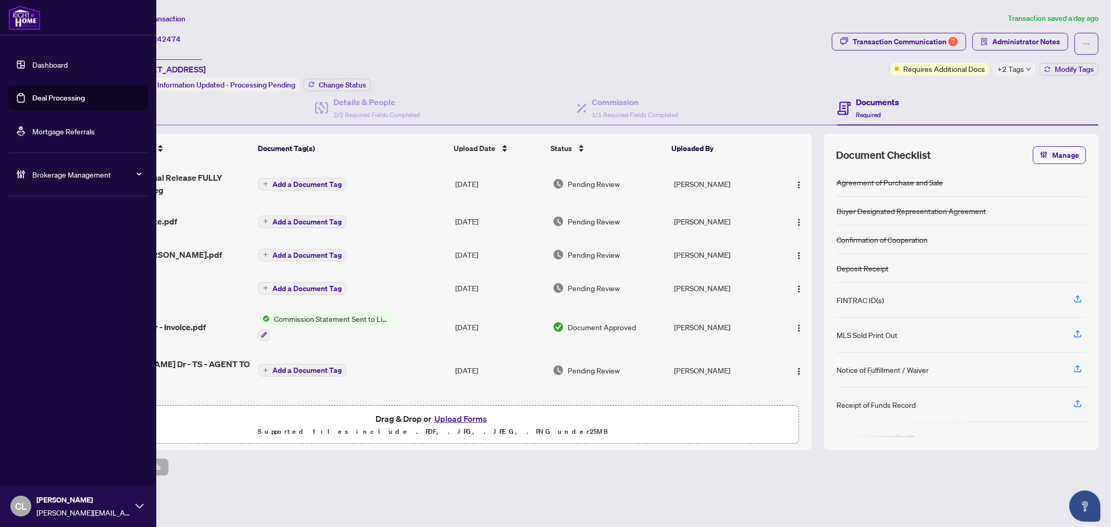
click at [44, 93] on link "Deal Processing" at bounding box center [58, 97] width 53 height 9
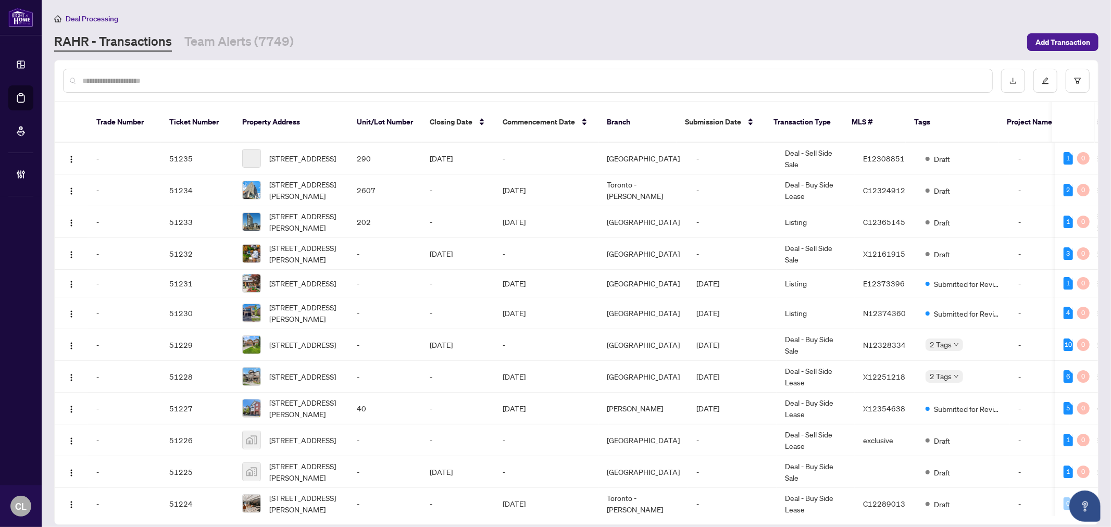
click at [206, 82] on input "text" at bounding box center [533, 80] width 902 height 11
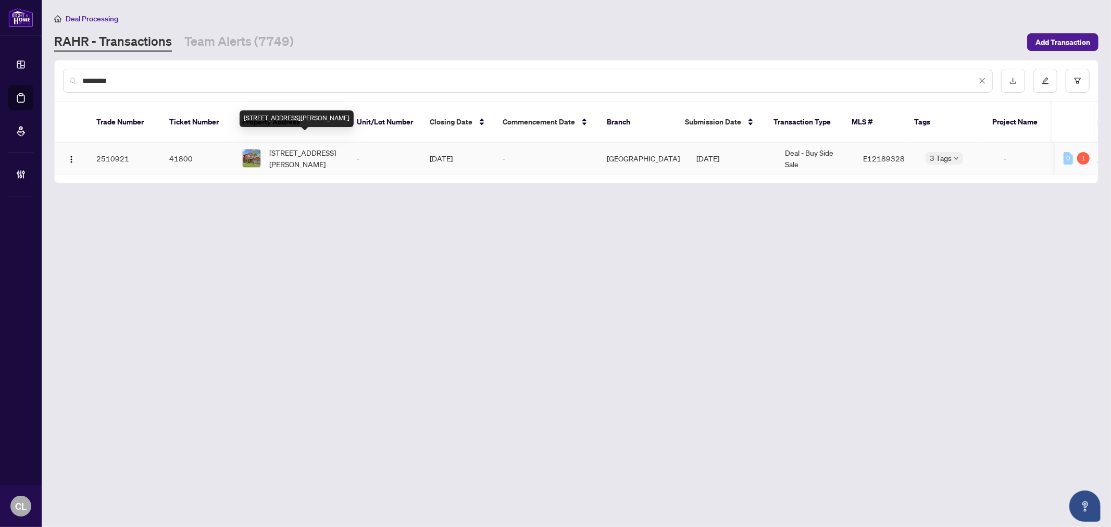
type input "*********"
click at [288, 147] on span "1787 Westcreek Dr, Pickering, Ontario L1V 6J8, Canada" at bounding box center [304, 158] width 71 height 23
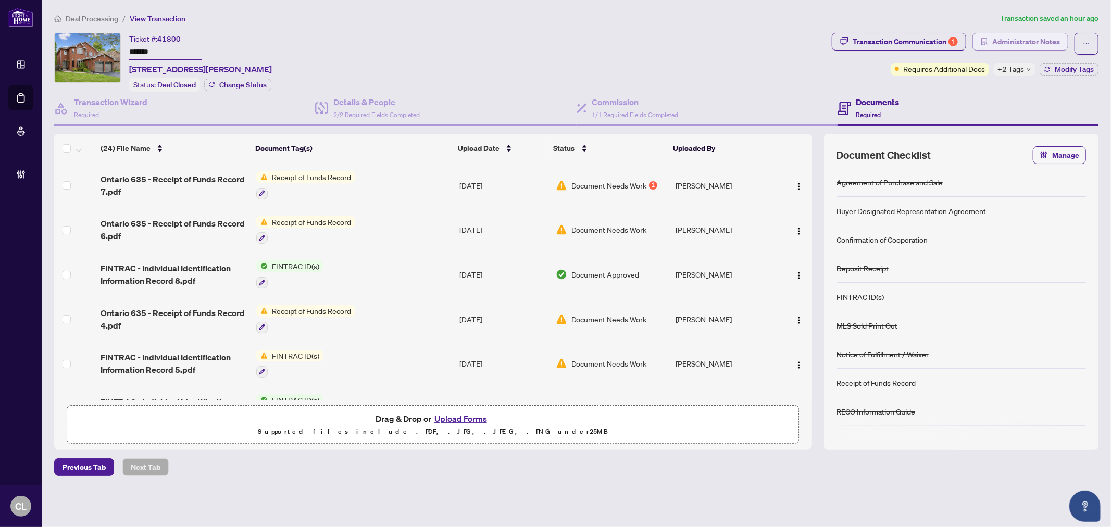
click at [1024, 43] on span "Administrator Notes" at bounding box center [1026, 41] width 68 height 17
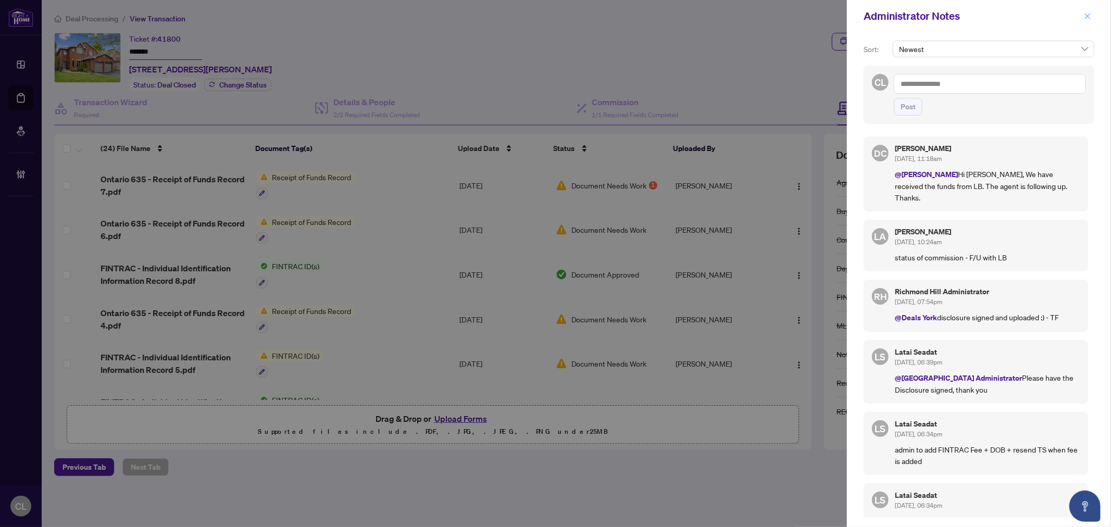
click at [1088, 16] on icon "close" at bounding box center [1088, 16] width 6 height 6
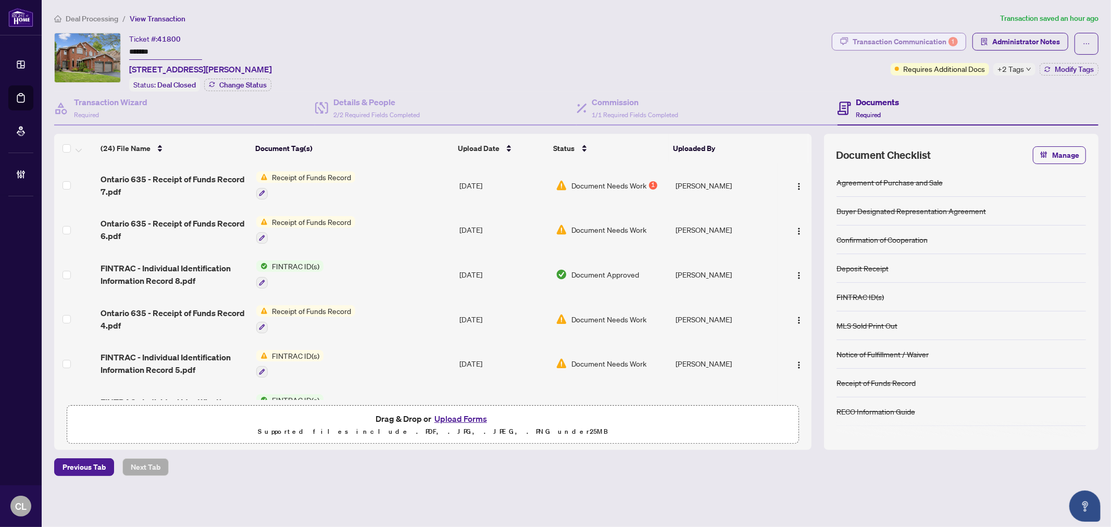
click at [933, 43] on div "Transaction Communication 1" at bounding box center [905, 41] width 105 height 17
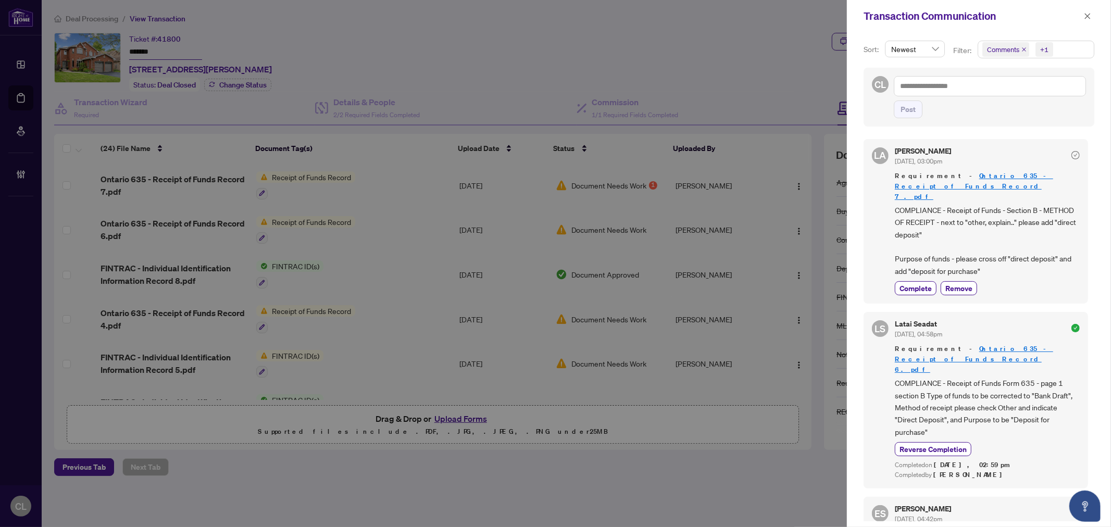
click at [18, 96] on div at bounding box center [555, 263] width 1111 height 527
click at [1082, 14] on button "button" at bounding box center [1088, 16] width 14 height 13
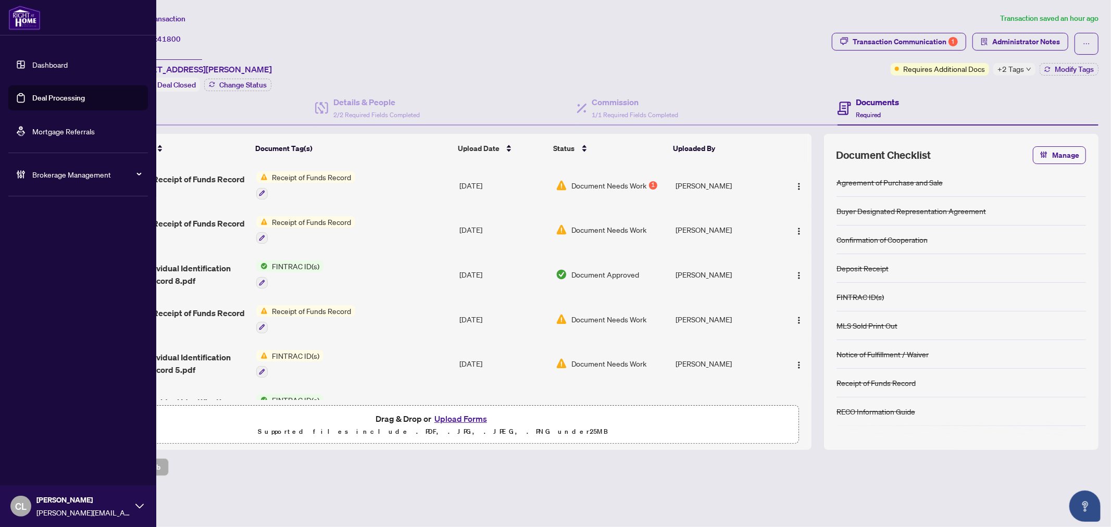
click at [42, 97] on link "Deal Processing" at bounding box center [58, 97] width 53 height 9
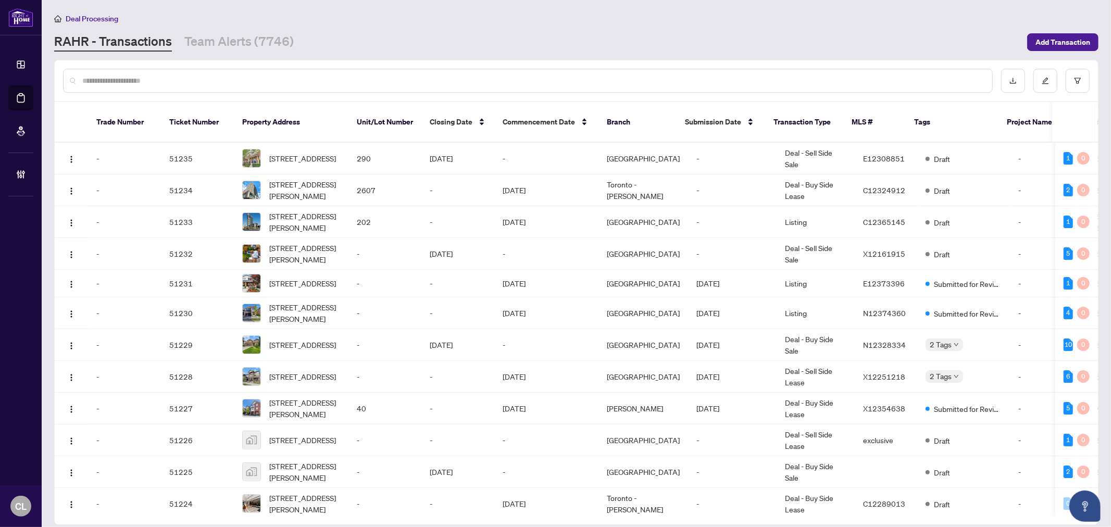
click at [157, 84] on input "text" at bounding box center [533, 80] width 902 height 11
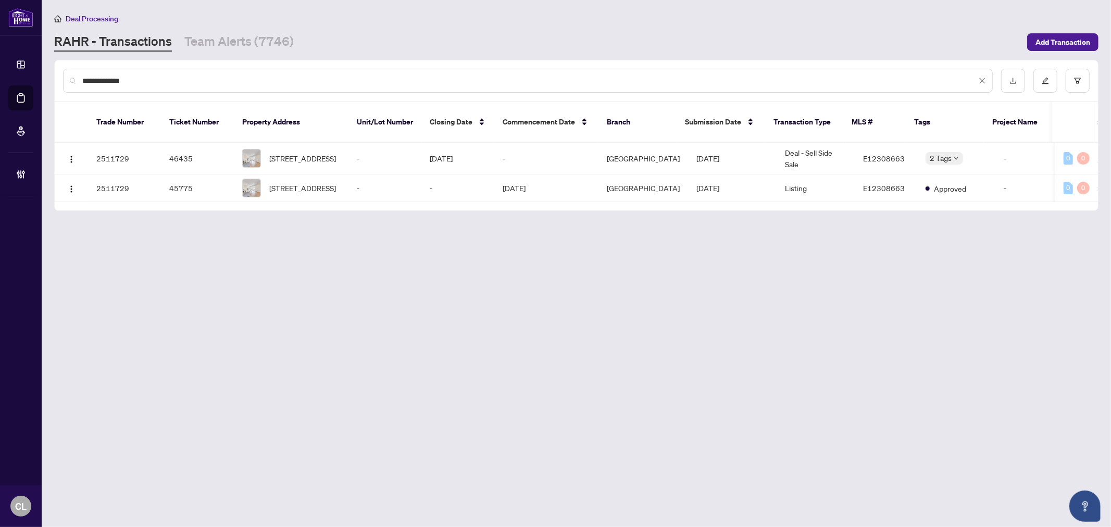
type input "**********"
click at [288, 153] on span "14 Springhouse Sq, Toronto, Ontario M1W 2X1, Canada" at bounding box center [302, 158] width 67 height 11
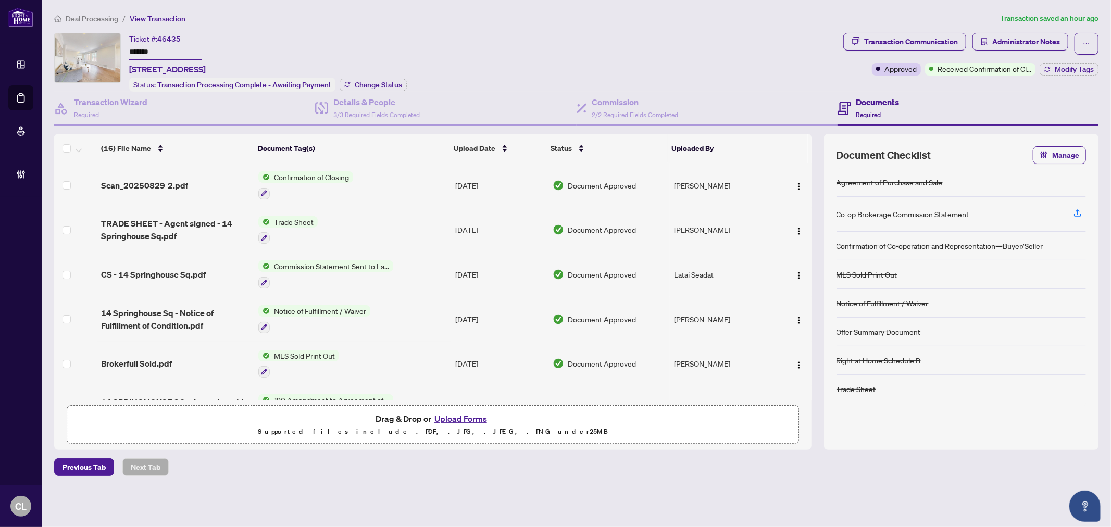
drag, startPoint x: 128, startPoint y: 46, endPoint x: 168, endPoint y: 49, distance: 40.2
click at [168, 49] on div "Ticket #: 46435 ******* 14 Springhouse Sq, Toronto, Ontario M1W 2X1, Canada Sta…" at bounding box center [446, 62] width 785 height 59
drag, startPoint x: 157, startPoint y: 50, endPoint x: 126, endPoint y: 45, distance: 32.1
click at [126, 45] on div "Ticket #: 46435 ******* 14 Springhouse Sq, Toronto, Ontario M1W 2X1, Canada Sta…" at bounding box center [446, 62] width 785 height 59
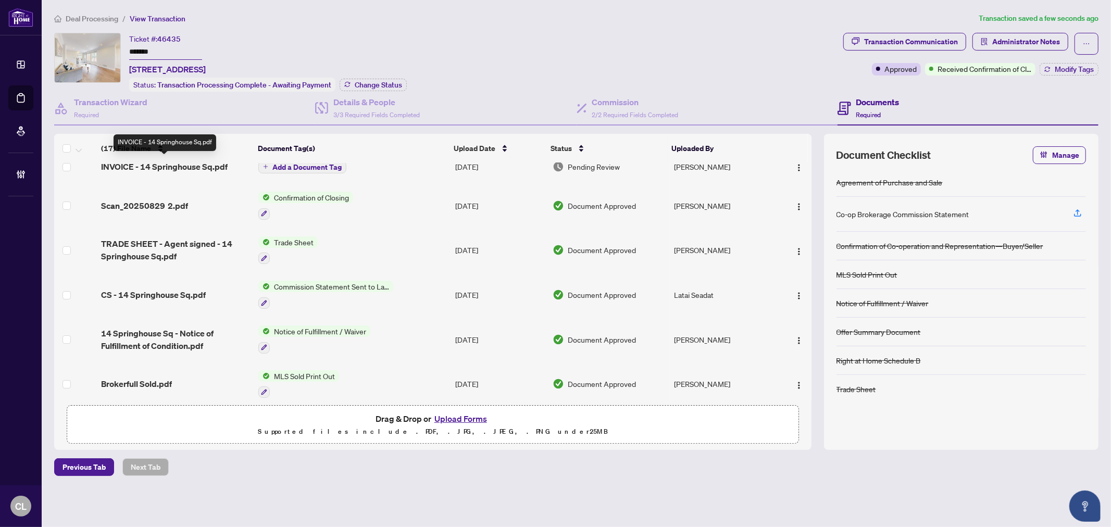
click at [202, 163] on span "INVOICE - 14 Springhouse Sq.pdf" at bounding box center [164, 166] width 127 height 13
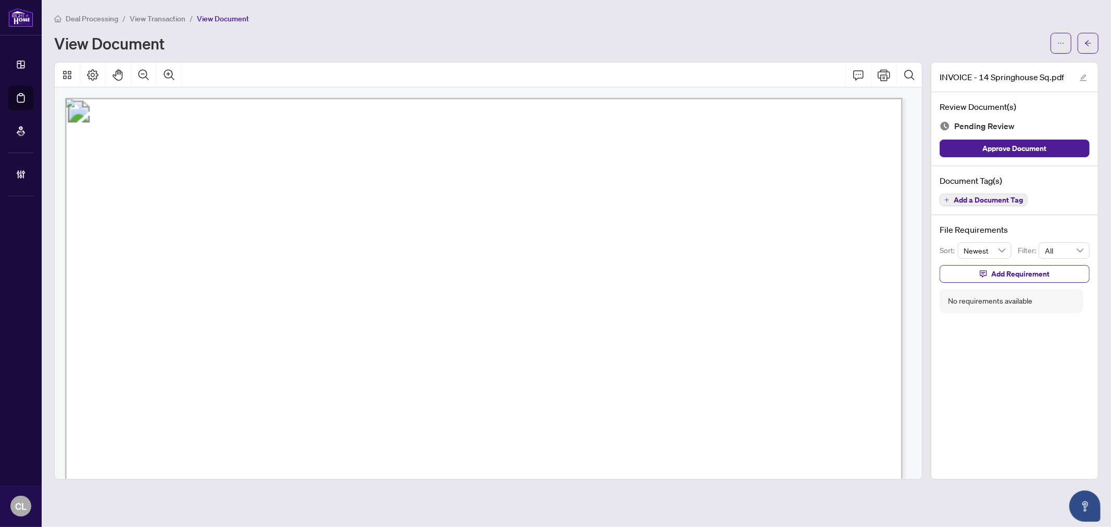
click at [1009, 202] on span "Add a Document Tag" at bounding box center [988, 199] width 69 height 7
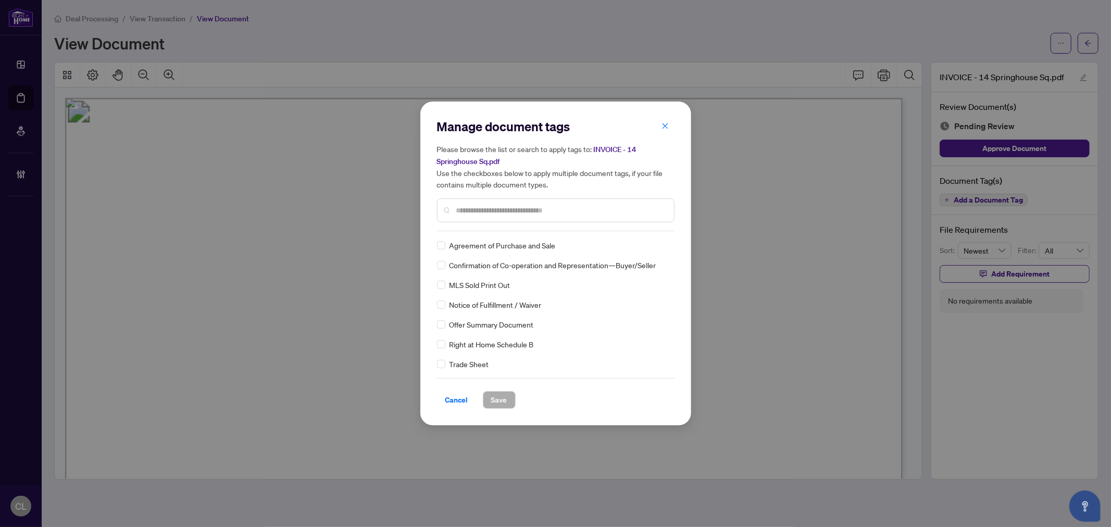
click at [491, 206] on input "text" at bounding box center [560, 210] width 209 height 11
type input "**"
click at [663, 245] on icon at bounding box center [665, 245] width 6 height 4
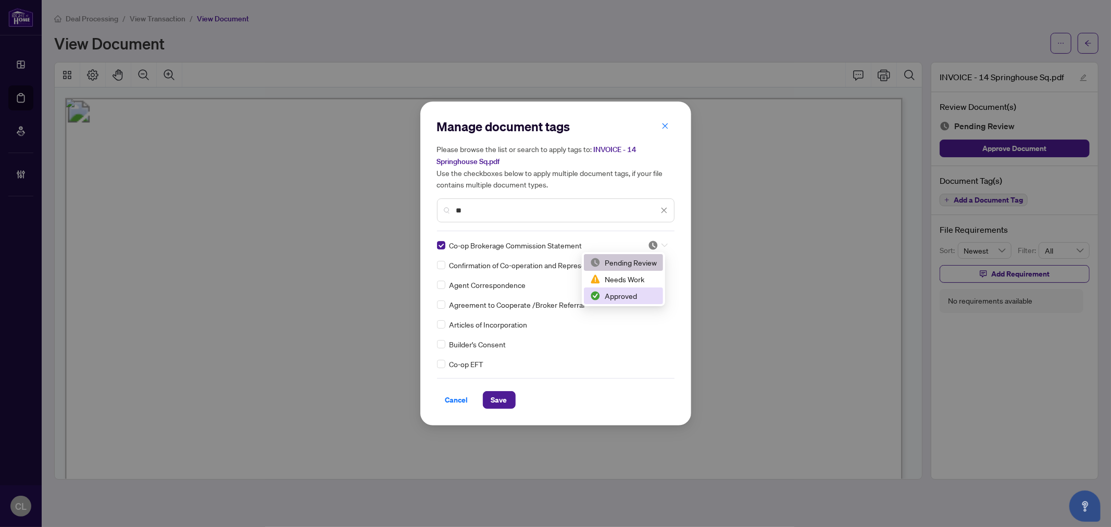
click at [648, 291] on div "Approved" at bounding box center [623, 295] width 67 height 11
drag, startPoint x: 475, startPoint y: 208, endPoint x: 412, endPoint y: 206, distance: 63.1
click at [412, 206] on div "Manage document tags Please browse the list or search to apply tags to: INVOICE…" at bounding box center [555, 263] width 1111 height 527
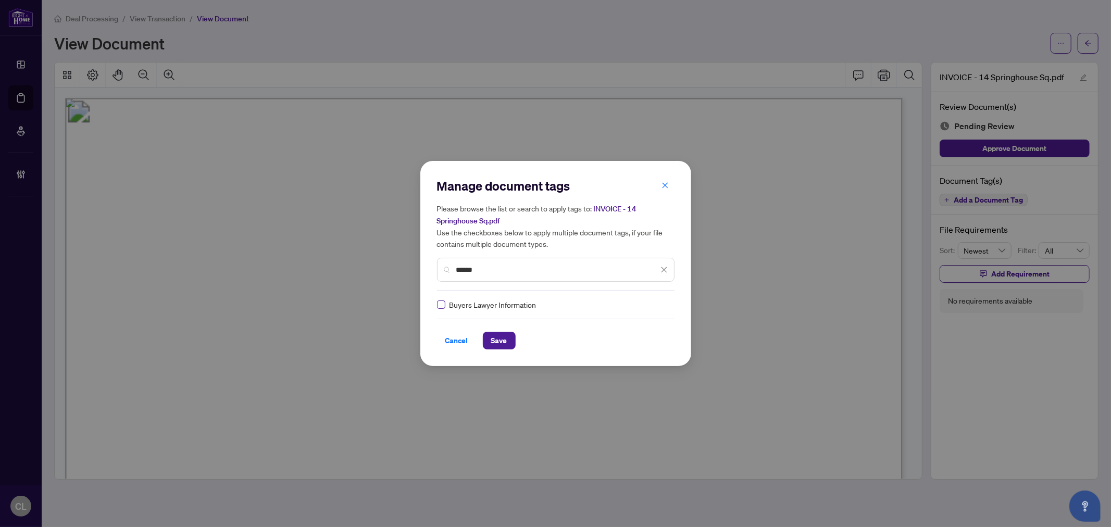
type input "******"
click at [662, 305] on icon at bounding box center [665, 305] width 6 height 4
click at [653, 350] on div "Approved" at bounding box center [623, 355] width 67 height 11
click at [502, 341] on span "Save" at bounding box center [499, 340] width 16 height 17
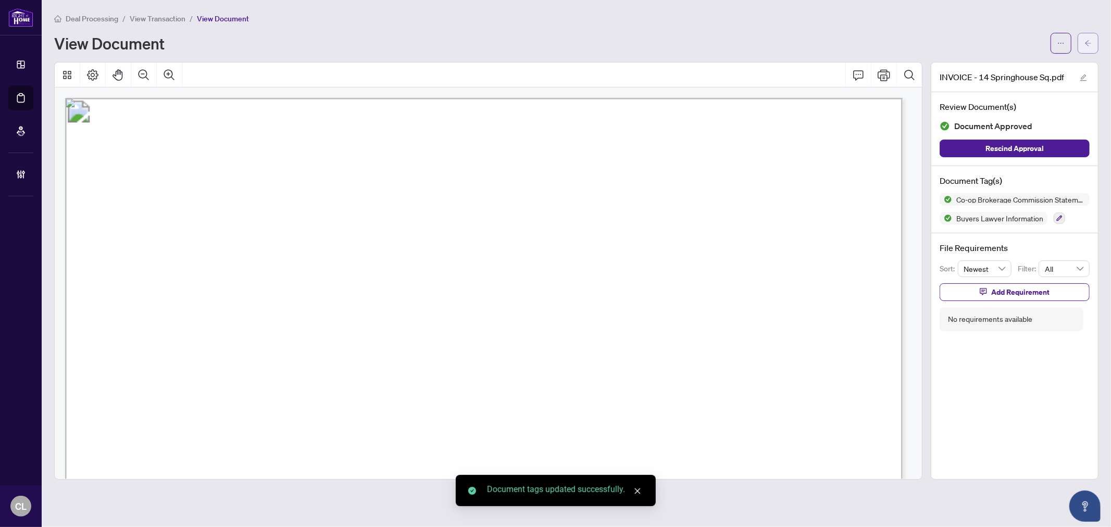
click at [1090, 40] on icon "arrow-left" at bounding box center [1088, 43] width 7 height 7
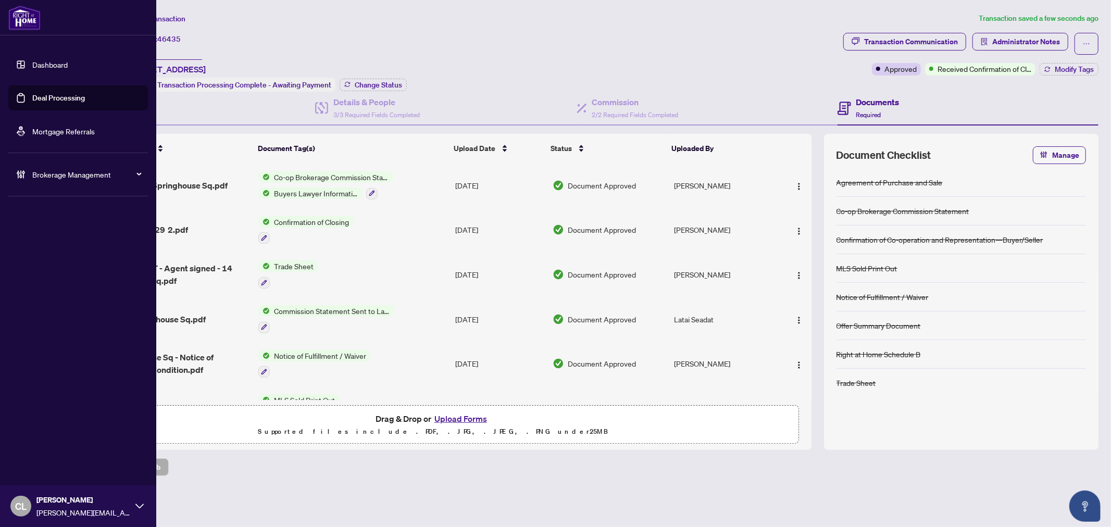
click at [42, 95] on link "Deal Processing" at bounding box center [58, 97] width 53 height 9
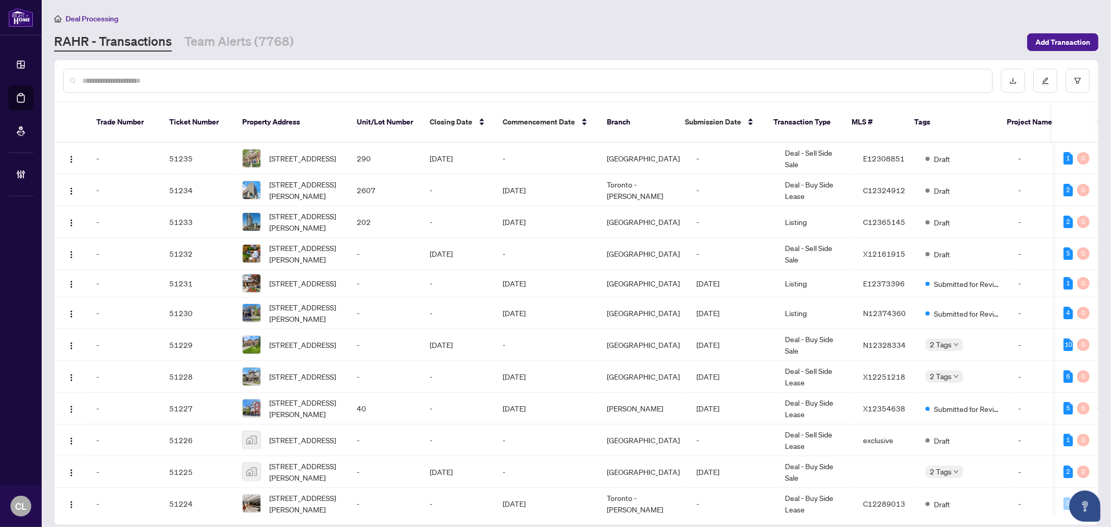
click at [165, 76] on input "text" at bounding box center [533, 80] width 902 height 11
type input "*********"
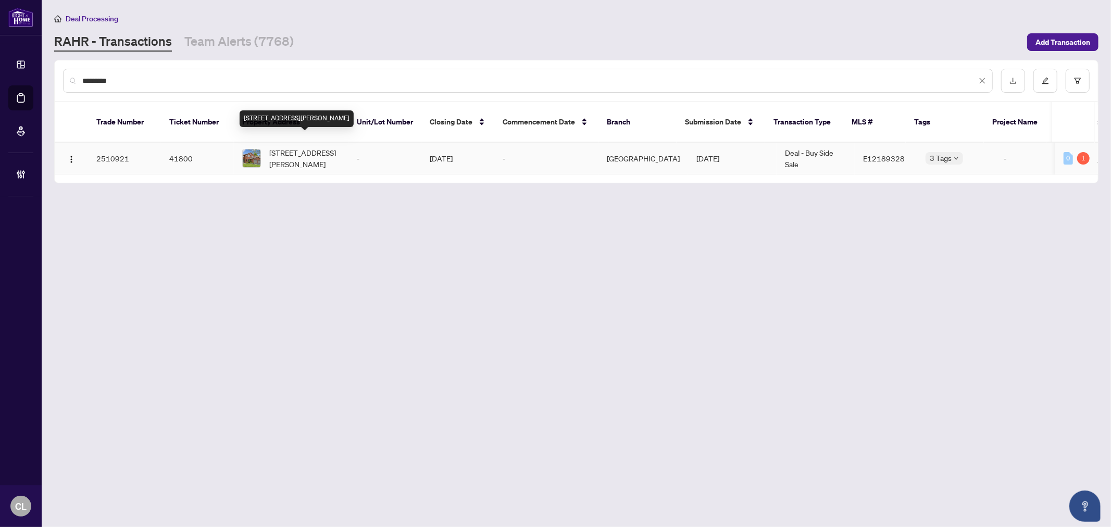
click at [303, 147] on span "1787 Westcreek Dr, Pickering, Ontario L1V 6J8, Canada" at bounding box center [304, 158] width 71 height 23
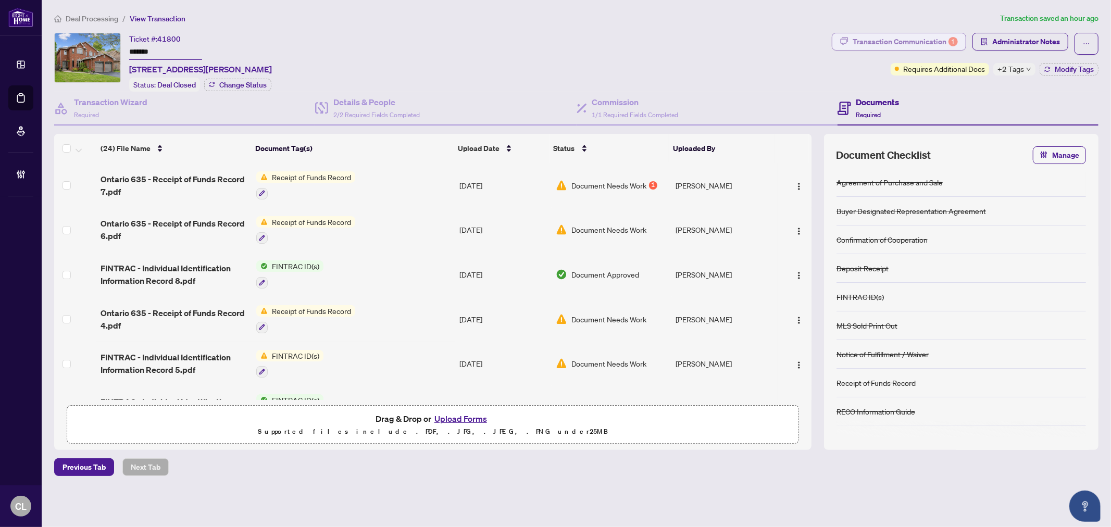
click at [919, 42] on div "Transaction Communication 1" at bounding box center [905, 41] width 105 height 17
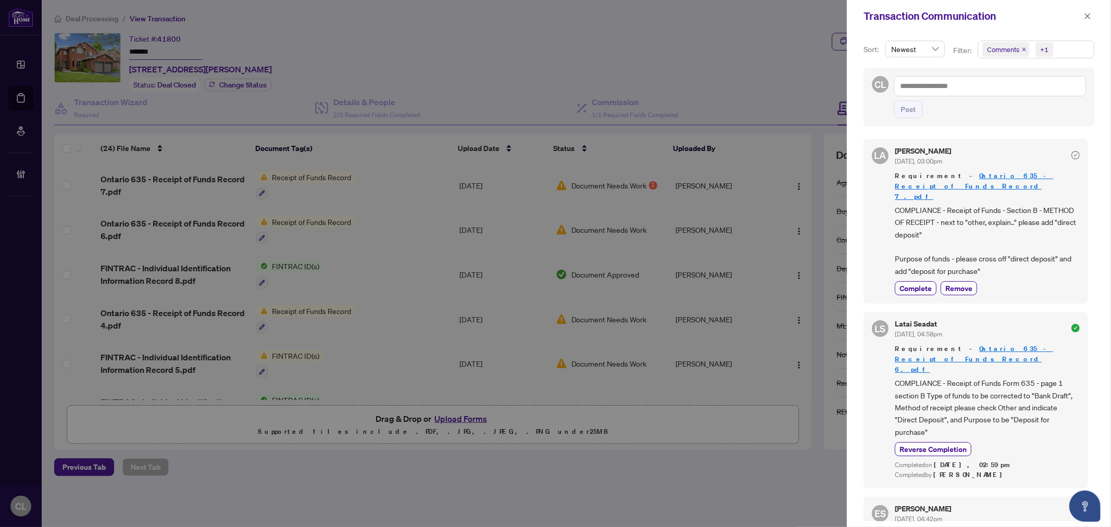
drag, startPoint x: 729, startPoint y: 40, endPoint x: 804, endPoint y: 43, distance: 74.6
click at [729, 40] on div at bounding box center [555, 263] width 1111 height 527
click at [1087, 18] on icon "close" at bounding box center [1087, 16] width 7 height 7
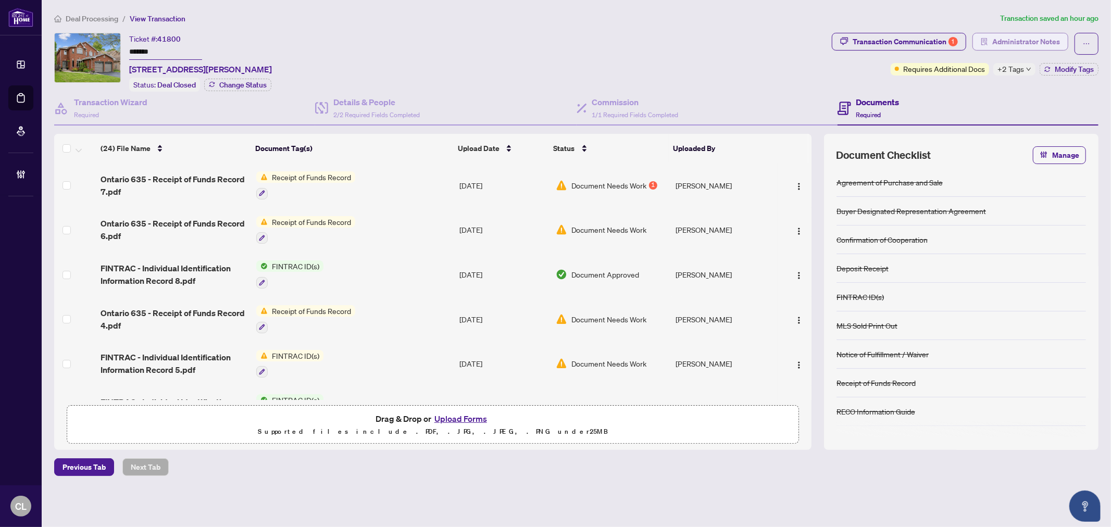
click at [1024, 46] on span "Administrator Notes" at bounding box center [1026, 41] width 68 height 17
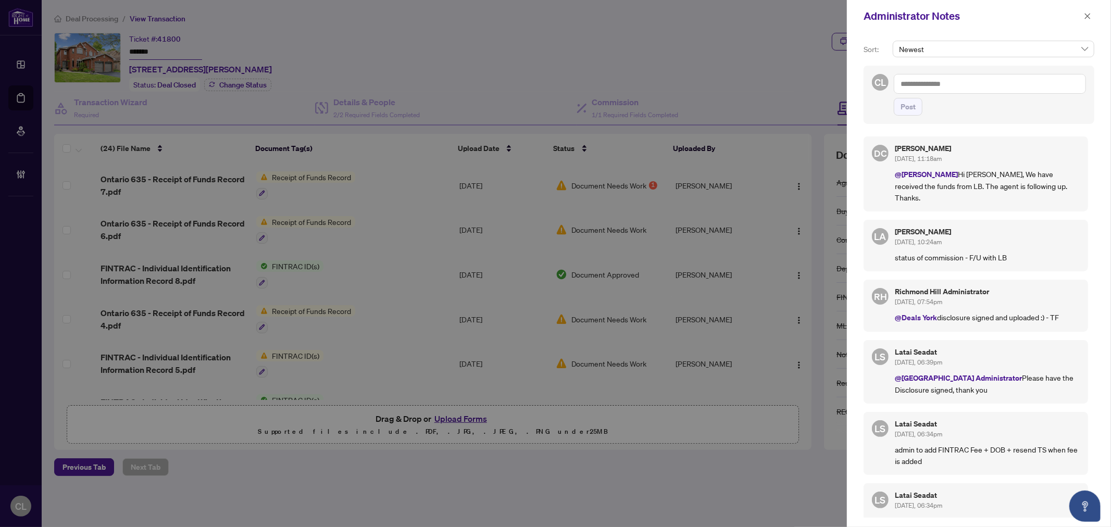
click at [730, 49] on div at bounding box center [555, 263] width 1111 height 527
click at [1090, 19] on icon "close" at bounding box center [1087, 16] width 7 height 7
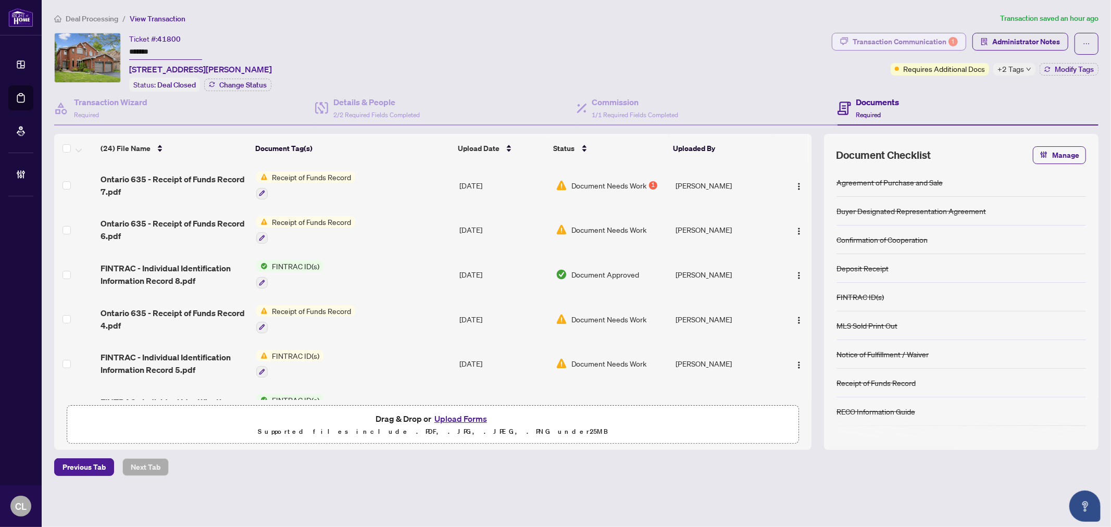
click at [878, 44] on div "Transaction Communication 1" at bounding box center [905, 41] width 105 height 17
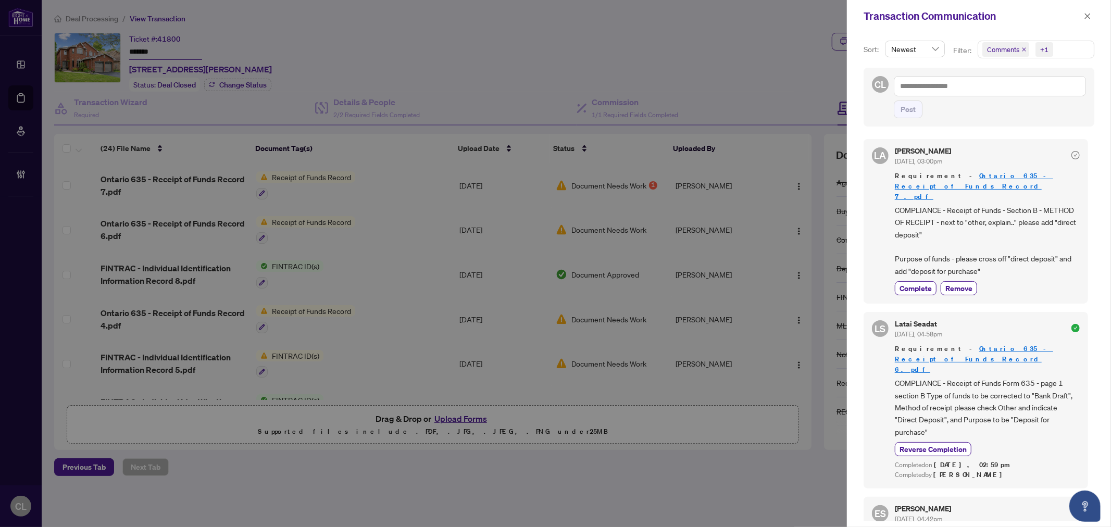
drag, startPoint x: 1028, startPoint y: 205, endPoint x: 950, endPoint y: 193, distance: 79.0
click at [1028, 205] on span "COMPLIANCE - Receipt of Funds - Section B - METHOD OF RECEIPT - next to "other,…" at bounding box center [987, 240] width 185 height 73
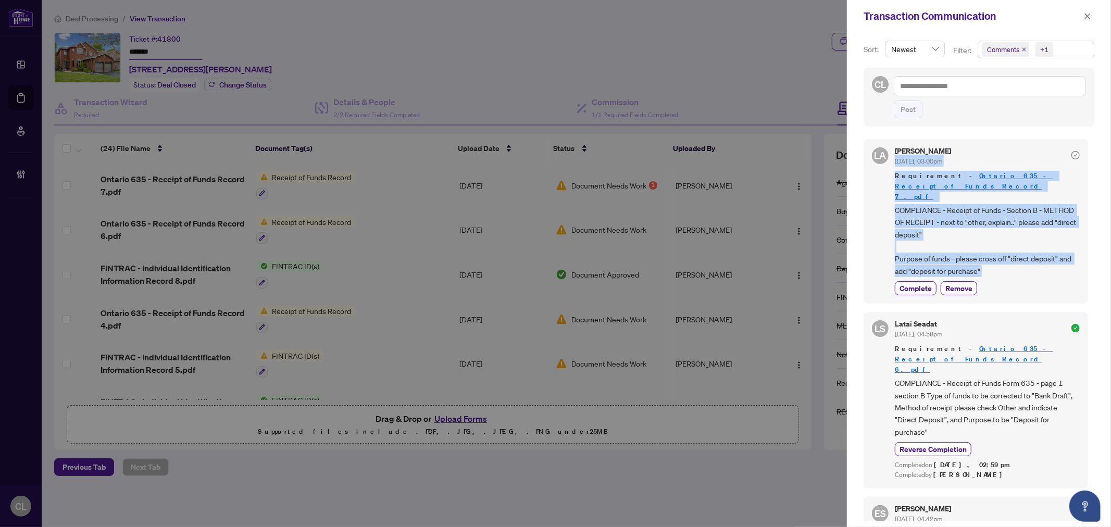
drag, startPoint x: 894, startPoint y: 159, endPoint x: 1032, endPoint y: 263, distance: 172.6
click at [1032, 263] on div "LA Luna Almuhanna Sep/02/2025, 03:00pm Requirement - Ontario 635 - Receipt of F…" at bounding box center [976, 221] width 225 height 165
copy div "Sep/02/2025, 03:00pm Requirement - Ontario 635 - Receipt of Funds Record 7.pdf …"
click at [966, 168] on div "Luna Almuhanna Sep/02/2025, 03:00pm Requirement - Ontario 635 - Receipt of Fund…" at bounding box center [987, 221] width 185 height 148
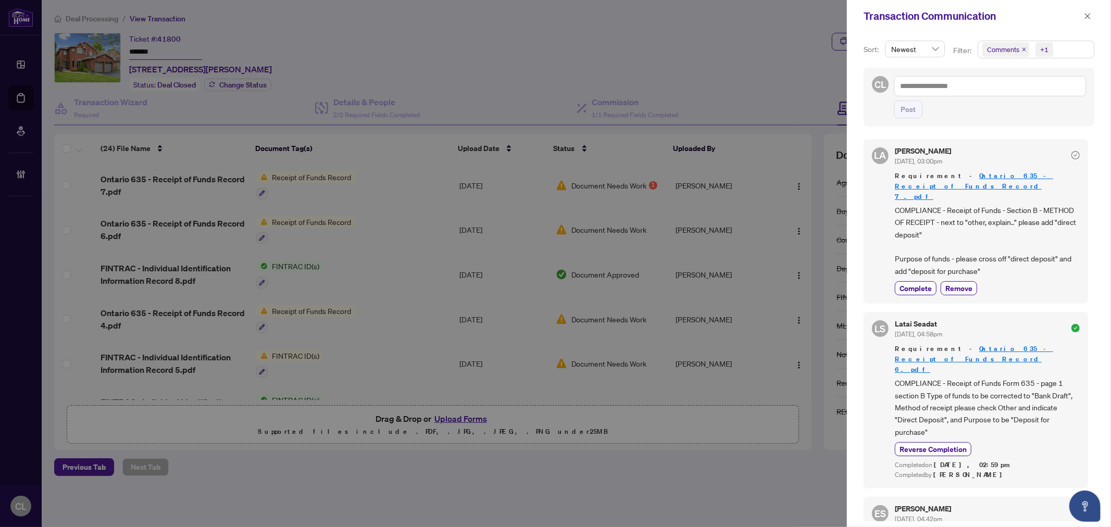
click at [989, 158] on div "Luna Almuhanna Sep/02/2025, 03:00pm" at bounding box center [987, 156] width 185 height 19
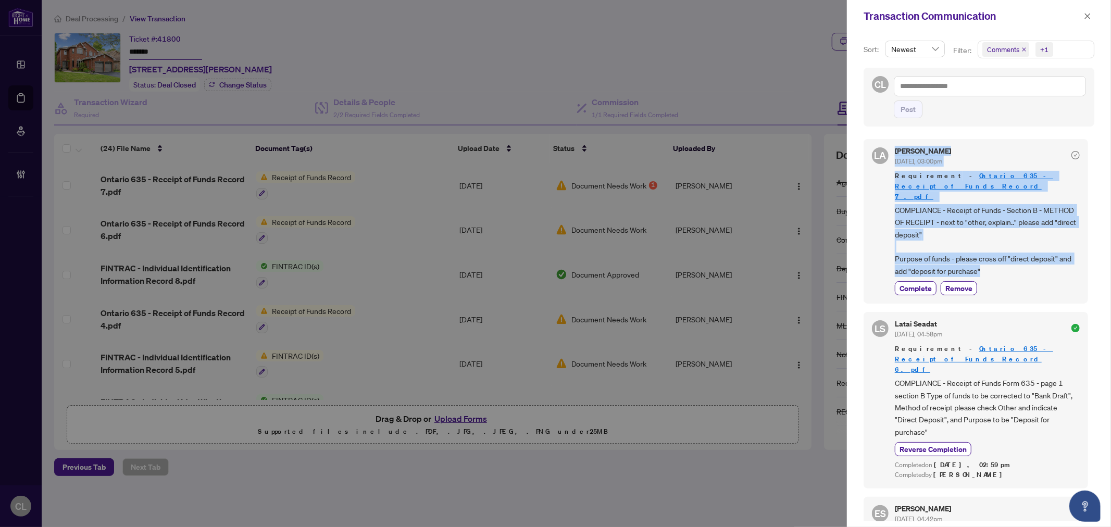
drag, startPoint x: 891, startPoint y: 158, endPoint x: 986, endPoint y: 248, distance: 130.4
click at [986, 248] on div "LA Luna Almuhanna Sep/02/2025, 03:00pm Requirement - Ontario 635 - Receipt of F…" at bounding box center [976, 221] width 225 height 165
copy div "Luna Almuhanna Sep/02/2025, 03:00pm Requirement - Ontario 635 - Receipt of Fund…"
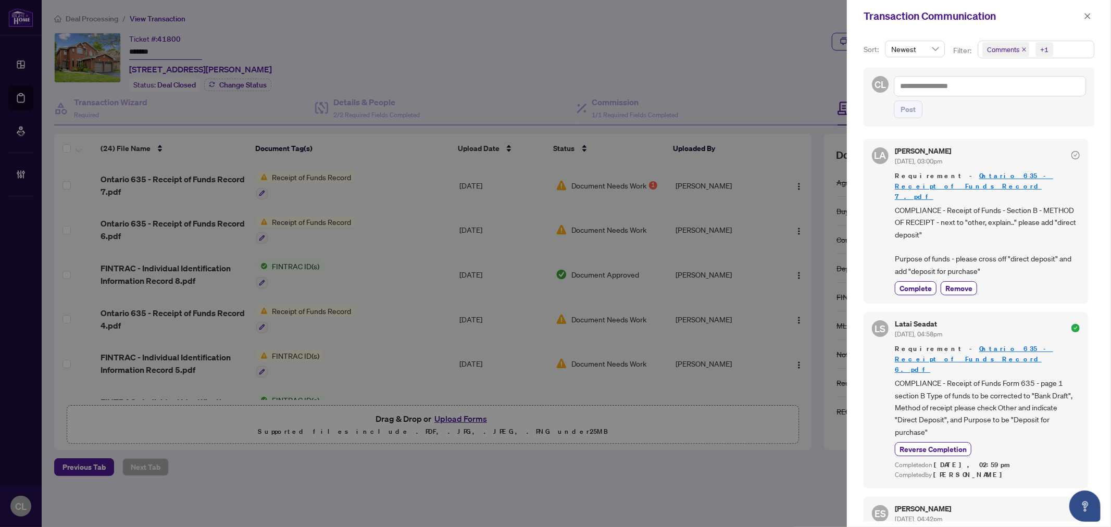
click at [202, 173] on div at bounding box center [555, 263] width 1111 height 527
click at [227, 178] on div at bounding box center [555, 263] width 1111 height 527
click at [1086, 15] on icon "close" at bounding box center [1088, 16] width 6 height 6
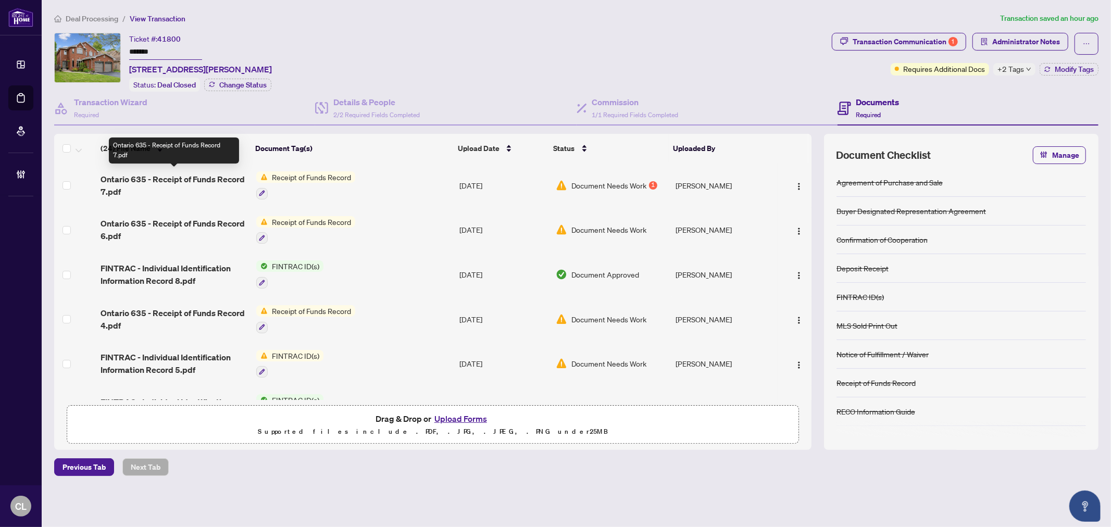
click at [205, 178] on span "Ontario 635 - Receipt of Funds Record 7.pdf" at bounding box center [174, 185] width 147 height 25
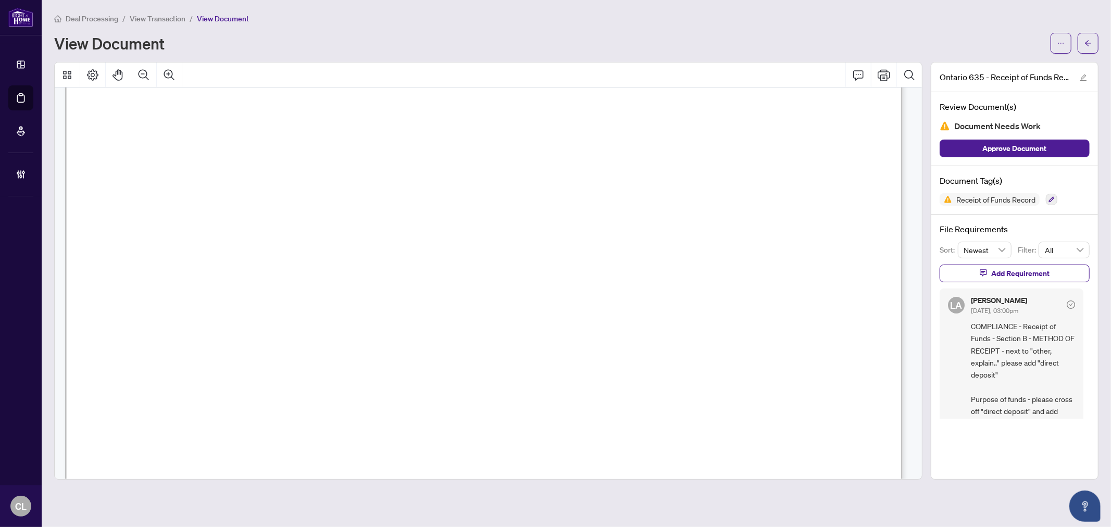
scroll to position [326, 0]
click at [1085, 45] on icon "arrow-left" at bounding box center [1088, 43] width 7 height 7
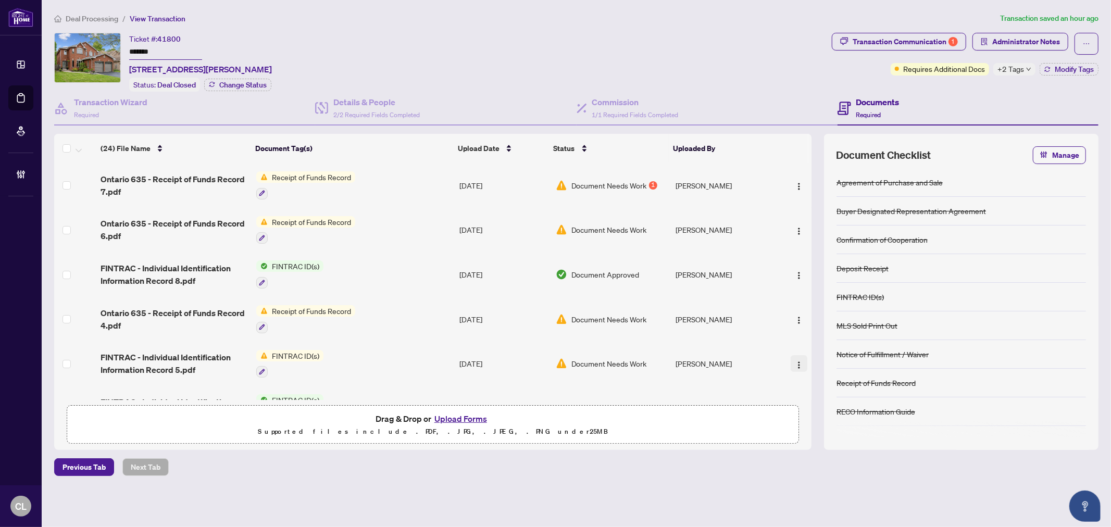
click at [795, 361] on img "button" at bounding box center [799, 365] width 8 height 8
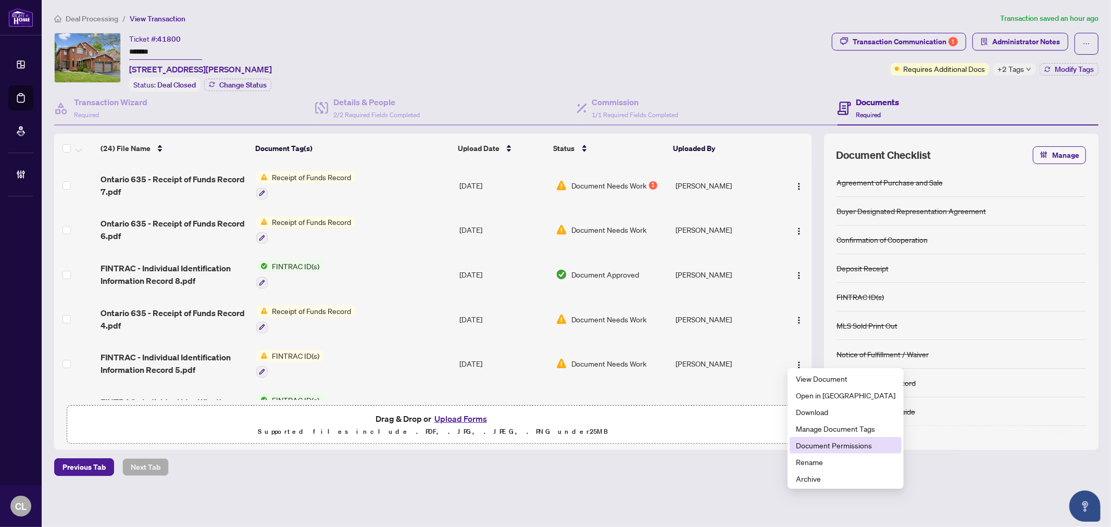
click at [837, 441] on span "Document Permissions" at bounding box center [845, 445] width 99 height 11
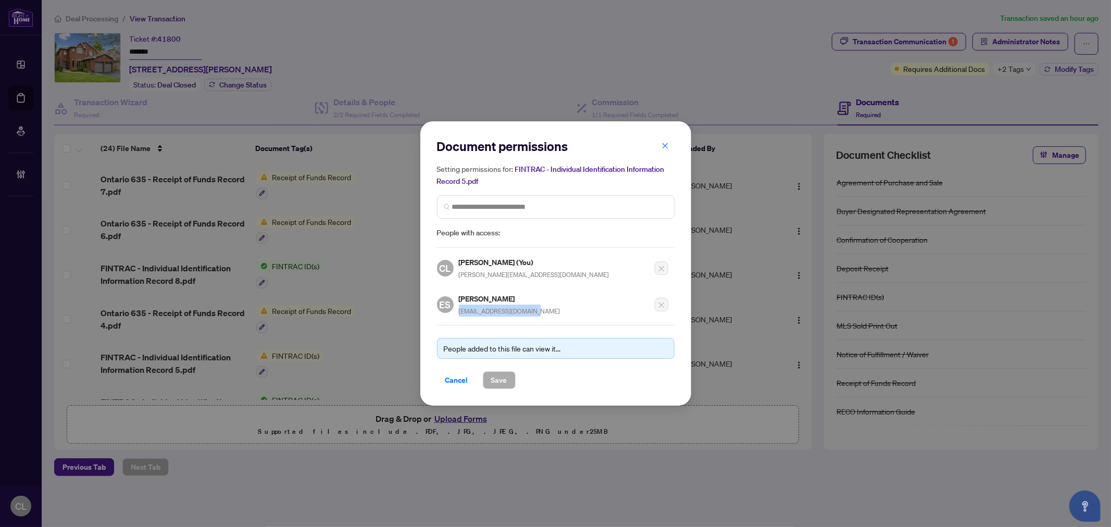
drag, startPoint x: 534, startPoint y: 312, endPoint x: 458, endPoint y: 310, distance: 75.5
click at [459, 310] on div "Esha Suntharalingham estatesbyesha@gmail.com" at bounding box center [510, 305] width 102 height 24
copy span "estatesbyesha@gmail.com"
click at [666, 146] on icon "close" at bounding box center [665, 146] width 6 height 6
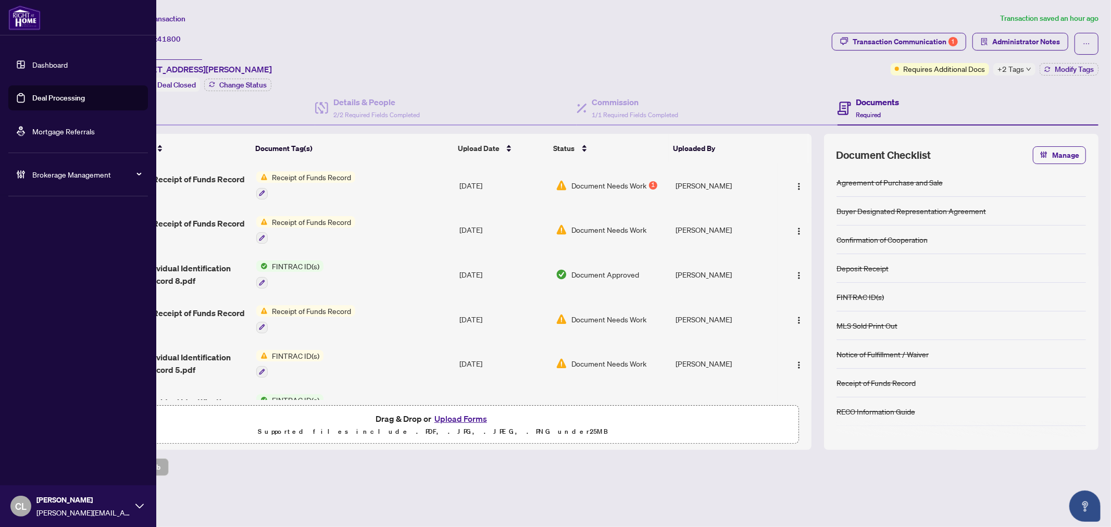
click at [85, 99] on link "Deal Processing" at bounding box center [58, 97] width 53 height 9
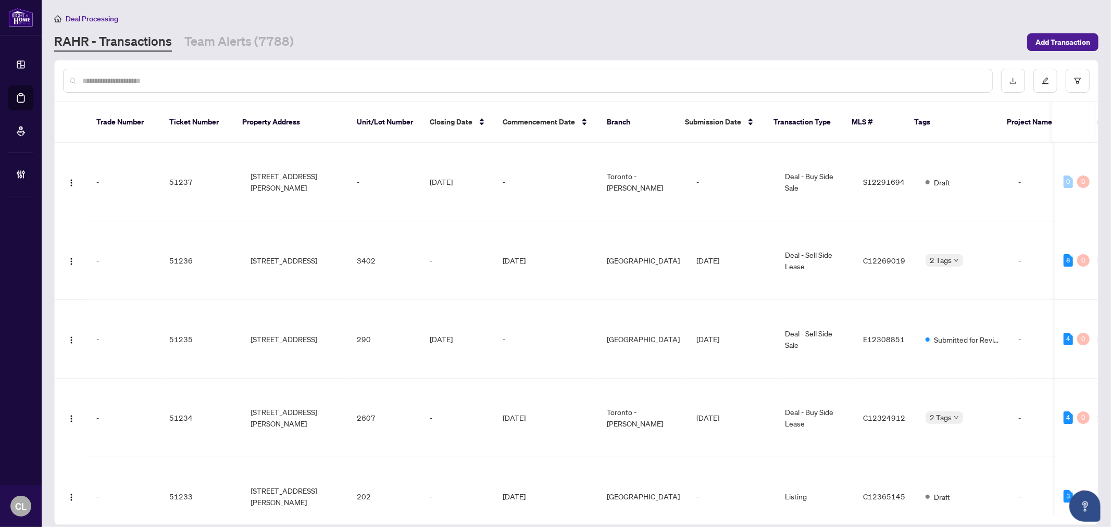
click at [169, 82] on input "text" at bounding box center [533, 80] width 902 height 11
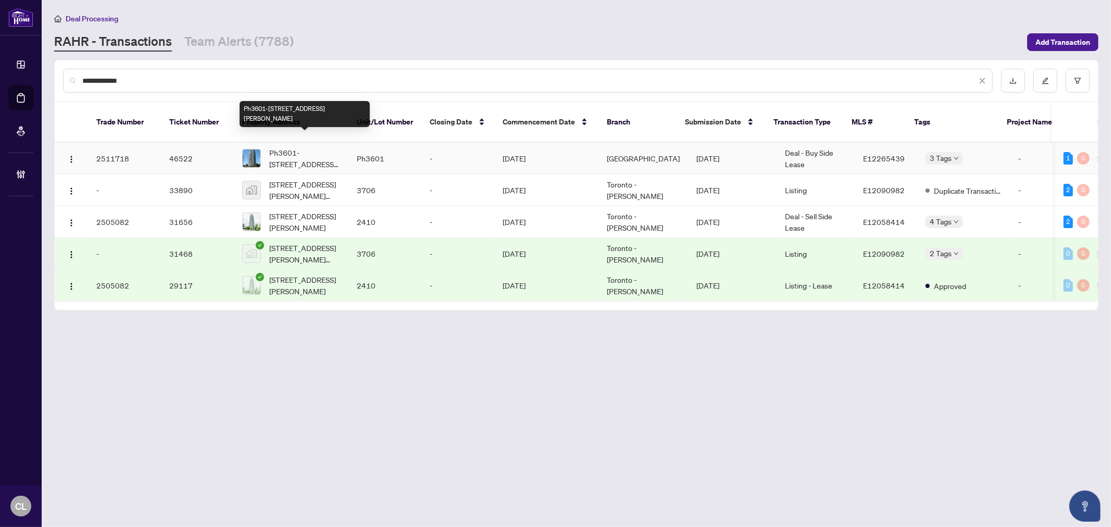
type input "**********"
click at [284, 152] on span "Ph3601-50 Brian Harrison Way, Toronto, Ontario M1P 5J4, Canada" at bounding box center [304, 158] width 71 height 23
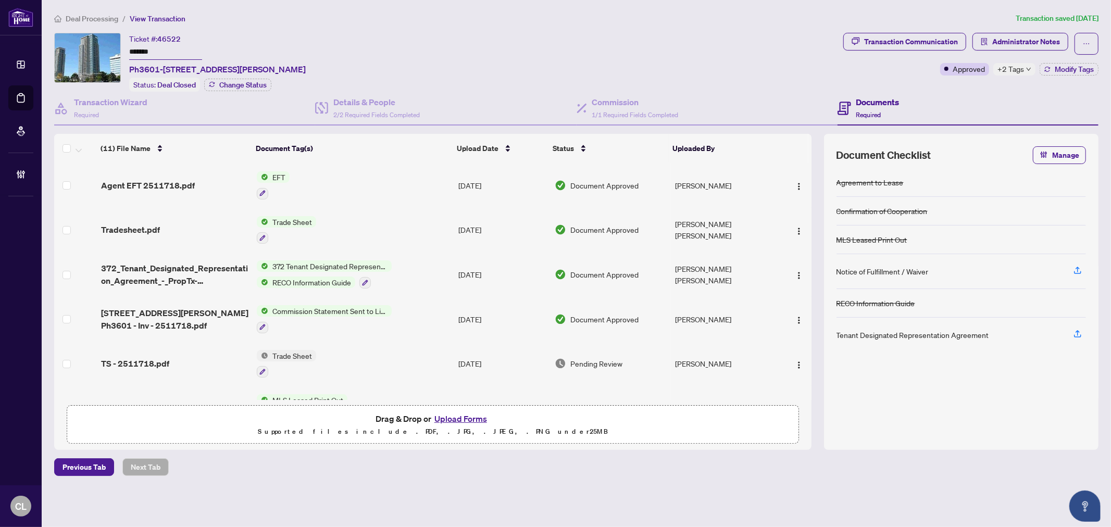
click at [280, 173] on span "EFT" at bounding box center [278, 176] width 21 height 11
click at [150, 184] on span "Agent EFT 2511718.pdf" at bounding box center [148, 185] width 94 height 13
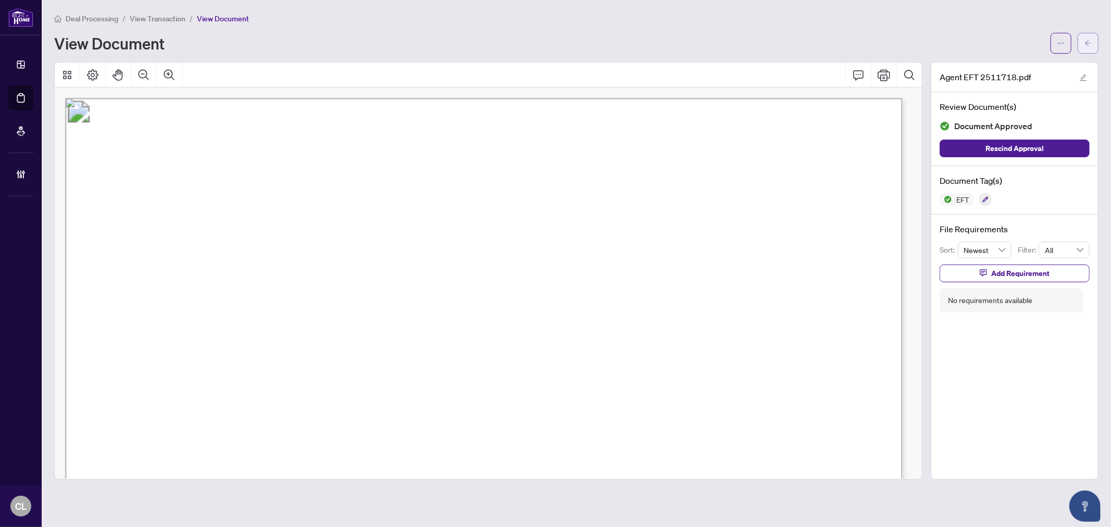
click at [1091, 42] on icon "arrow-left" at bounding box center [1088, 43] width 7 height 7
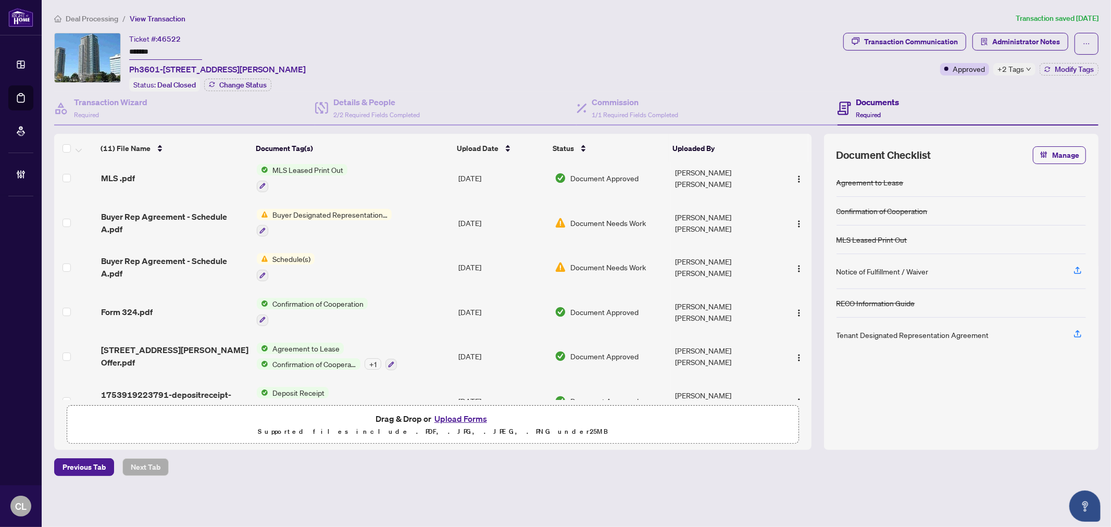
scroll to position [248, 0]
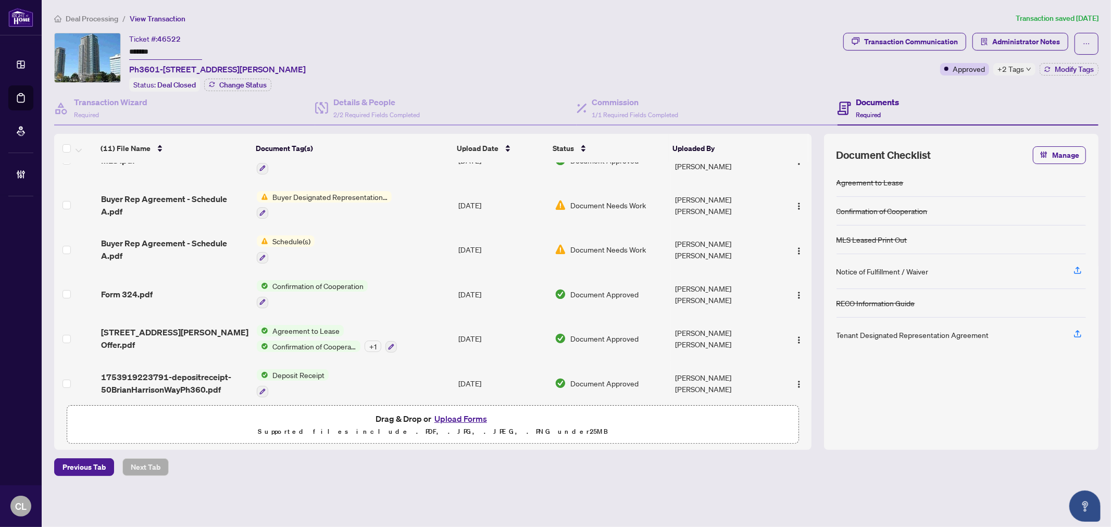
click at [288, 369] on span "Deposit Receipt" at bounding box center [298, 374] width 60 height 11
click at [283, 412] on span "Deposit Receipt" at bounding box center [276, 415] width 60 height 11
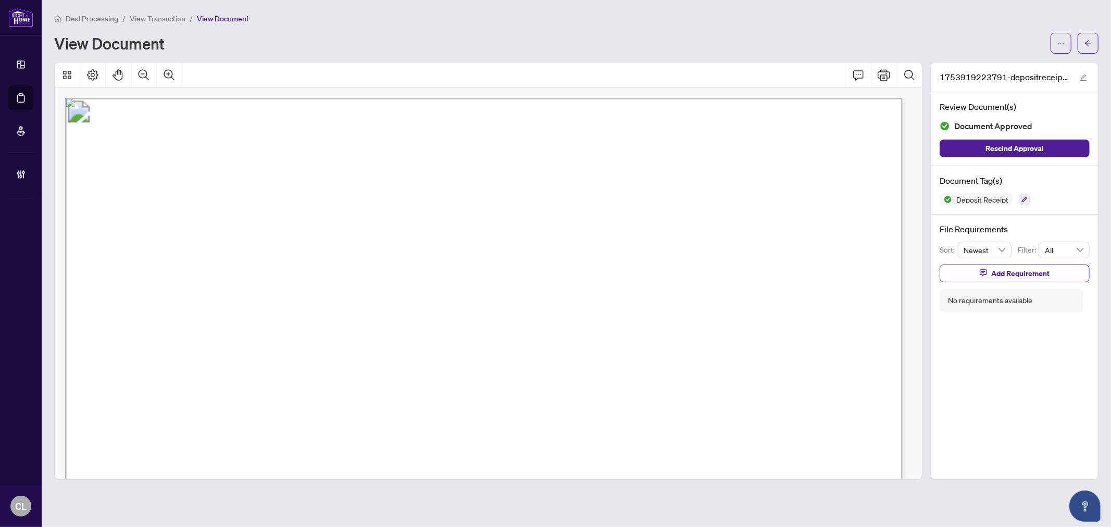
scroll to position [5, 0]
click at [1082, 39] on button "button" at bounding box center [1088, 43] width 21 height 21
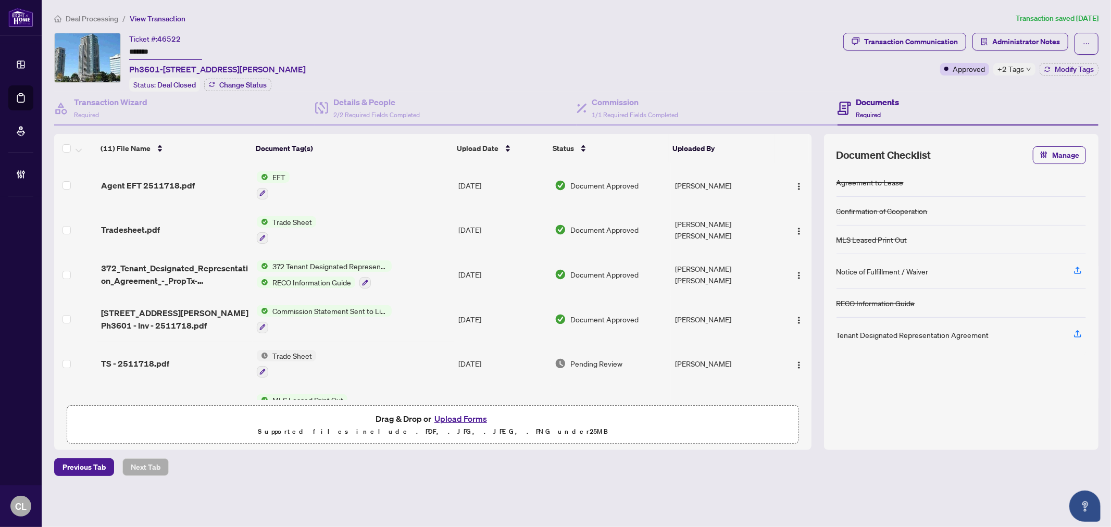
click at [292, 216] on span "Trade Sheet" at bounding box center [292, 221] width 48 height 11
click at [142, 225] on span "Tradesheet.pdf" at bounding box center [130, 229] width 59 height 13
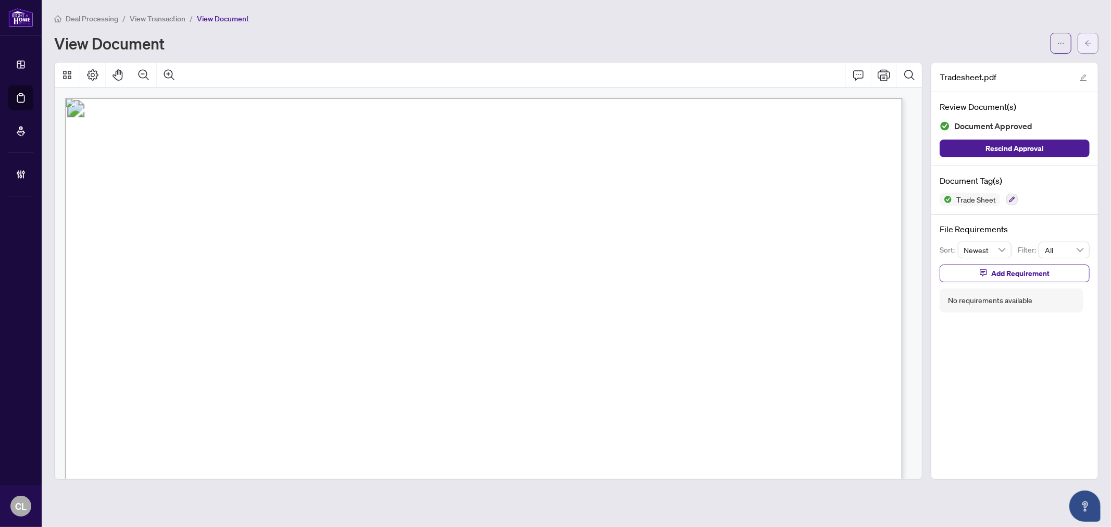
click at [1091, 40] on icon "arrow-left" at bounding box center [1088, 43] width 7 height 7
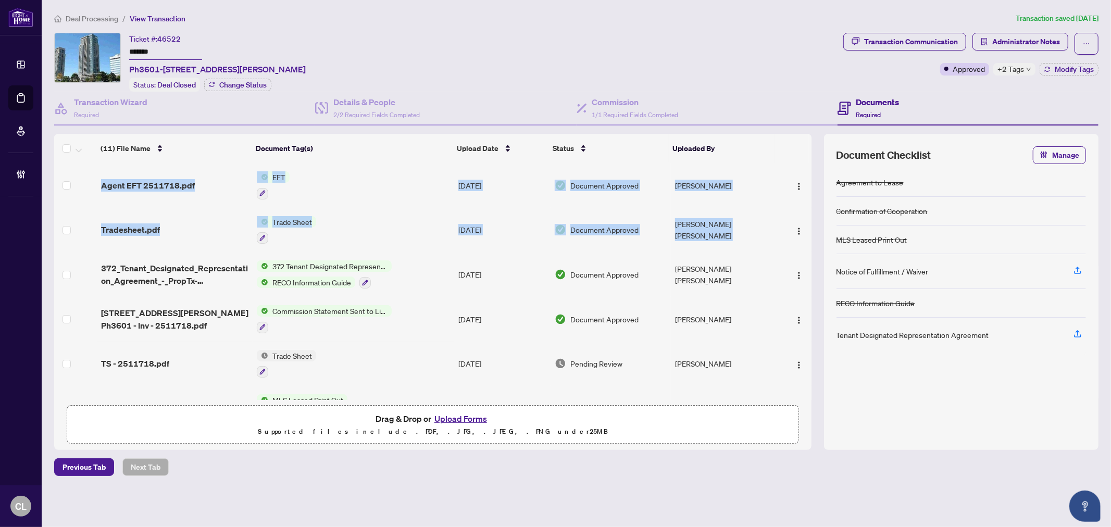
drag, startPoint x: 808, startPoint y: 234, endPoint x: 812, endPoint y: 310, distance: 76.1
click at [812, 310] on div "(11) File Name Document Tag(s) Upload Date Status Uploaded By Agent EFT 2511718…" at bounding box center [576, 292] width 1044 height 316
click at [759, 256] on td "Lai Yee Anny Wong" at bounding box center [724, 274] width 106 height 45
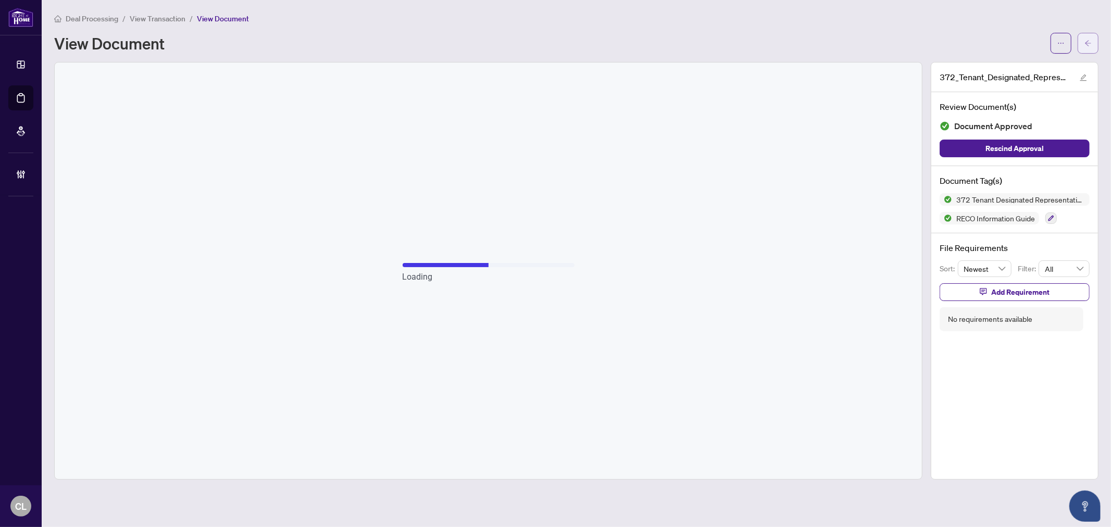
click at [1088, 40] on icon "arrow-left" at bounding box center [1088, 43] width 6 height 6
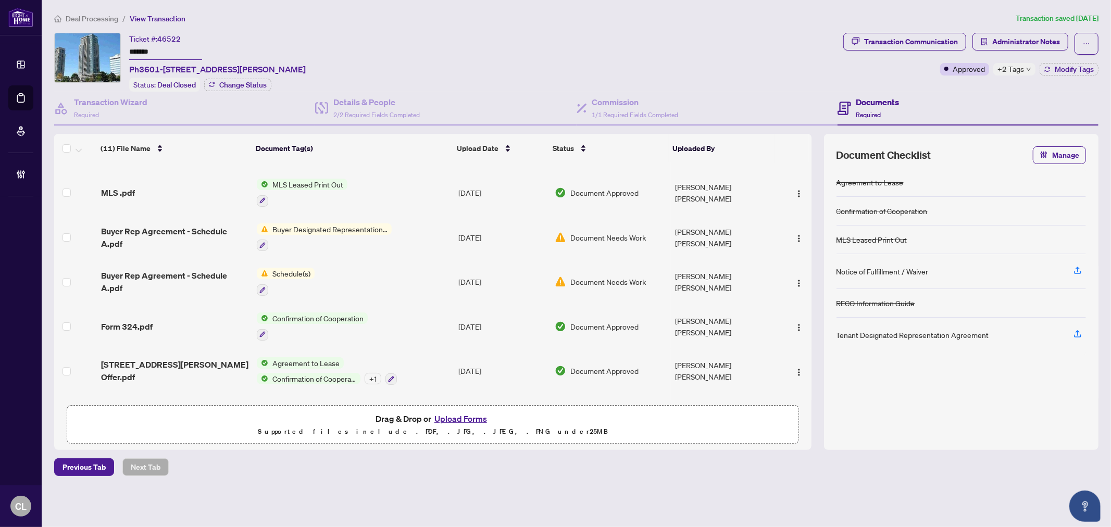
scroll to position [248, 0]
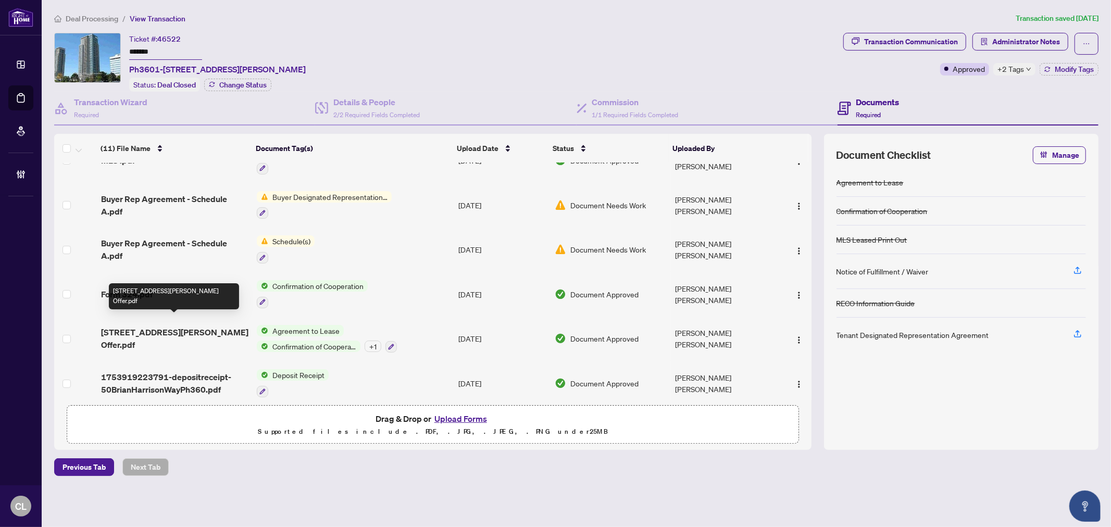
click at [178, 326] on span "50 Harrison Way PH 3601 Accepted Offer.pdf" at bounding box center [174, 338] width 147 height 25
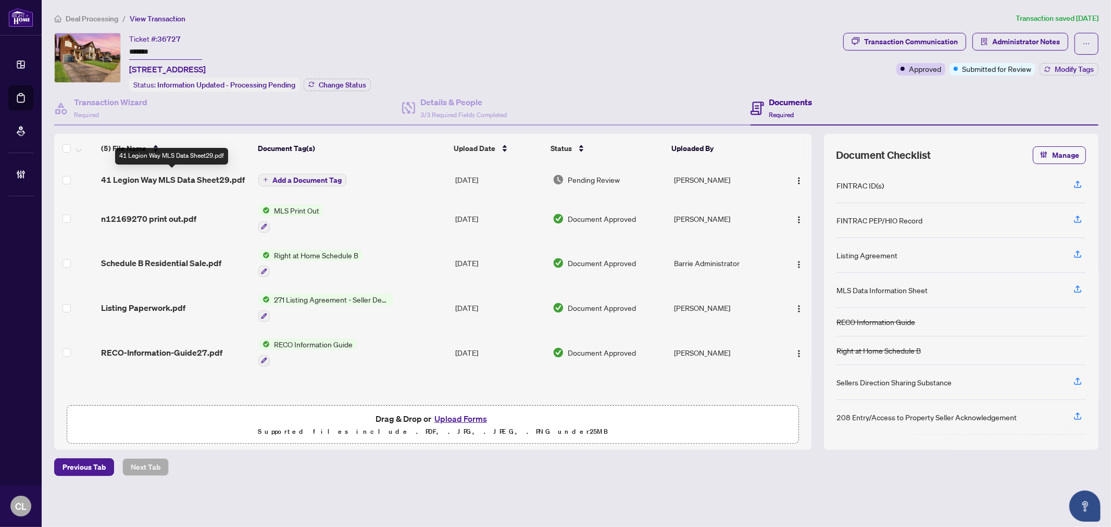
click at [235, 176] on span "41 Legion Way MLS Data Sheet29.pdf" at bounding box center [173, 179] width 144 height 13
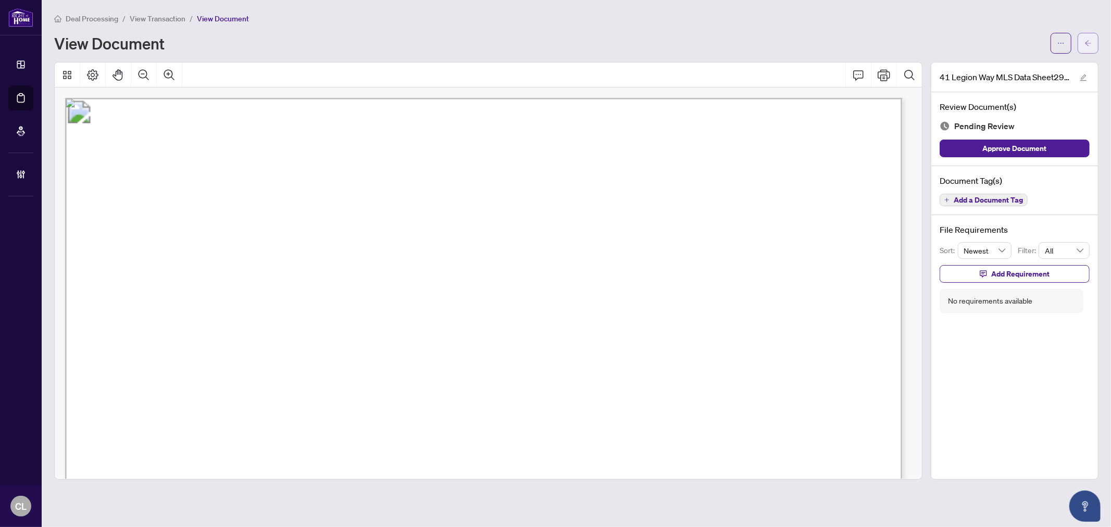
click at [1096, 44] on button "button" at bounding box center [1088, 43] width 21 height 21
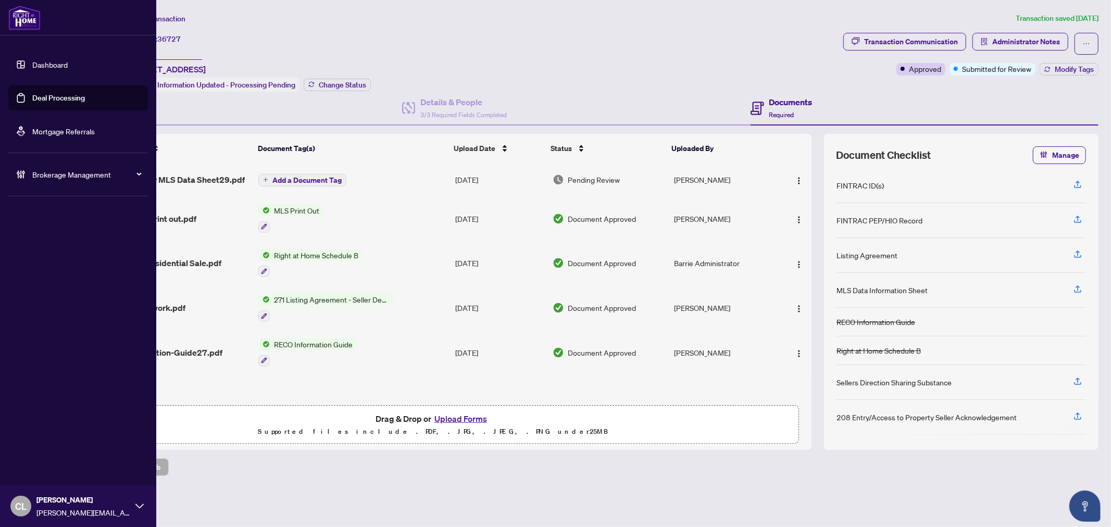
drag, startPoint x: 72, startPoint y: 98, endPoint x: 85, endPoint y: 95, distance: 13.3
click at [72, 98] on link "Deal Processing" at bounding box center [58, 97] width 53 height 9
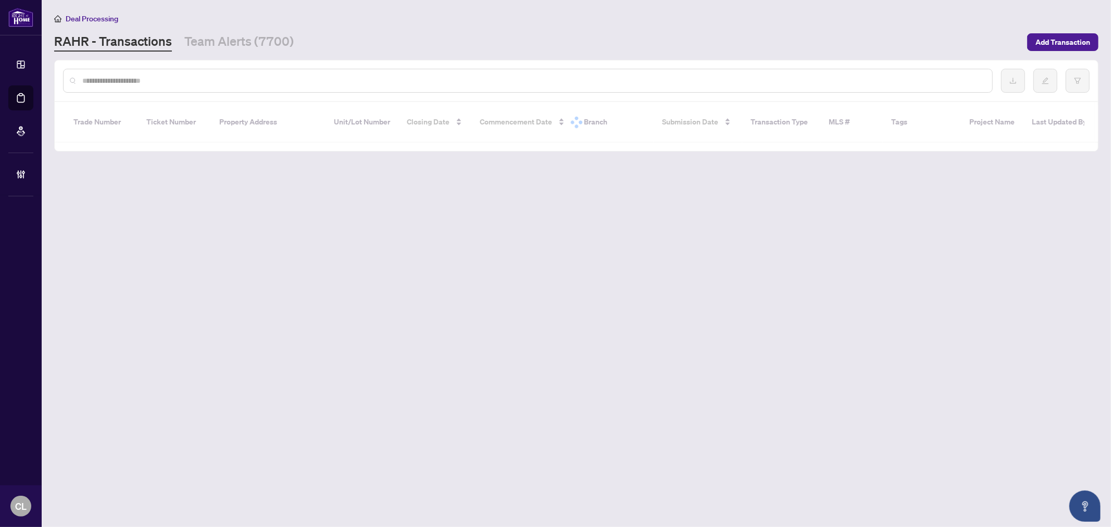
click at [168, 84] on input "text" at bounding box center [533, 80] width 902 height 11
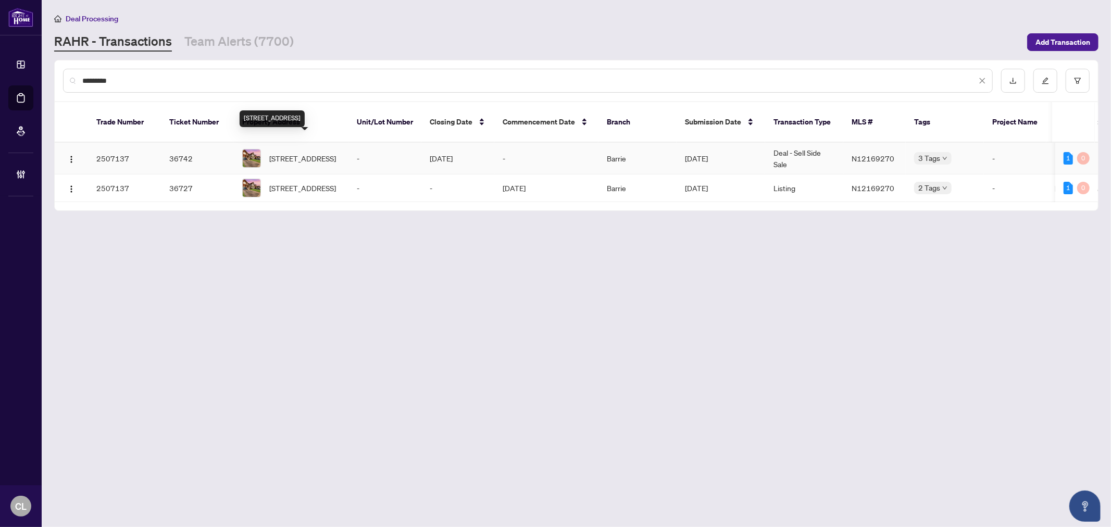
type input "*********"
click at [297, 153] on span "41 Legion Way, Essa, Ontario L0M 1B5, Canada" at bounding box center [302, 158] width 67 height 11
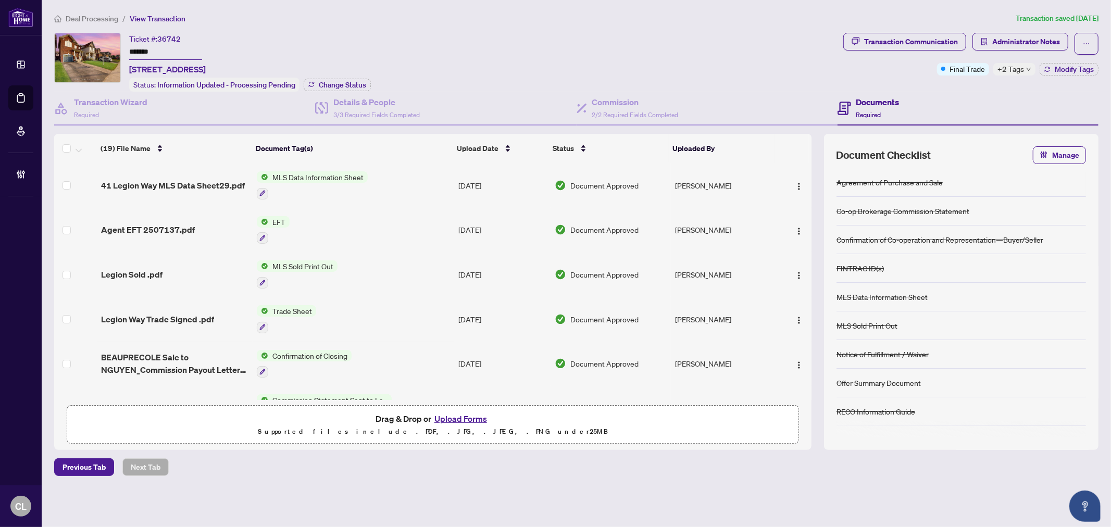
click at [1005, 73] on span "+2 Tags" at bounding box center [1011, 69] width 27 height 12
click at [653, 64] on div "Ticket #: 36742 ******* 41 Legion Way, Essa, Ontario L0M 1B5, Canada Status: In…" at bounding box center [446, 62] width 785 height 59
click at [308, 178] on span "MLS Data Information Sheet" at bounding box center [317, 176] width 99 height 11
click at [262, 227] on img at bounding box center [259, 225] width 11 height 11
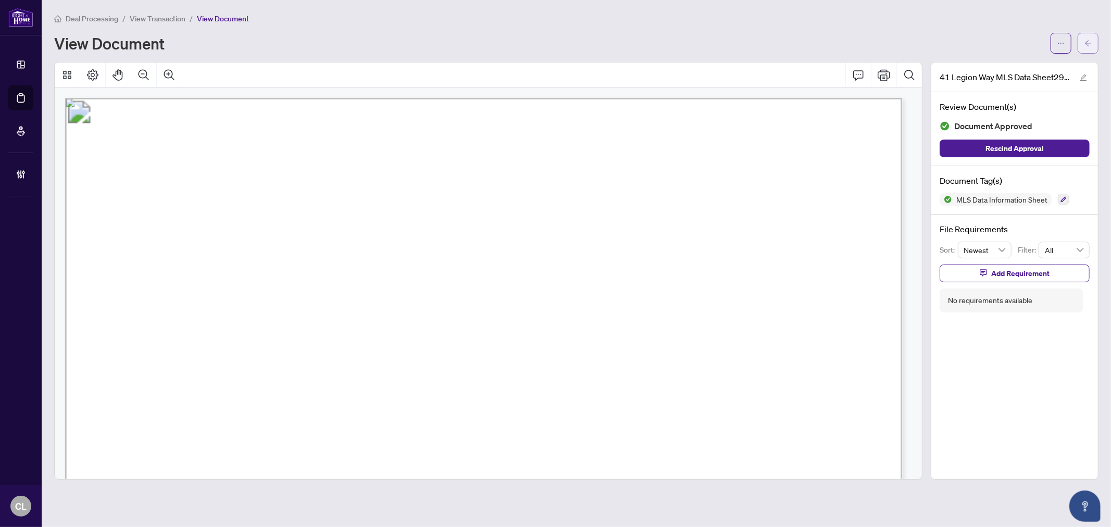
click at [1091, 47] on span "button" at bounding box center [1088, 43] width 7 height 17
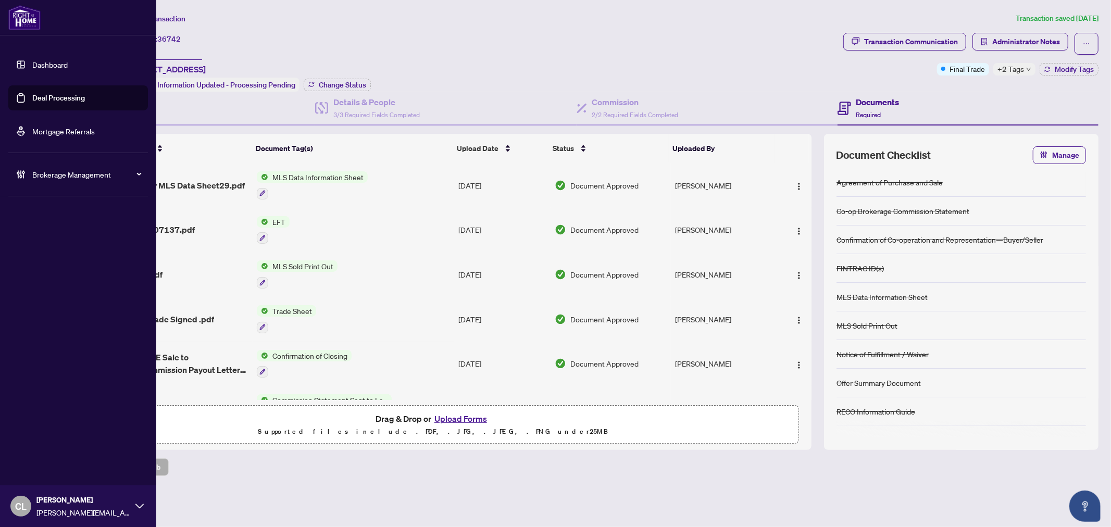
click at [39, 99] on link "Deal Processing" at bounding box center [58, 97] width 53 height 9
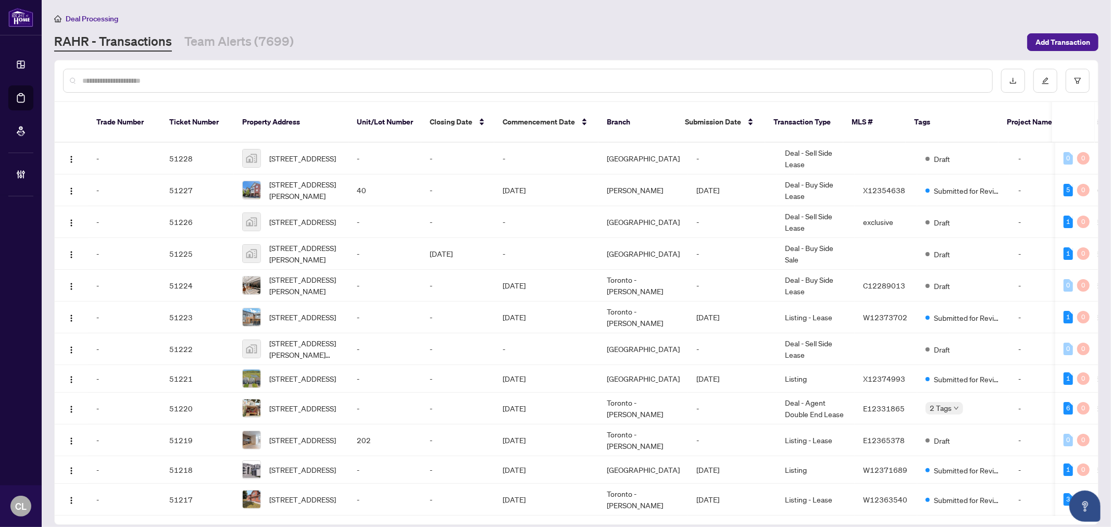
click at [180, 84] on input "text" at bounding box center [533, 80] width 902 height 11
type input "*"
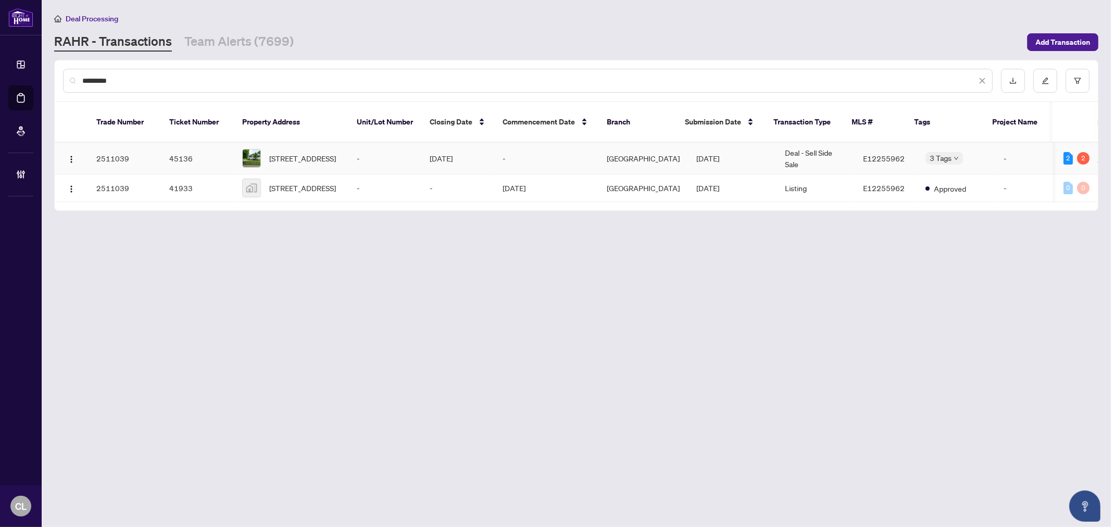
type input "*********"
click at [279, 153] on span "100 Union Ave, Scugog, Ontario L9L 1E6, Canada" at bounding box center [302, 158] width 67 height 11
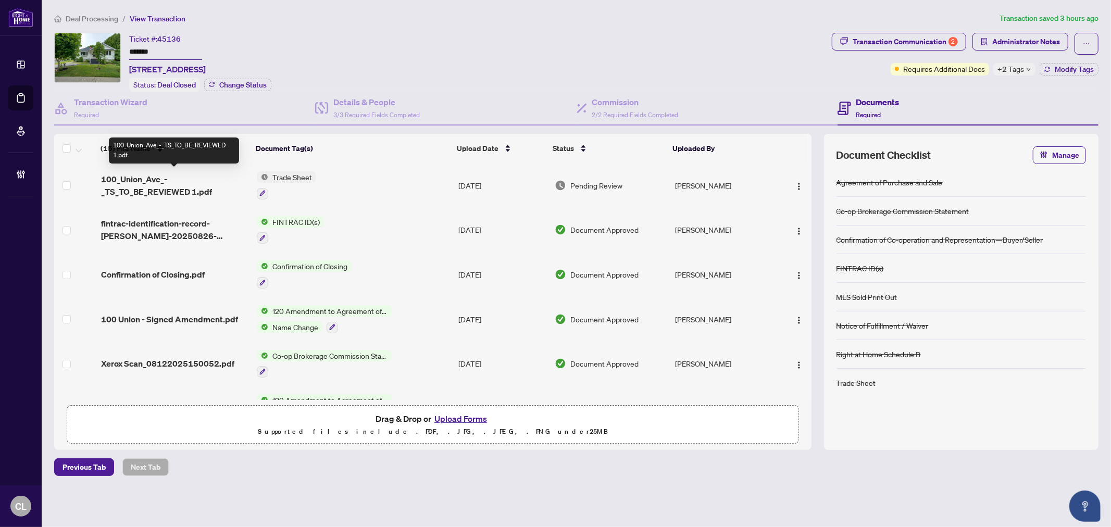
click at [146, 173] on span "100_Union_Ave_-_TS_TO_BE_REVIEWED 1.pdf" at bounding box center [174, 185] width 147 height 25
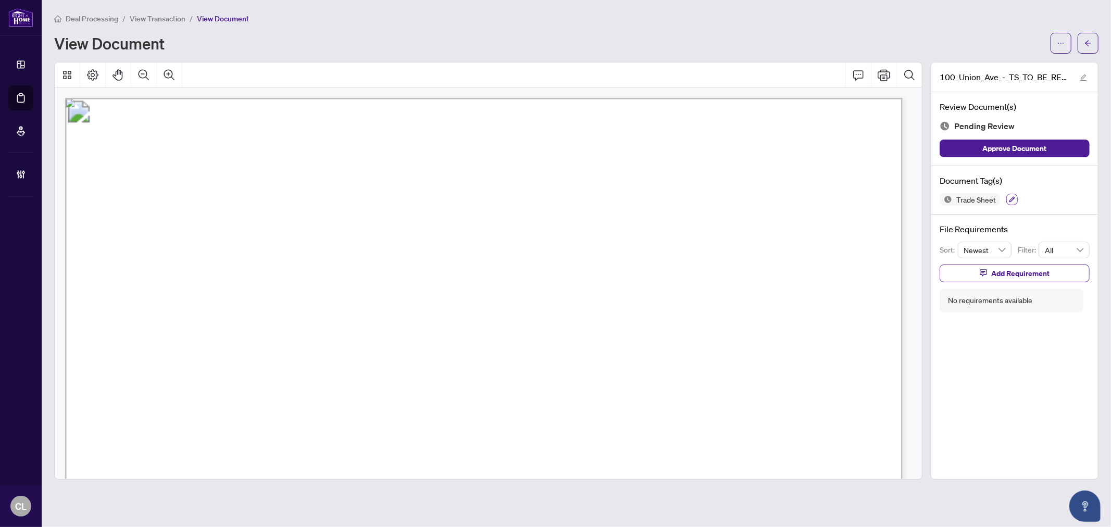
click at [1013, 200] on icon "button" at bounding box center [1012, 199] width 6 height 6
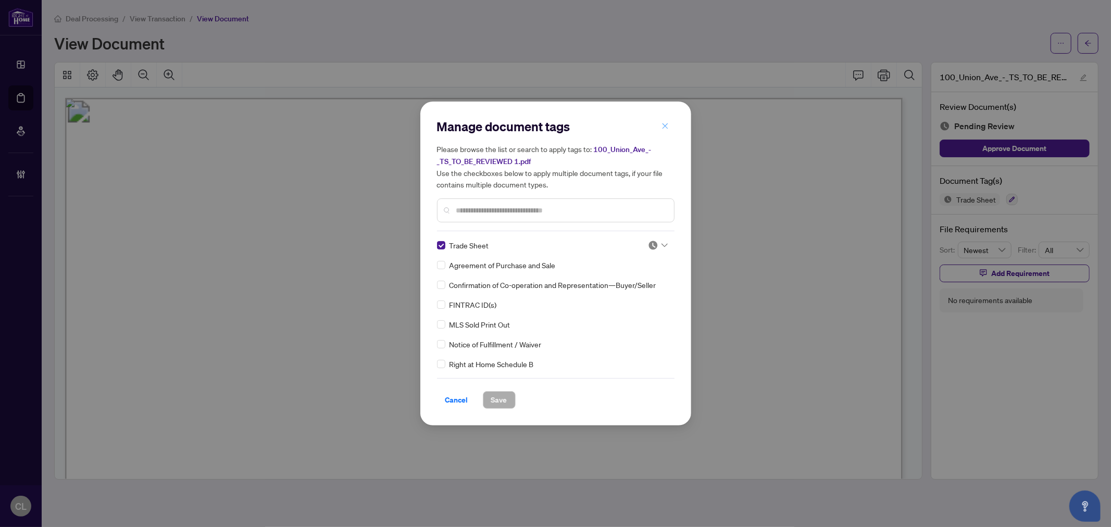
click at [666, 122] on icon "close" at bounding box center [665, 125] width 7 height 7
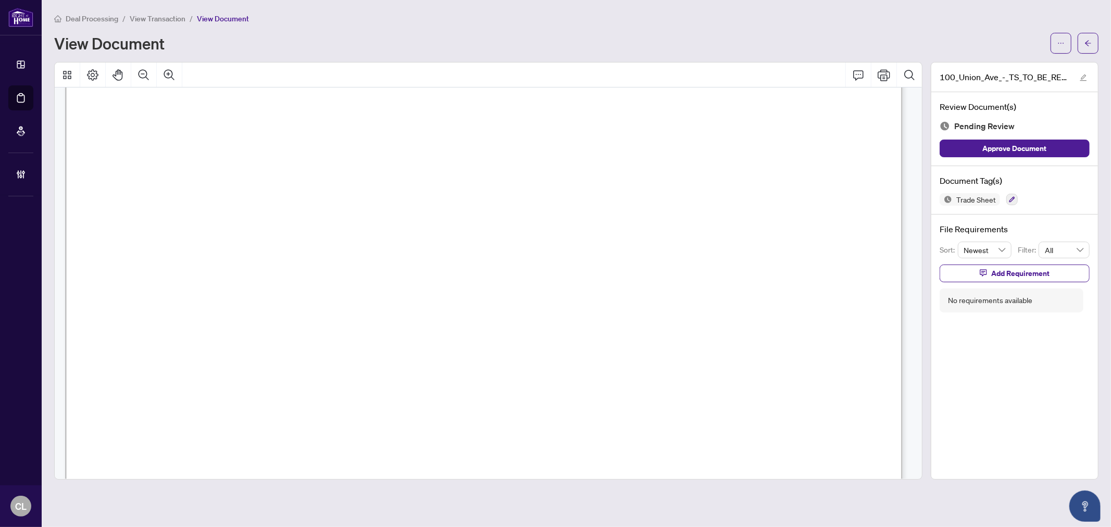
scroll to position [391, 0]
click at [1011, 196] on icon "button" at bounding box center [1012, 199] width 6 height 6
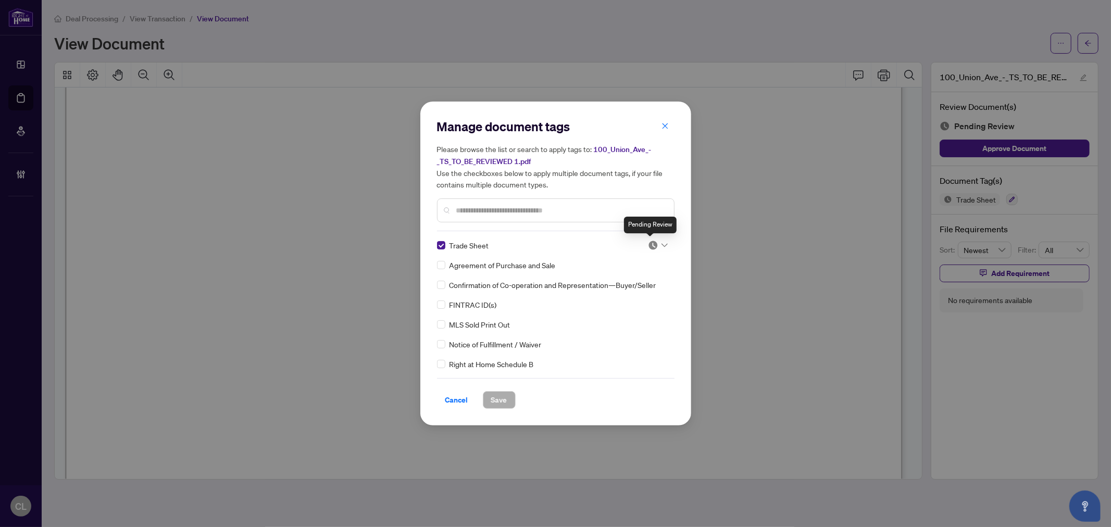
click at [652, 245] on img at bounding box center [653, 245] width 10 height 10
click at [629, 292] on div "Approved" at bounding box center [623, 295] width 67 height 11
click at [503, 400] on span "Save" at bounding box center [499, 400] width 16 height 17
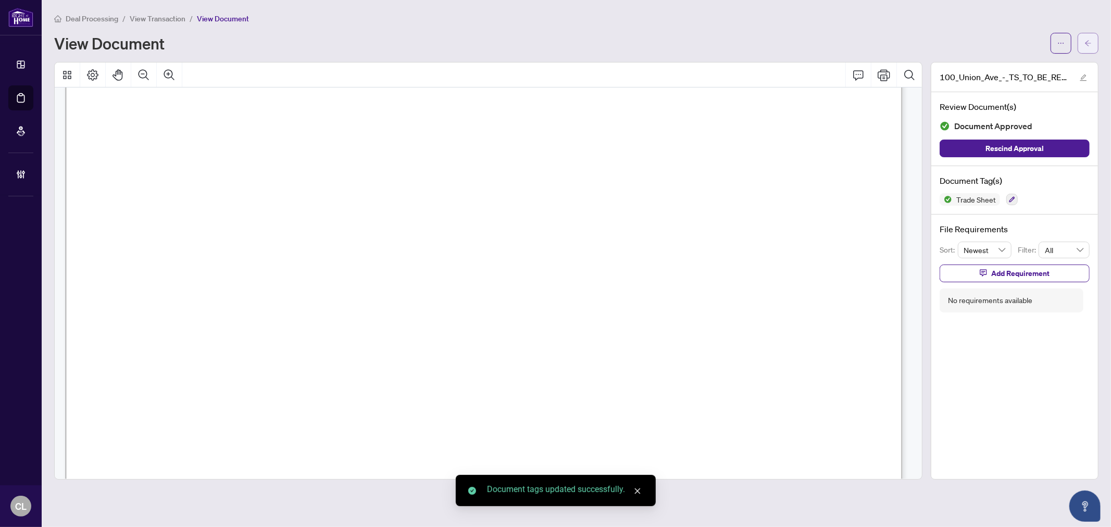
click at [1088, 43] on icon "arrow-left" at bounding box center [1088, 43] width 6 height 6
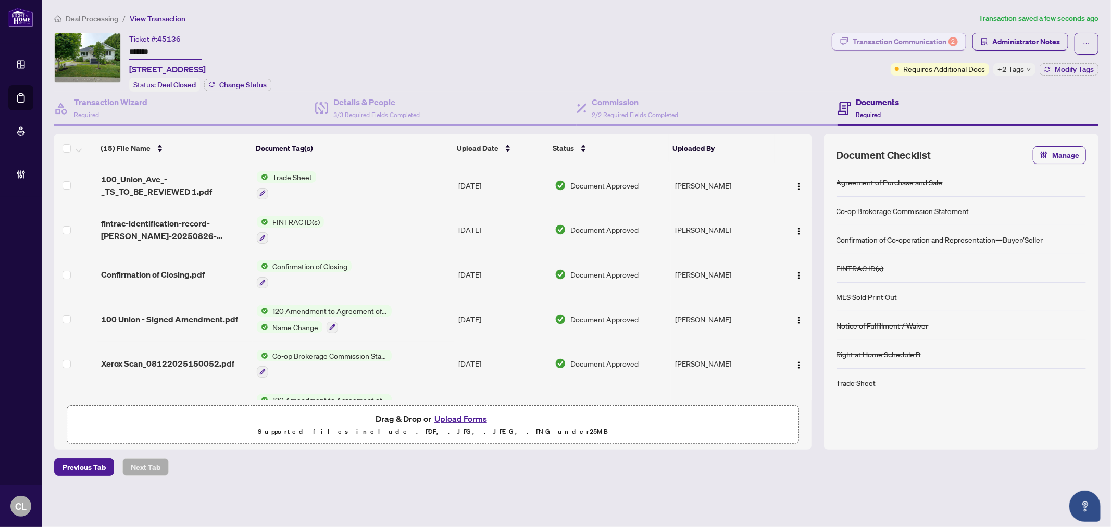
click at [891, 36] on div "Transaction Communication 2" at bounding box center [905, 41] width 105 height 17
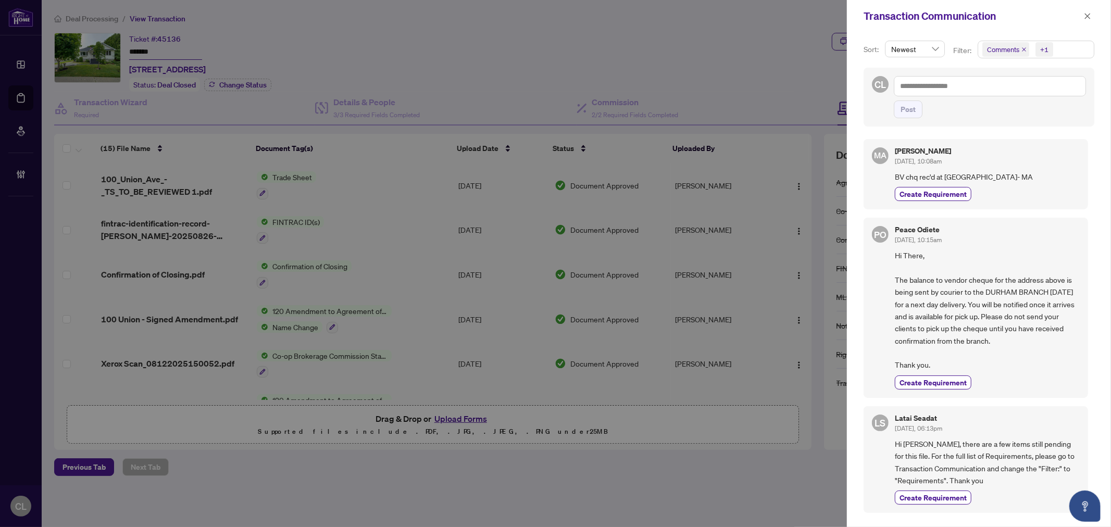
click at [998, 49] on span "Comments" at bounding box center [1003, 49] width 32 height 10
click at [988, 89] on span "Select Comments" at bounding box center [988, 93] width 8 height 8
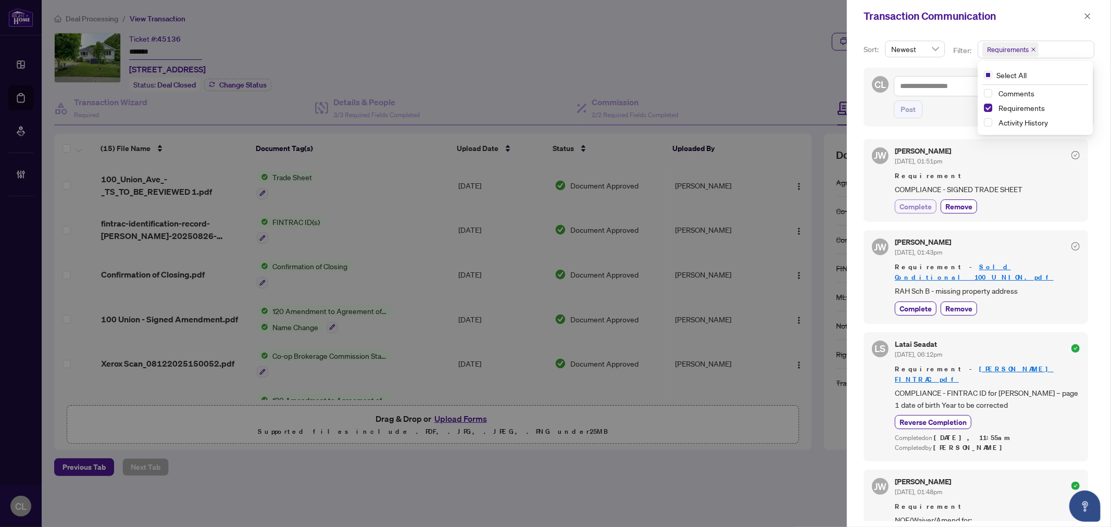
click at [919, 207] on span "Complete" at bounding box center [916, 206] width 32 height 11
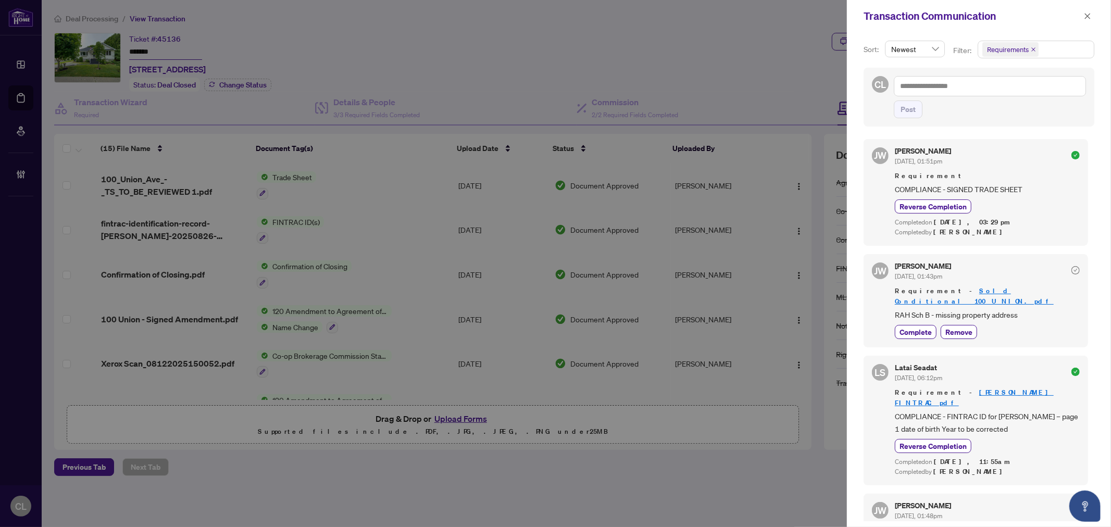
click at [735, 64] on div at bounding box center [555, 263] width 1111 height 527
click at [1090, 15] on icon "close" at bounding box center [1087, 16] width 7 height 7
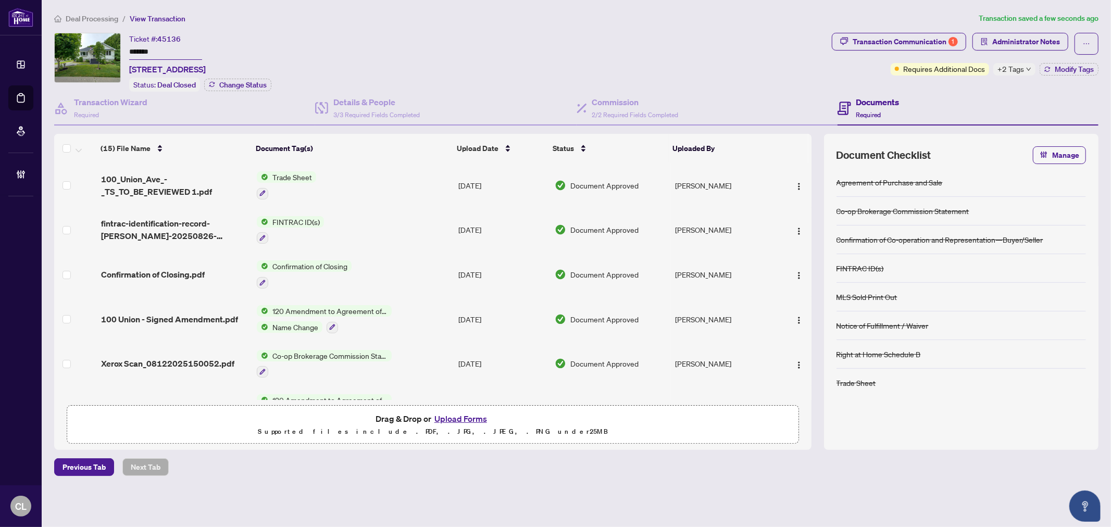
click at [908, 40] on div "Transaction Communication 1" at bounding box center [905, 41] width 105 height 17
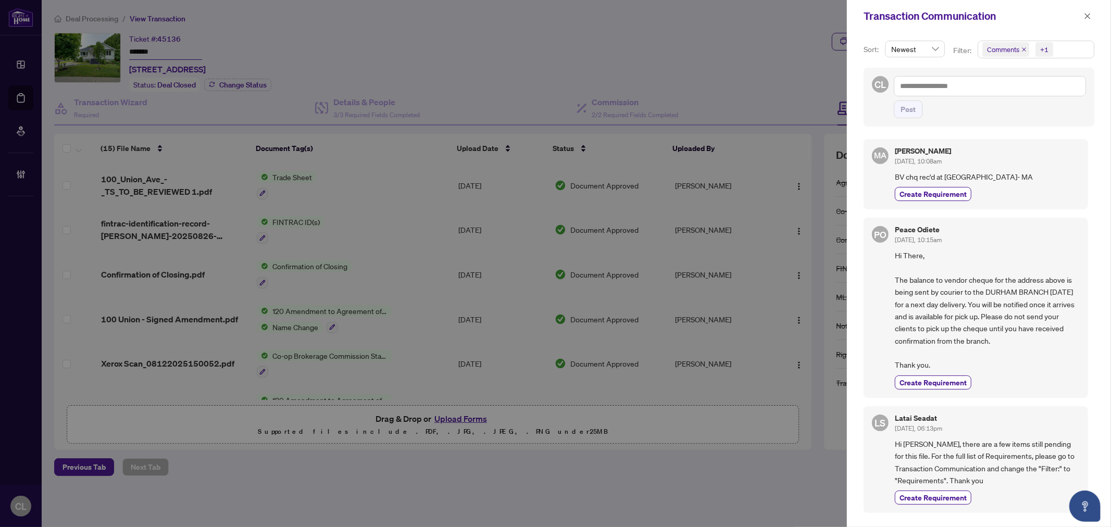
click at [790, 51] on div at bounding box center [555, 263] width 1111 height 527
click at [1087, 14] on icon "close" at bounding box center [1087, 16] width 7 height 7
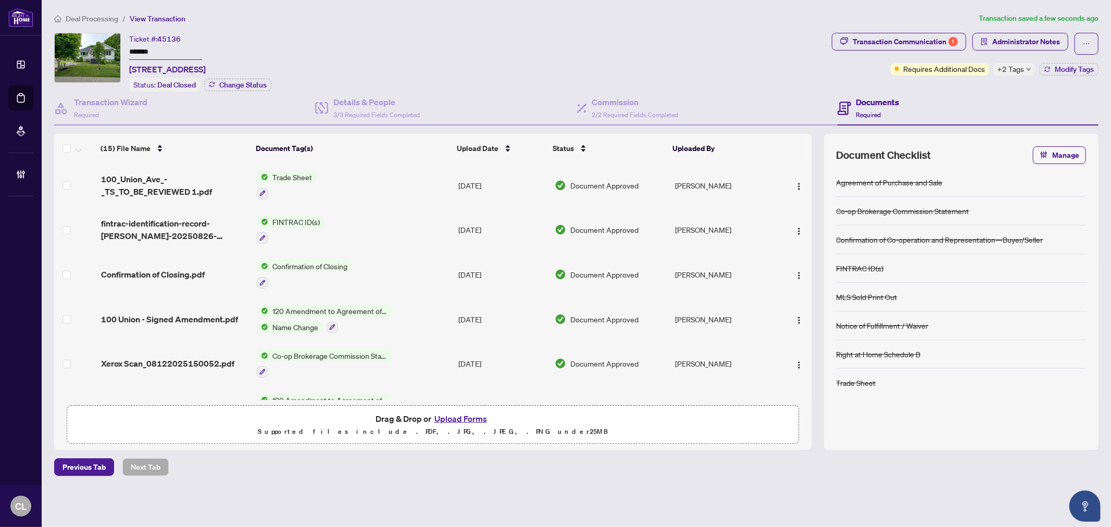
click at [1019, 69] on span "+2 Tags" at bounding box center [1011, 69] width 27 height 12
click at [894, 40] on div "Transaction Communication 1" at bounding box center [905, 41] width 105 height 17
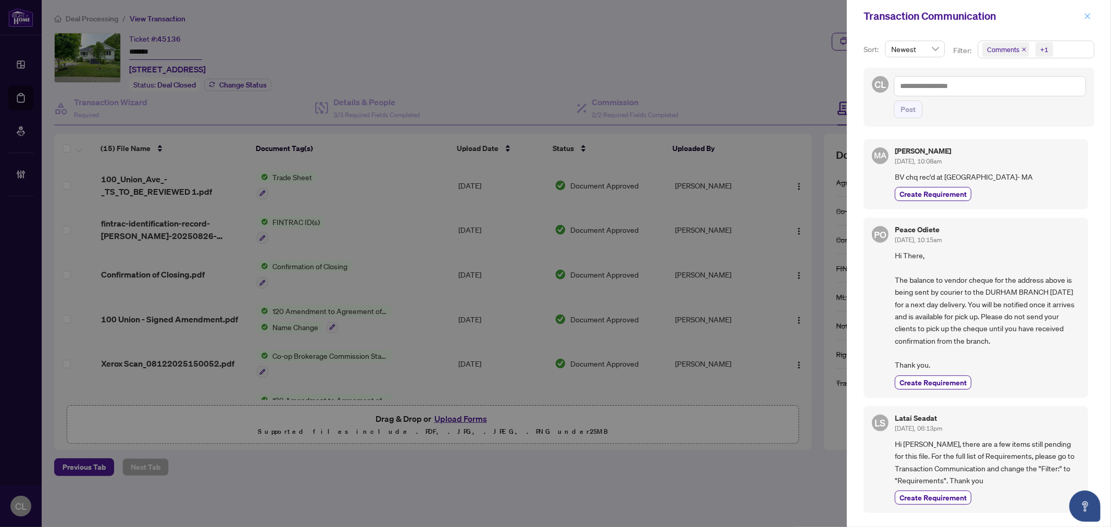
click at [1084, 18] on icon "close" at bounding box center [1087, 16] width 7 height 7
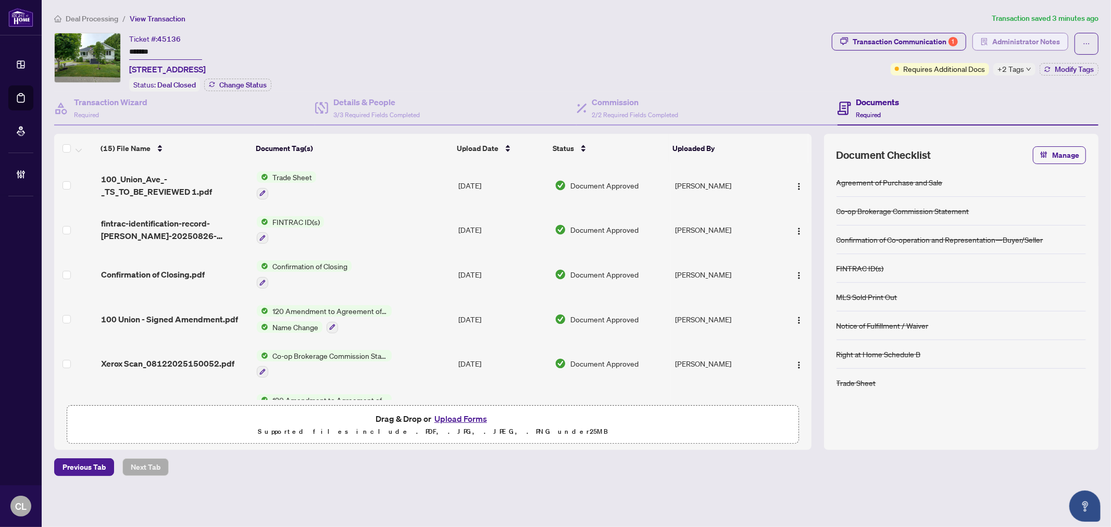
click at [1030, 39] on span "Administrator Notes" at bounding box center [1026, 41] width 68 height 17
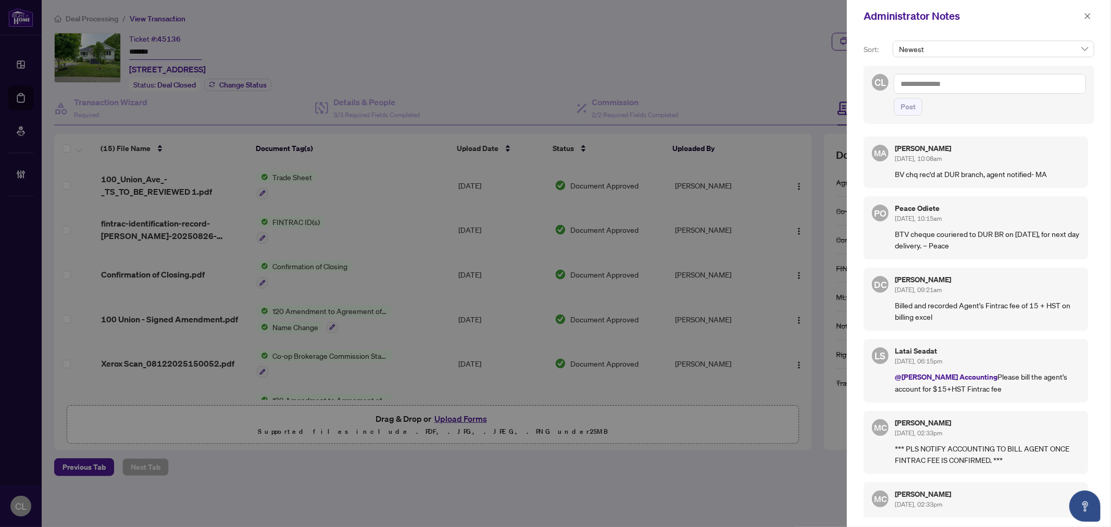
click at [761, 48] on div at bounding box center [555, 263] width 1111 height 527
click at [1082, 15] on button "button" at bounding box center [1088, 16] width 14 height 13
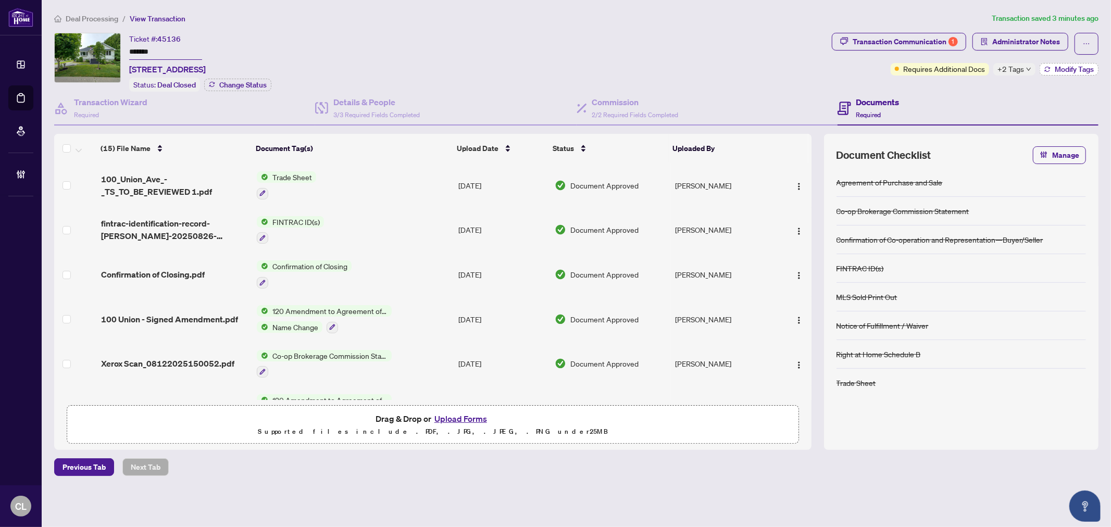
click at [1050, 69] on button "Modify Tags" at bounding box center [1069, 69] width 59 height 13
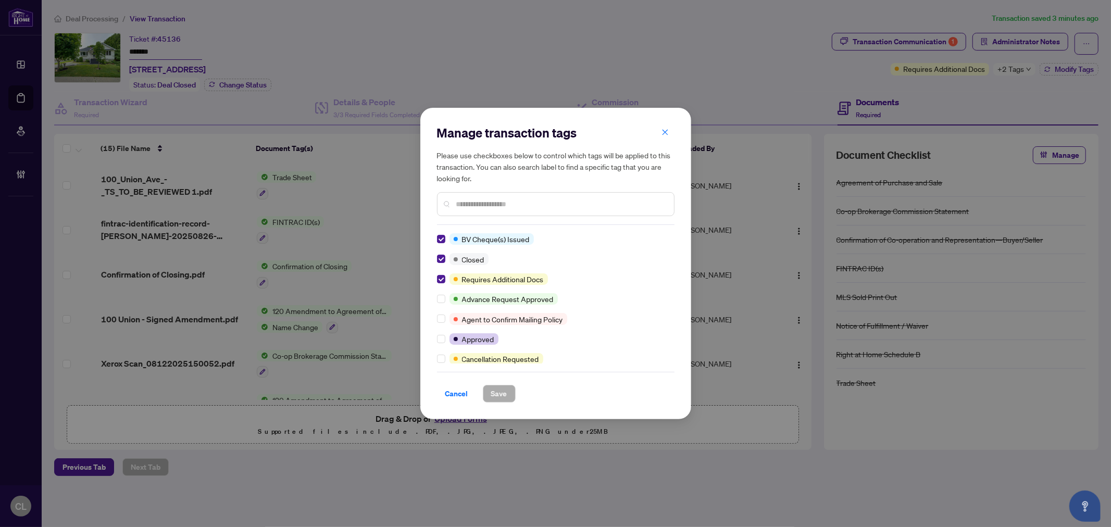
click at [504, 205] on input "text" at bounding box center [560, 203] width 209 height 11
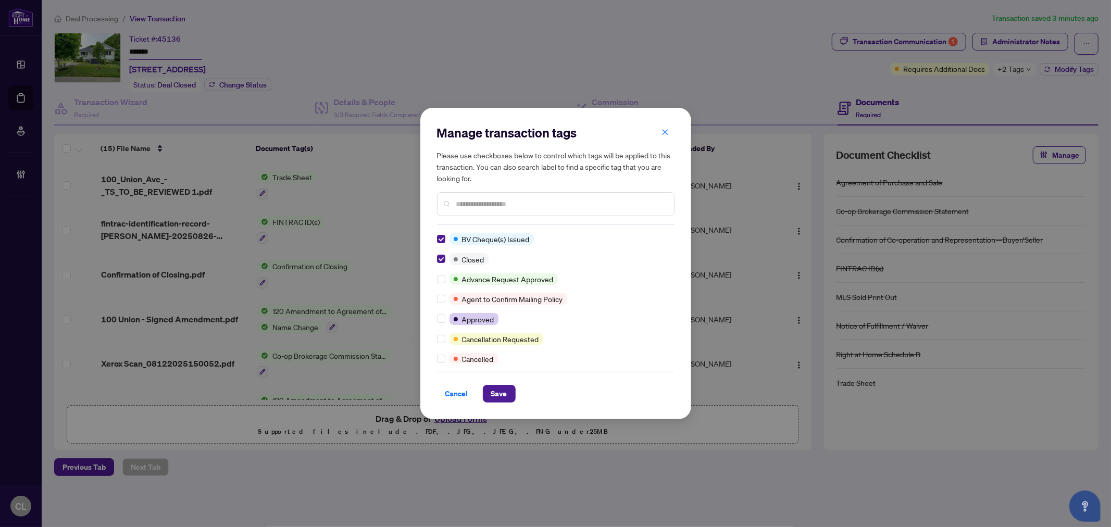
click at [501, 206] on input "text" at bounding box center [560, 203] width 209 height 11
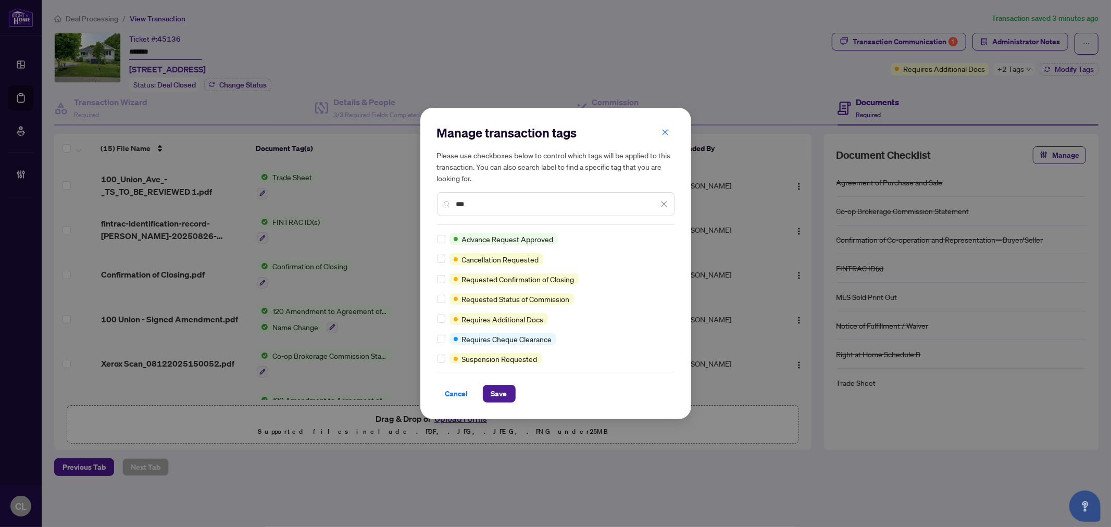
type input "***"
click at [663, 132] on icon "close" at bounding box center [665, 132] width 7 height 7
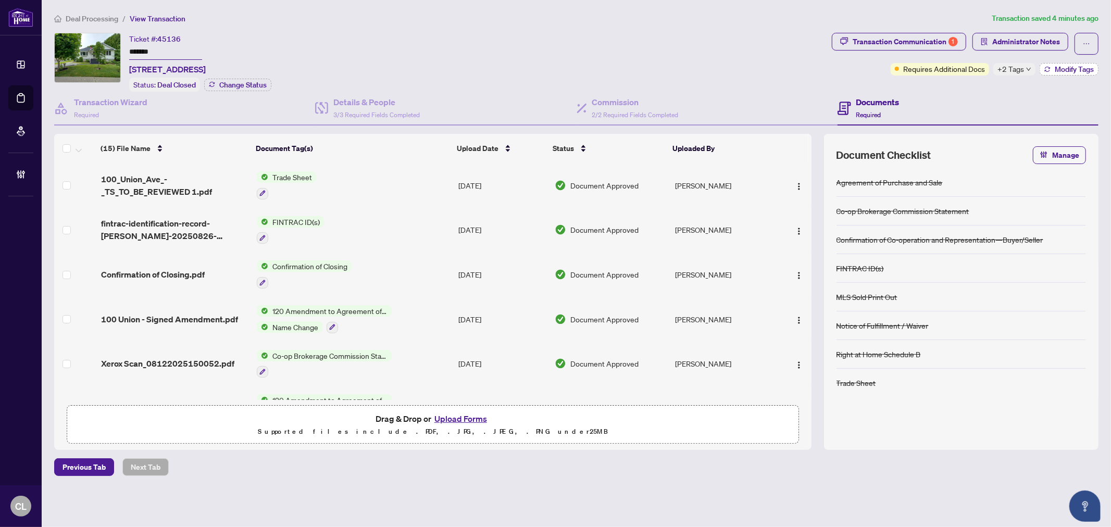
click at [1076, 68] on span "Modify Tags" at bounding box center [1074, 69] width 39 height 7
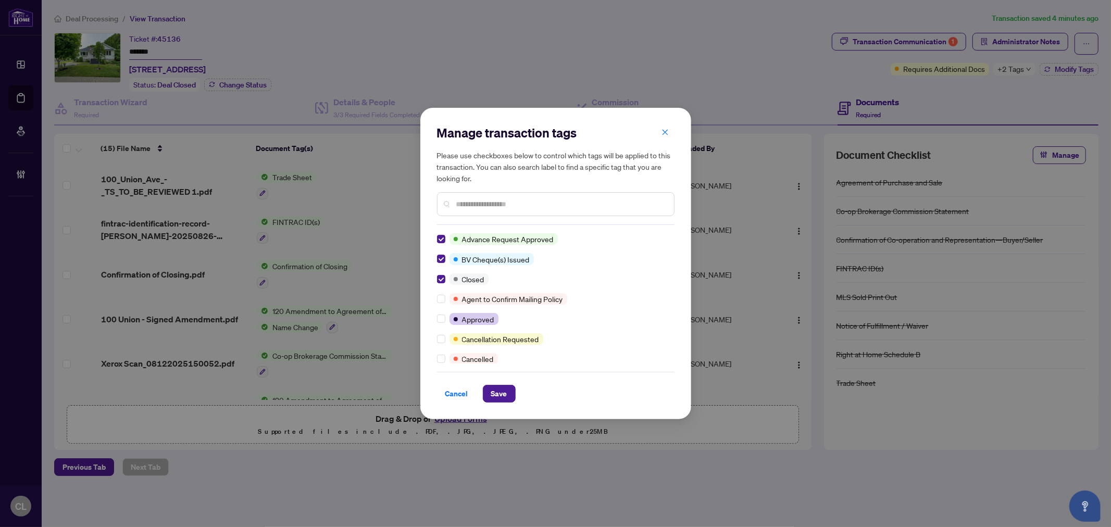
click at [476, 204] on input "text" at bounding box center [560, 203] width 209 height 11
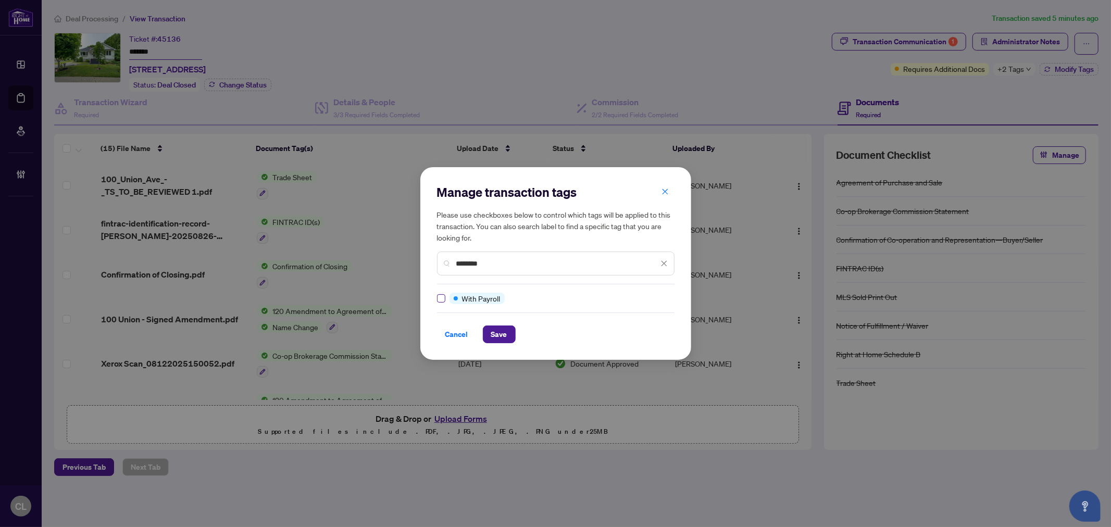
type input "********"
click at [488, 334] on button "Save" at bounding box center [499, 335] width 33 height 18
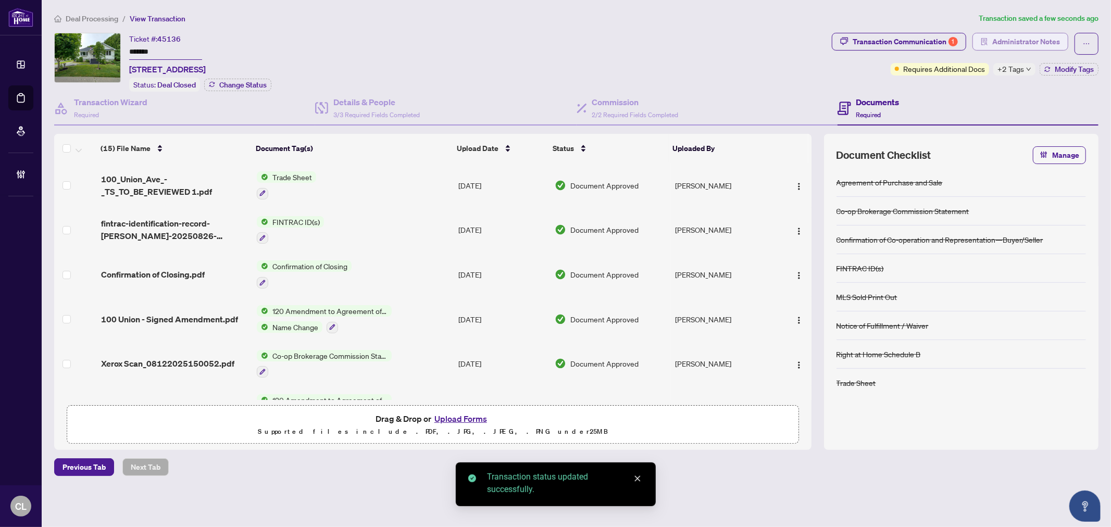
click at [1007, 37] on span "Administrator Notes" at bounding box center [1026, 41] width 68 height 17
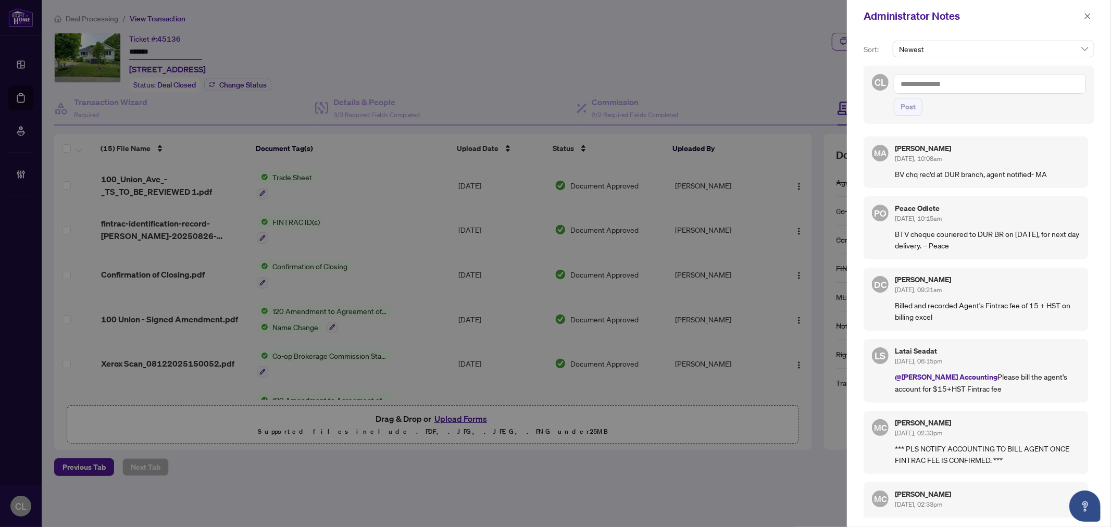
click at [923, 89] on textarea at bounding box center [990, 84] width 192 height 20
click at [944, 92] on span "RAHR Account ing" at bounding box center [981, 90] width 94 height 9
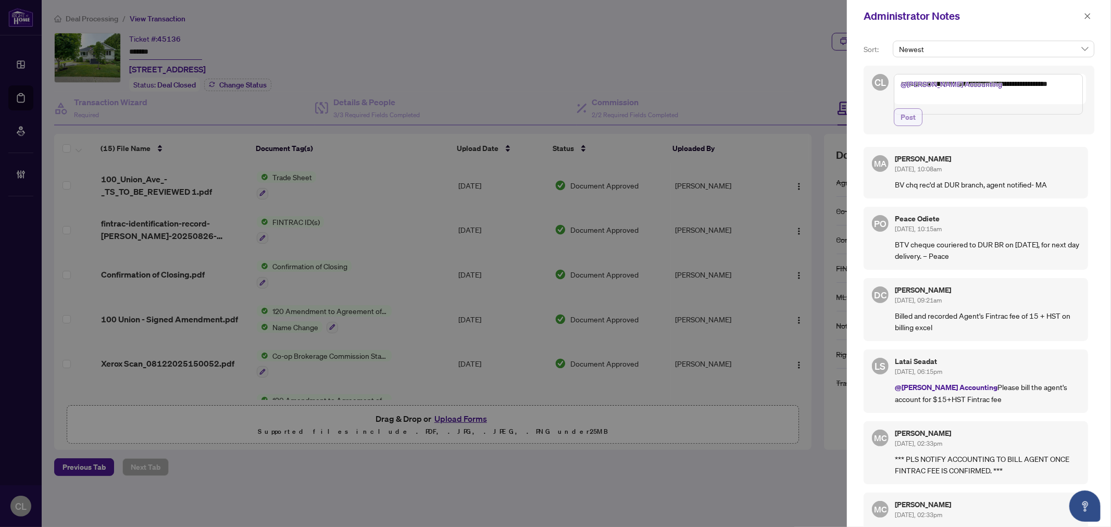
type textarea "**********"
click at [901, 126] on span "Post" at bounding box center [908, 117] width 15 height 17
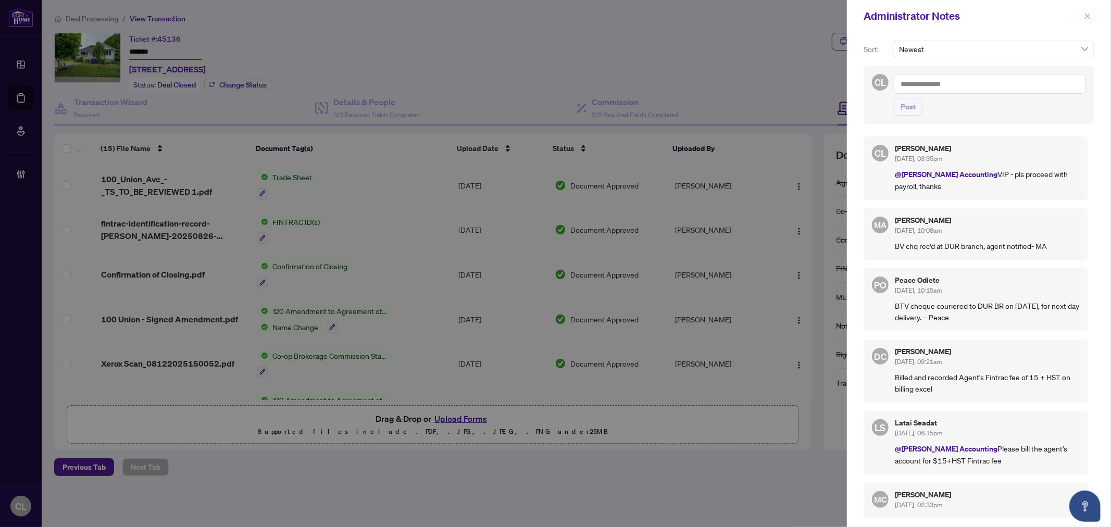
click at [1087, 16] on icon "close" at bounding box center [1088, 16] width 6 height 6
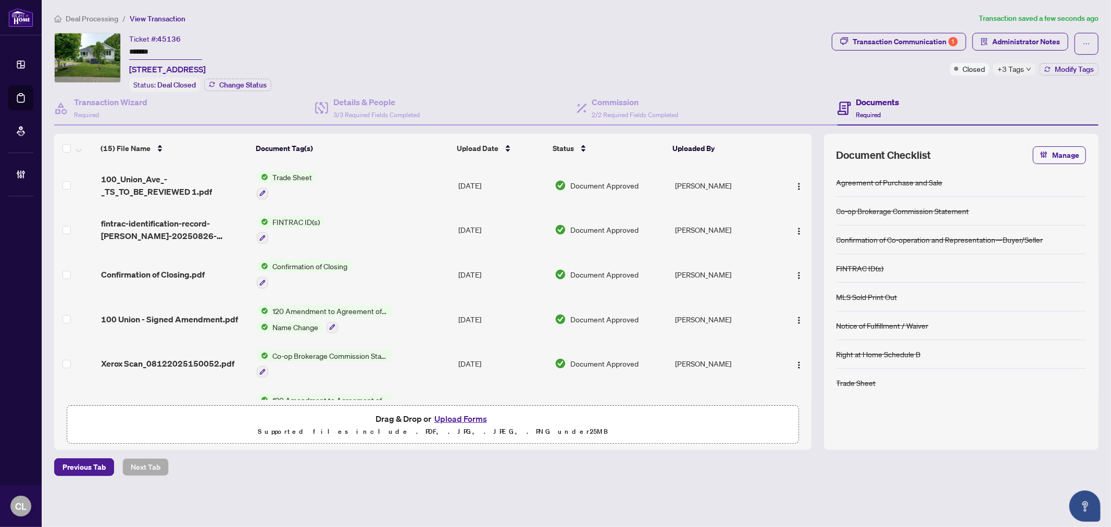
click at [1016, 73] on span "+3 Tags" at bounding box center [1011, 69] width 27 height 12
click at [908, 74] on div "Transaction Communication 1 Administrator Notes Closed +3 Tags Modify Tags" at bounding box center [965, 54] width 267 height 43
click at [938, 43] on div "Transaction Communication 1" at bounding box center [905, 41] width 105 height 17
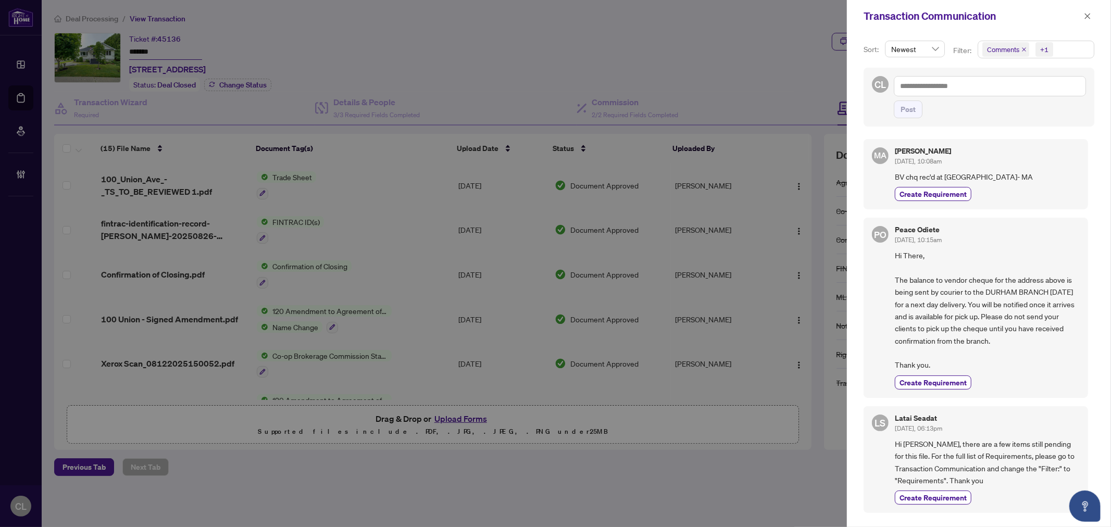
click at [733, 24] on div at bounding box center [555, 263] width 1111 height 527
click at [1090, 14] on icon "close" at bounding box center [1087, 16] width 7 height 7
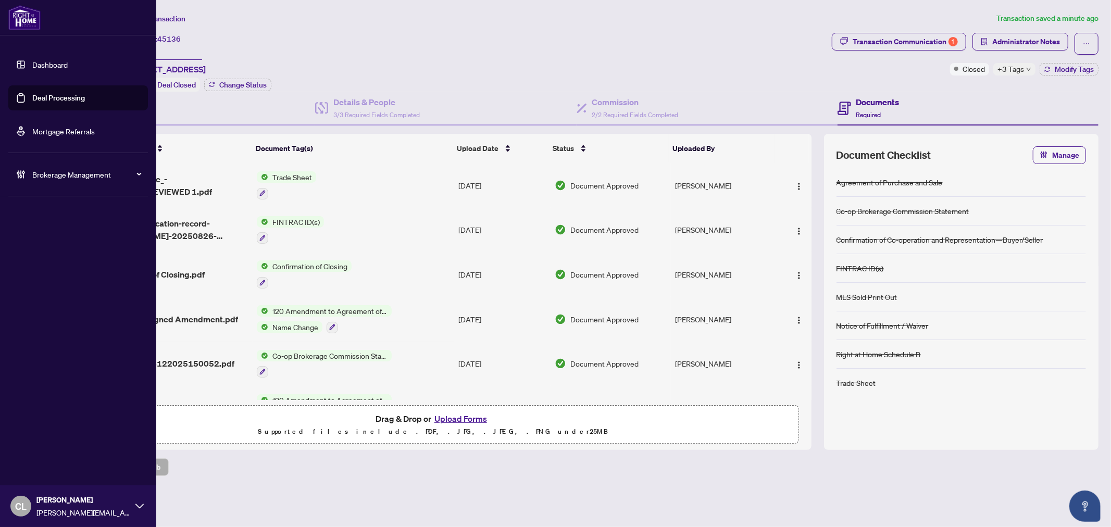
click at [60, 96] on link "Deal Processing" at bounding box center [58, 97] width 53 height 9
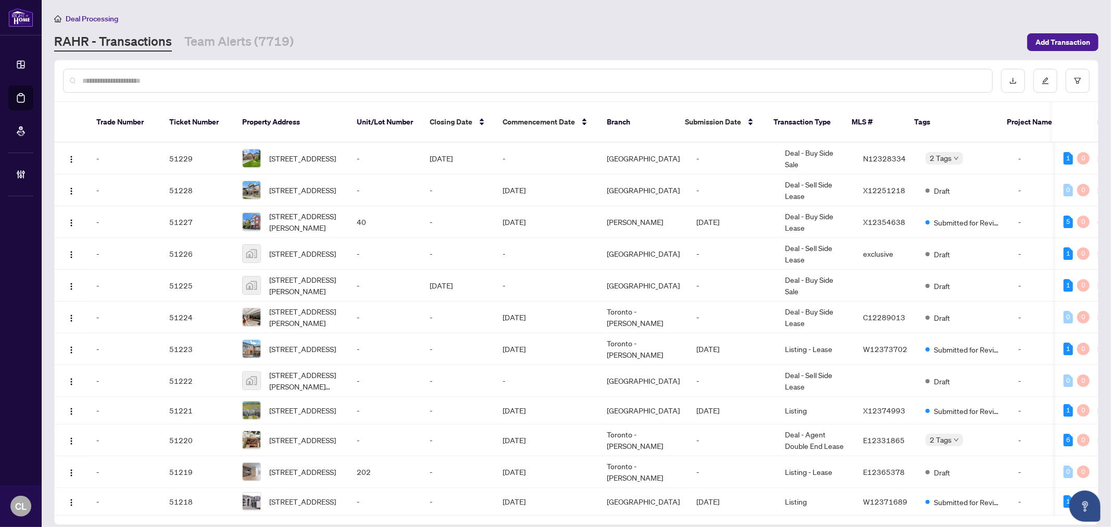
click at [195, 69] on div at bounding box center [528, 81] width 930 height 24
click at [191, 79] on input "text" at bounding box center [533, 80] width 902 height 11
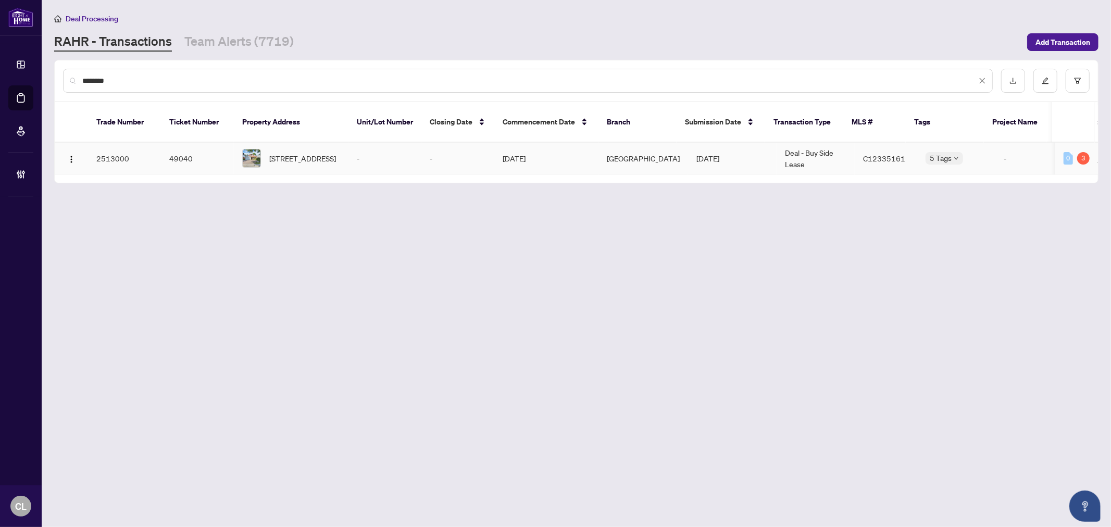
type input "********"
click at [289, 153] on span "50 Barrydale Cres, Toronto, Ontario M3B 3E2, Canada" at bounding box center [302, 158] width 67 height 11
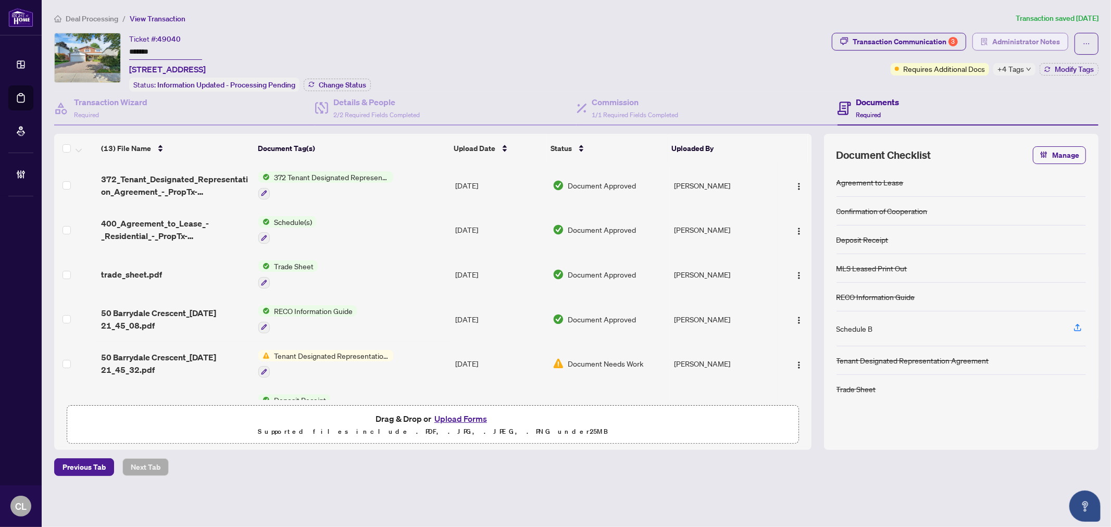
click at [1032, 41] on span "Administrator Notes" at bounding box center [1026, 41] width 68 height 17
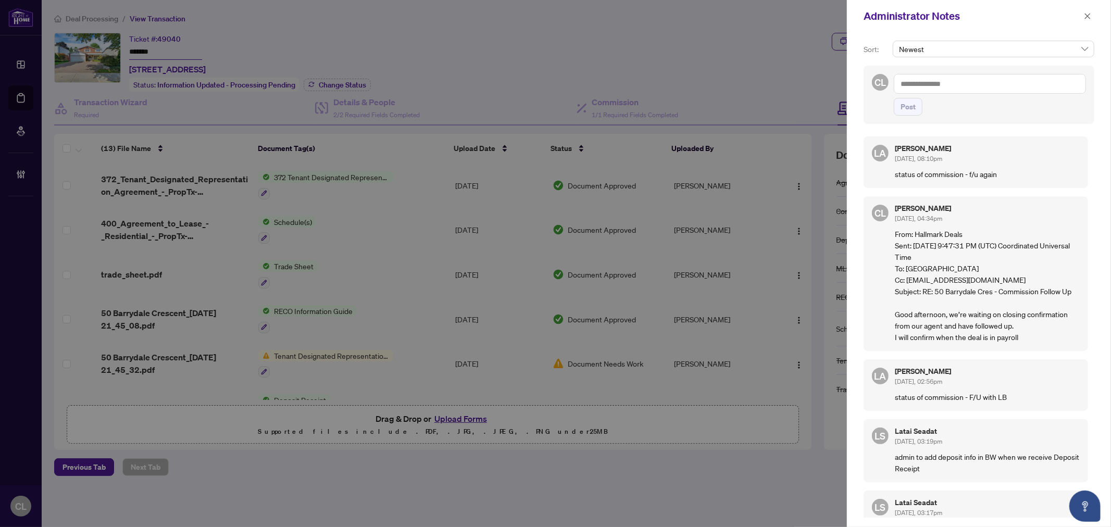
click at [915, 79] on textarea at bounding box center [990, 84] width 192 height 20
paste textarea "**********"
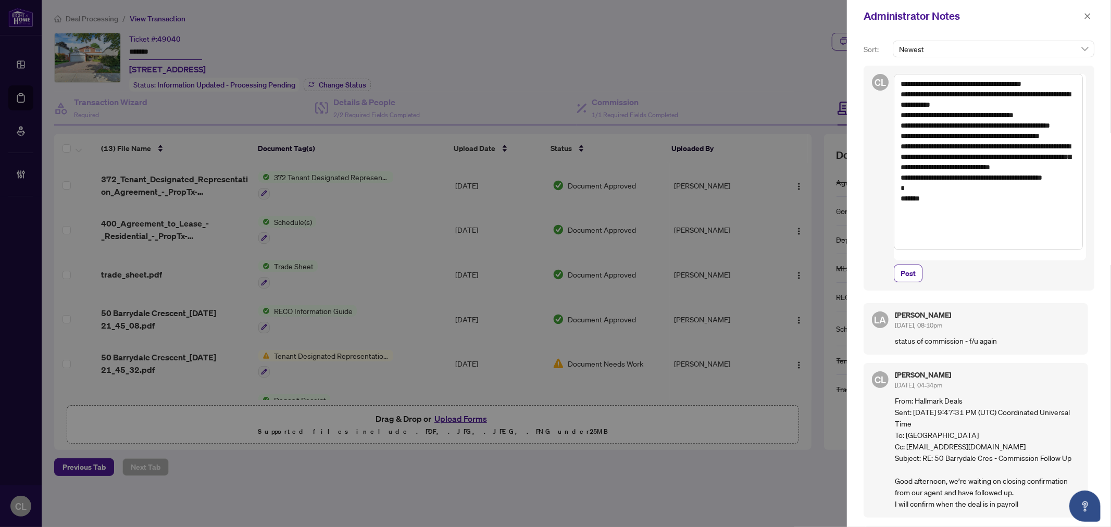
drag, startPoint x: 902, startPoint y: 168, endPoint x: 961, endPoint y: 198, distance: 66.9
click at [961, 198] on textarea "**********" at bounding box center [988, 162] width 189 height 176
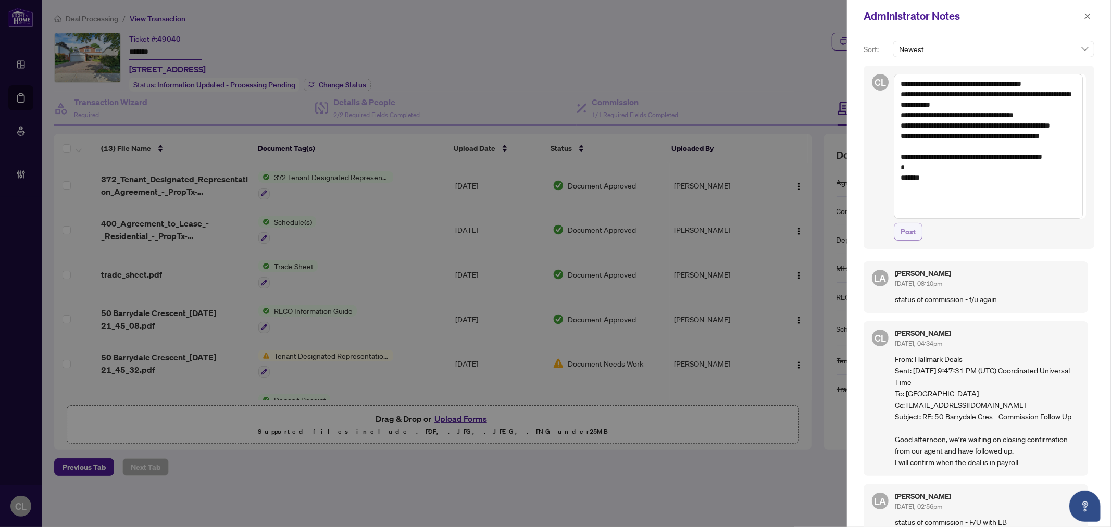
type textarea "**********"
click at [912, 232] on span "Post" at bounding box center [908, 231] width 15 height 17
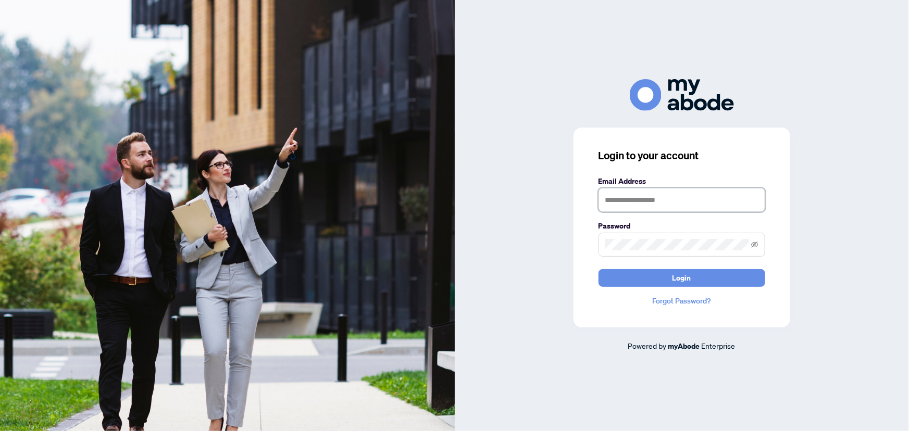
type input "**********"
click at [630, 279] on button "Login" at bounding box center [682, 278] width 167 height 18
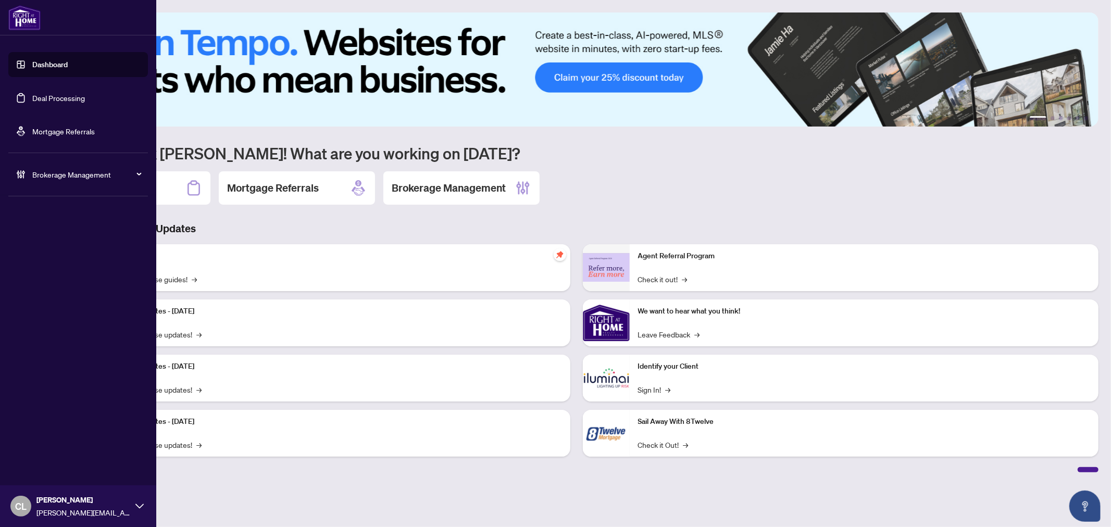
click at [35, 96] on link "Deal Processing" at bounding box center [58, 97] width 53 height 9
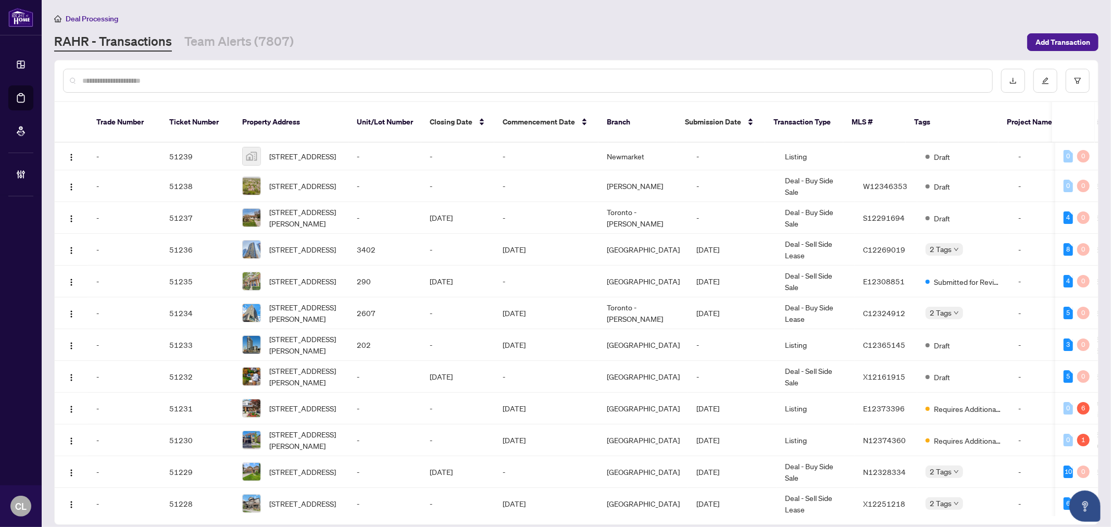
click at [206, 79] on input "text" at bounding box center [533, 80] width 902 height 11
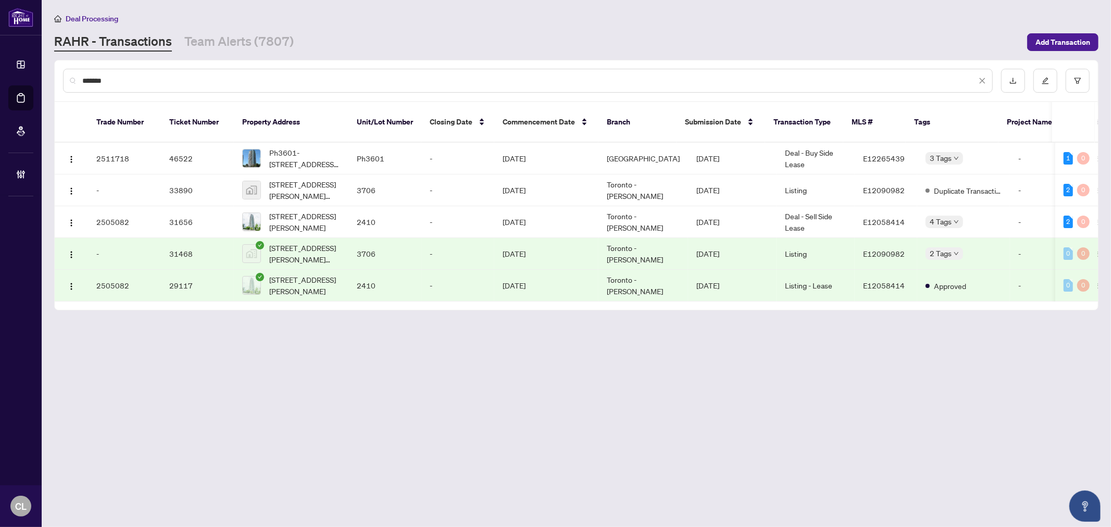
type input "*******"
click at [316, 147] on span "Ph3601-[STREET_ADDRESS][PERSON_NAME]" at bounding box center [304, 158] width 71 height 23
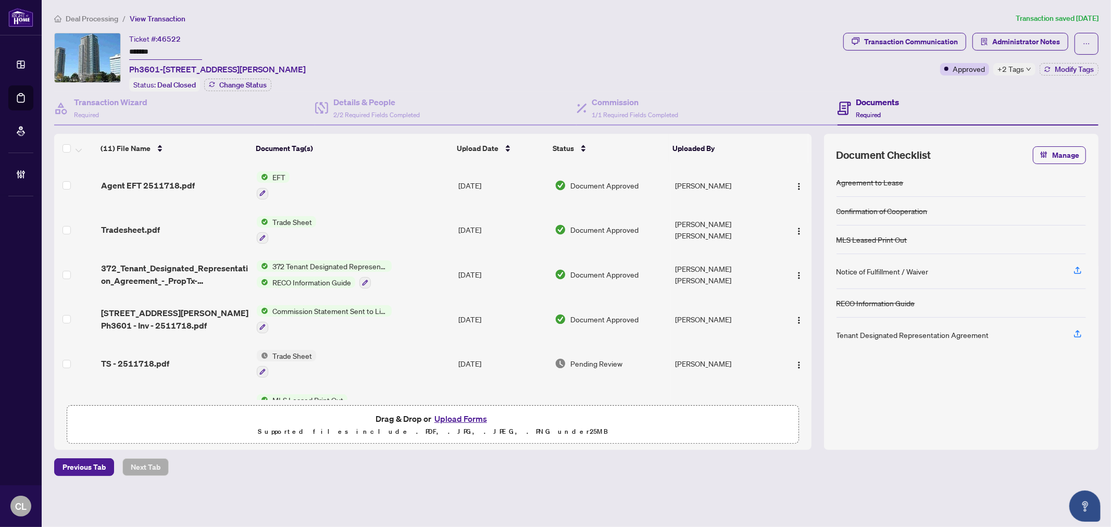
click at [162, 224] on div "Tradesheet.pdf" at bounding box center [174, 229] width 147 height 13
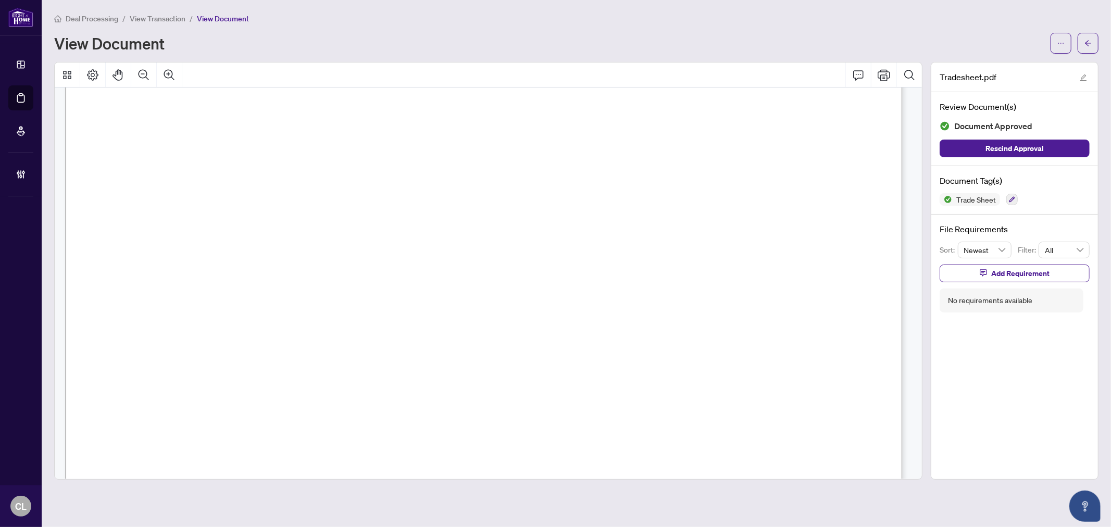
scroll to position [231, 0]
click at [1084, 40] on button "button" at bounding box center [1088, 43] width 21 height 21
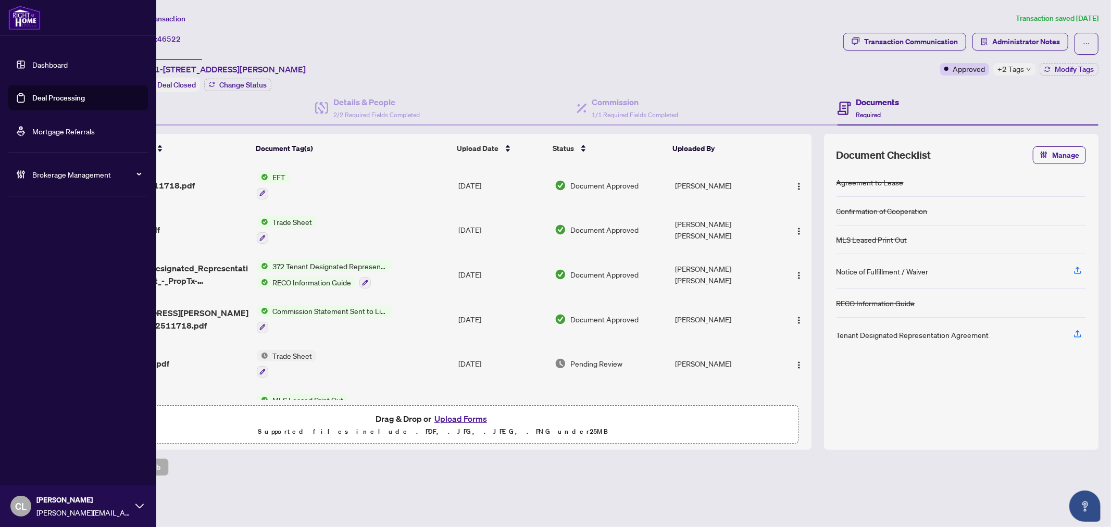
drag, startPoint x: 48, startPoint y: 97, endPoint x: 55, endPoint y: 101, distance: 7.5
click at [48, 97] on link "Deal Processing" at bounding box center [58, 97] width 53 height 9
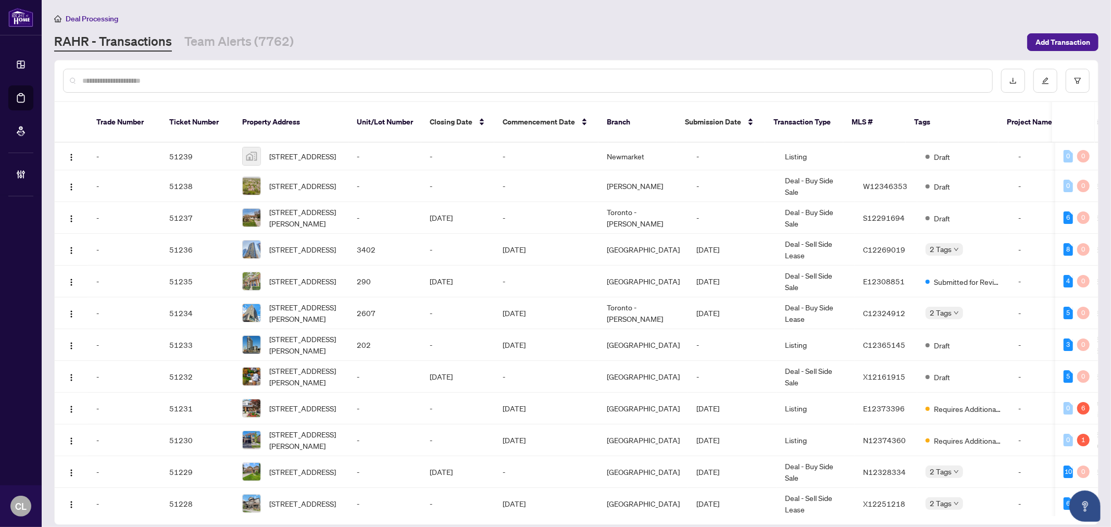
click at [181, 82] on input "text" at bounding box center [533, 80] width 902 height 11
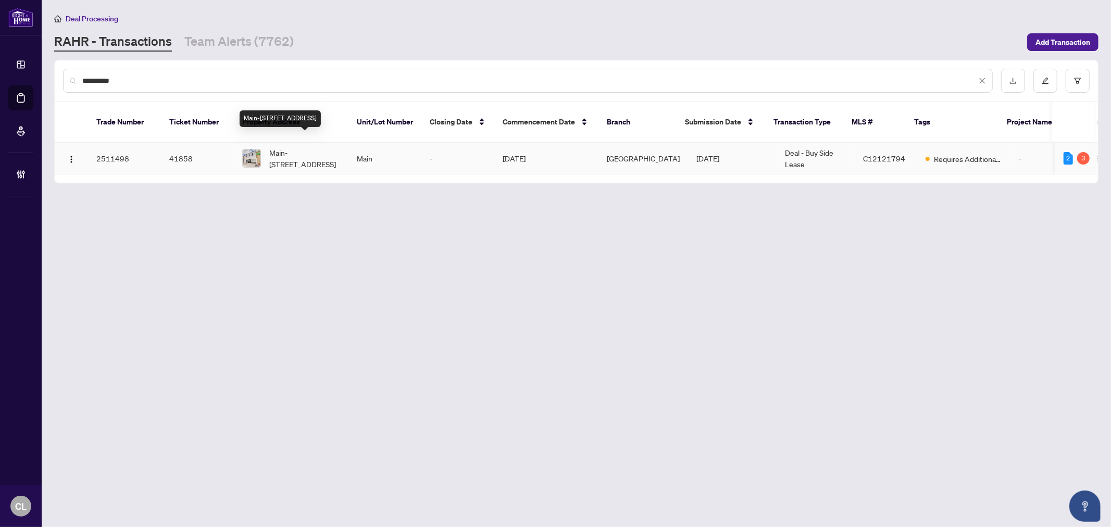
type input "**********"
click at [284, 150] on span "Main-[STREET_ADDRESS]" at bounding box center [304, 158] width 71 height 23
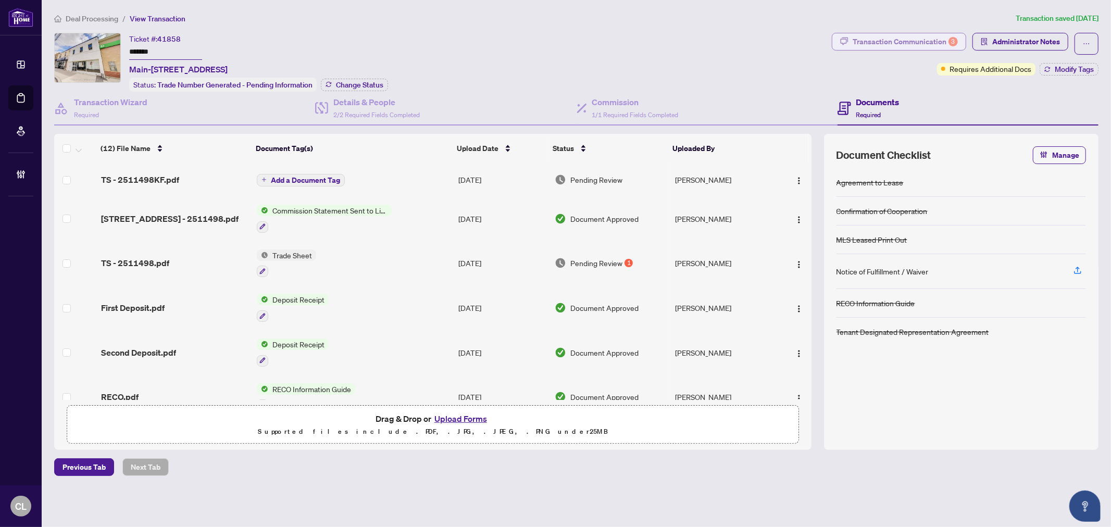
click at [891, 40] on div "Transaction Communication 3" at bounding box center [905, 41] width 105 height 17
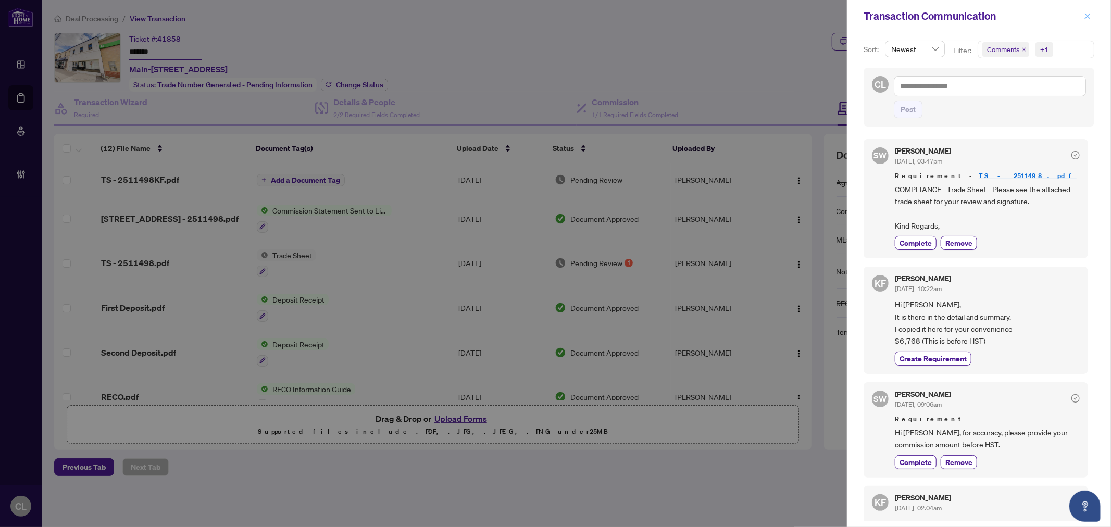
click at [1086, 18] on icon "close" at bounding box center [1087, 16] width 7 height 7
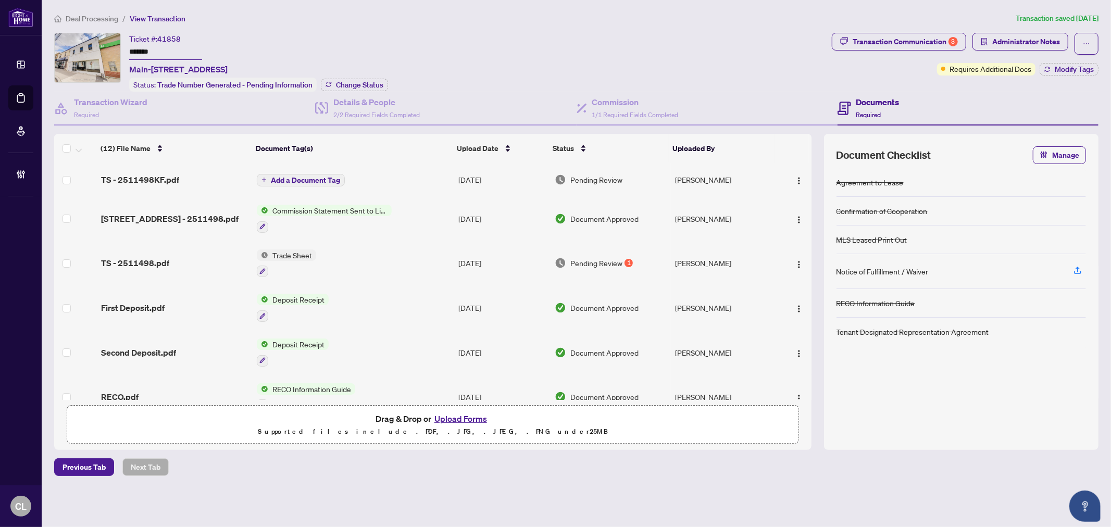
click at [287, 253] on span "Trade Sheet" at bounding box center [292, 255] width 48 height 11
click at [142, 264] on span "TS - 2511498.pdf" at bounding box center [135, 263] width 68 height 13
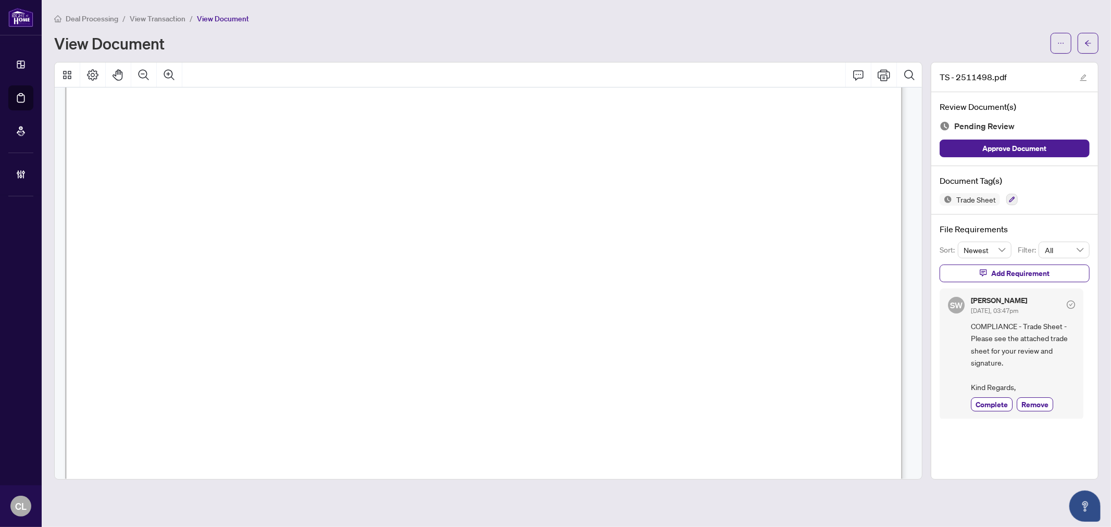
scroll to position [58, 0]
click at [1086, 40] on icon "arrow-left" at bounding box center [1088, 43] width 7 height 7
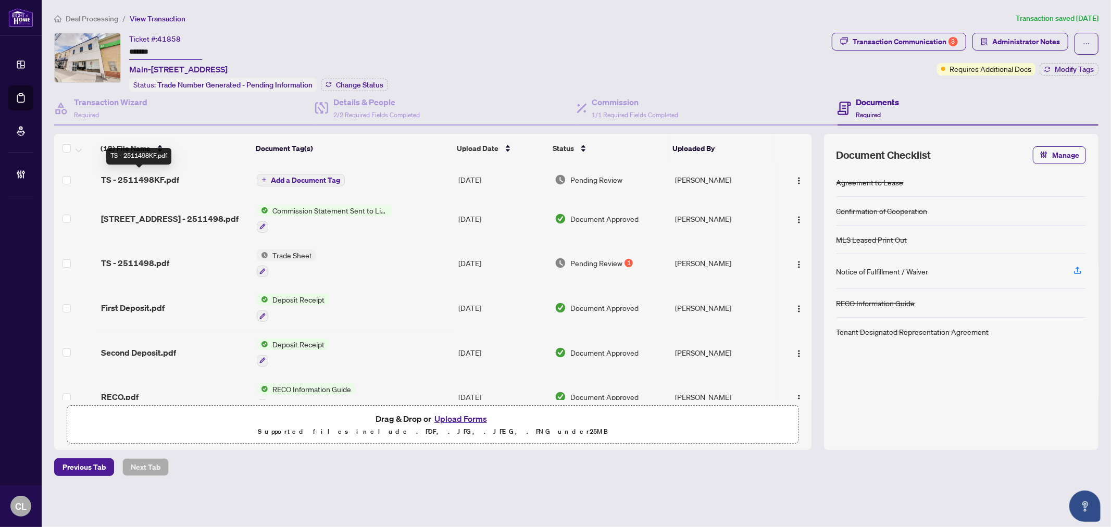
click at [174, 179] on span "TS - 2511498KF.pdf" at bounding box center [140, 179] width 78 height 13
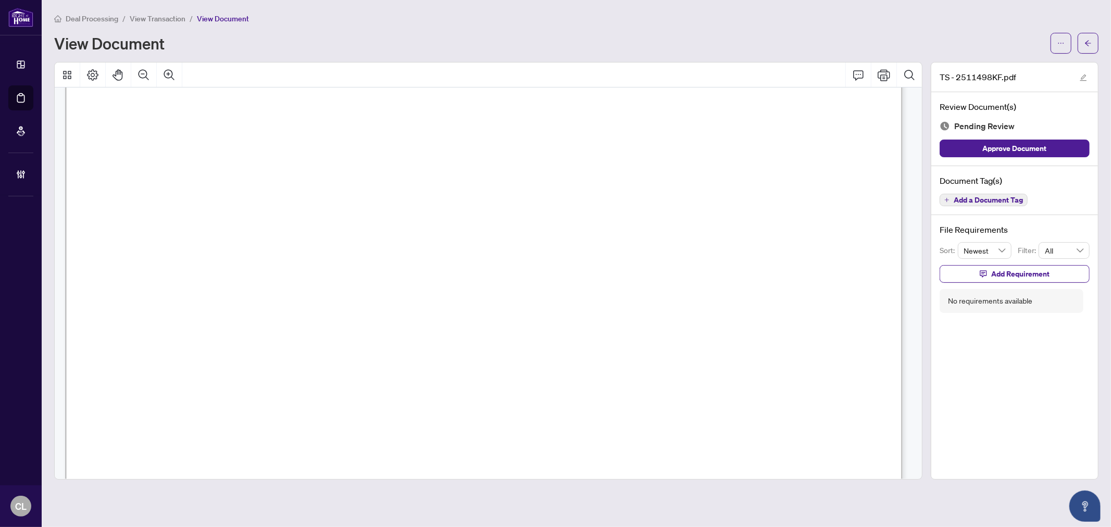
scroll to position [131, 0]
click at [1098, 38] on button "button" at bounding box center [1088, 43] width 21 height 21
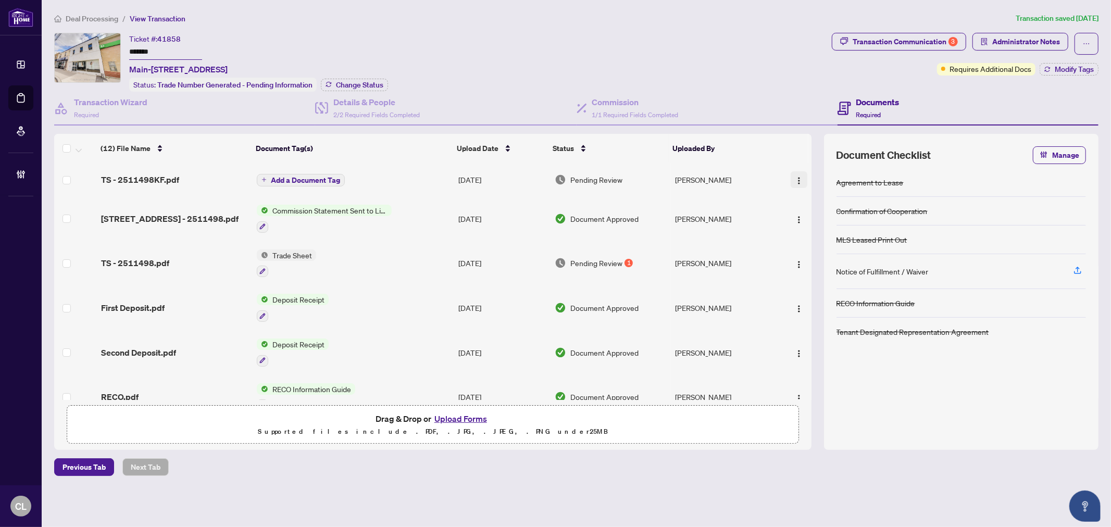
click at [795, 179] on img "button" at bounding box center [799, 181] width 8 height 8
click at [330, 178] on span "Add a Document Tag" at bounding box center [305, 180] width 69 height 7
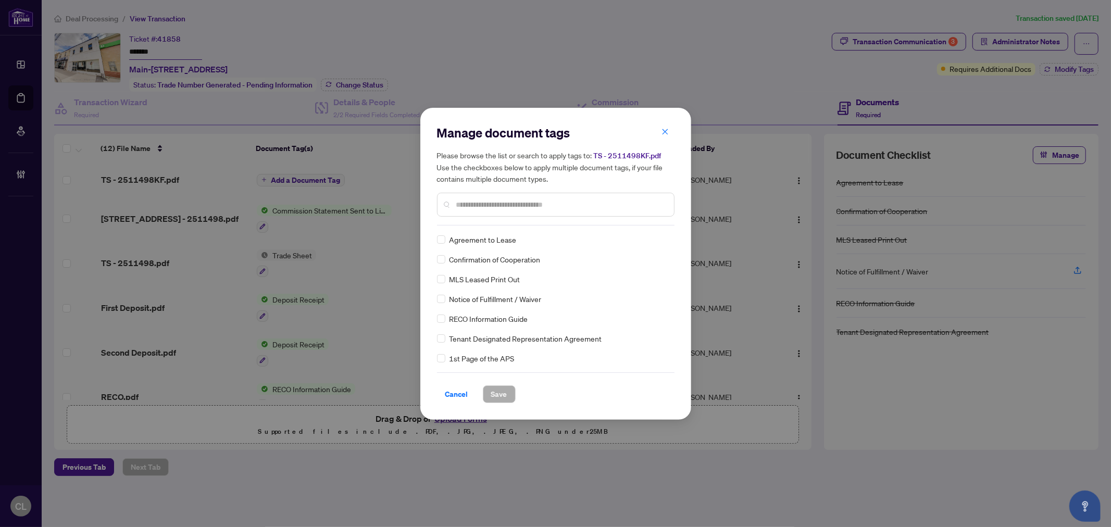
click at [490, 207] on input "text" at bounding box center [560, 204] width 209 height 11
type input "*****"
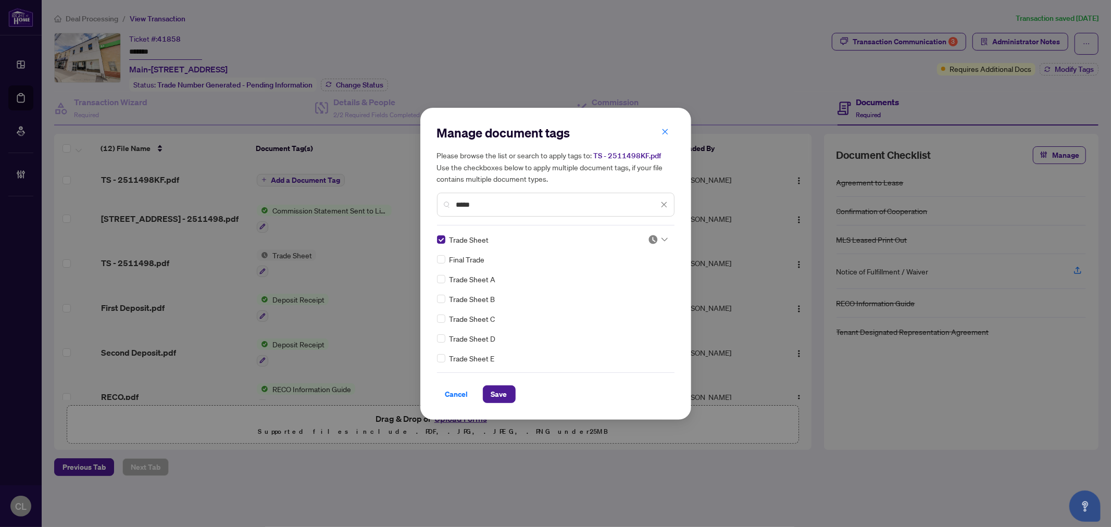
click at [659, 242] on div at bounding box center [658, 239] width 20 height 10
click at [642, 293] on div "Approved" at bounding box center [623, 289] width 67 height 11
click at [497, 393] on span "Save" at bounding box center [499, 394] width 16 height 17
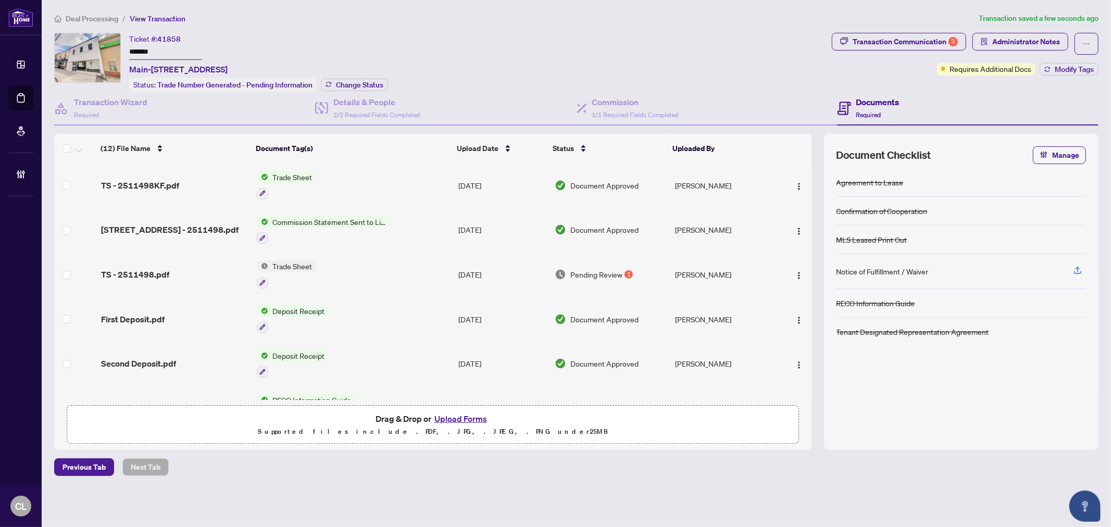
click at [614, 269] on span "Pending Review" at bounding box center [596, 274] width 52 height 11
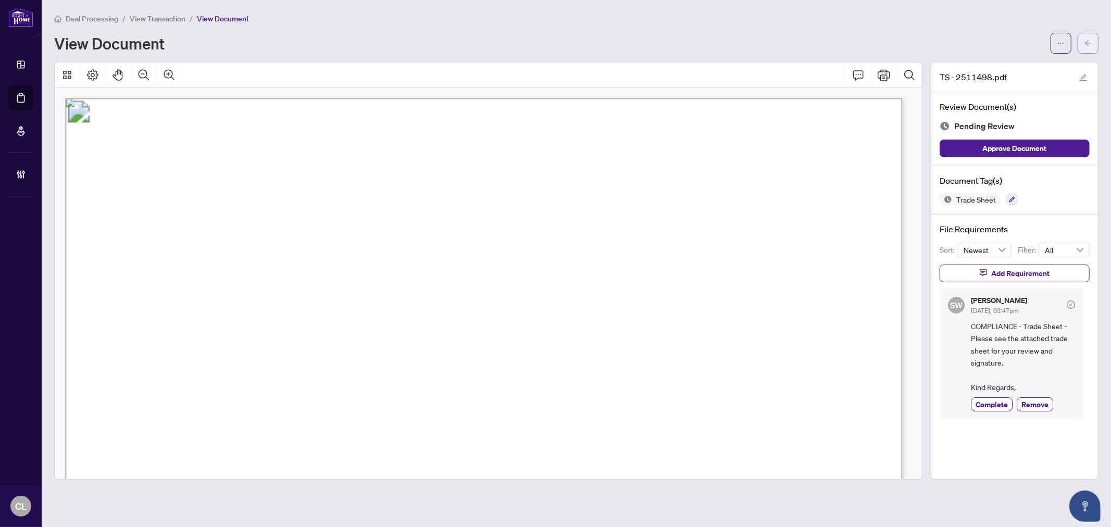
click at [1084, 38] on button "button" at bounding box center [1088, 43] width 21 height 21
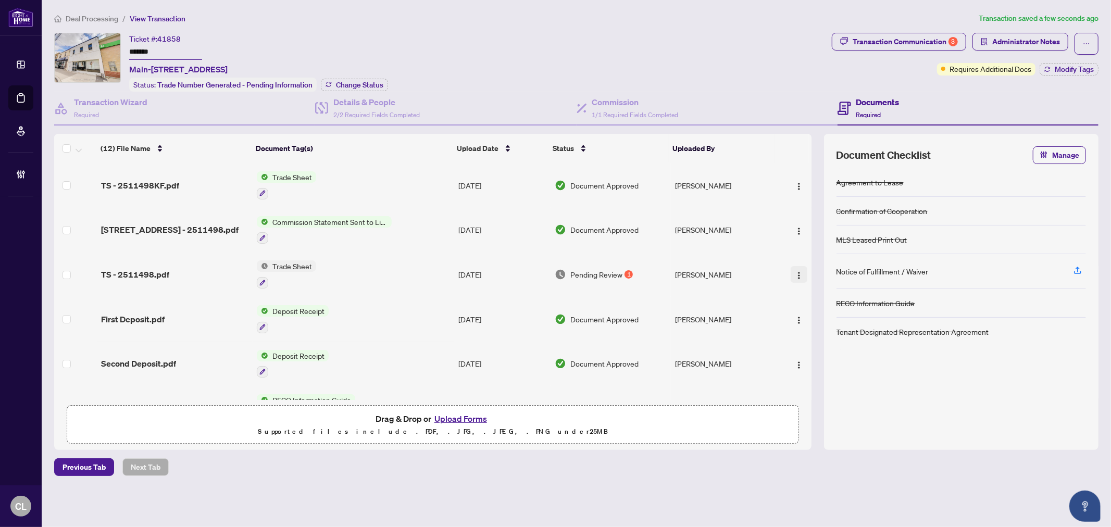
click at [796, 271] on img "button" at bounding box center [799, 275] width 8 height 8
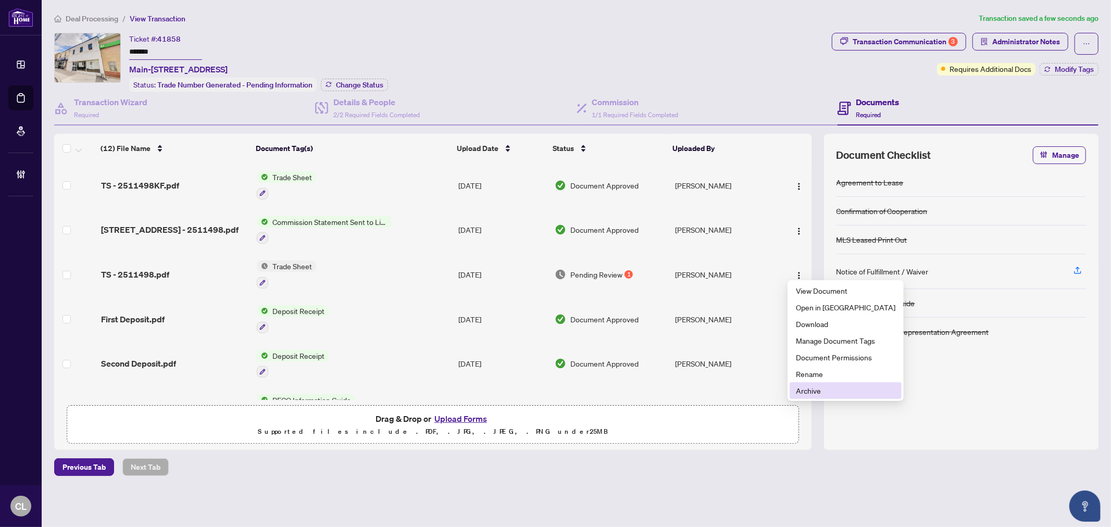
click at [824, 393] on span "Archive" at bounding box center [845, 390] width 99 height 11
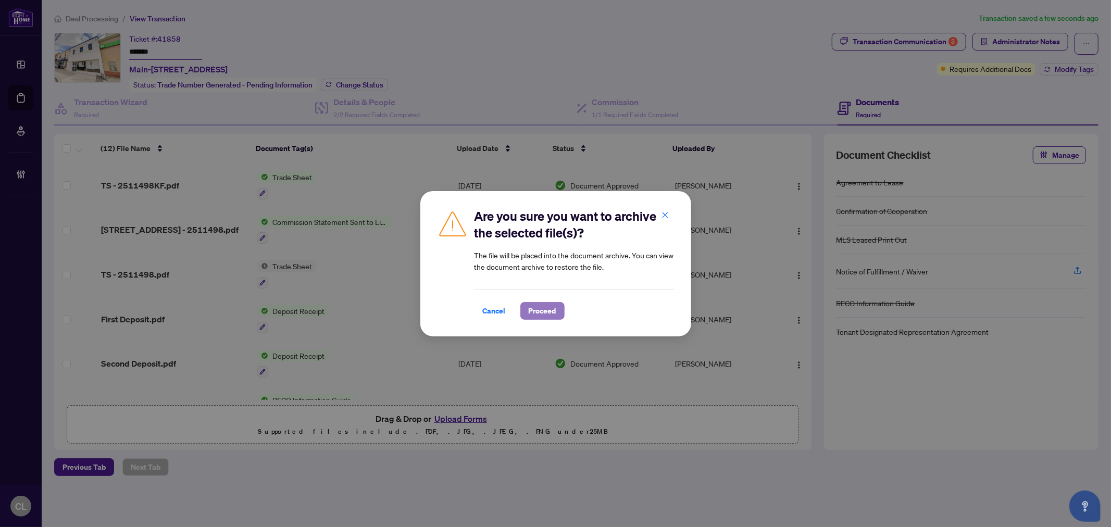
click at [550, 308] on span "Proceed" at bounding box center [543, 311] width 28 height 17
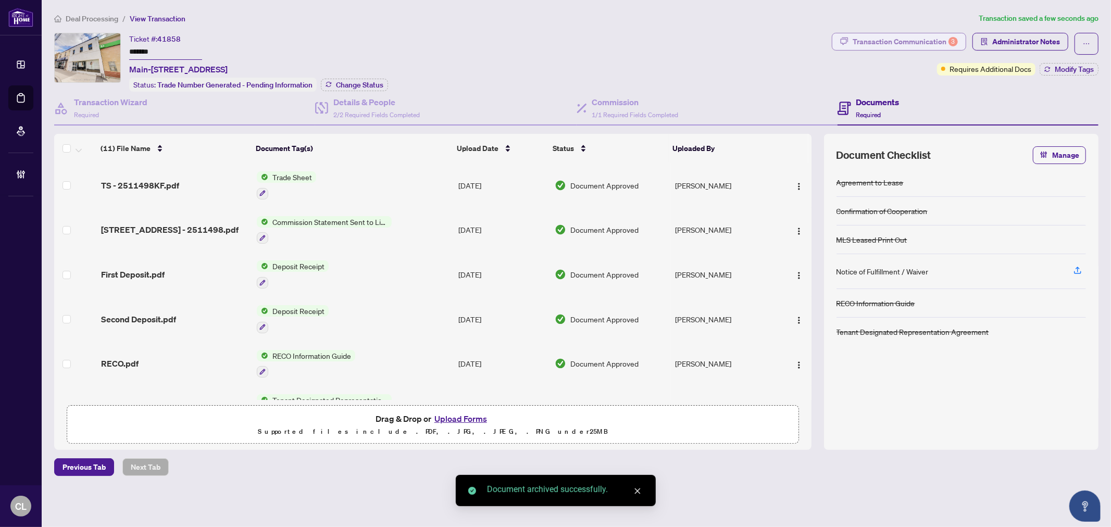
click at [881, 38] on div "Transaction Communication 3" at bounding box center [905, 41] width 105 height 17
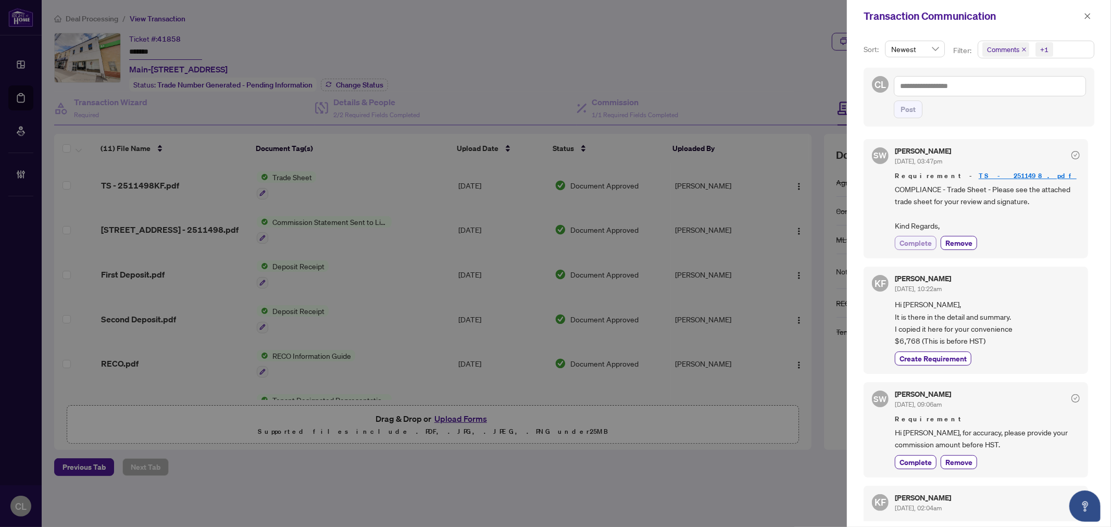
click at [897, 242] on button "Complete" at bounding box center [916, 243] width 42 height 14
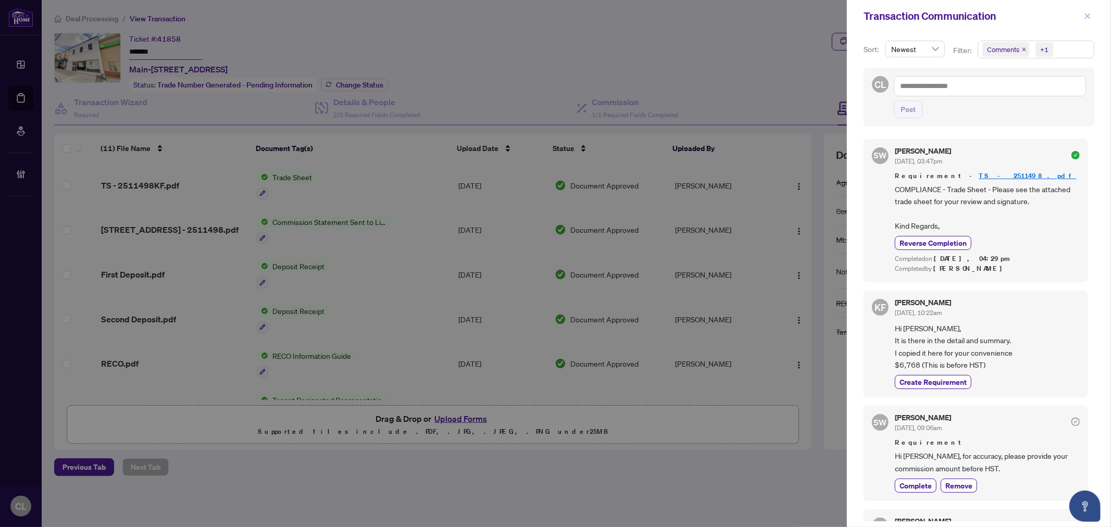
click at [1082, 18] on button "button" at bounding box center [1088, 16] width 14 height 13
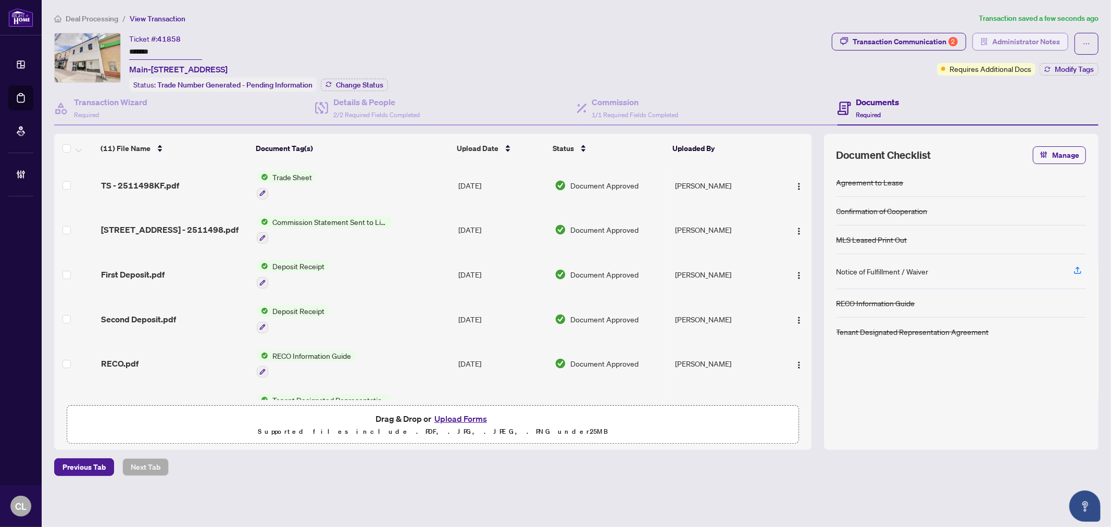
click at [1017, 40] on span "Administrator Notes" at bounding box center [1026, 41] width 68 height 17
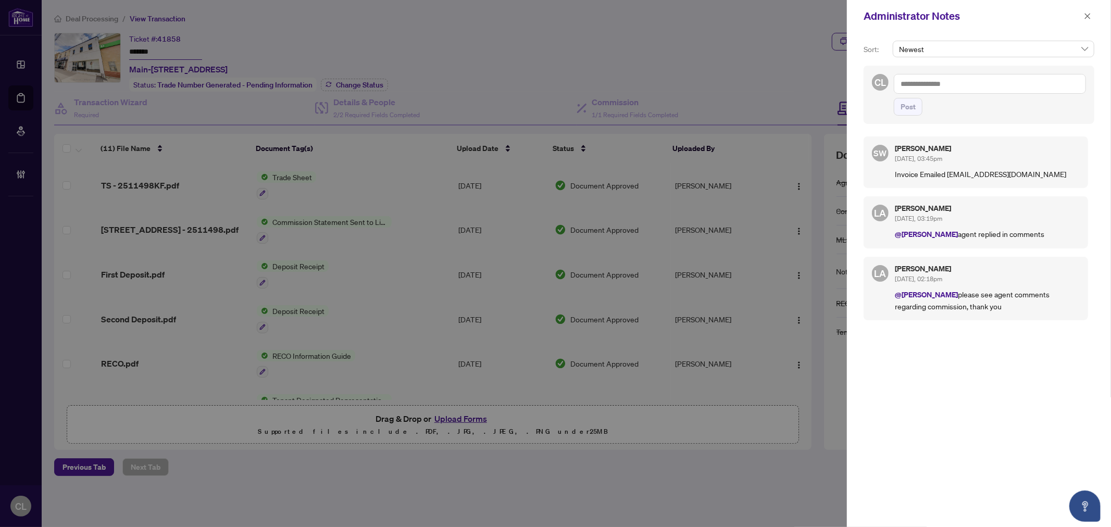
click at [753, 94] on div at bounding box center [555, 263] width 1111 height 527
click at [1086, 15] on icon "close" at bounding box center [1087, 16] width 7 height 7
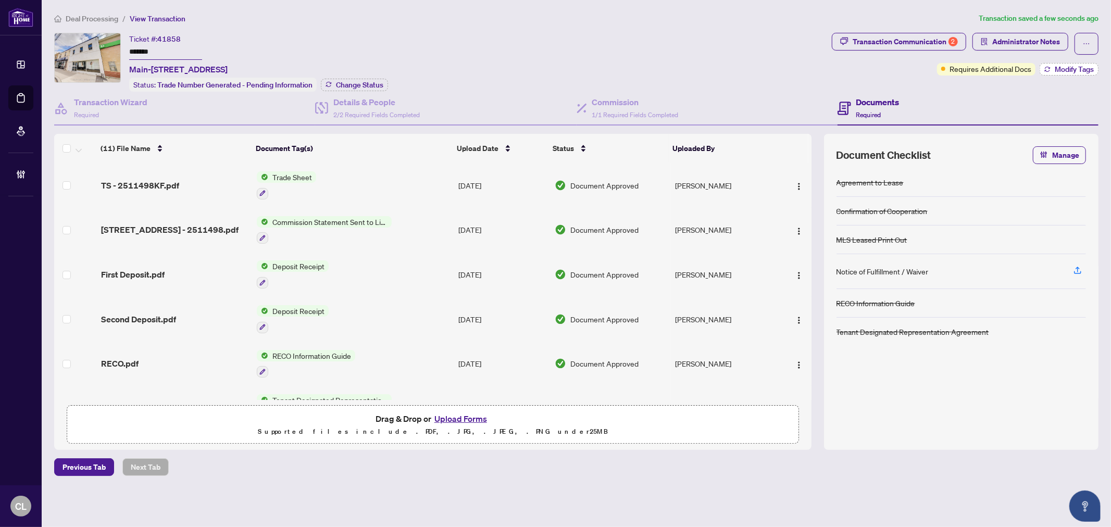
click at [1081, 66] on span "Modify Tags" at bounding box center [1074, 69] width 39 height 7
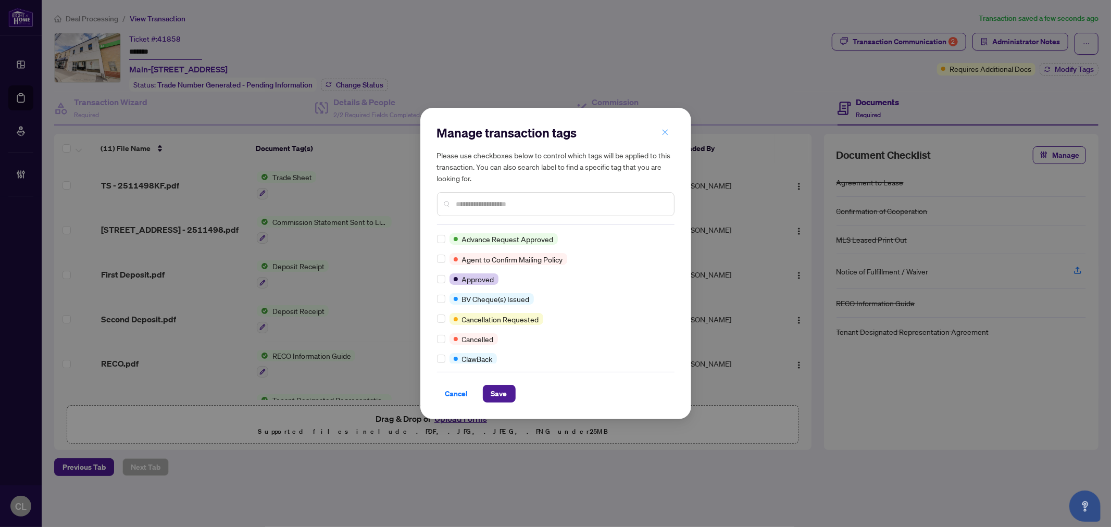
click at [668, 134] on icon "close" at bounding box center [665, 132] width 7 height 7
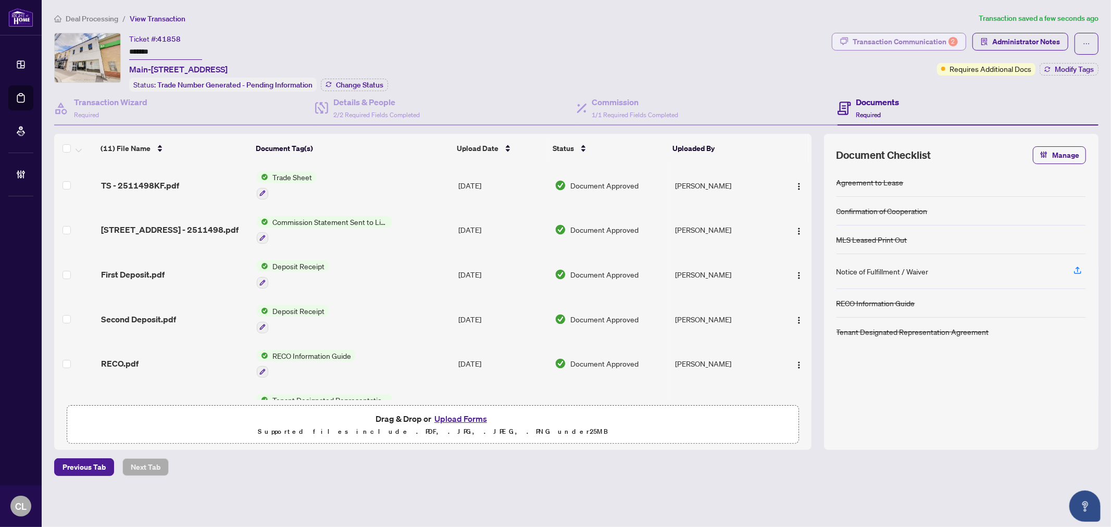
click at [913, 38] on div "Transaction Communication 2" at bounding box center [905, 41] width 105 height 17
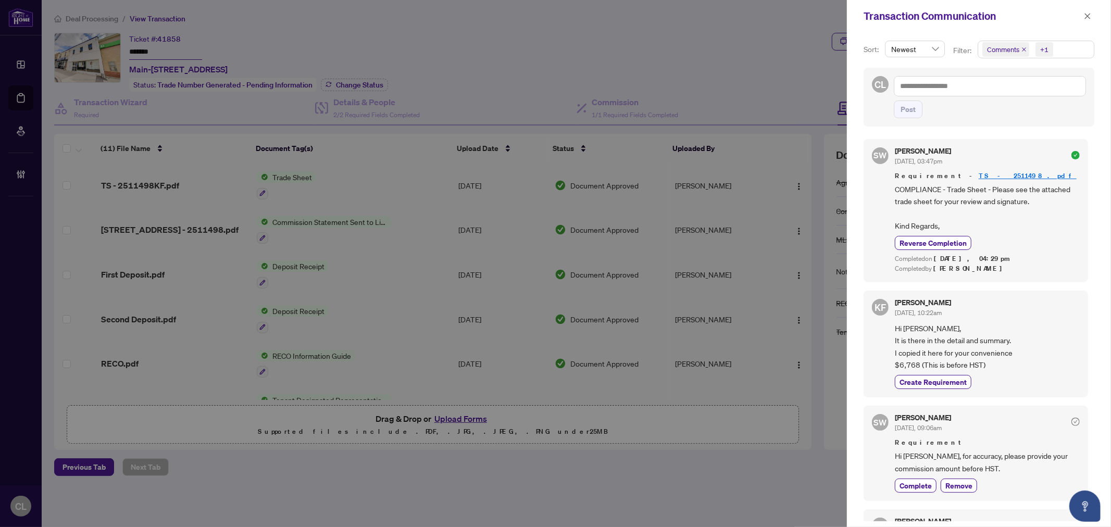
click at [1004, 51] on span "Comments" at bounding box center [1003, 49] width 32 height 10
click at [987, 92] on span "Select Comments" at bounding box center [988, 93] width 8 height 8
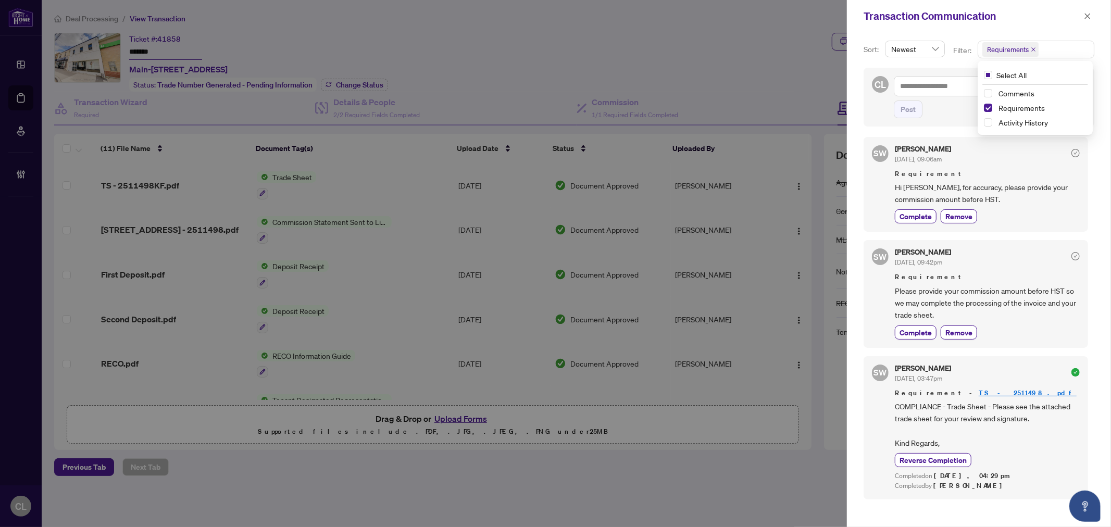
scroll to position [3, 0]
click at [906, 329] on span "Complete" at bounding box center [916, 332] width 32 height 11
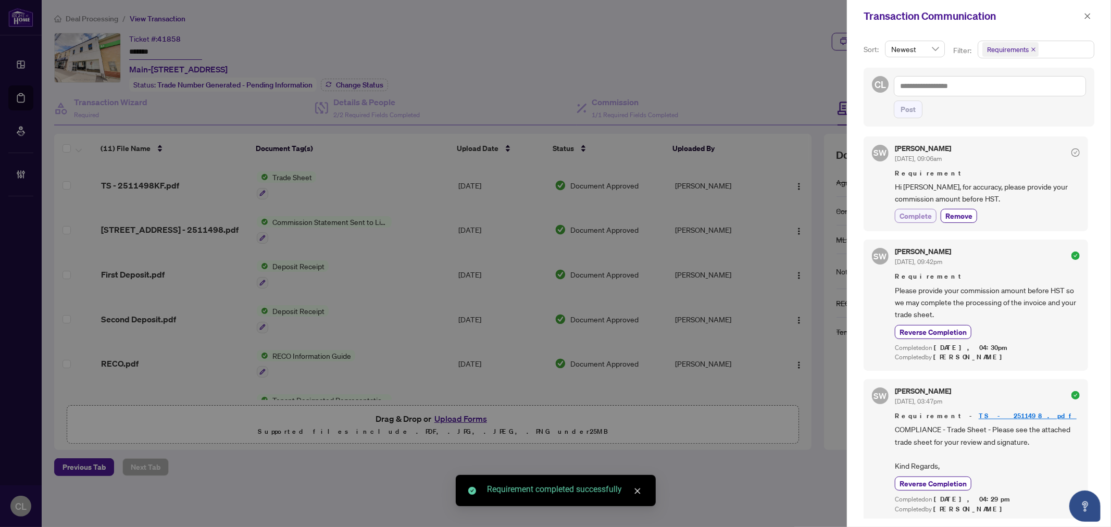
click at [910, 217] on span "Complete" at bounding box center [916, 215] width 32 height 11
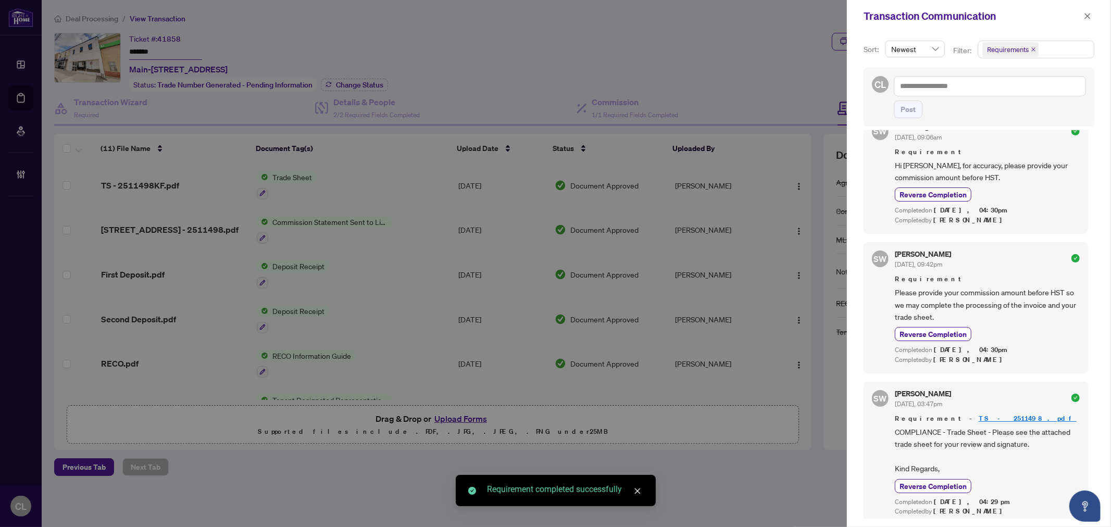
scroll to position [26, 0]
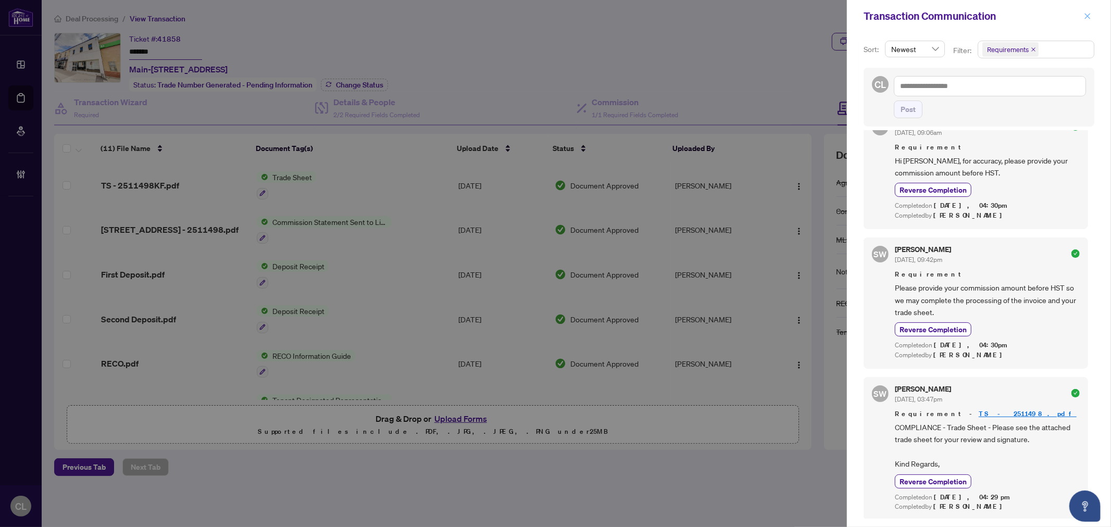
click at [1084, 9] on span "button" at bounding box center [1087, 16] width 7 height 17
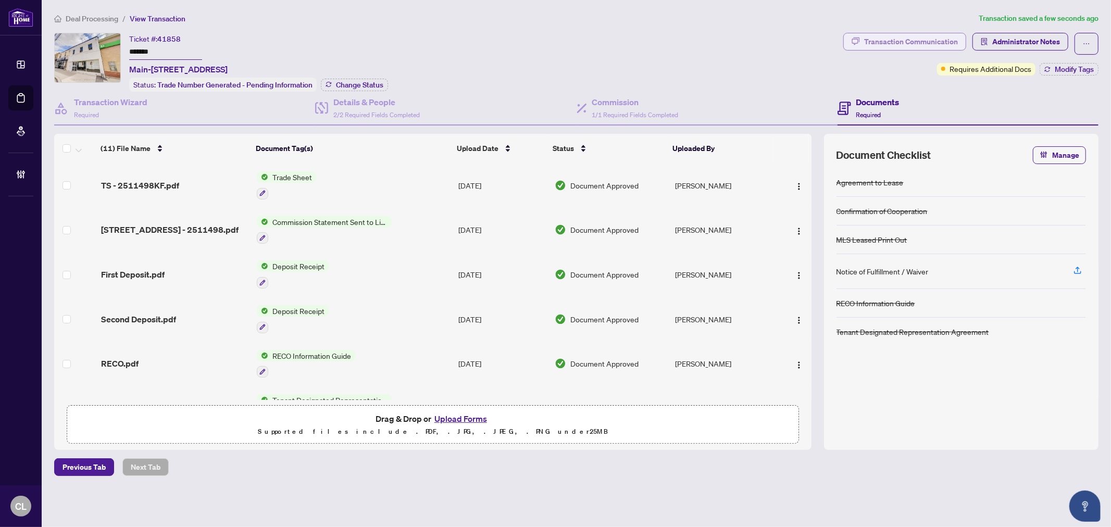
click at [934, 42] on div "Transaction Communication" at bounding box center [911, 41] width 94 height 17
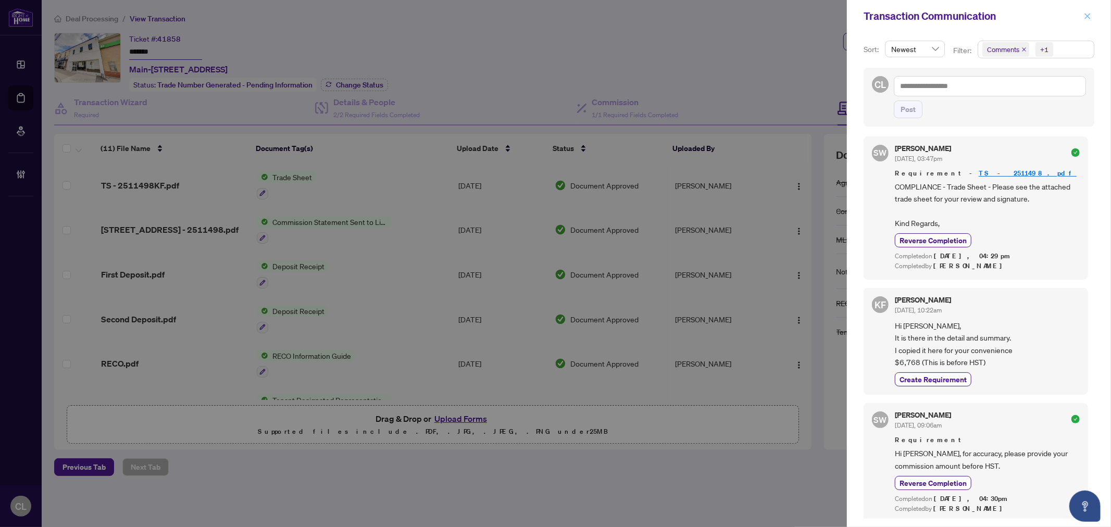
click at [1087, 14] on icon "close" at bounding box center [1087, 16] width 7 height 7
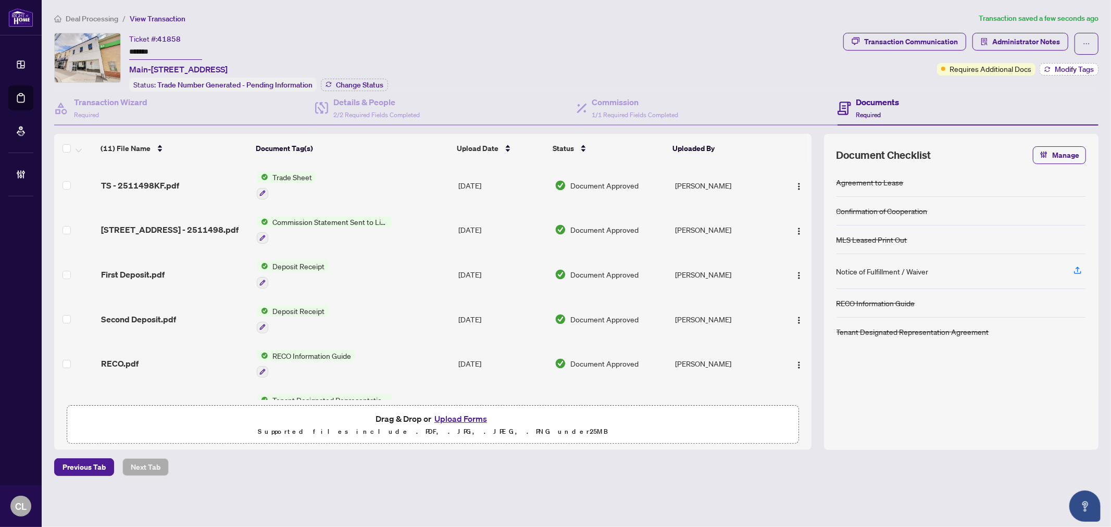
click at [1068, 70] on span "Modify Tags" at bounding box center [1074, 69] width 39 height 7
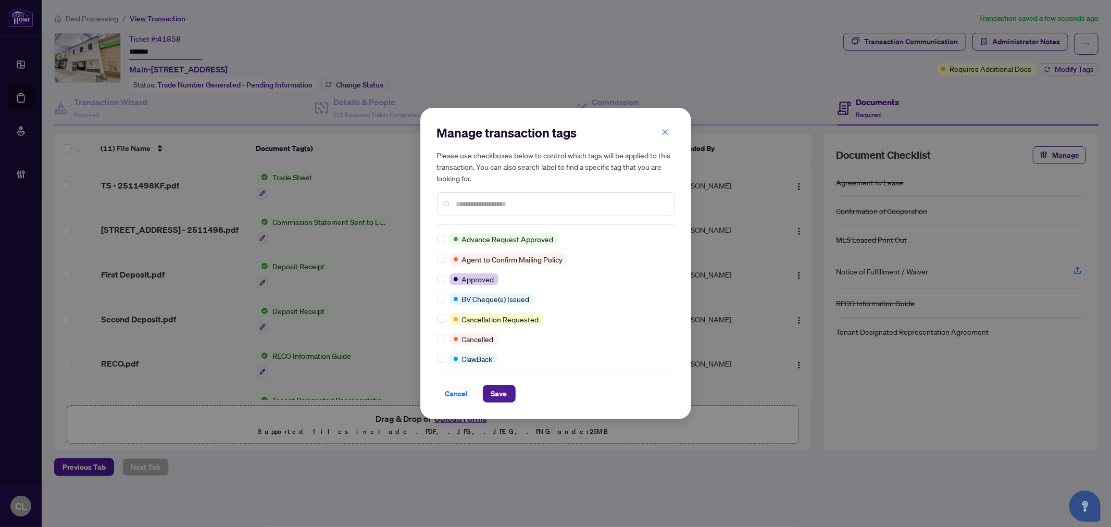
click at [471, 207] on input "text" at bounding box center [560, 203] width 209 height 11
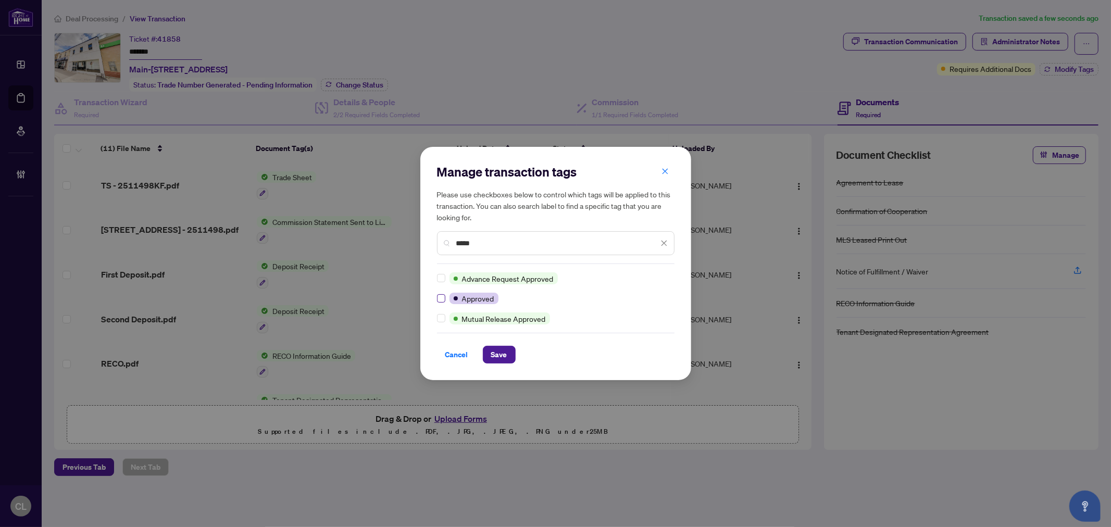
type input "*****"
drag, startPoint x: 492, startPoint y: 245, endPoint x: 402, endPoint y: 242, distance: 89.7
click at [402, 242] on div "Manage transaction tags Please use checkboxes below to control which tags will …" at bounding box center [555, 263] width 1111 height 527
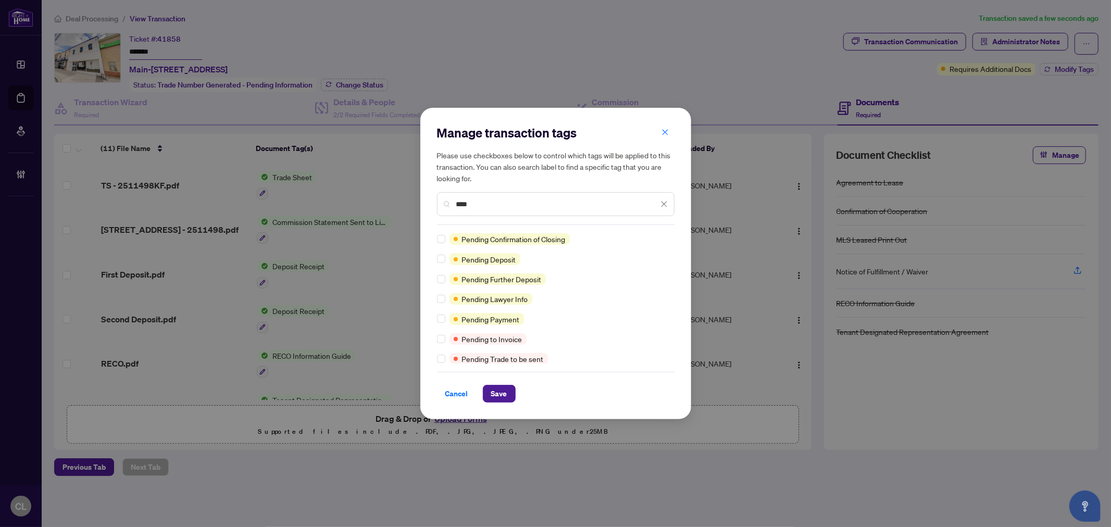
type input "****"
click at [503, 393] on span "Save" at bounding box center [499, 393] width 16 height 17
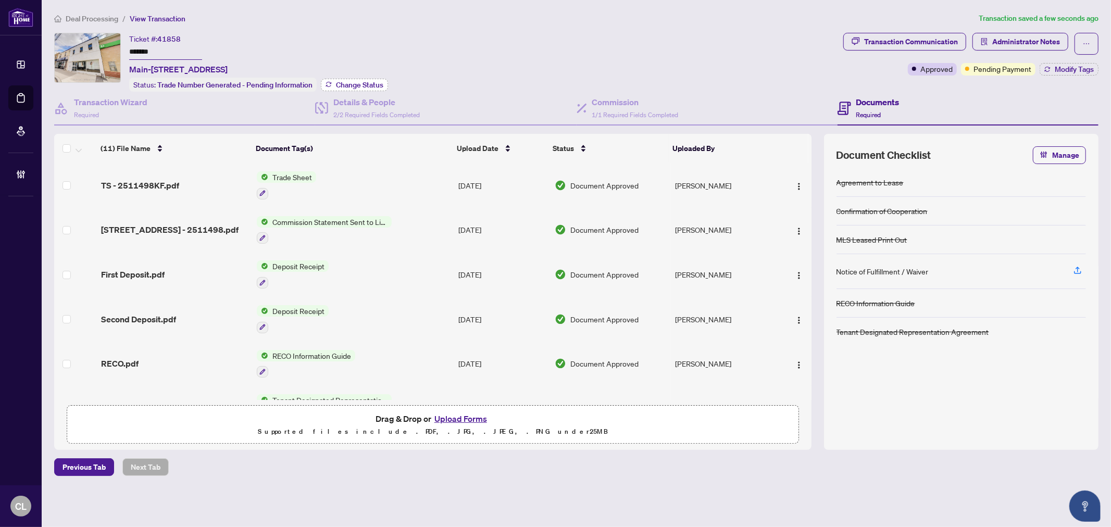
click at [370, 84] on span "Change Status" at bounding box center [359, 84] width 47 height 7
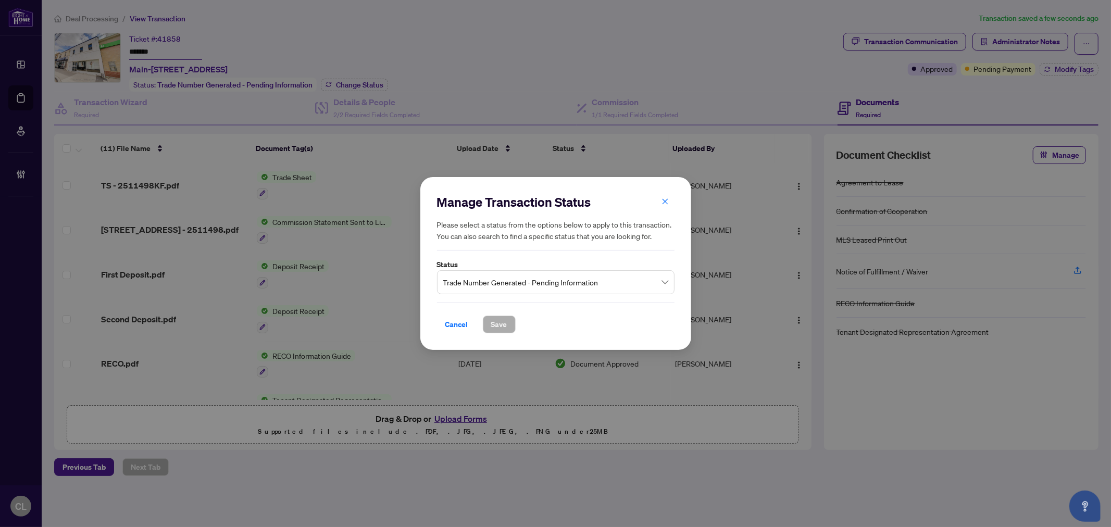
drag, startPoint x: 597, startPoint y: 288, endPoint x: 608, endPoint y: 290, distance: 10.6
click at [599, 288] on span "Trade Number Generated - Pending Information" at bounding box center [555, 282] width 225 height 20
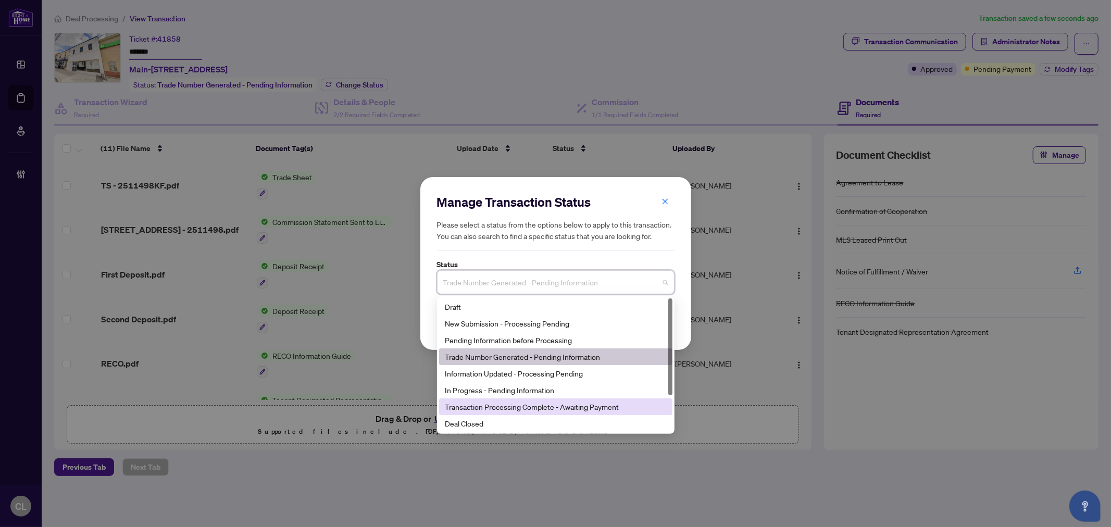
click at [601, 406] on div "Transaction Processing Complete - Awaiting Payment" at bounding box center [555, 406] width 221 height 11
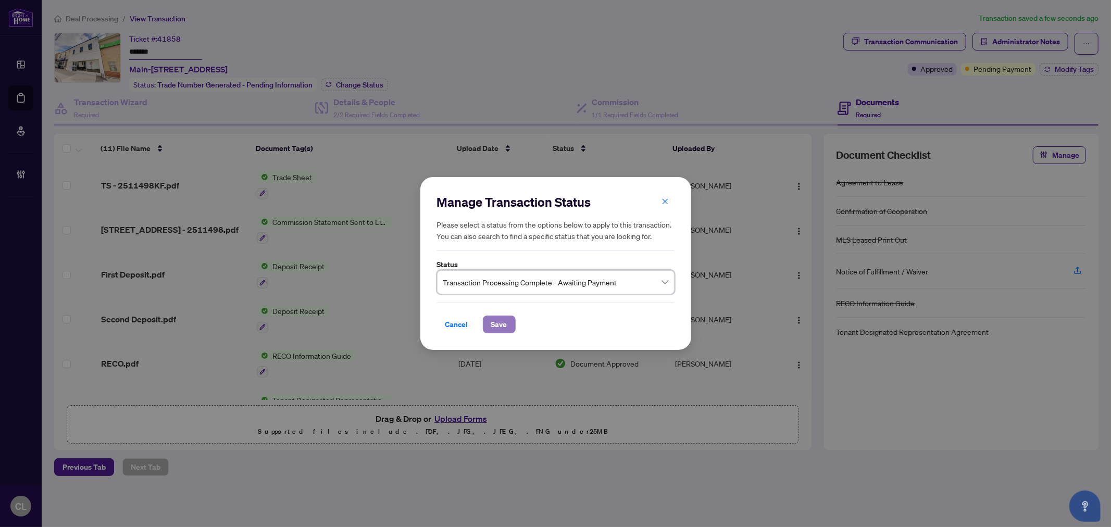
click at [502, 325] on span "Save" at bounding box center [499, 324] width 16 height 17
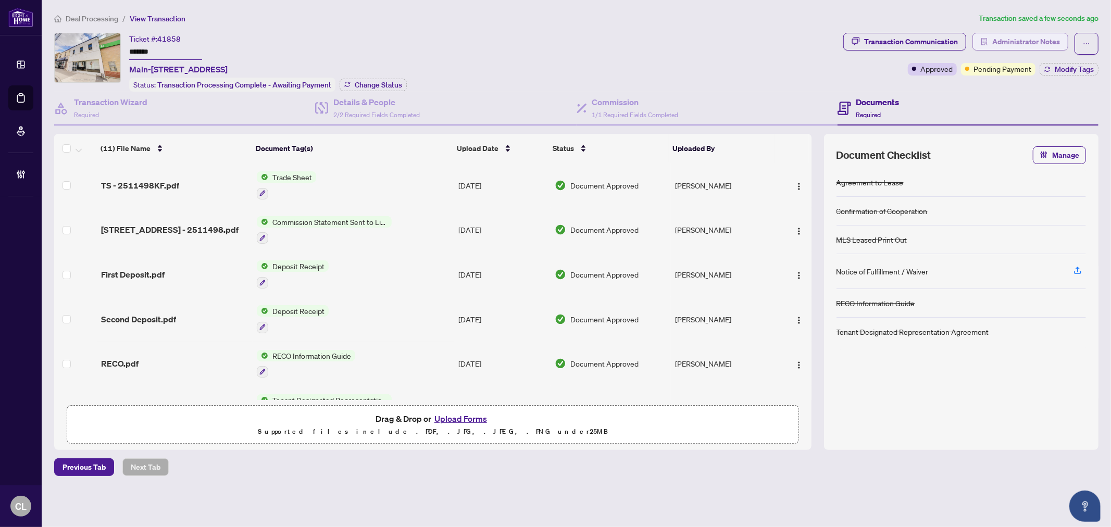
click at [1063, 37] on button "Administrator Notes" at bounding box center [1021, 42] width 96 height 18
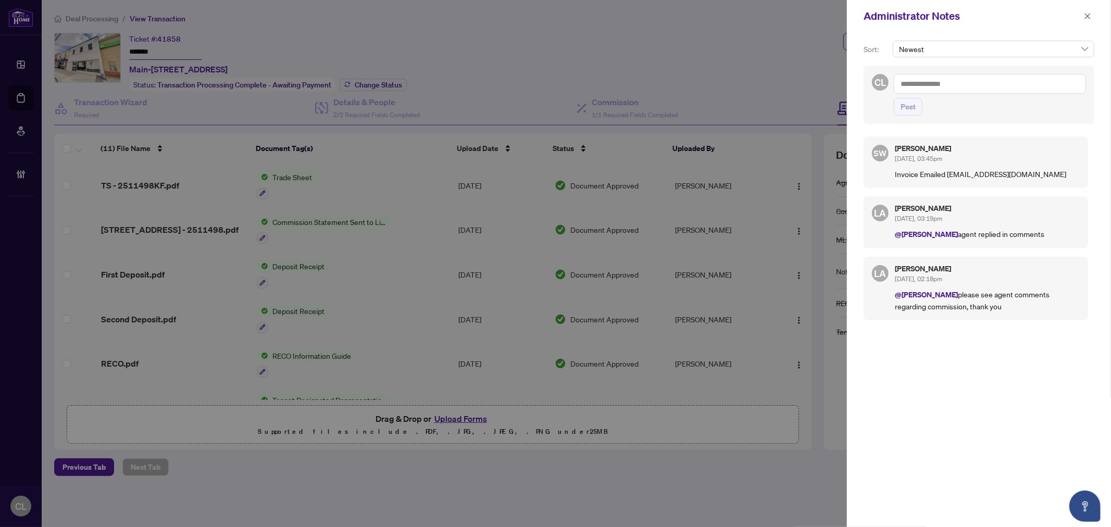
click at [688, 76] on div at bounding box center [555, 263] width 1111 height 527
drag, startPoint x: 689, startPoint y: 55, endPoint x: 1050, endPoint y: 58, distance: 361.0
click at [689, 55] on div at bounding box center [555, 263] width 1111 height 527
click at [936, 87] on textarea at bounding box center [990, 84] width 192 height 20
paste textarea "**********"
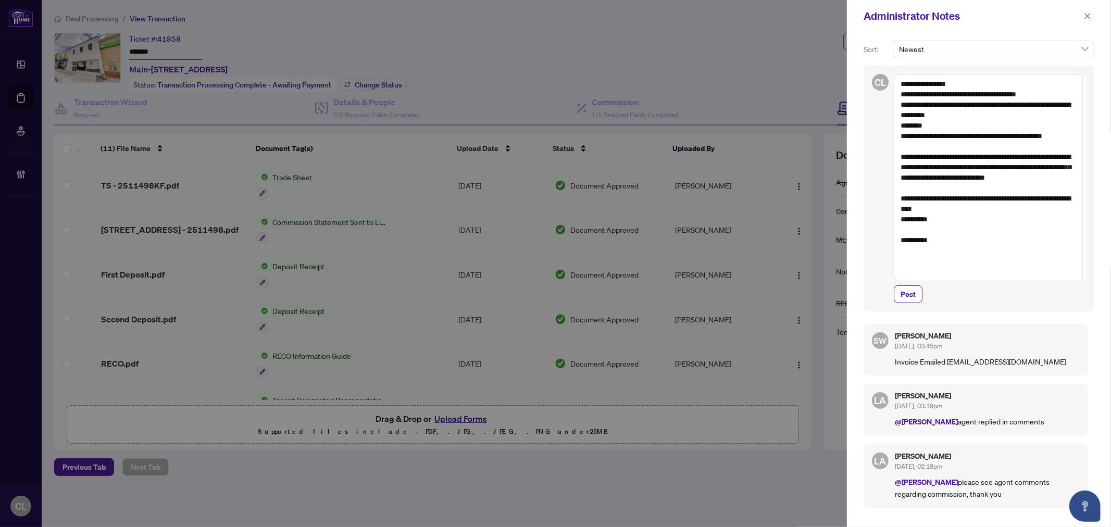
click at [967, 82] on textarea "**********" at bounding box center [988, 177] width 189 height 207
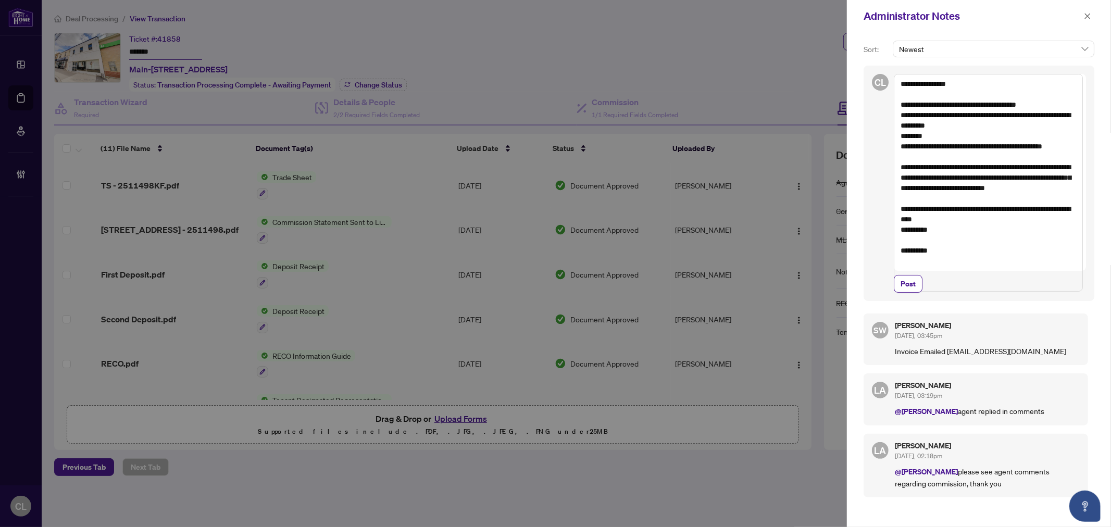
drag, startPoint x: 903, startPoint y: 179, endPoint x: 930, endPoint y: 215, distance: 44.9
click at [930, 215] on textarea "**********" at bounding box center [988, 183] width 189 height 218
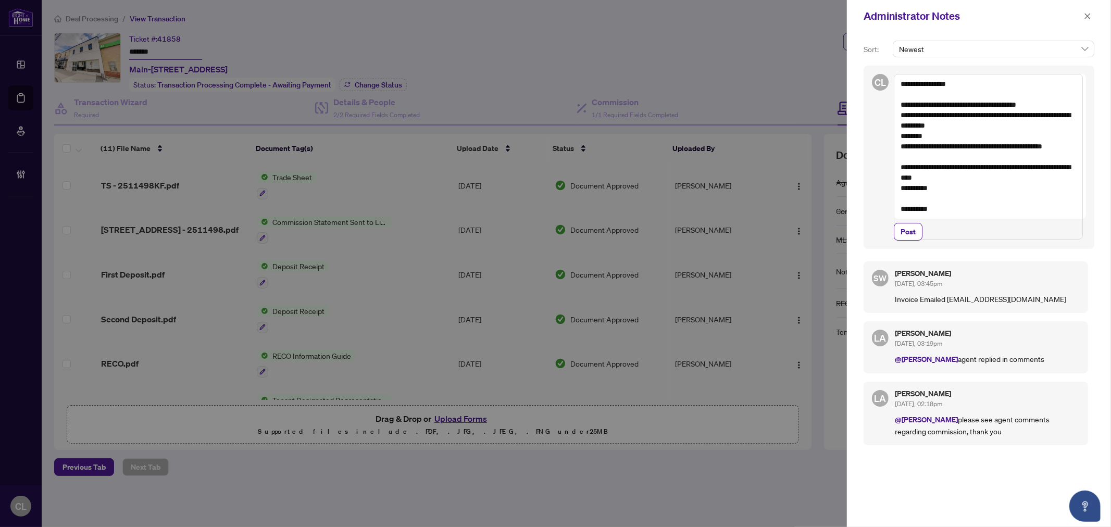
click at [954, 198] on textarea "**********" at bounding box center [988, 157] width 189 height 166
type textarea "**********"
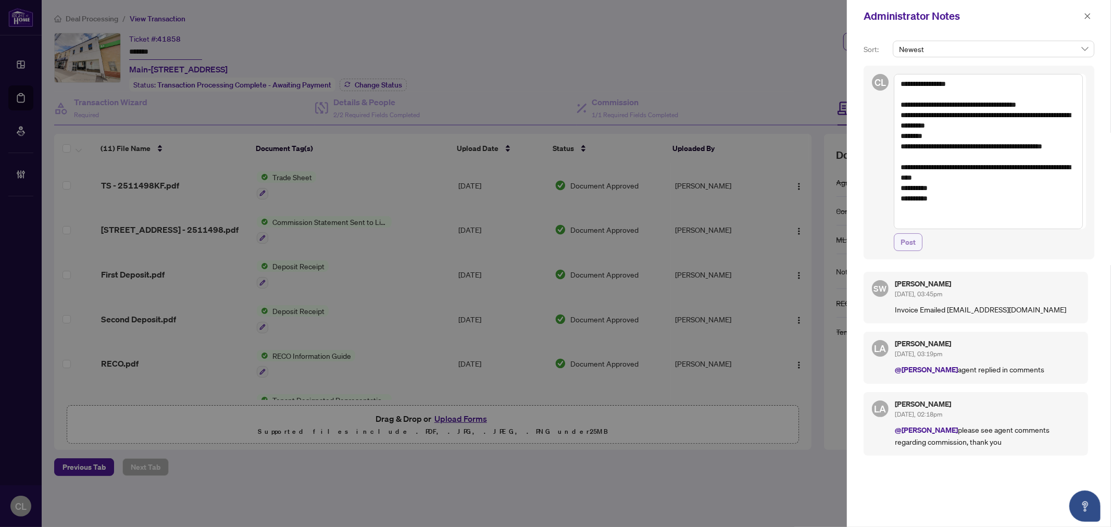
click at [904, 244] on span "Post" at bounding box center [908, 242] width 15 height 17
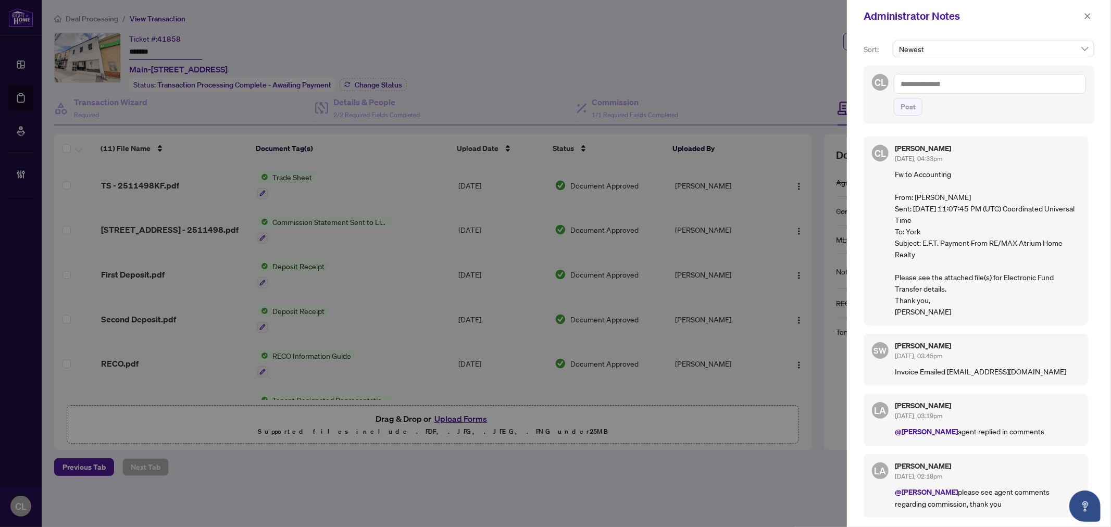
drag, startPoint x: 1086, startPoint y: 17, endPoint x: 987, endPoint y: 20, distance: 99.0
click at [1086, 17] on icon "close" at bounding box center [1087, 16] width 7 height 7
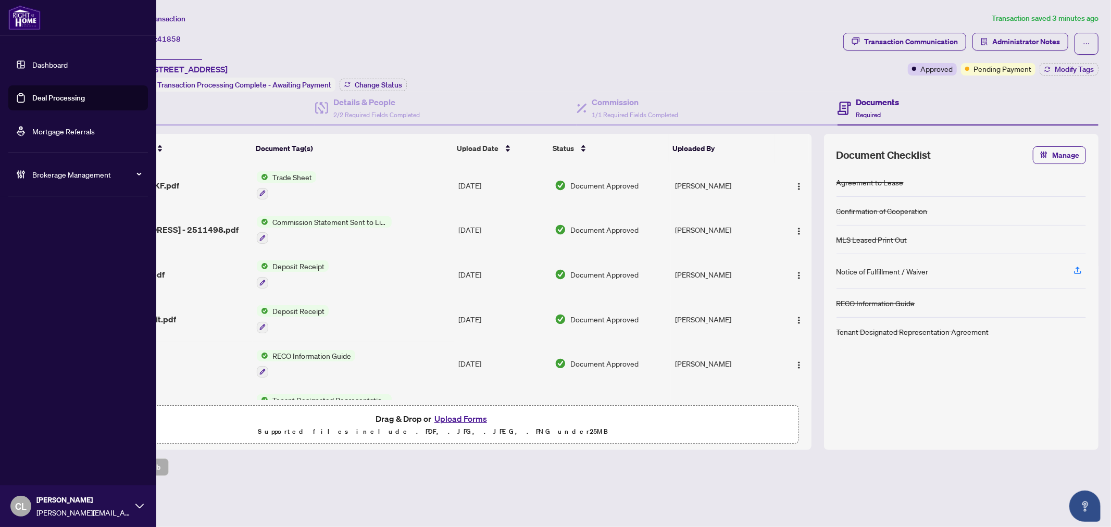
click at [63, 97] on link "Deal Processing" at bounding box center [58, 97] width 53 height 9
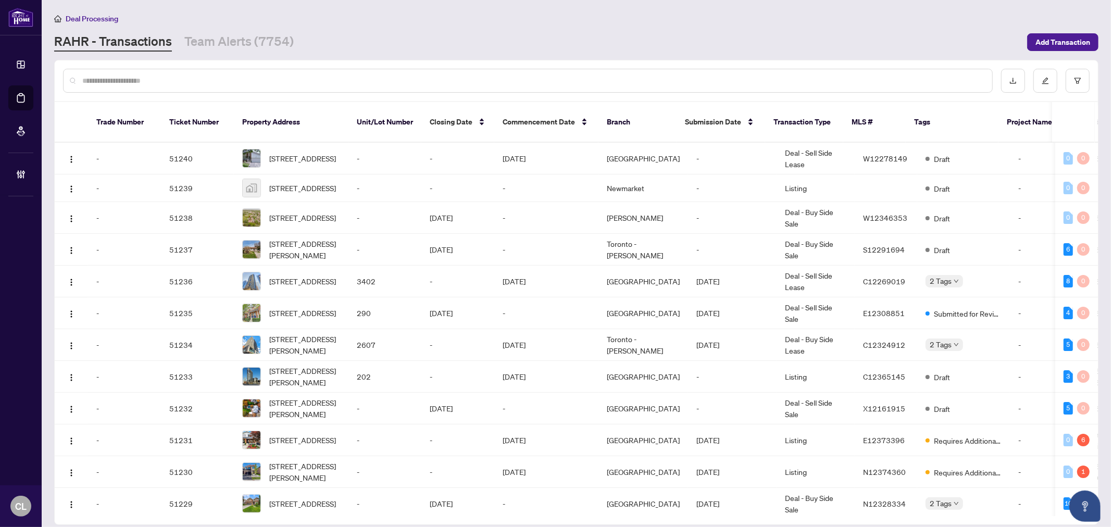
click at [186, 82] on input "text" at bounding box center [533, 80] width 902 height 11
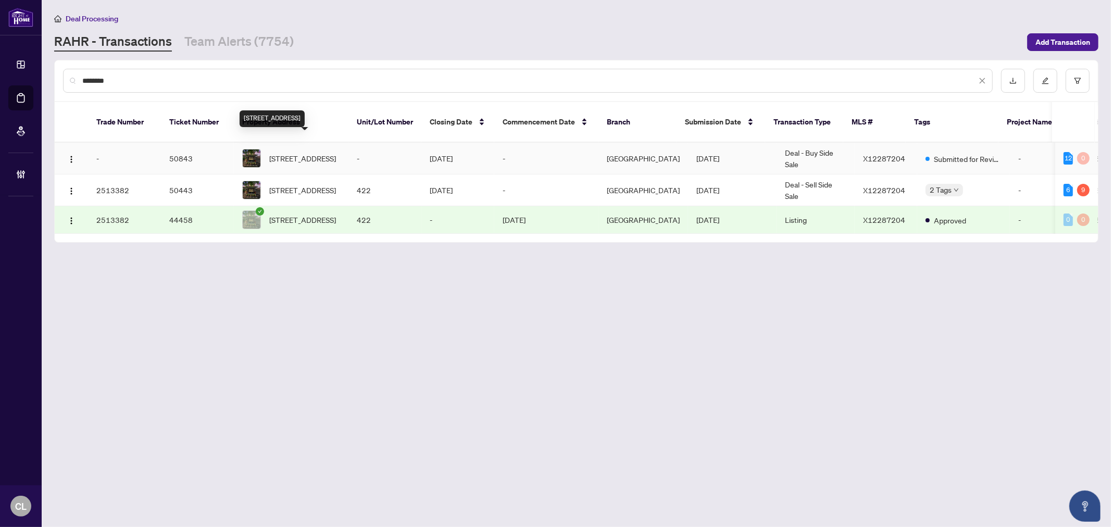
type input "********"
click at [294, 153] on span "[STREET_ADDRESS]" at bounding box center [302, 158] width 67 height 11
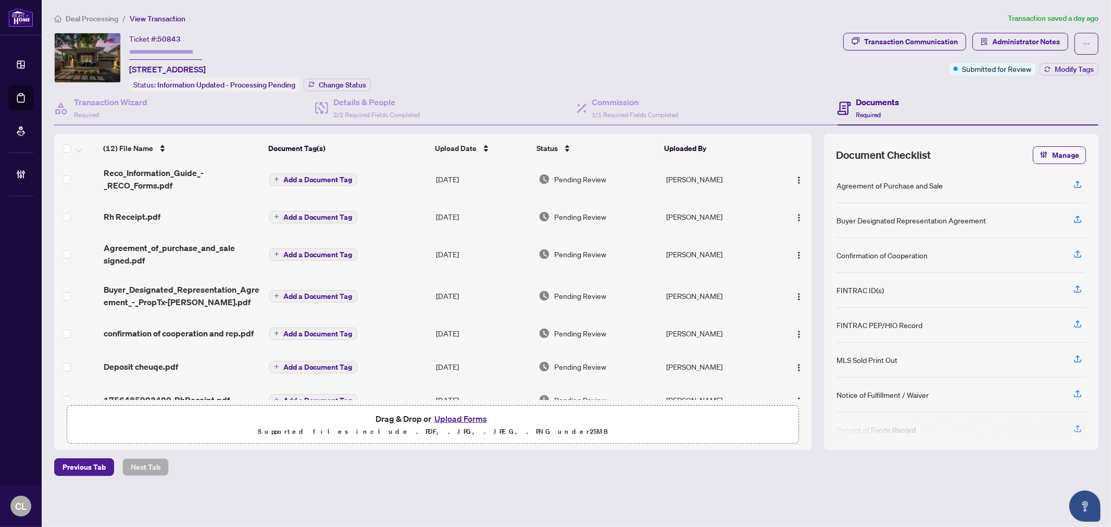
scroll to position [207, 0]
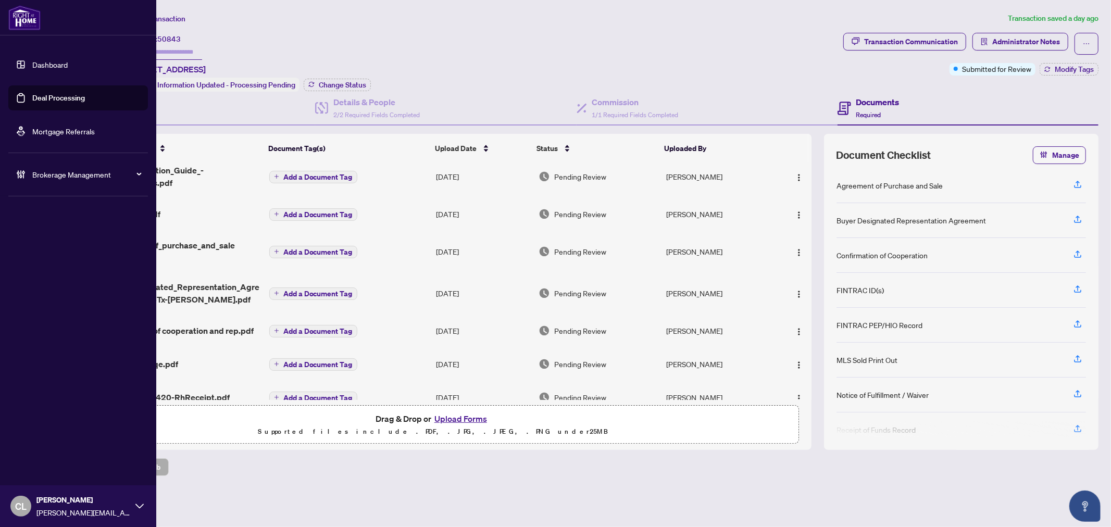
click at [76, 97] on link "Deal Processing" at bounding box center [58, 97] width 53 height 9
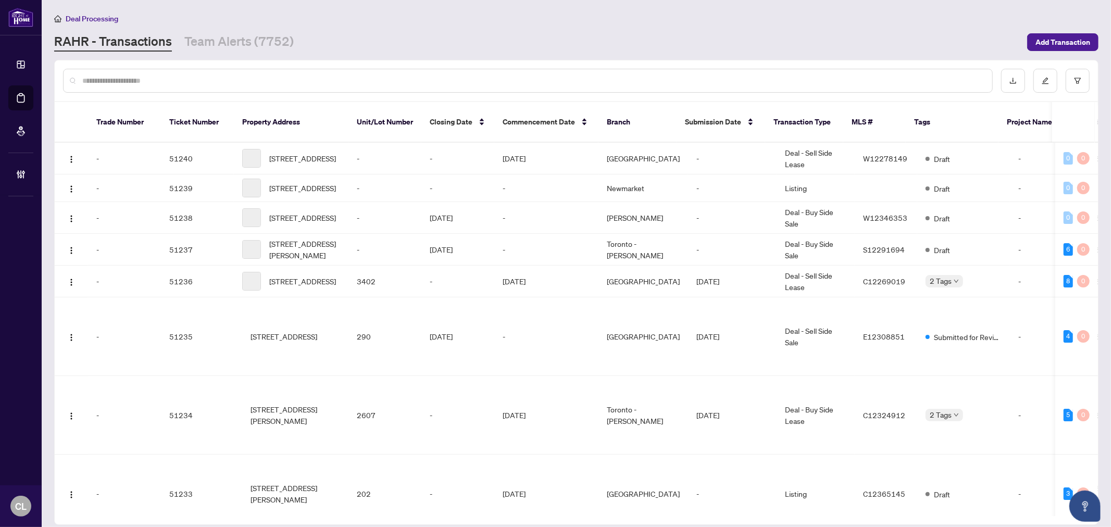
click at [169, 78] on input "text" at bounding box center [533, 80] width 902 height 11
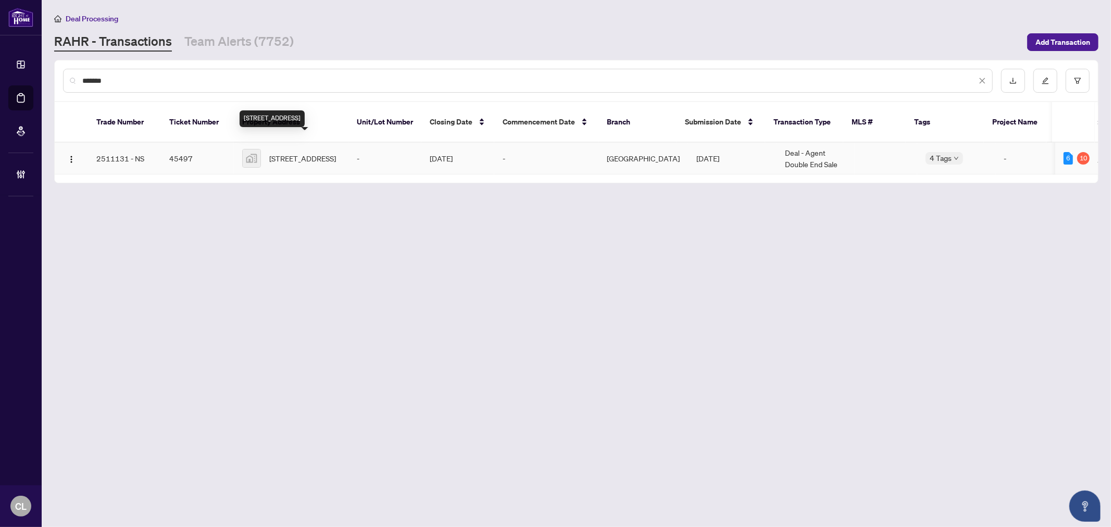
type input "*******"
click at [293, 153] on span "[STREET_ADDRESS]" at bounding box center [302, 158] width 67 height 11
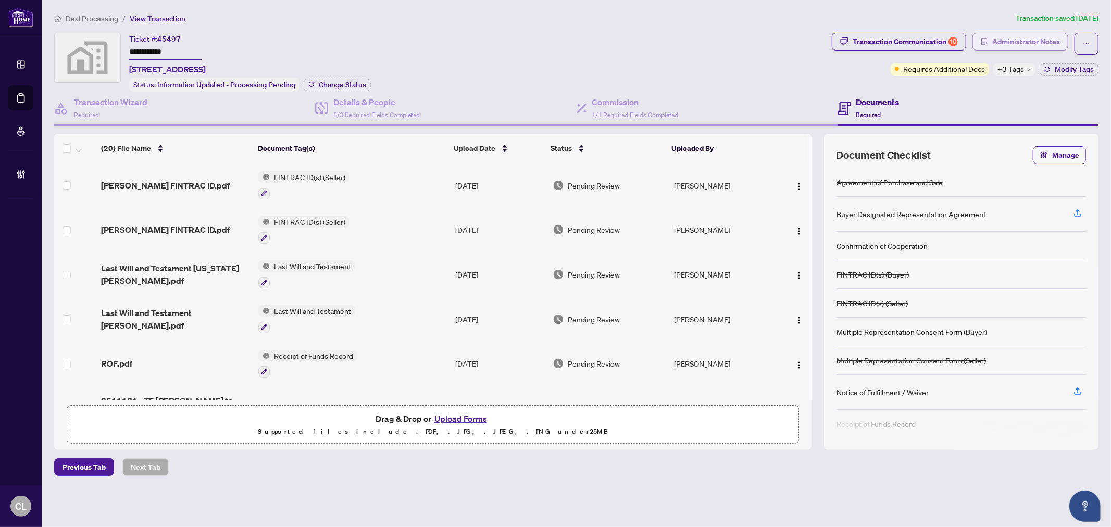
click at [1030, 42] on span "Administrator Notes" at bounding box center [1026, 41] width 68 height 17
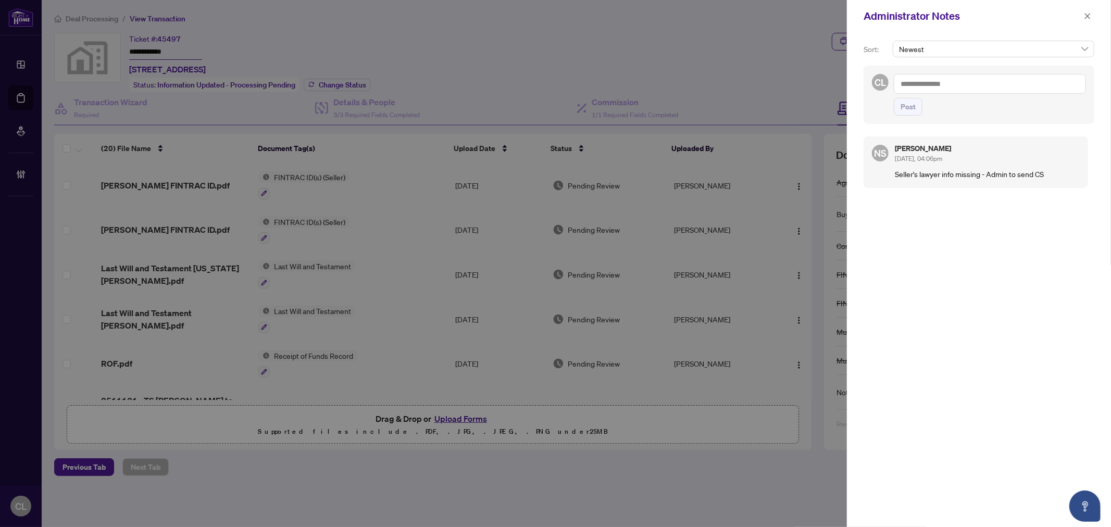
click at [720, 64] on div at bounding box center [555, 263] width 1111 height 527
click at [1087, 17] on icon "close" at bounding box center [1087, 16] width 7 height 7
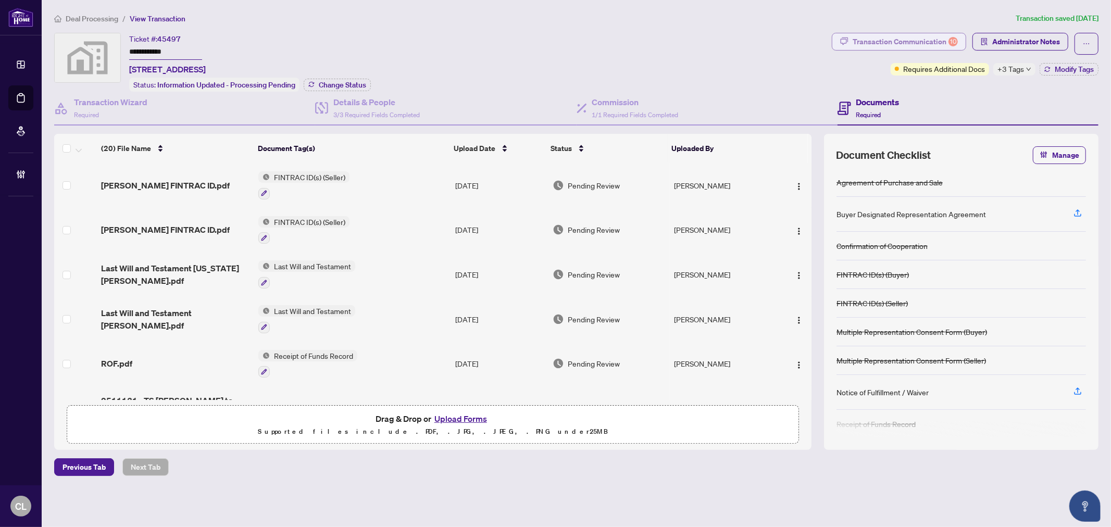
click at [921, 44] on div "Transaction Communication 10" at bounding box center [905, 41] width 105 height 17
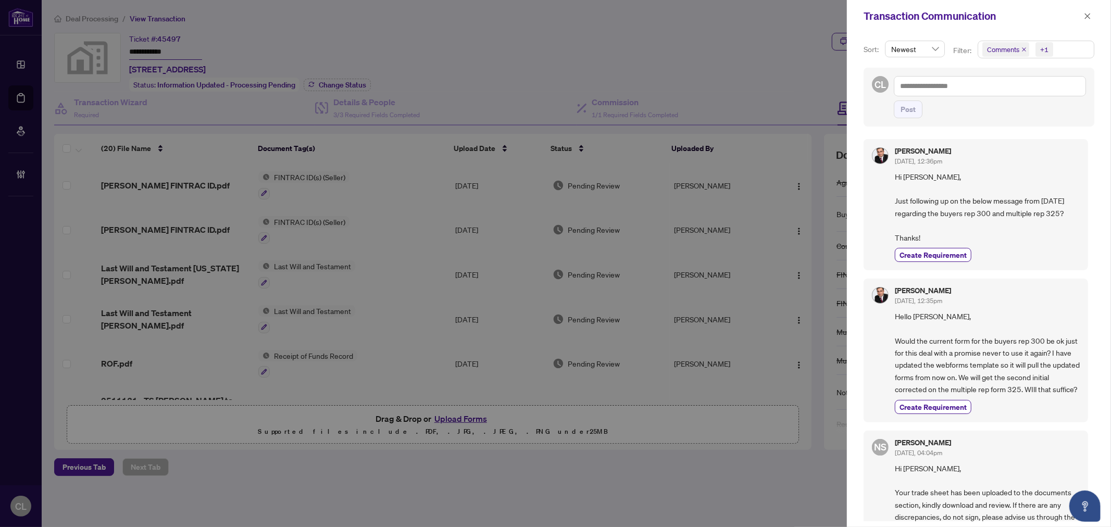
drag, startPoint x: 808, startPoint y: 195, endPoint x: 819, endPoint y: 245, distance: 51.7
click at [819, 245] on div at bounding box center [555, 263] width 1111 height 527
click at [246, 40] on div at bounding box center [555, 263] width 1111 height 527
drag, startPoint x: 127, startPoint y: 67, endPoint x: 209, endPoint y: 69, distance: 82.9
click at [209, 69] on div at bounding box center [555, 263] width 1111 height 527
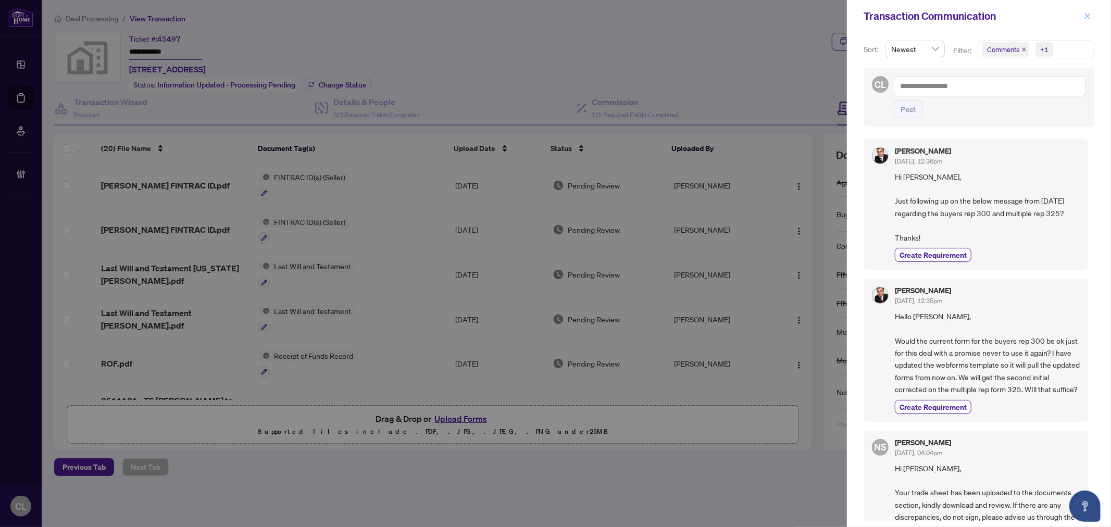
click at [1084, 13] on icon "close" at bounding box center [1087, 16] width 7 height 7
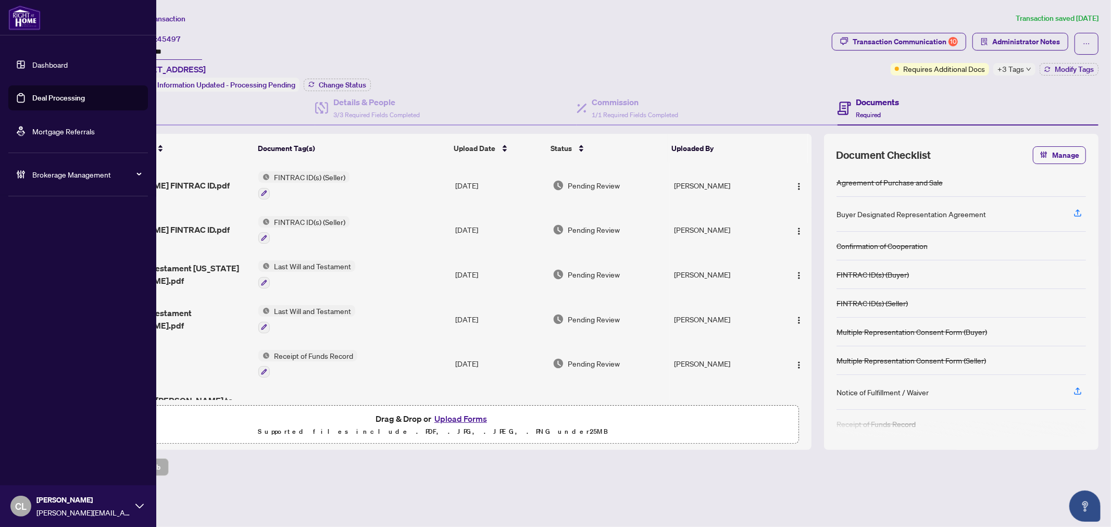
click at [39, 93] on link "Deal Processing" at bounding box center [58, 97] width 53 height 9
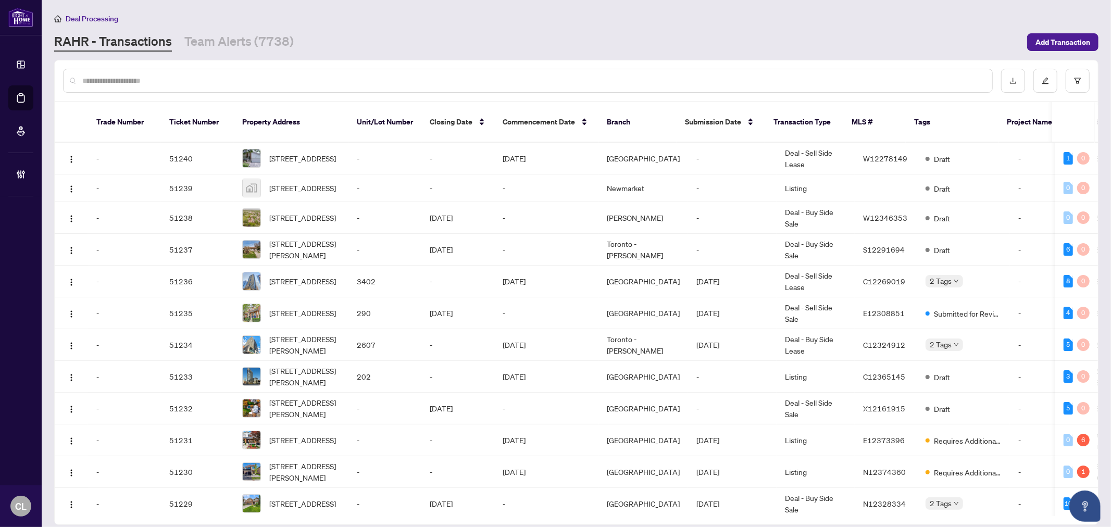
click at [184, 83] on input "text" at bounding box center [533, 80] width 902 height 11
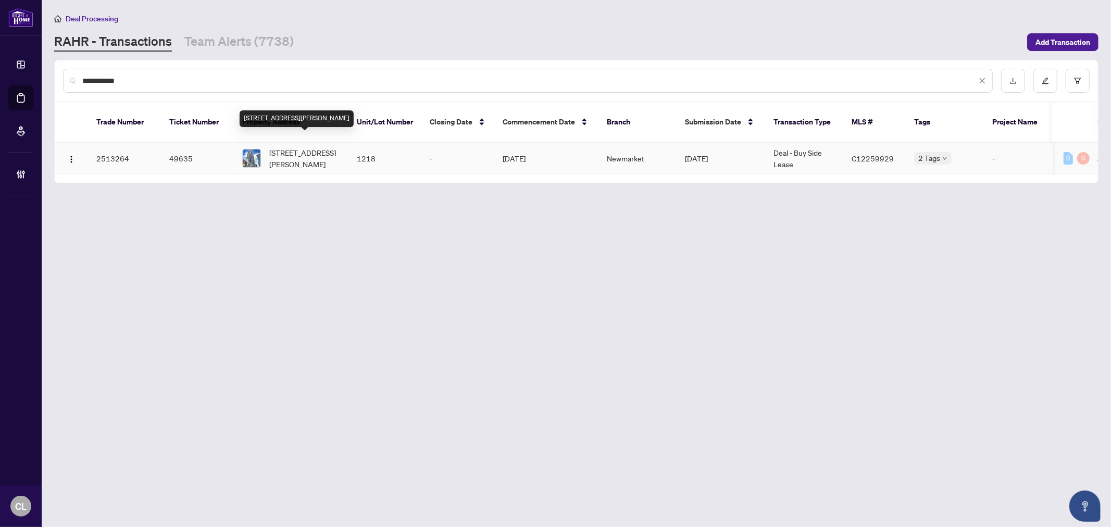
type input "**********"
click at [303, 147] on span "[STREET_ADDRESS][PERSON_NAME]" at bounding box center [304, 158] width 71 height 23
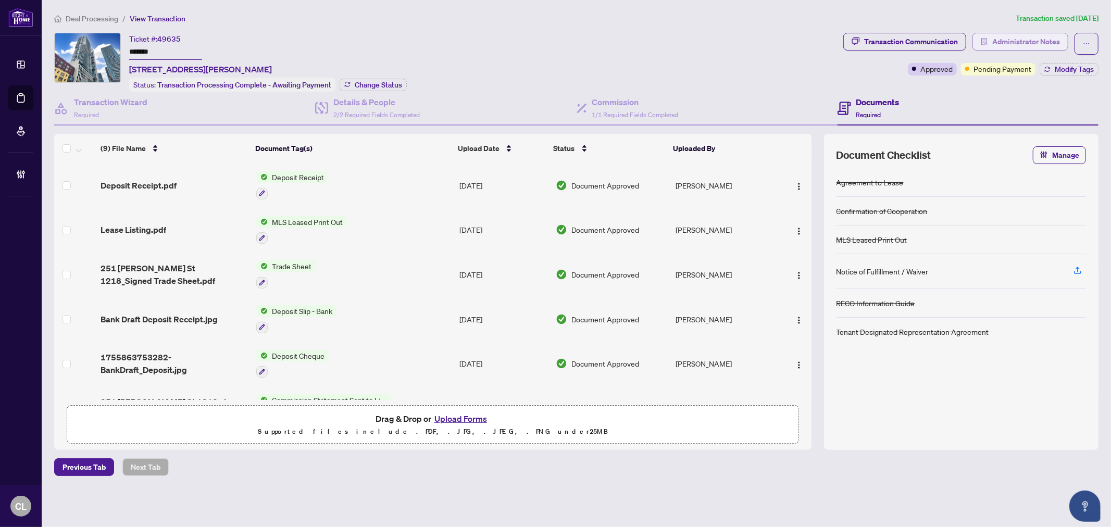
click at [1034, 40] on span "Administrator Notes" at bounding box center [1026, 41] width 68 height 17
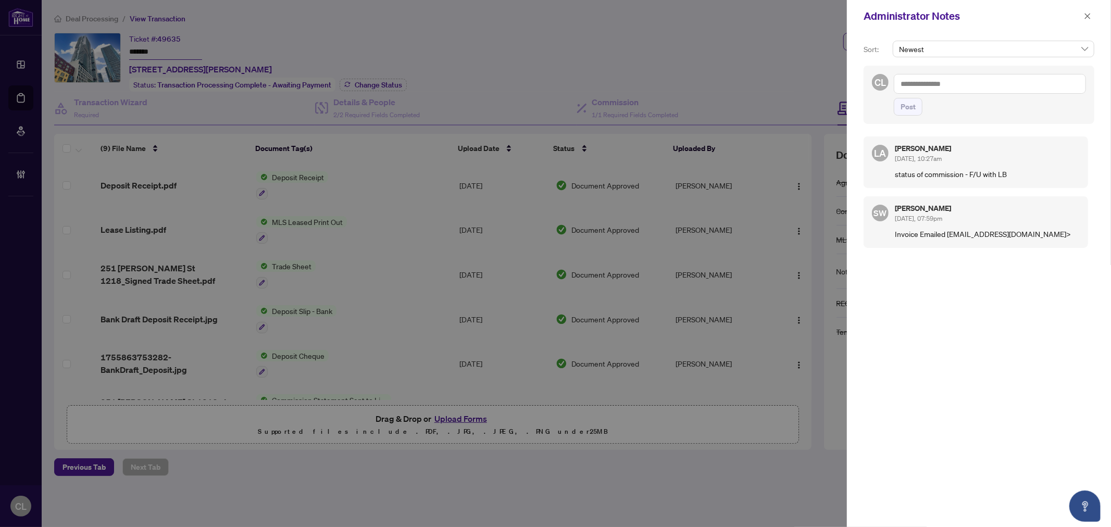
click at [735, 50] on div at bounding box center [555, 263] width 1111 height 527
click at [1085, 17] on icon "close" at bounding box center [1087, 16] width 7 height 7
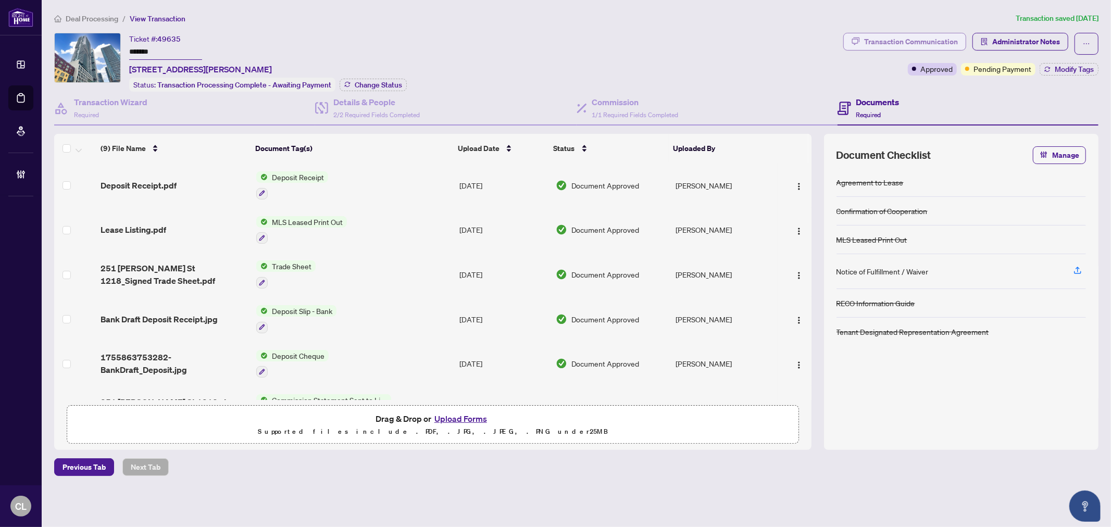
click at [908, 40] on div "Transaction Communication" at bounding box center [911, 41] width 94 height 17
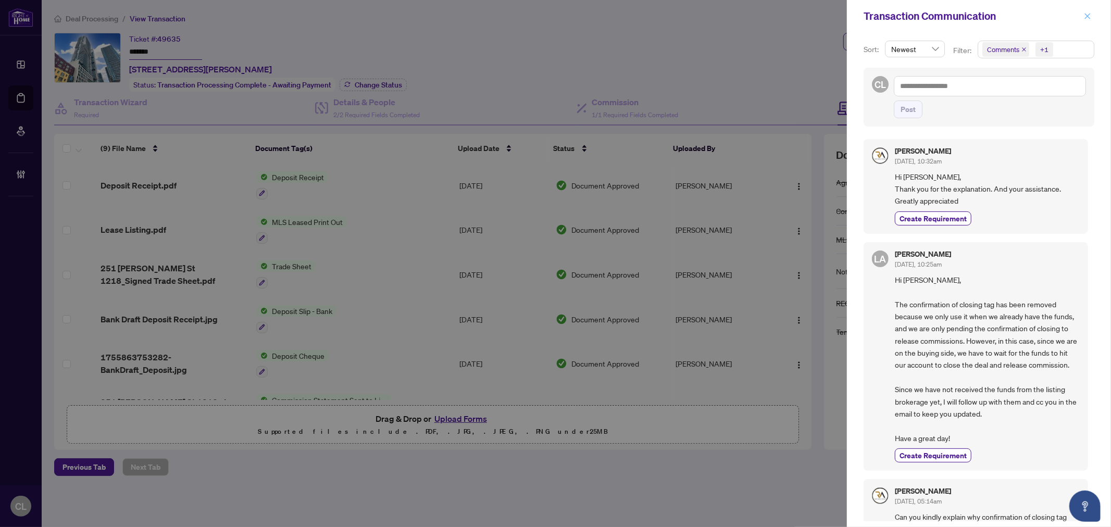
click at [1086, 17] on icon "close" at bounding box center [1087, 16] width 7 height 7
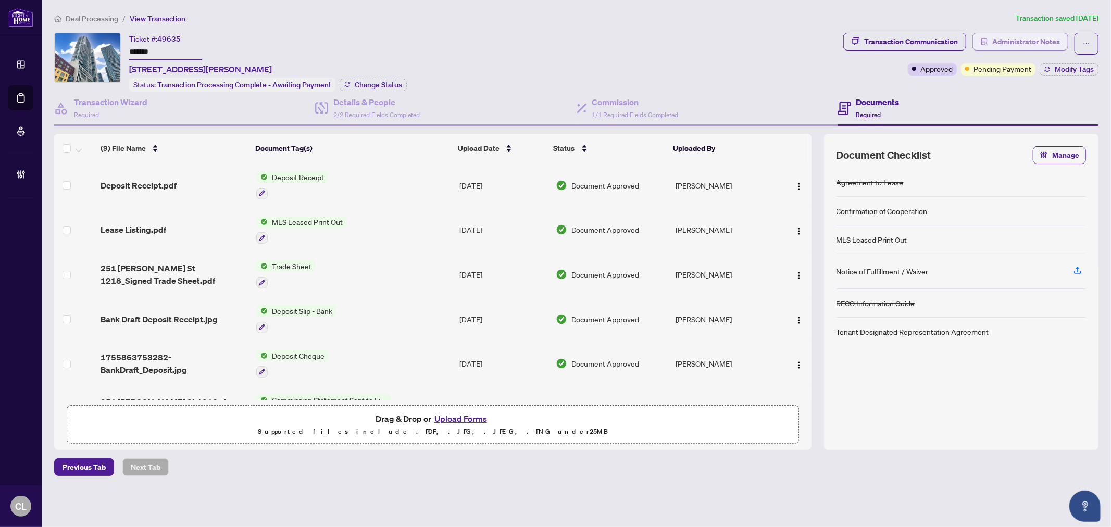
click at [1024, 39] on span "Administrator Notes" at bounding box center [1026, 41] width 68 height 17
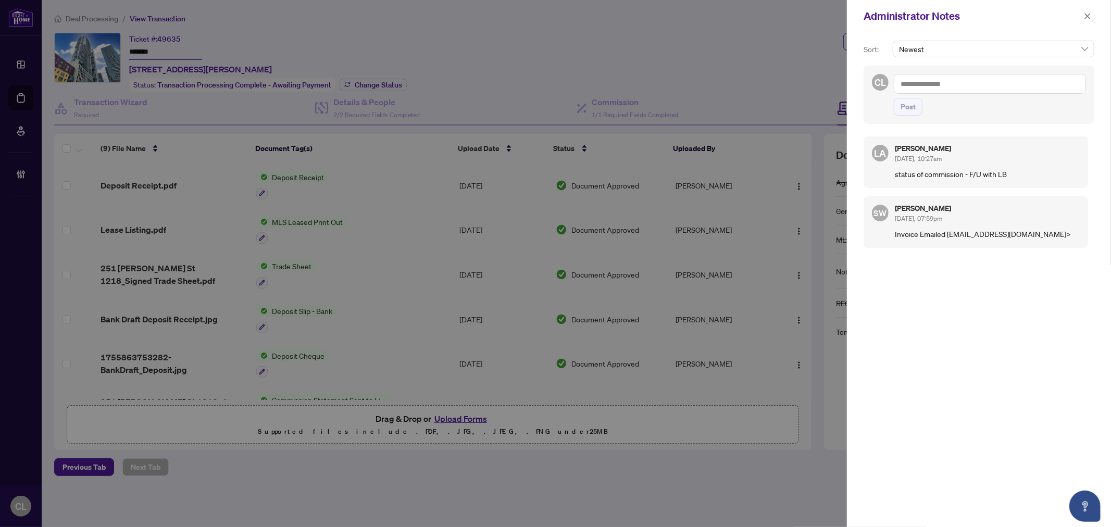
drag, startPoint x: 1090, startPoint y: 11, endPoint x: 1039, endPoint y: 16, distance: 51.3
click at [1090, 11] on span "button" at bounding box center [1087, 16] width 7 height 17
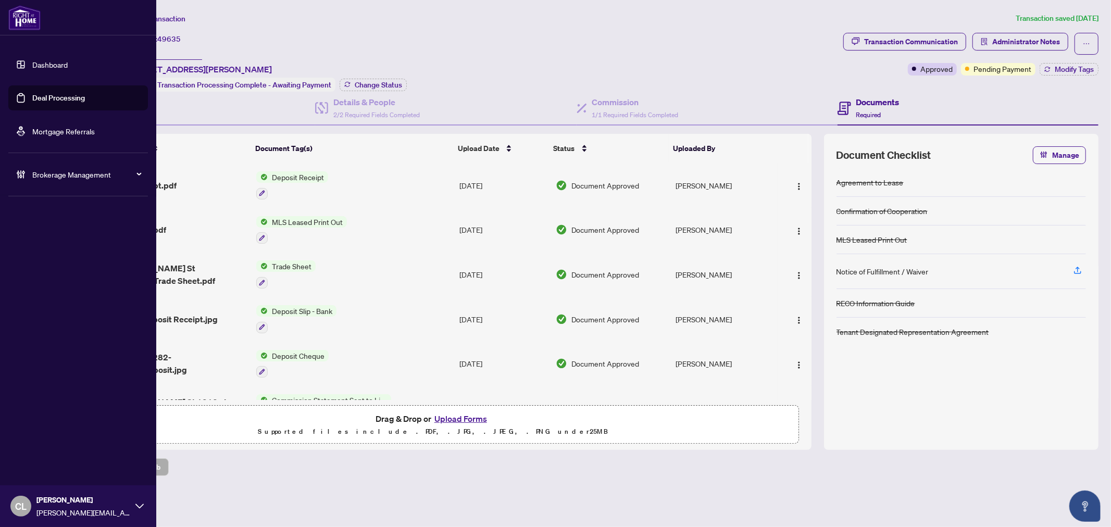
drag, startPoint x: 45, startPoint y: 102, endPoint x: 53, endPoint y: 102, distance: 7.3
click at [45, 102] on link "Deal Processing" at bounding box center [58, 97] width 53 height 9
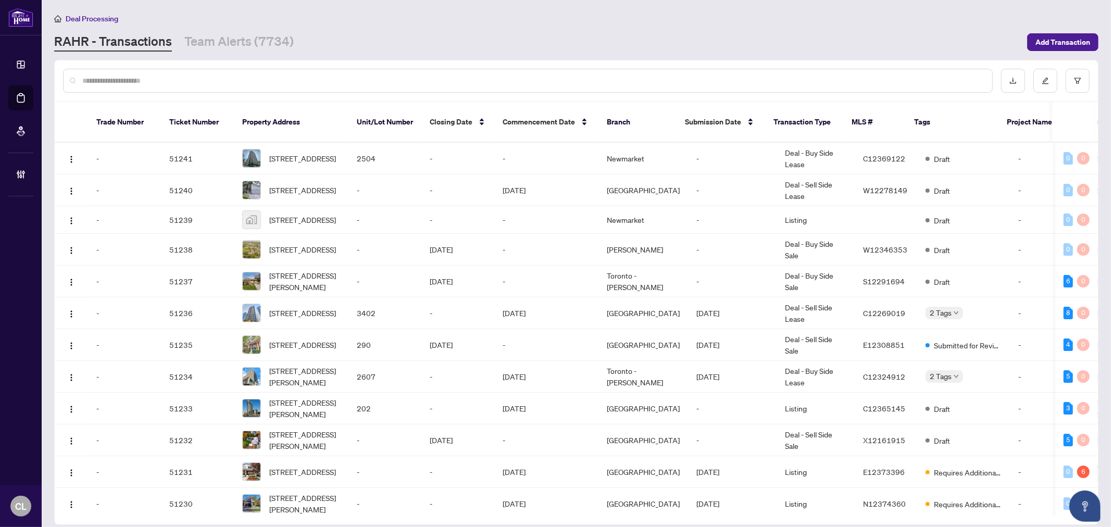
click at [251, 81] on input "text" at bounding box center [533, 80] width 902 height 11
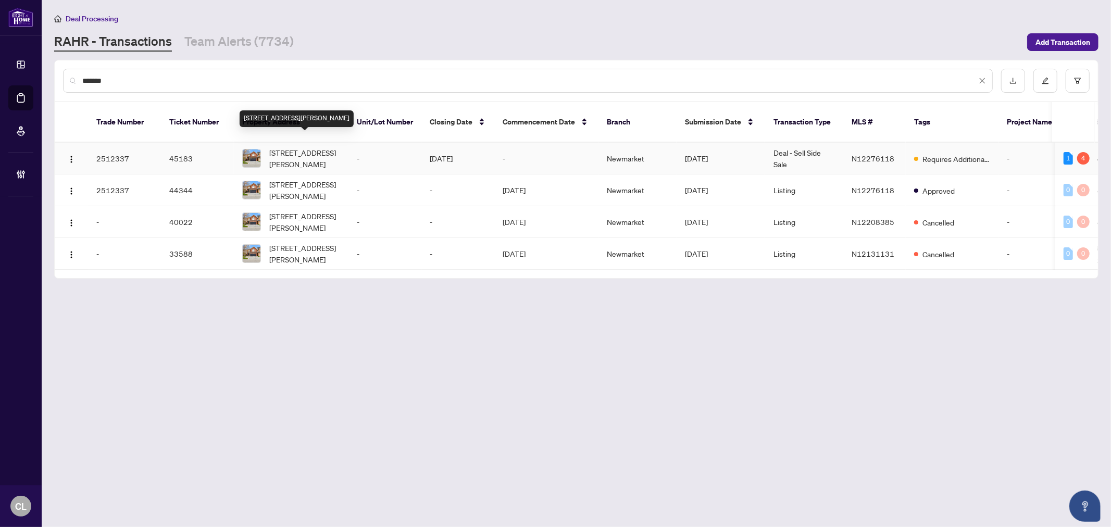
type input "*******"
click at [304, 149] on span "609 Mcbean Ave, Newmarket, Ontario L3X 2L5, Canada" at bounding box center [304, 158] width 71 height 23
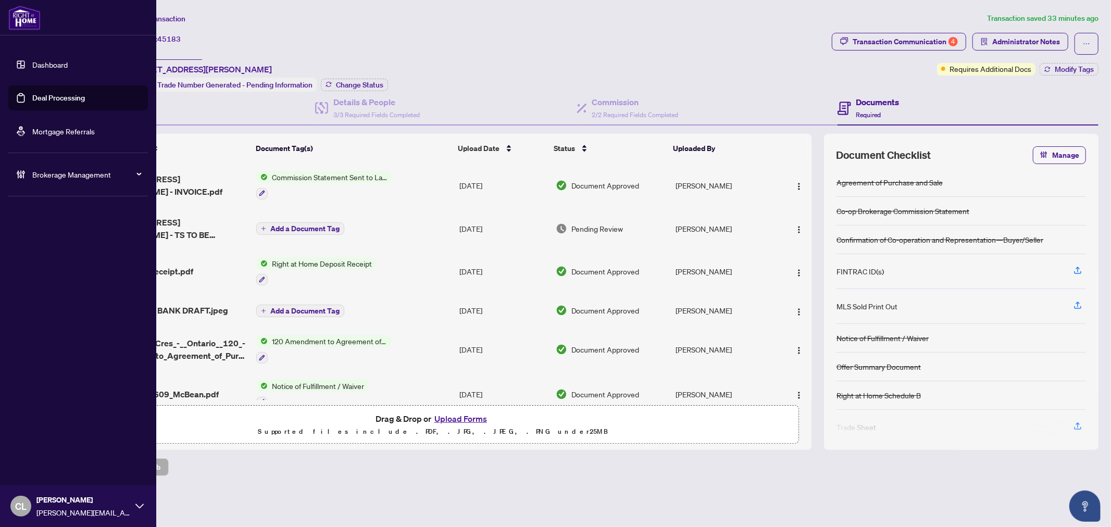
click at [76, 94] on link "Deal Processing" at bounding box center [58, 97] width 53 height 9
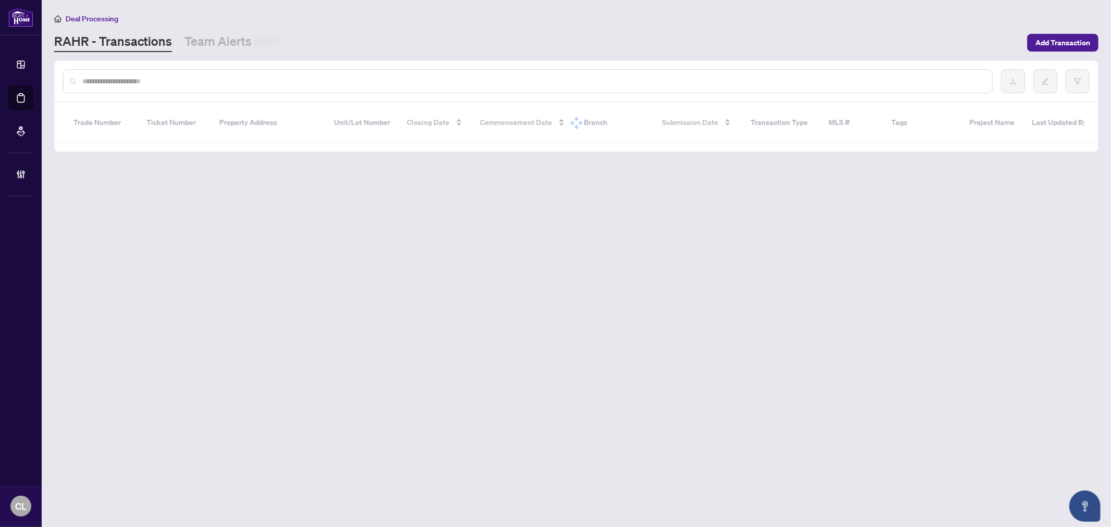
click at [277, 81] on input "text" at bounding box center [533, 81] width 902 height 11
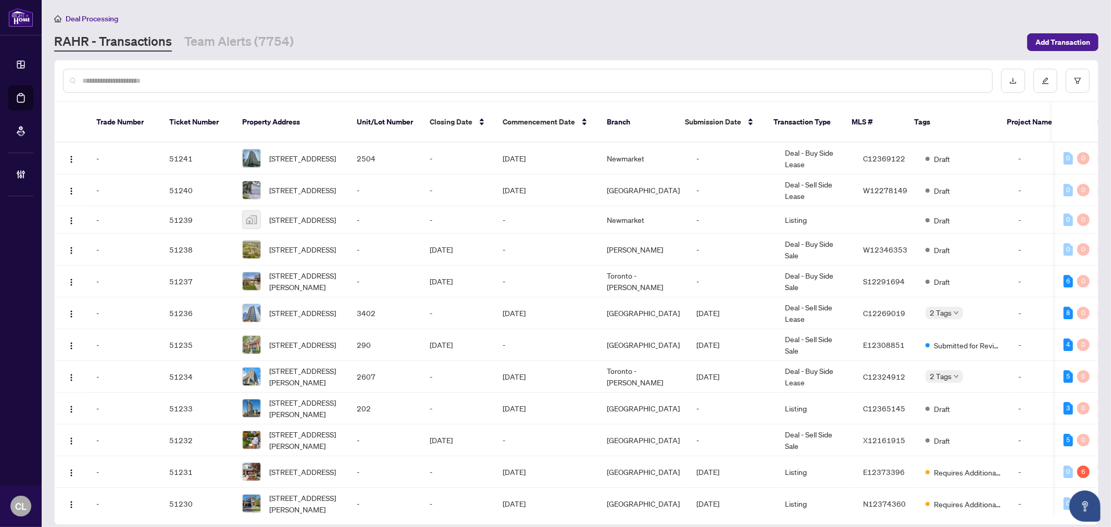
paste input "*********"
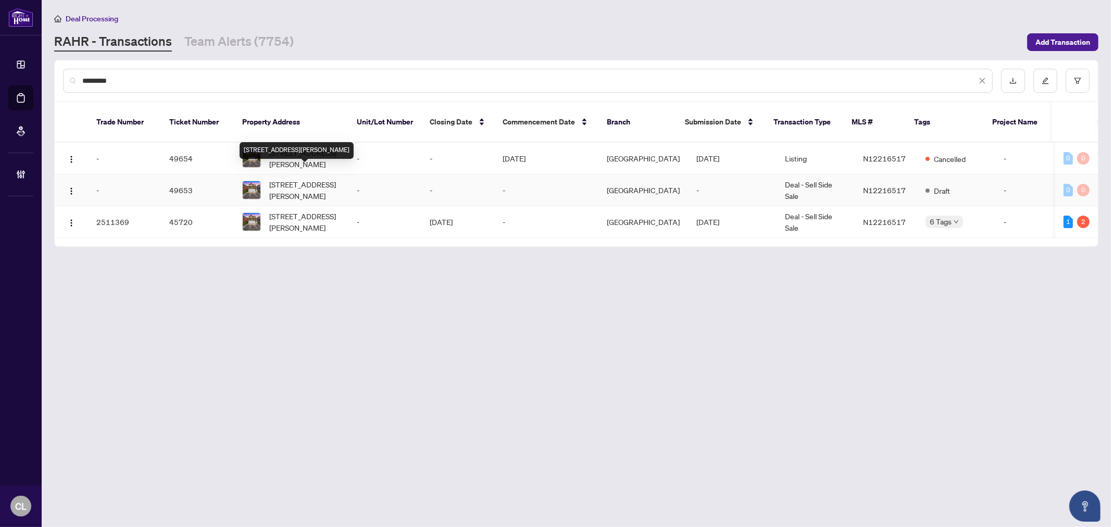
type input "*********"
click at [316, 181] on span "1191 Mary-Lou St, Innisfil, Ontario L9S 5A4, Canada" at bounding box center [304, 190] width 71 height 23
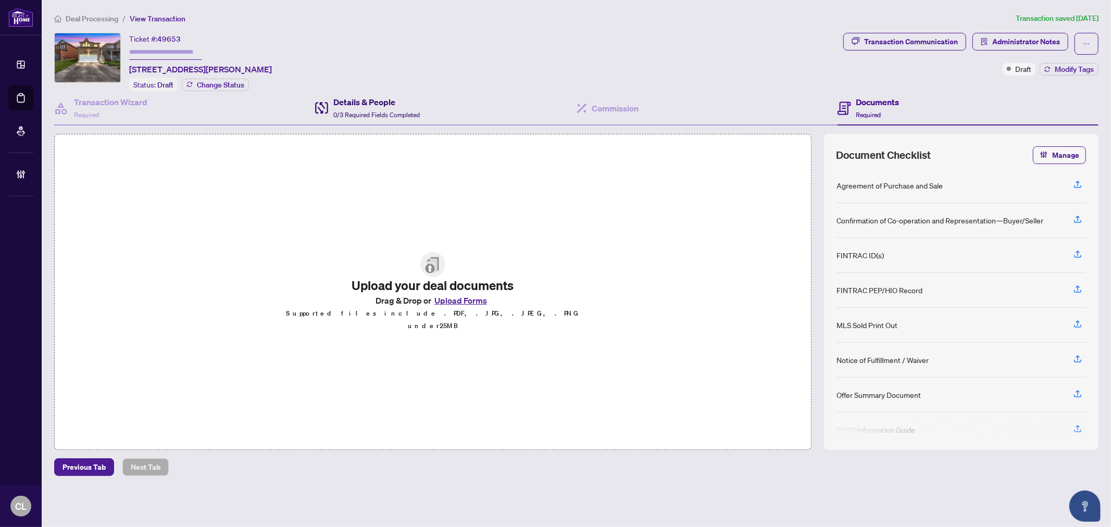
click at [347, 107] on div "Details & People 0/3 Required Fields Completed" at bounding box center [376, 108] width 86 height 24
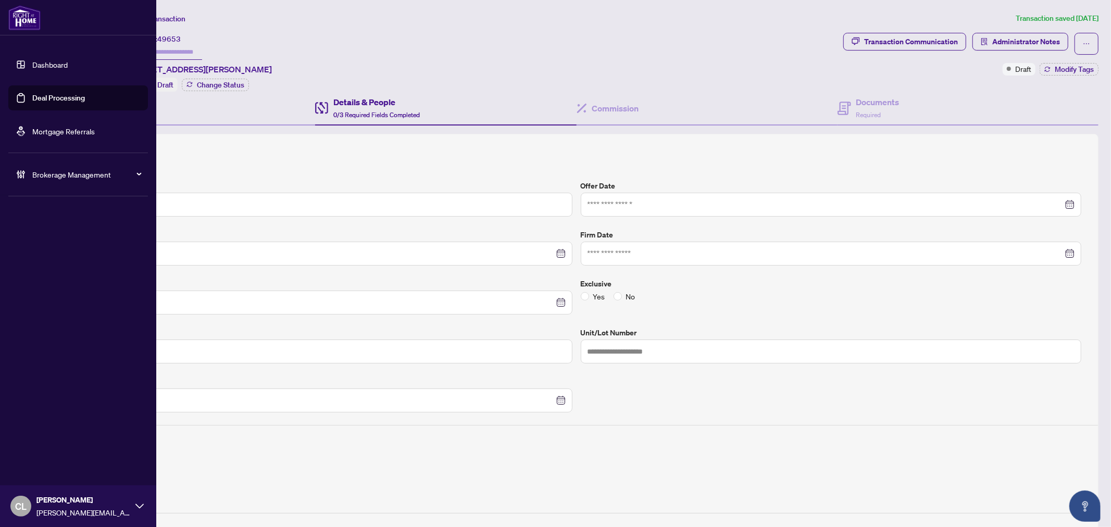
click at [53, 96] on link "Deal Processing" at bounding box center [58, 97] width 53 height 9
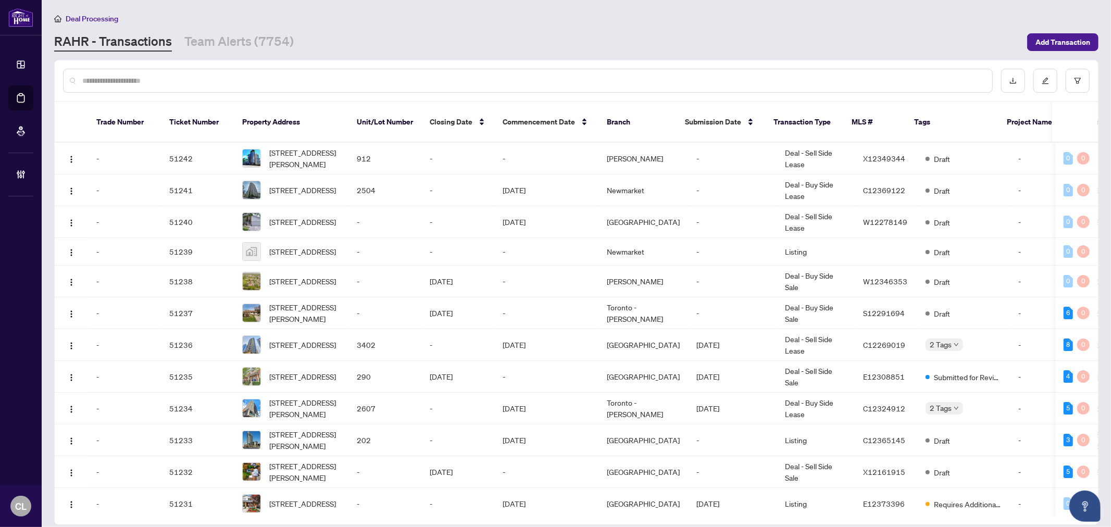
click at [285, 82] on input "text" at bounding box center [533, 80] width 902 height 11
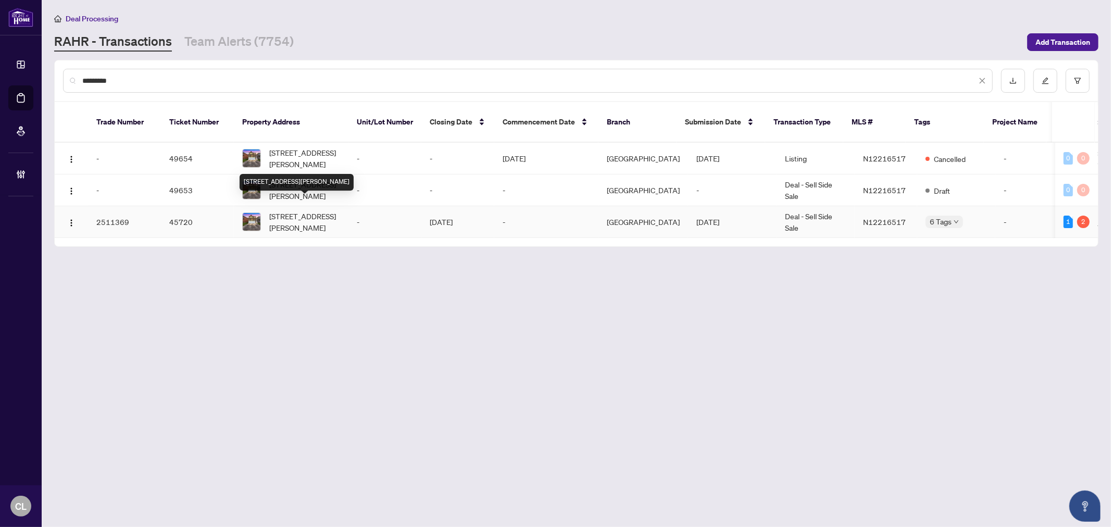
type input "*********"
click at [313, 210] on span "1191 Mary-Lou St, Innisfil, Ontario L9S 5A4, Canada" at bounding box center [304, 221] width 71 height 23
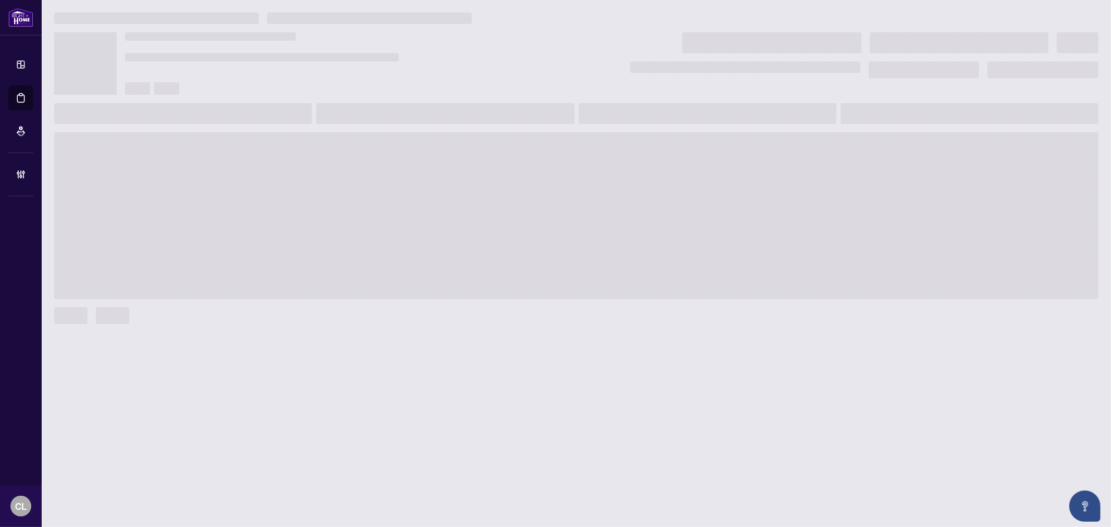
click at [313, 207] on span at bounding box center [576, 215] width 1044 height 167
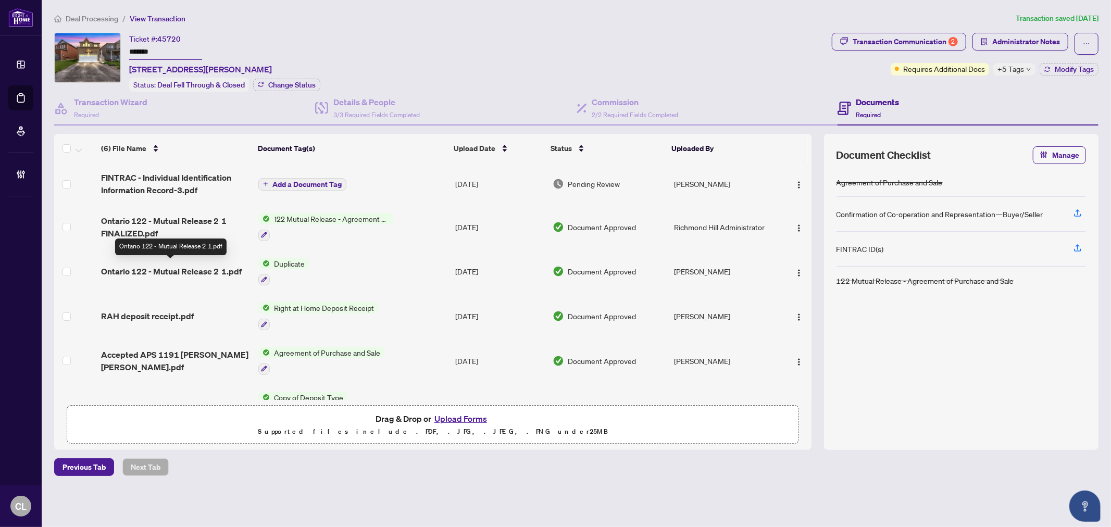
click at [154, 265] on span "Ontario 122 - Mutual Release 2 1.pdf" at bounding box center [171, 271] width 141 height 13
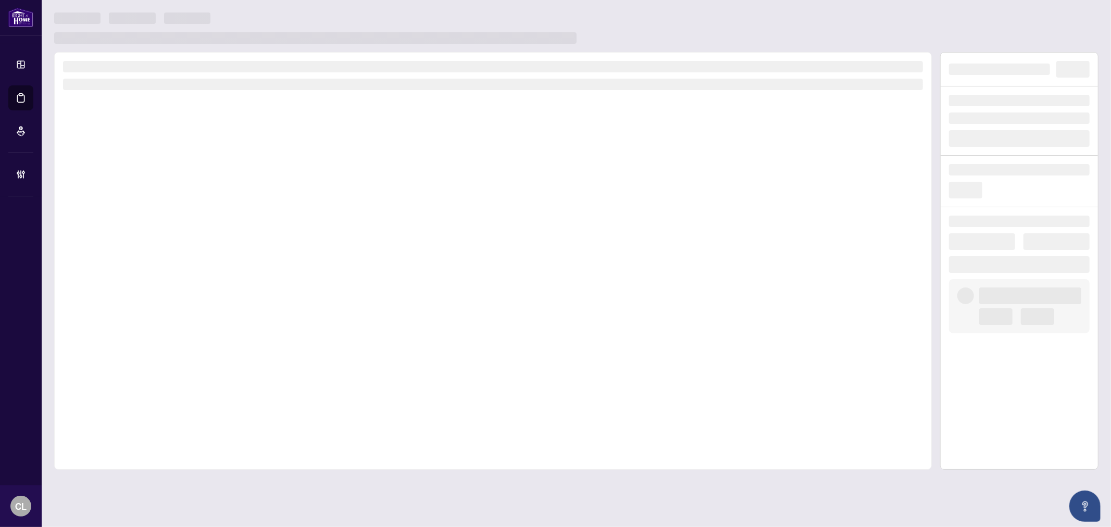
click at [154, 263] on div at bounding box center [493, 261] width 878 height 418
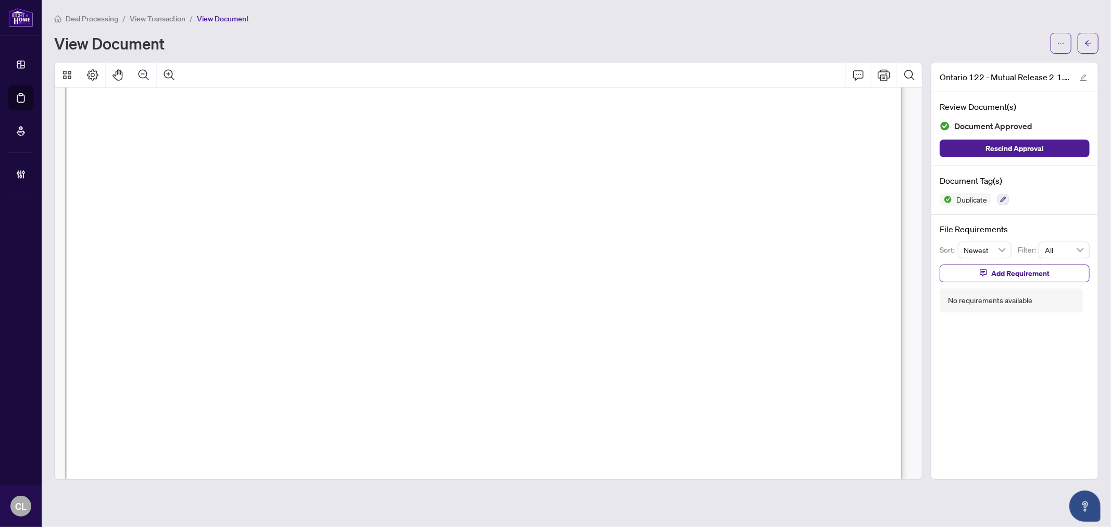
scroll to position [289, 0]
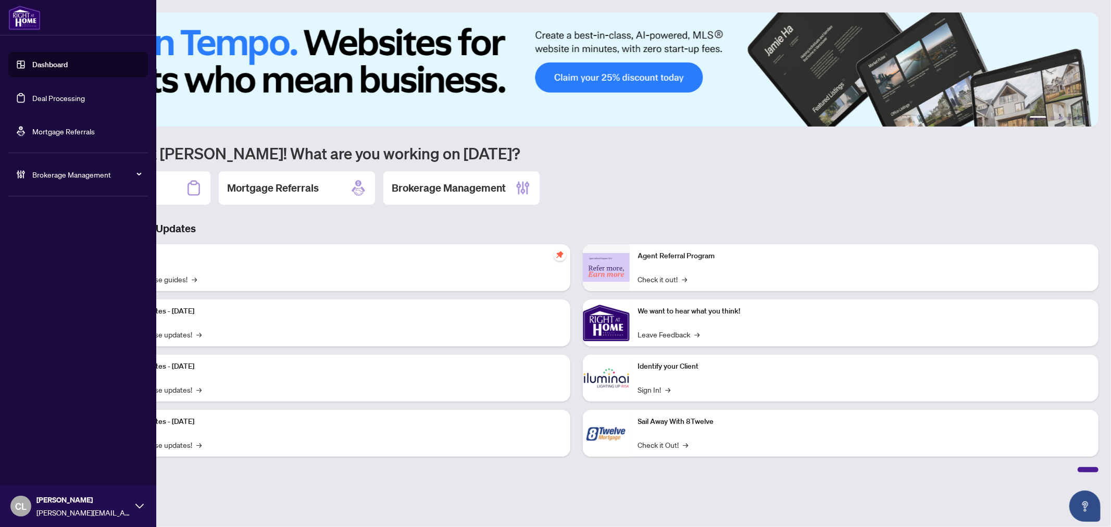
drag, startPoint x: 51, startPoint y: 94, endPoint x: 120, endPoint y: 101, distance: 69.6
click at [51, 94] on link "Deal Processing" at bounding box center [58, 97] width 53 height 9
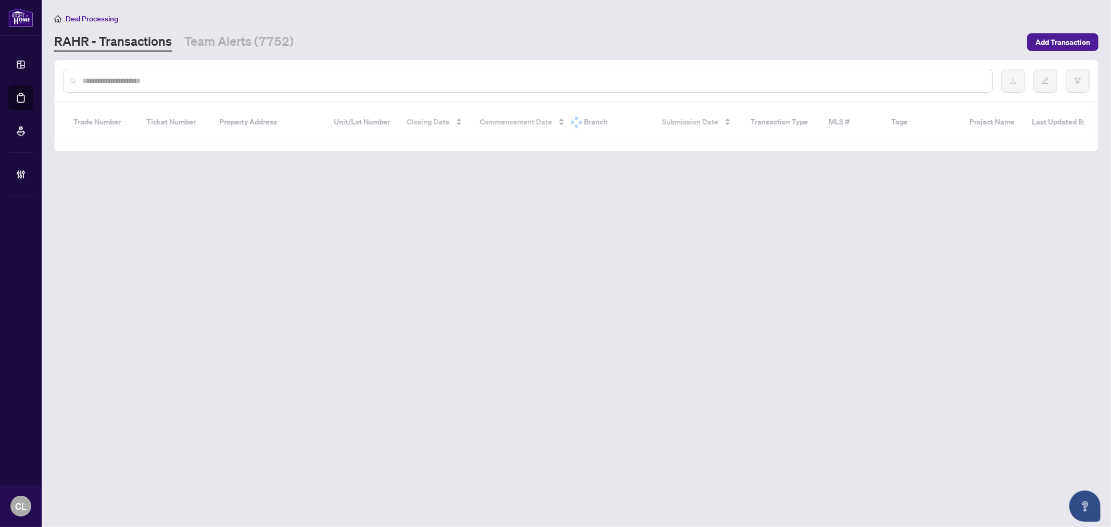
click at [201, 77] on input "text" at bounding box center [533, 80] width 902 height 11
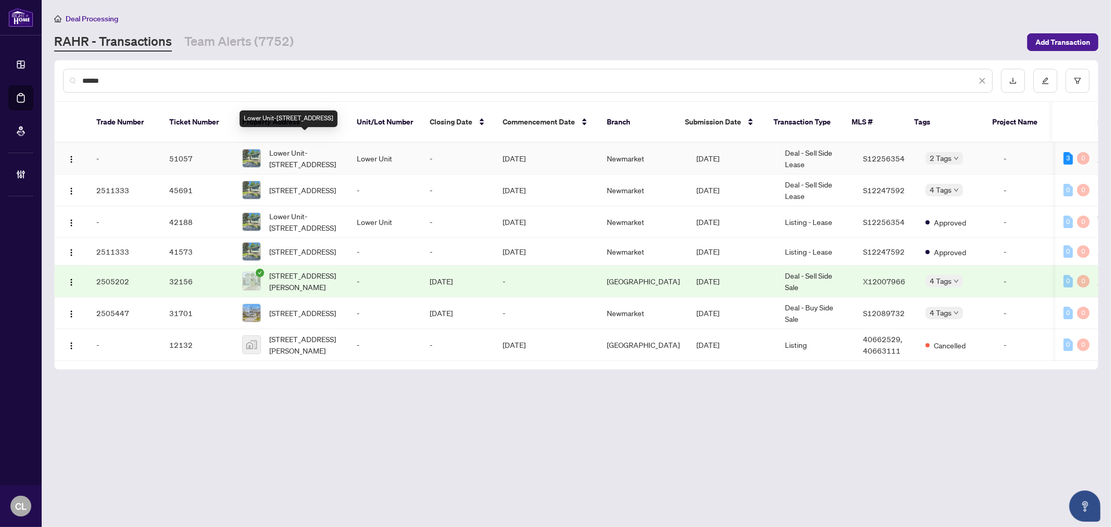
type input "******"
click at [293, 150] on span "Lower Unit-[STREET_ADDRESS]" at bounding box center [304, 158] width 71 height 23
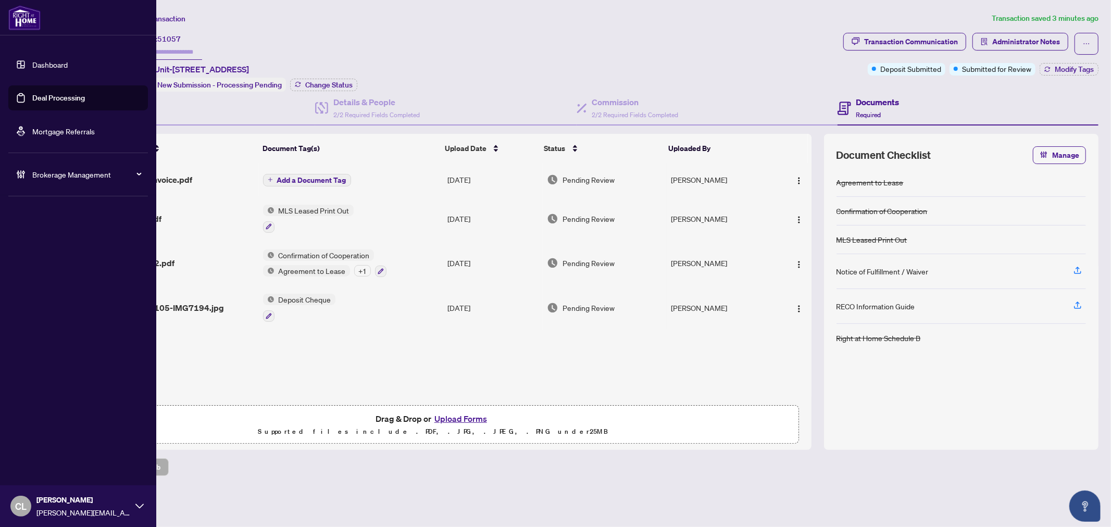
click at [33, 97] on link "Deal Processing" at bounding box center [58, 97] width 53 height 9
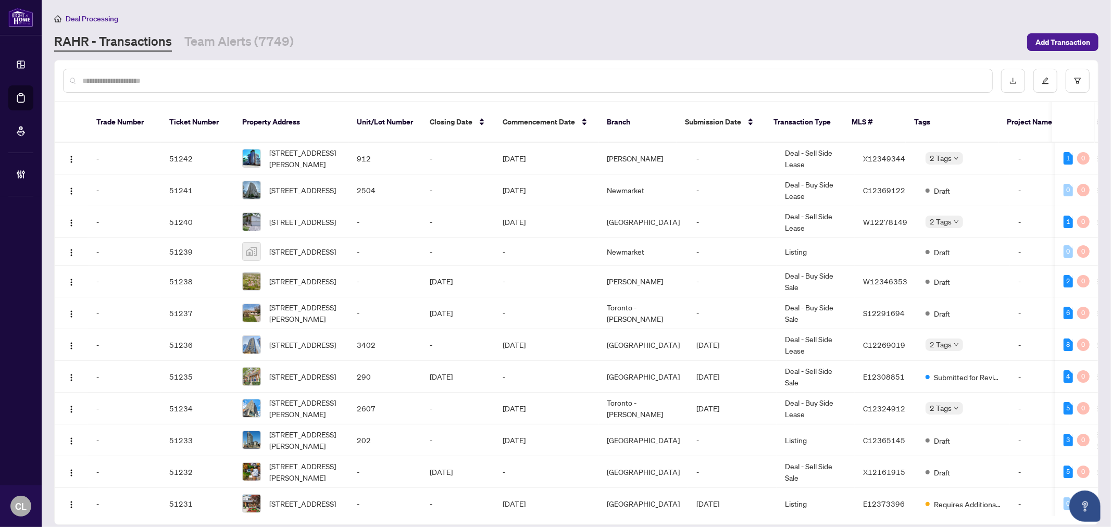
click at [197, 79] on input "text" at bounding box center [533, 80] width 902 height 11
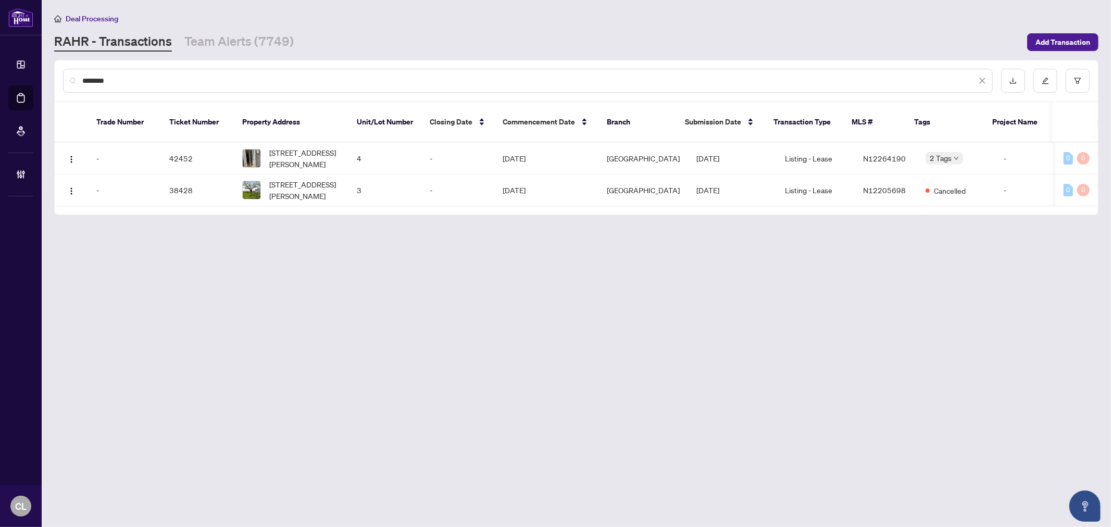
type input "********"
click at [321, 179] on span "[STREET_ADDRESS][PERSON_NAME]" at bounding box center [304, 190] width 71 height 23
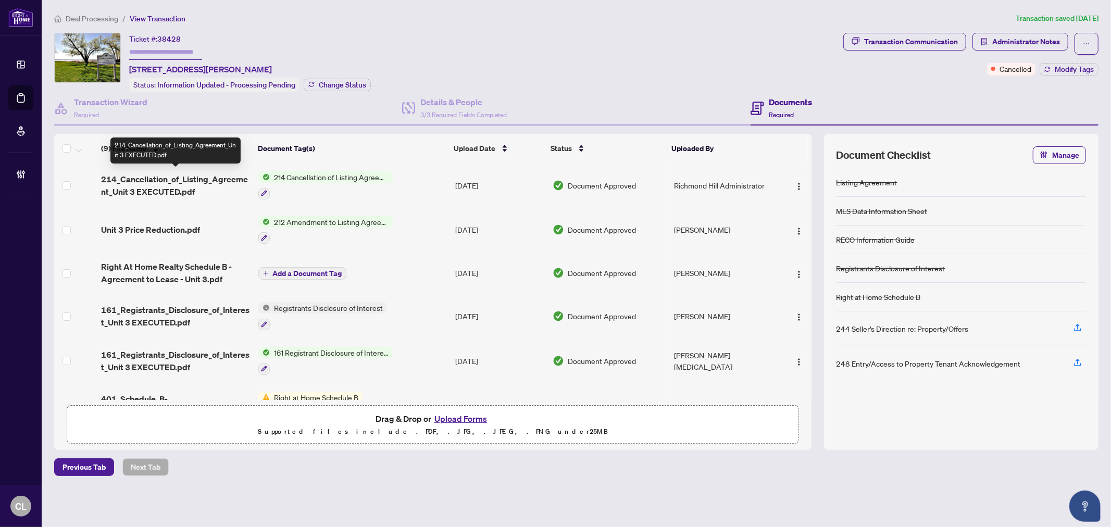
click at [220, 173] on span "214_Cancellation_of_Listing_Agreement_Unit 3 EXECUTED.pdf" at bounding box center [175, 185] width 149 height 25
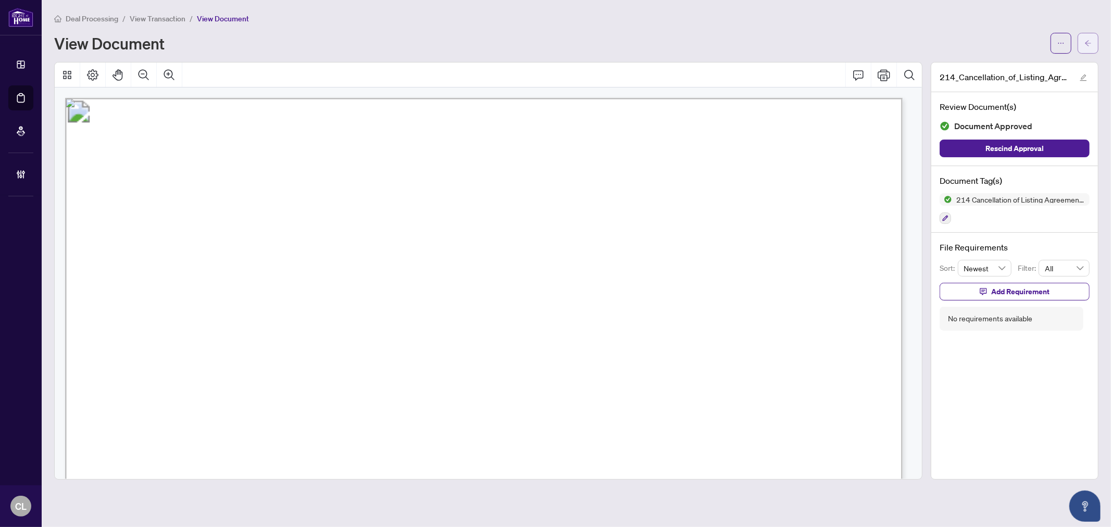
click at [1084, 42] on button "button" at bounding box center [1088, 43] width 21 height 21
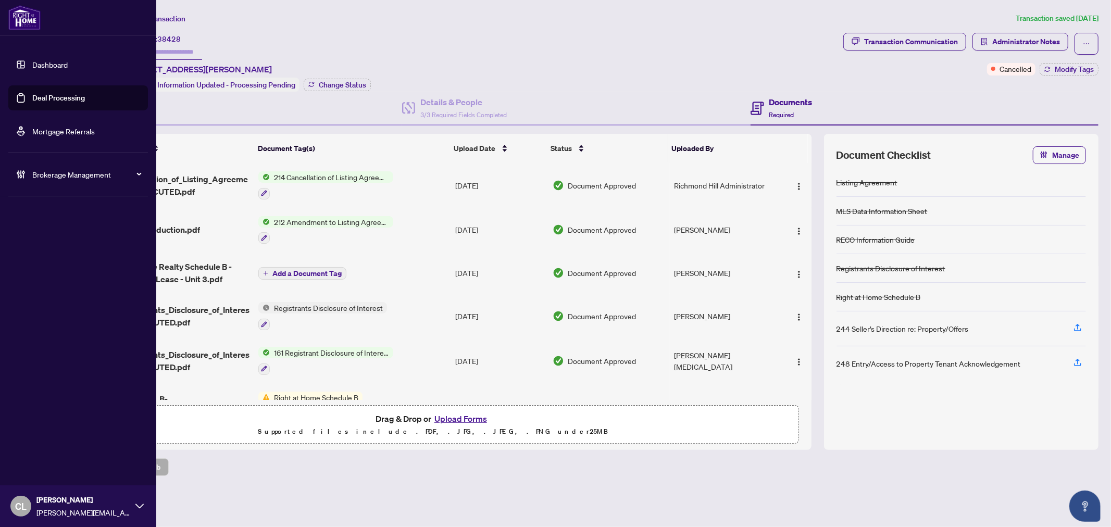
click at [36, 97] on link "Deal Processing" at bounding box center [58, 97] width 53 height 9
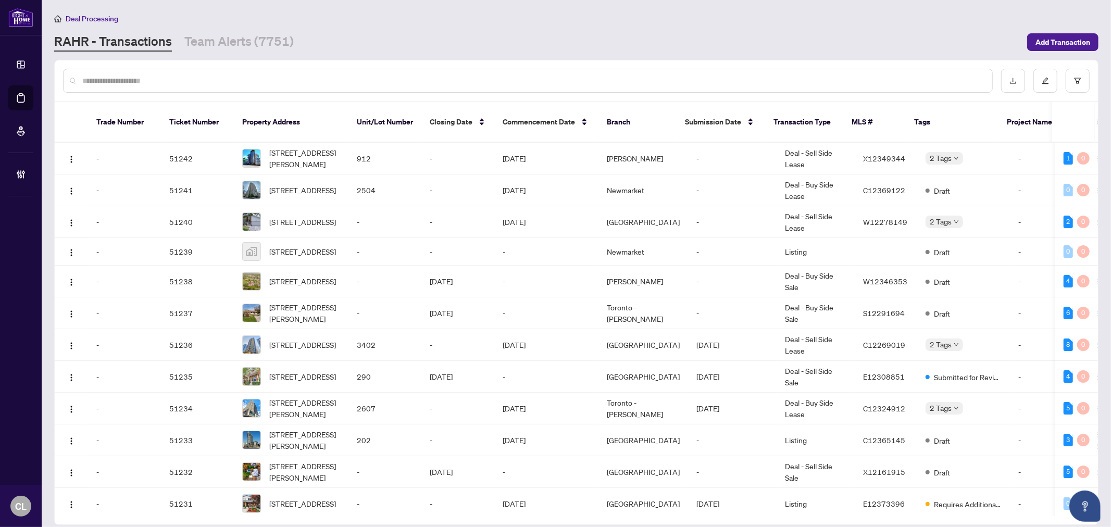
click at [180, 81] on input "text" at bounding box center [533, 80] width 902 height 11
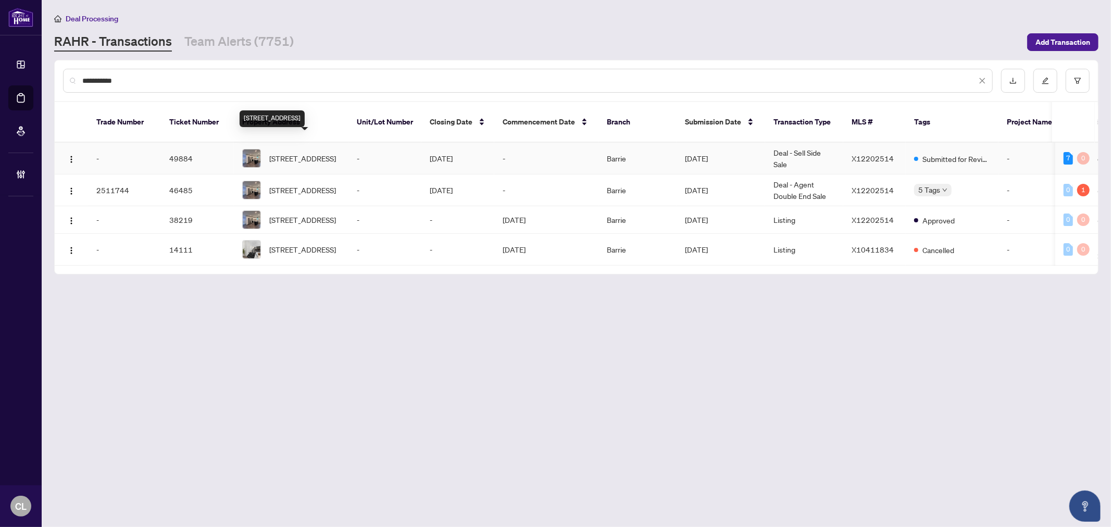
type input "**********"
click at [299, 153] on span "[STREET_ADDRESS]" at bounding box center [302, 158] width 67 height 11
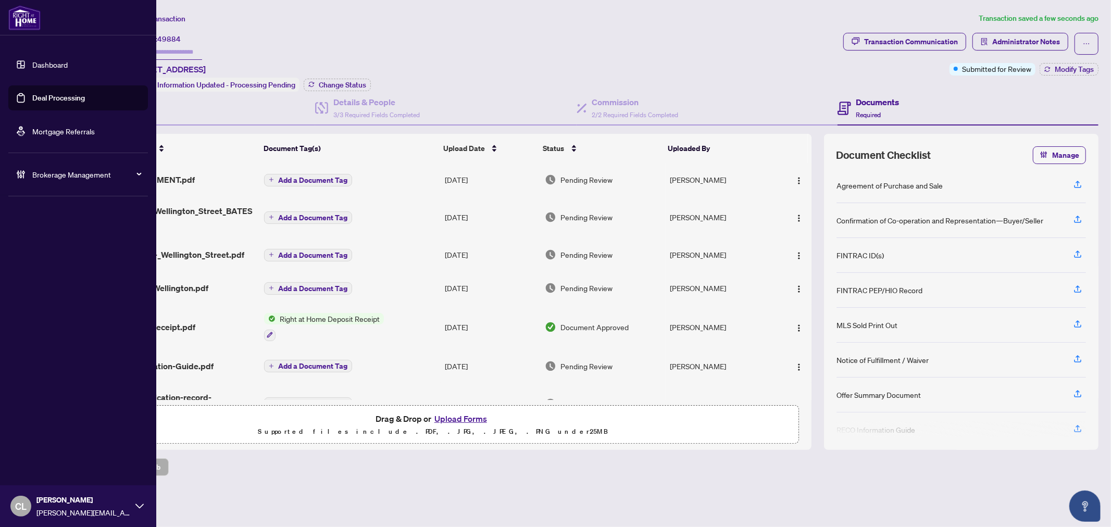
drag, startPoint x: 47, startPoint y: 94, endPoint x: 53, endPoint y: 95, distance: 5.8
click at [47, 94] on link "Deal Processing" at bounding box center [58, 97] width 53 height 9
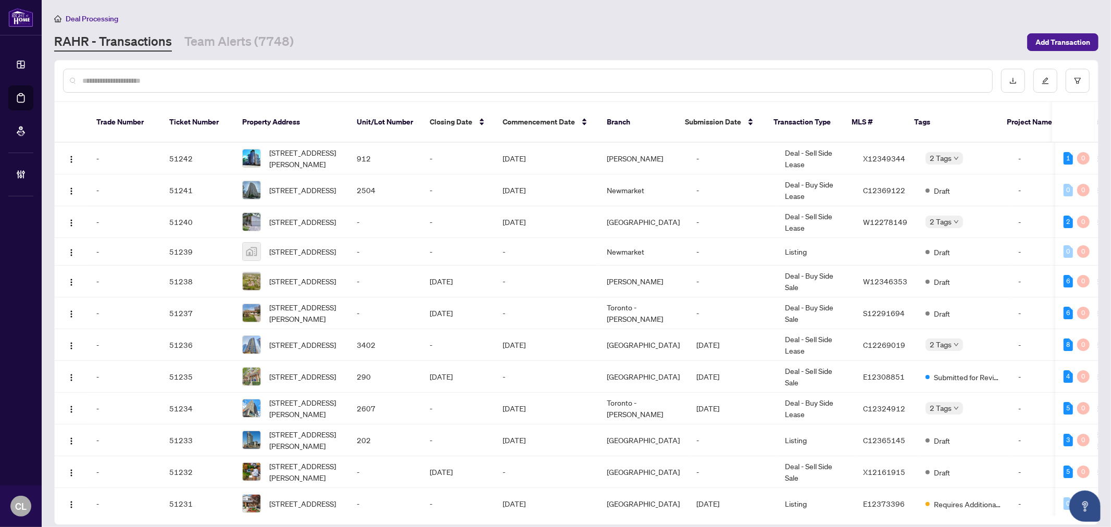
click at [142, 77] on input "text" at bounding box center [533, 80] width 902 height 11
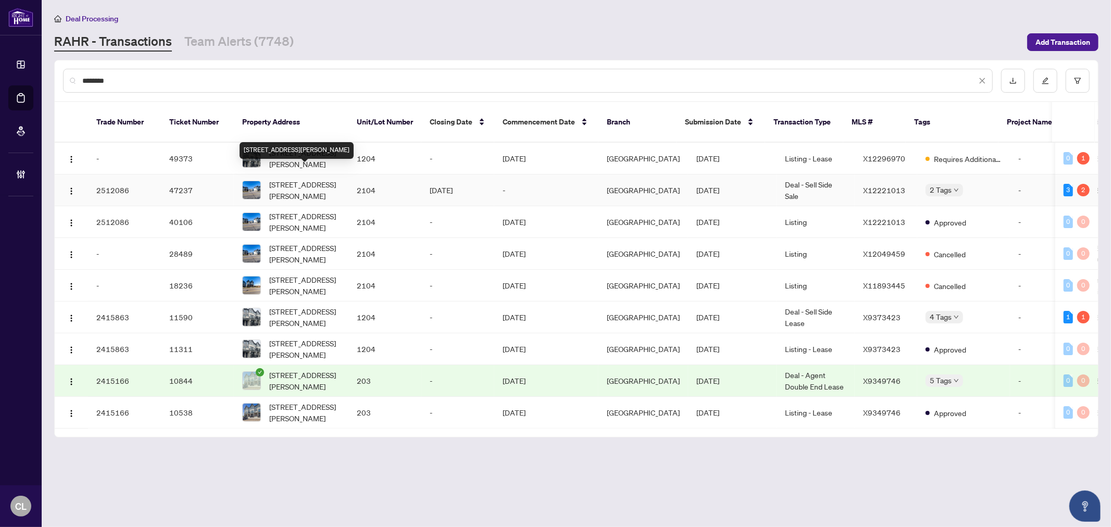
type input "********"
click at [303, 179] on span "[STREET_ADDRESS][PERSON_NAME]" at bounding box center [304, 190] width 71 height 23
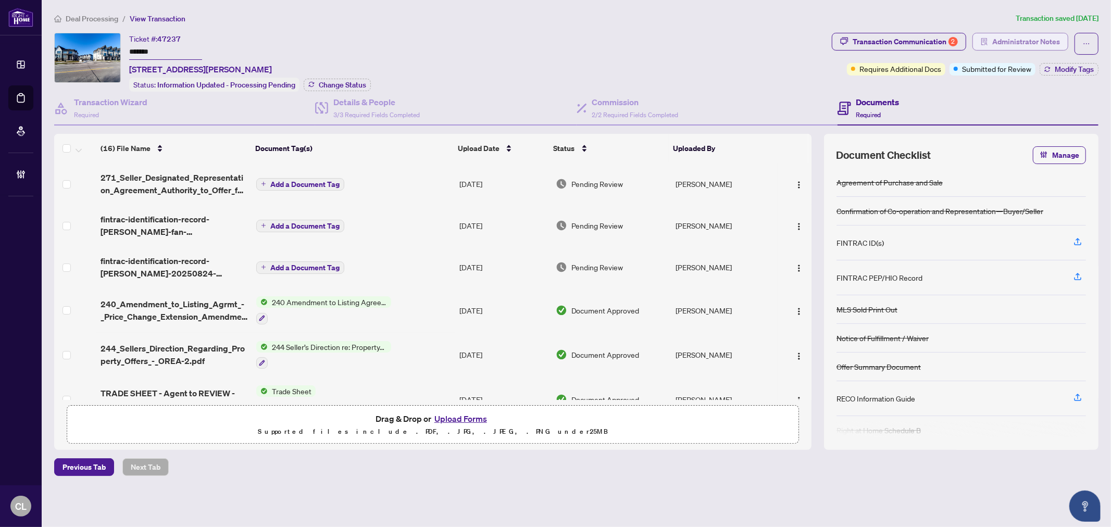
click at [1011, 42] on span "Administrator Notes" at bounding box center [1026, 41] width 68 height 17
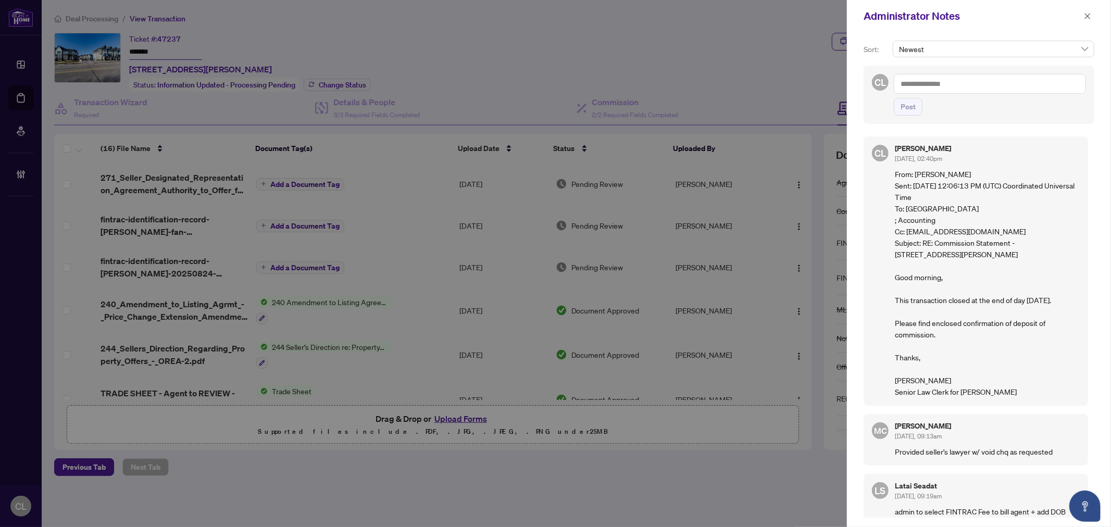
drag, startPoint x: 1085, startPoint y: 17, endPoint x: 1063, endPoint y: 19, distance: 21.5
click at [1085, 17] on icon "close" at bounding box center [1087, 16] width 7 height 7
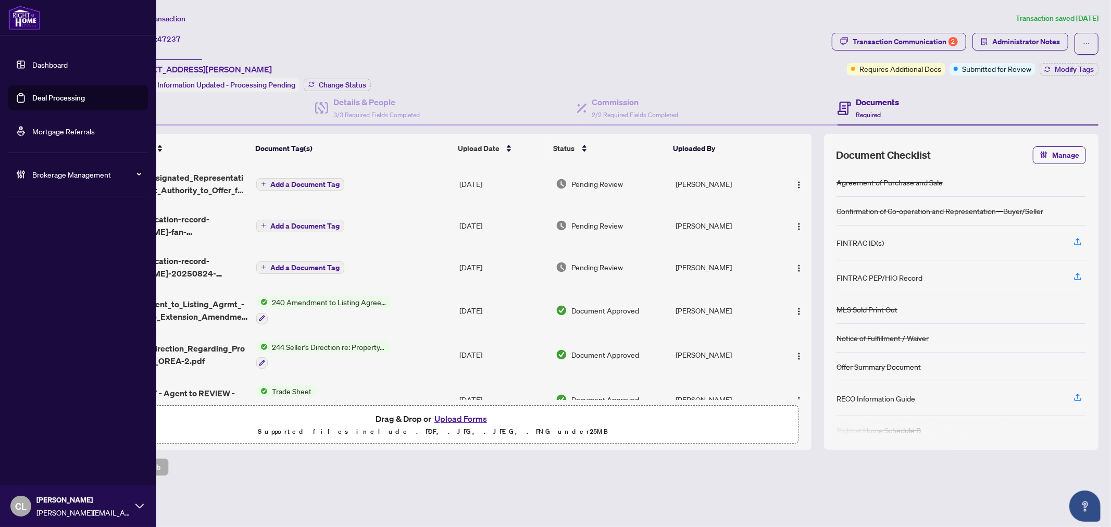
click at [44, 93] on link "Deal Processing" at bounding box center [58, 97] width 53 height 9
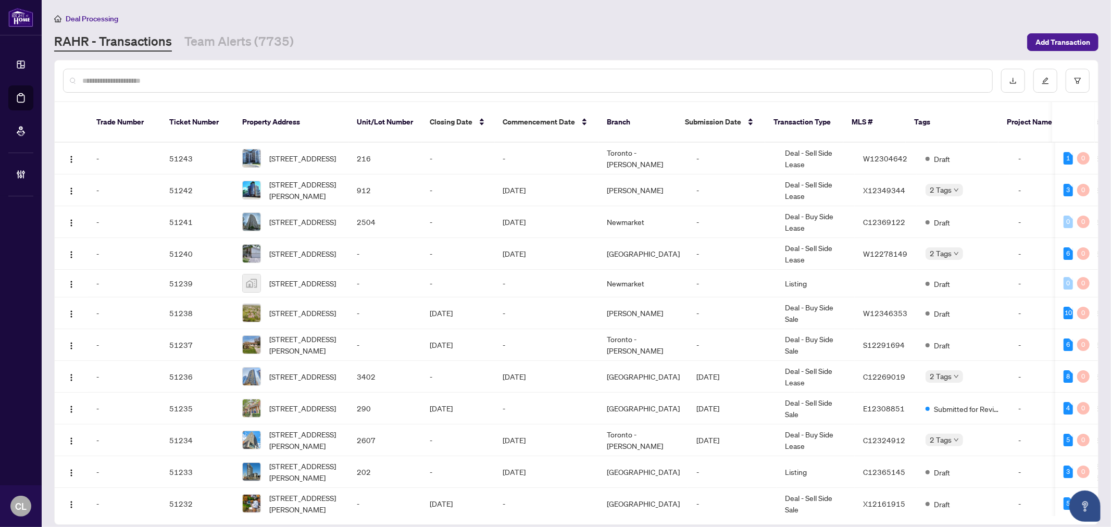
click at [164, 78] on input "text" at bounding box center [533, 80] width 902 height 11
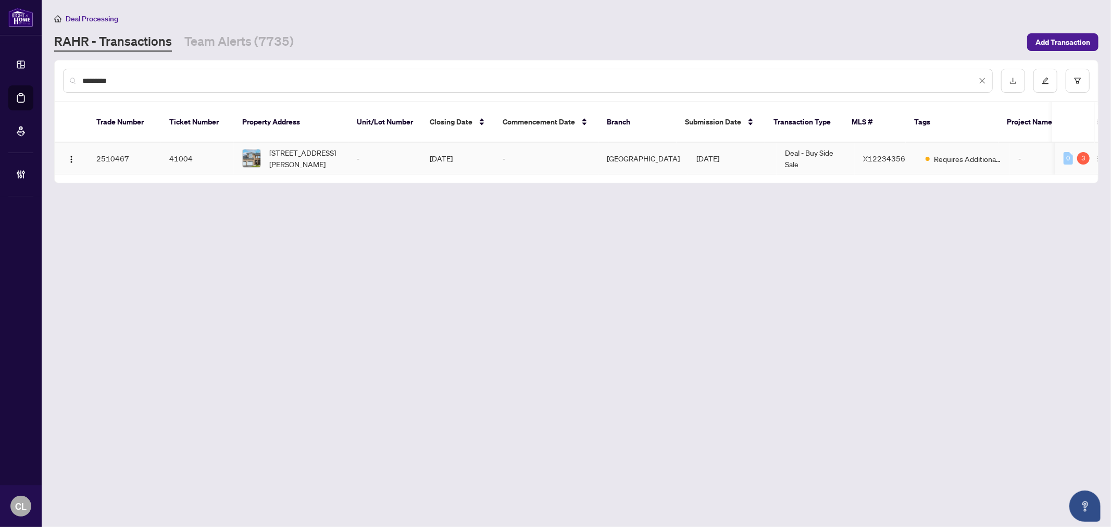
type input "*********"
click at [288, 154] on span "[STREET_ADDRESS][PERSON_NAME]" at bounding box center [304, 158] width 71 height 23
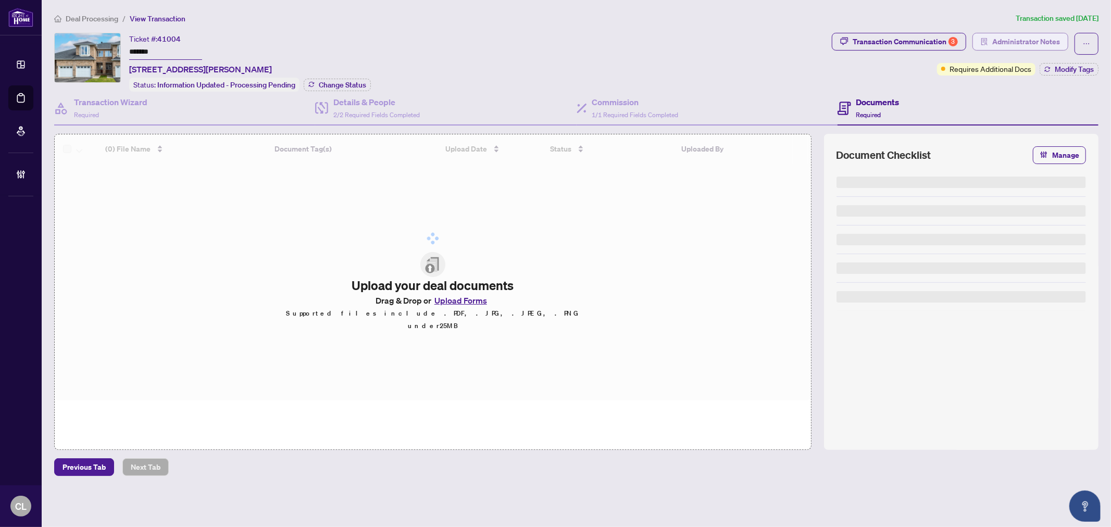
click at [1051, 35] on span "Administrator Notes" at bounding box center [1026, 41] width 68 height 17
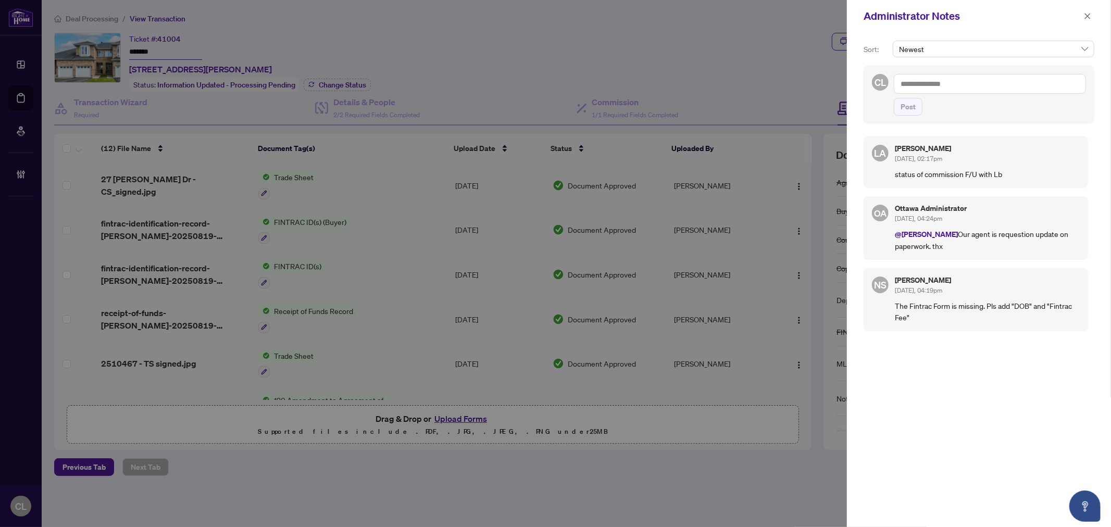
click at [915, 79] on textarea at bounding box center [990, 84] width 192 height 20
paste textarea "**********"
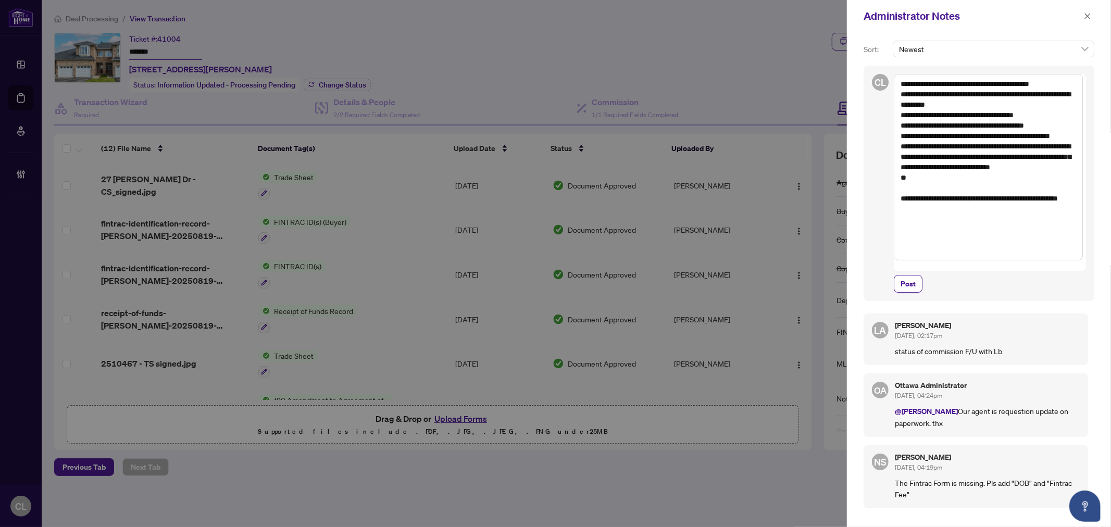
drag, startPoint x: 914, startPoint y: 152, endPoint x: 1084, endPoint y: 185, distance: 173.7
click at [1084, 185] on div "**********" at bounding box center [979, 183] width 231 height 235
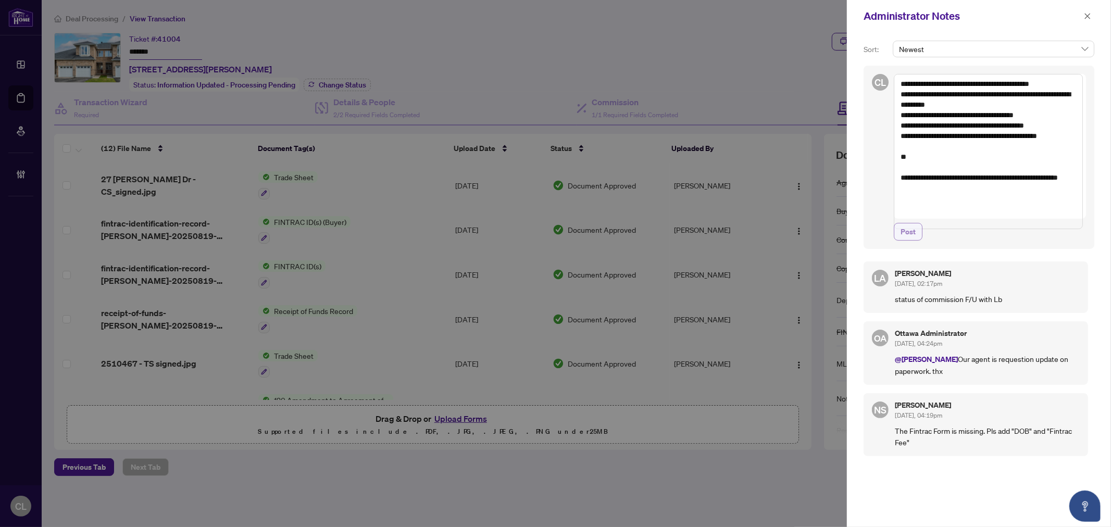
type textarea "**********"
click at [907, 240] on span "Post" at bounding box center [908, 231] width 15 height 17
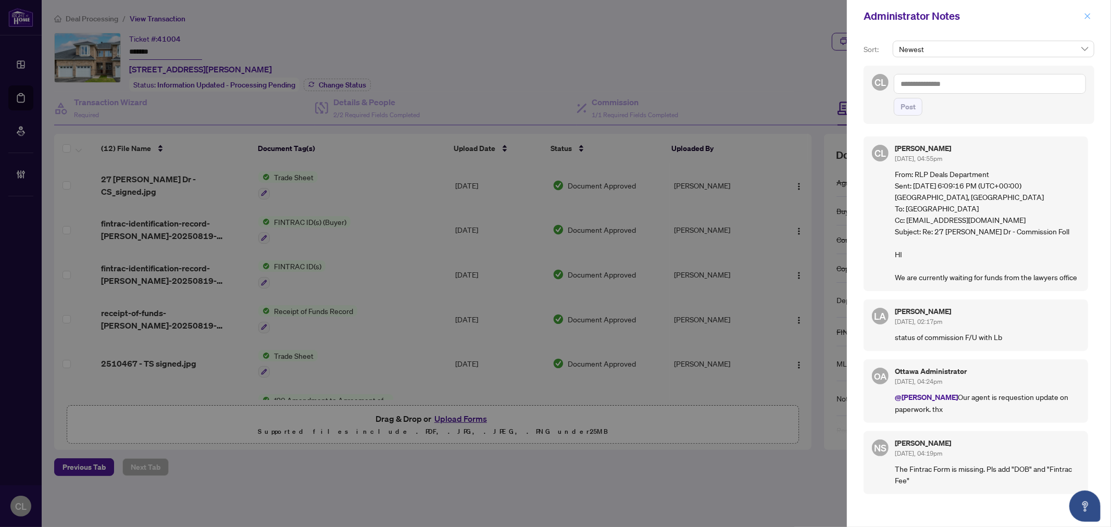
click at [1092, 14] on button "button" at bounding box center [1088, 16] width 14 height 13
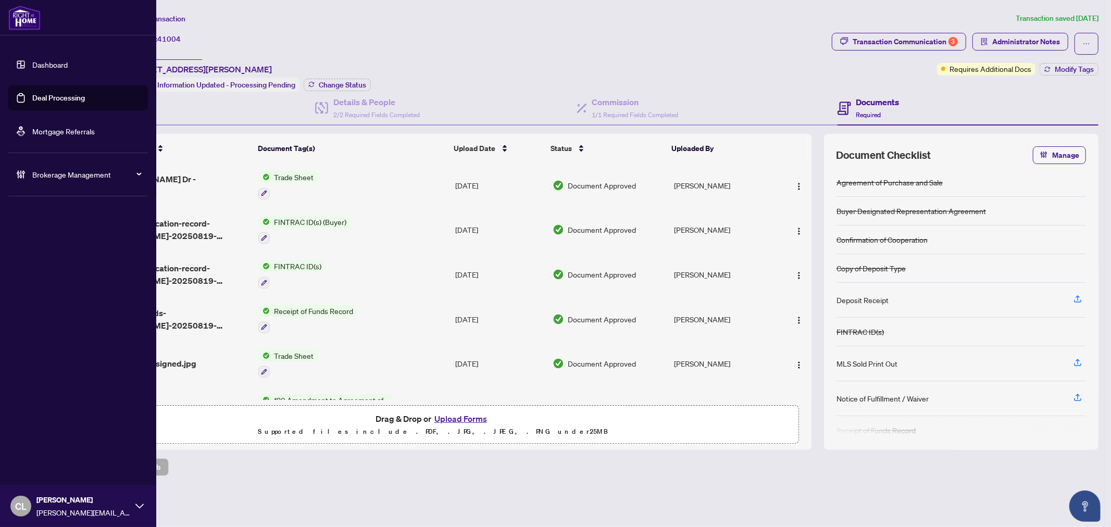
click at [58, 93] on link "Deal Processing" at bounding box center [58, 97] width 53 height 9
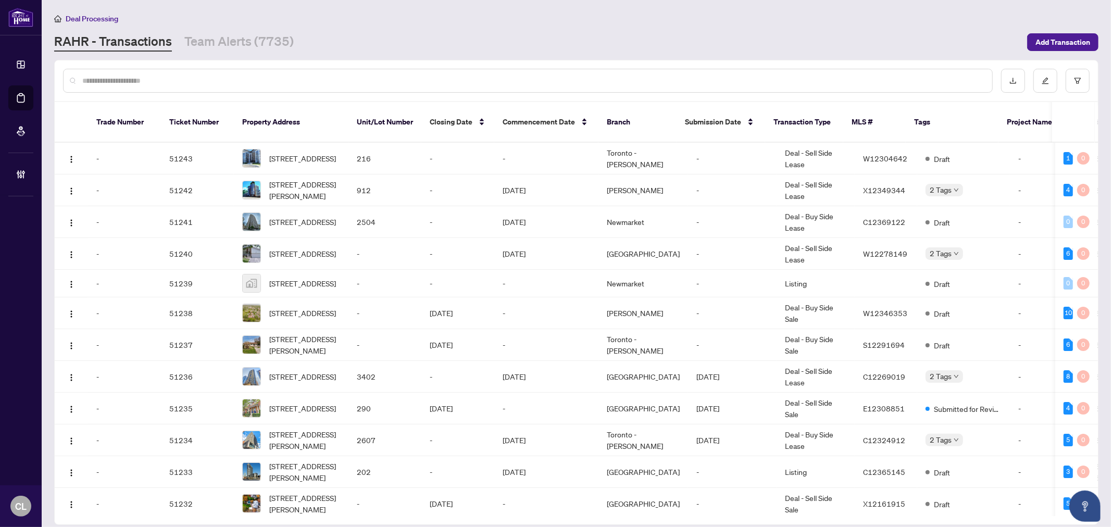
click at [166, 82] on input "text" at bounding box center [533, 80] width 902 height 11
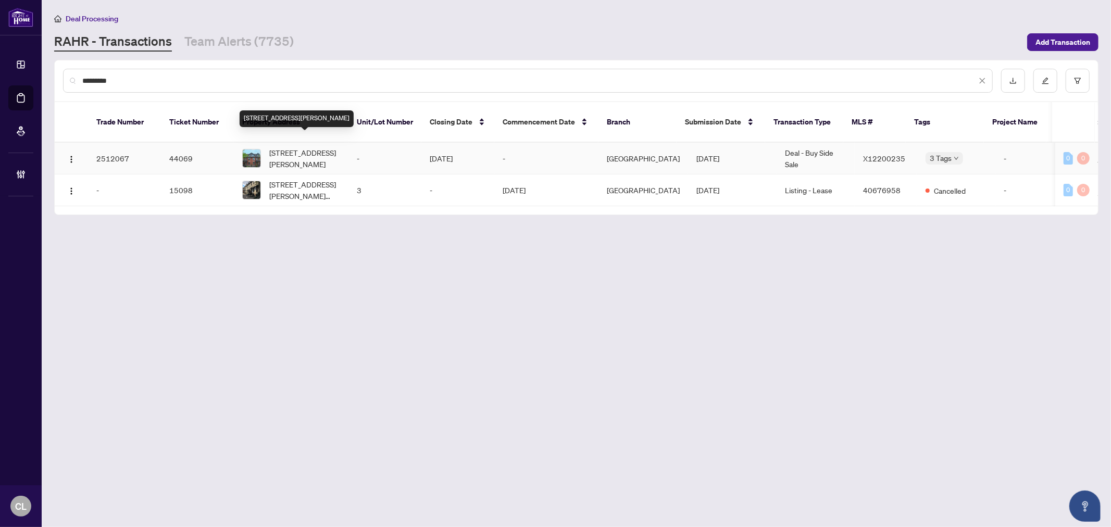
type input "*********"
click at [280, 154] on span "[STREET_ADDRESS][PERSON_NAME]" at bounding box center [304, 158] width 71 height 23
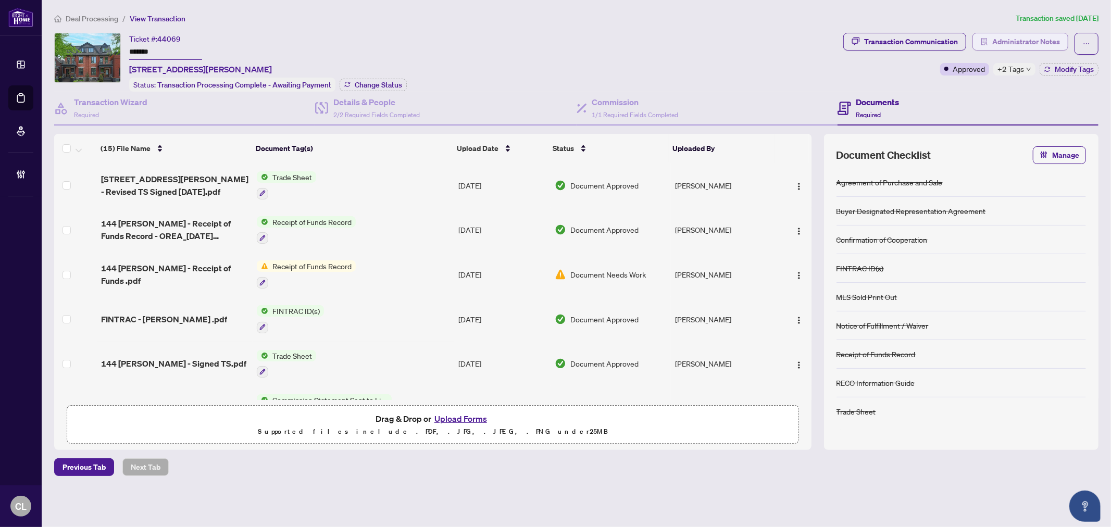
click at [1037, 36] on span "Administrator Notes" at bounding box center [1026, 41] width 68 height 17
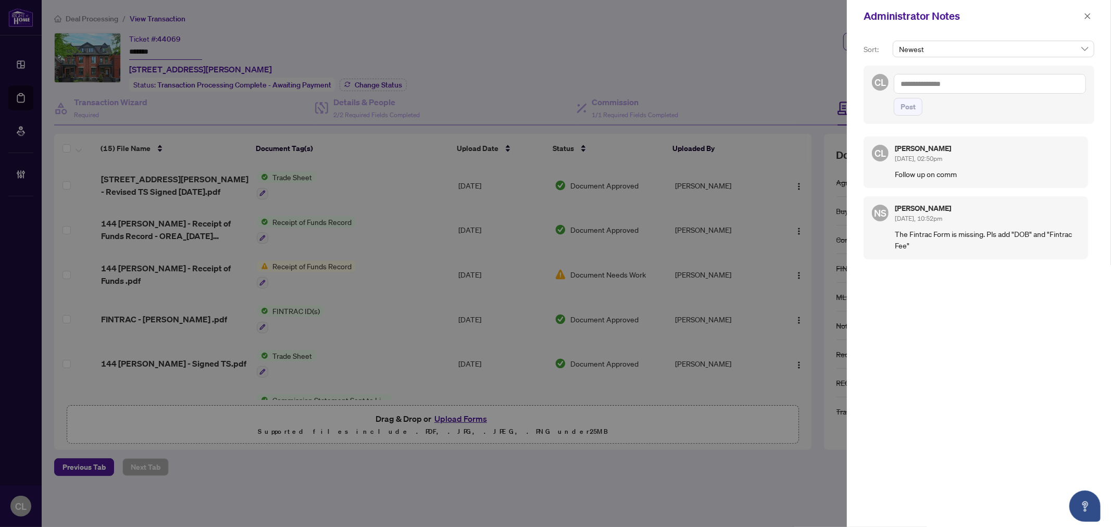
click at [920, 92] on textarea at bounding box center [990, 84] width 192 height 20
paste textarea "**********"
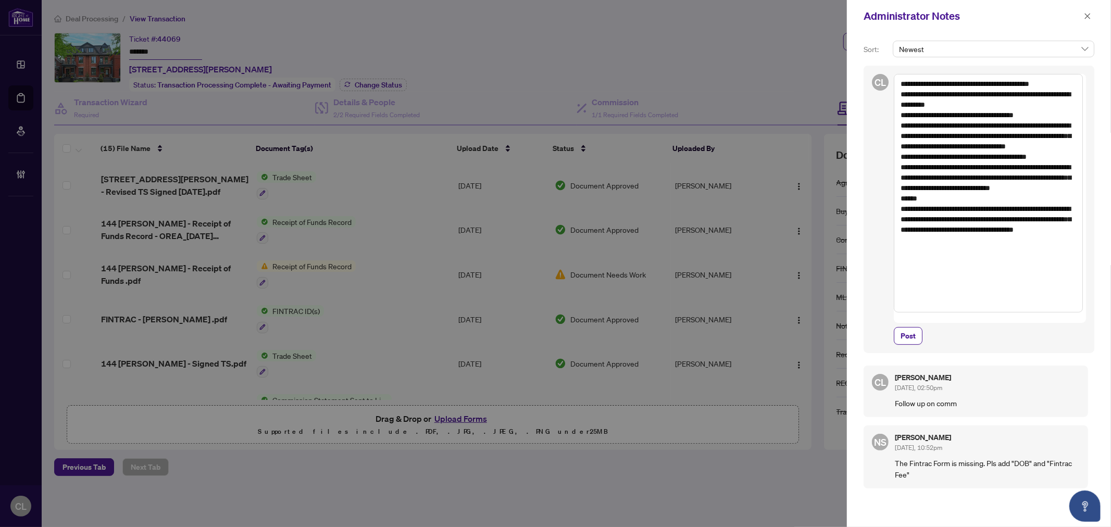
drag, startPoint x: 913, startPoint y: 200, endPoint x: 947, endPoint y: 231, distance: 46.4
click at [947, 231] on textarea "**********" at bounding box center [988, 193] width 189 height 239
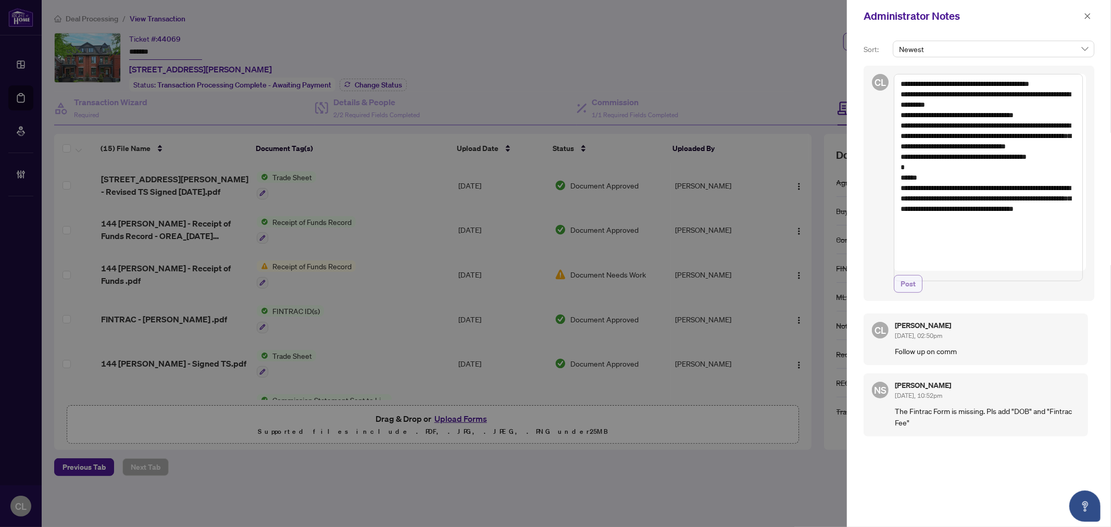
type textarea "**********"
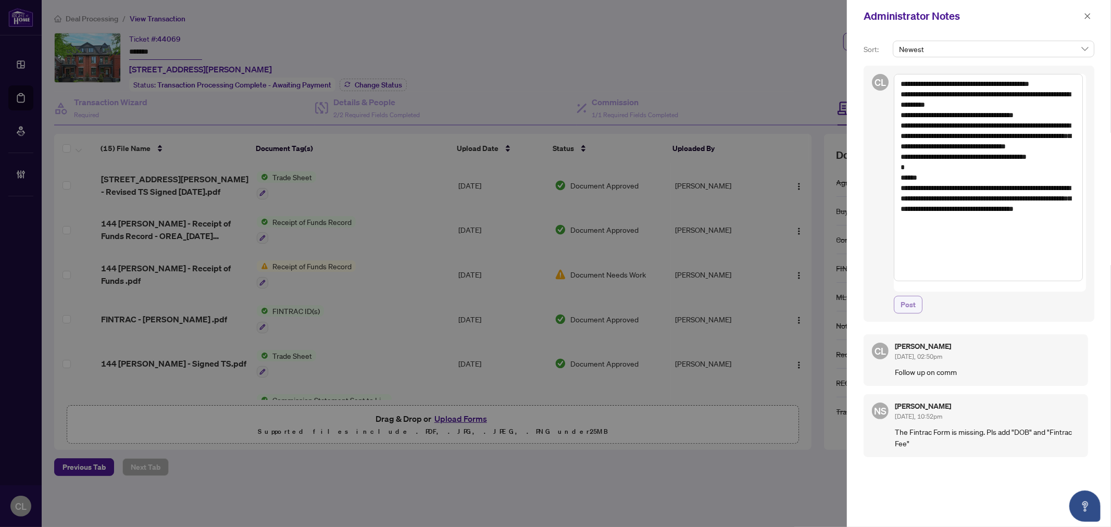
click at [907, 296] on span "Post" at bounding box center [908, 304] width 15 height 17
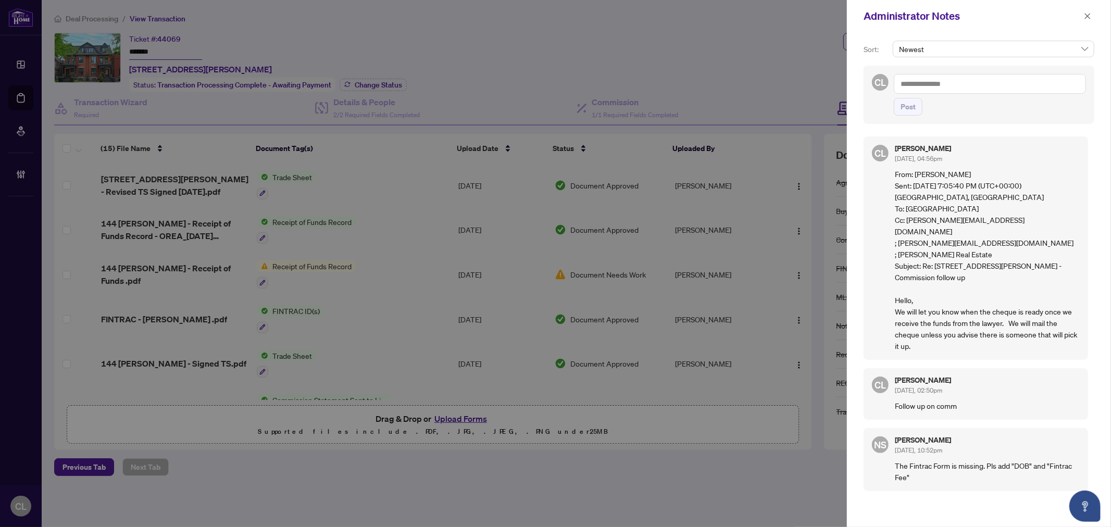
drag, startPoint x: 1043, startPoint y: 15, endPoint x: 1056, endPoint y: 15, distance: 13.0
click at [1043, 15] on div "Administrator Notes" at bounding box center [972, 16] width 217 height 16
click at [1082, 19] on button "button" at bounding box center [1088, 16] width 14 height 13
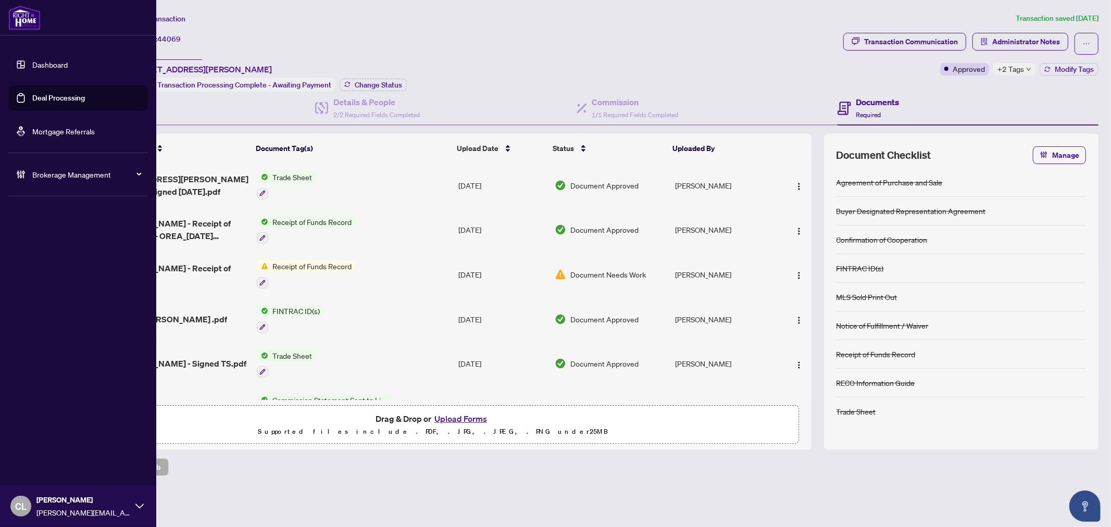
click at [32, 94] on link "Deal Processing" at bounding box center [58, 97] width 53 height 9
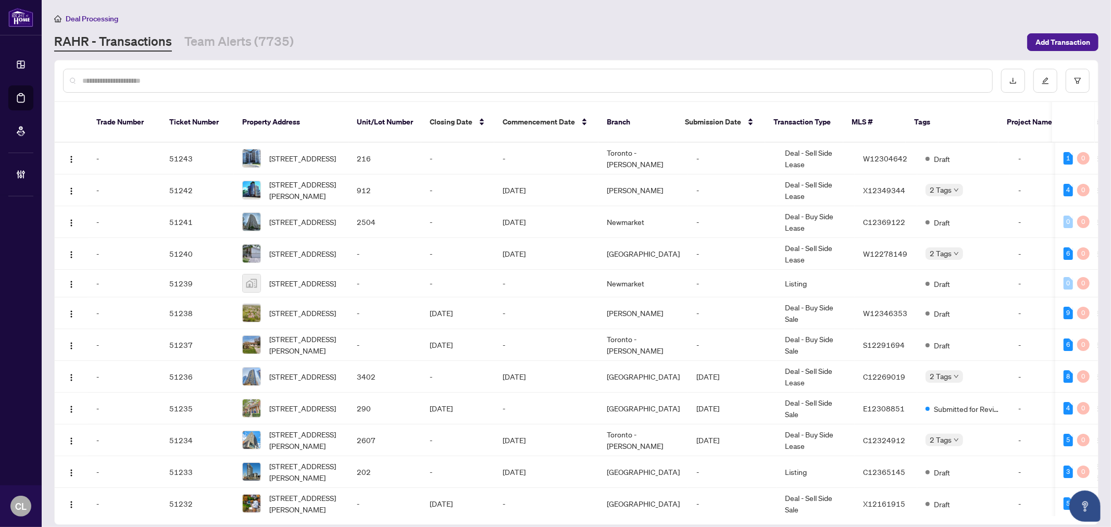
click at [195, 75] on input "text" at bounding box center [533, 80] width 902 height 11
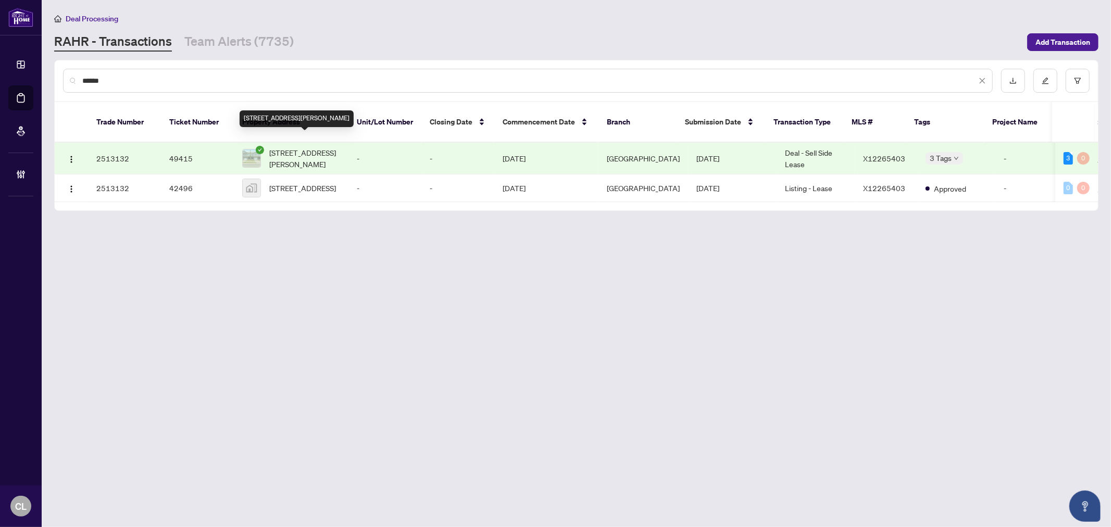
type input "******"
click at [300, 147] on span "[STREET_ADDRESS][PERSON_NAME]" at bounding box center [304, 158] width 71 height 23
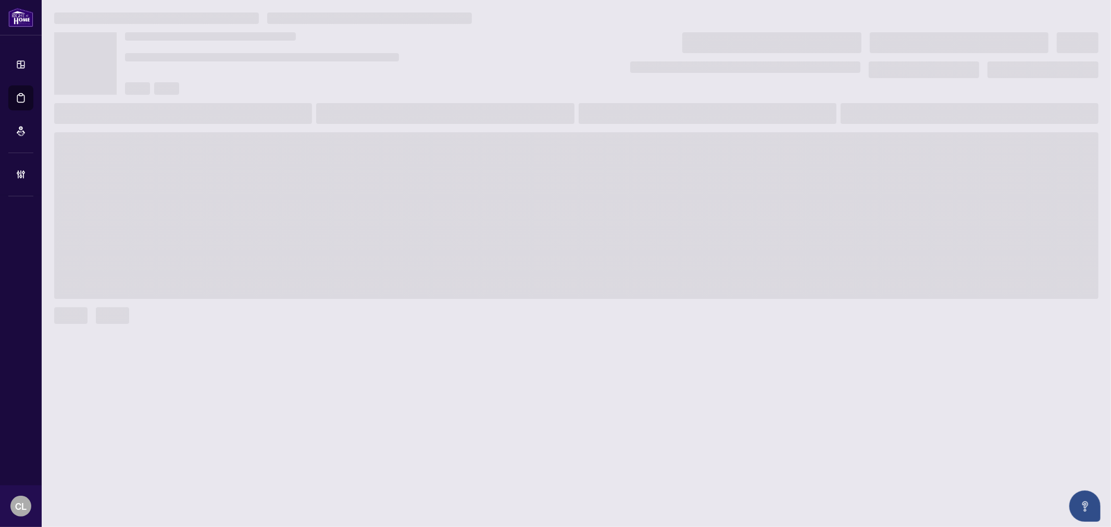
click at [300, 142] on span at bounding box center [576, 215] width 1044 height 167
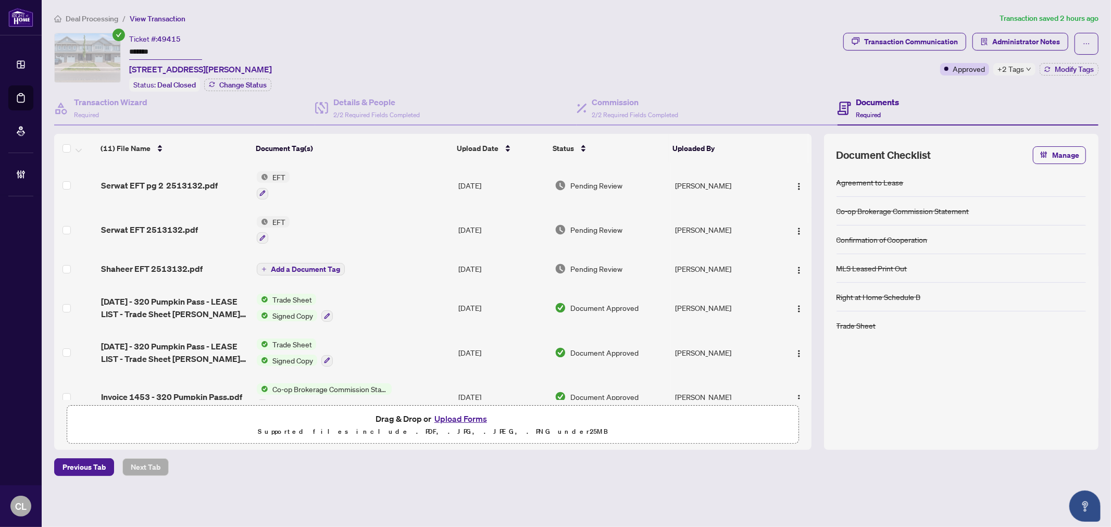
click at [458, 416] on button "Upload Forms" at bounding box center [460, 419] width 59 height 14
click at [446, 412] on div "Drag & Drop or Upload Forms Supported files include .PDF, .JPG, .JPEG, .PNG und…" at bounding box center [432, 425] width 719 height 26
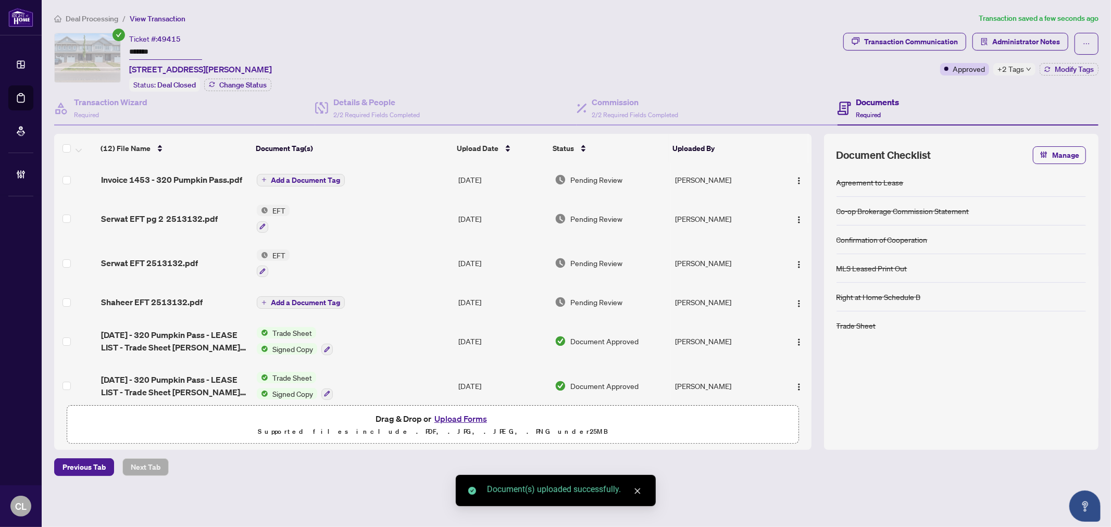
click at [285, 181] on button "Add a Document Tag" at bounding box center [301, 180] width 88 height 13
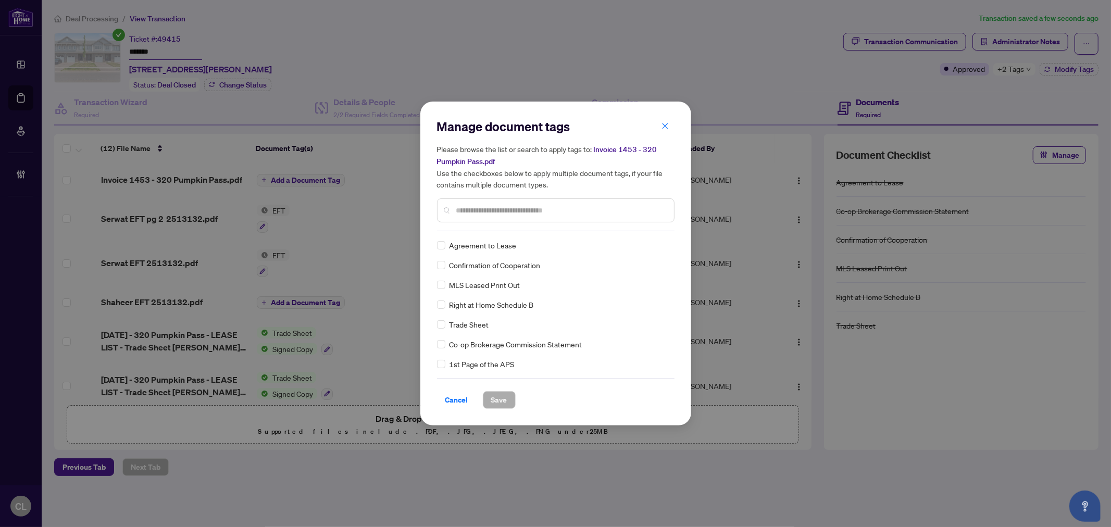
click at [525, 209] on input "text" at bounding box center [560, 210] width 209 height 11
type input "*****"
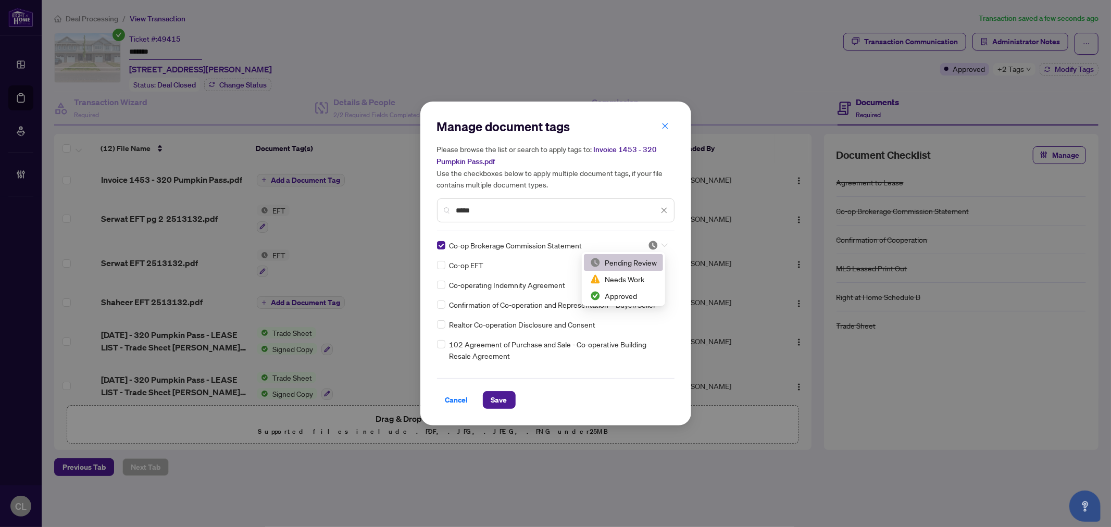
click at [663, 247] on div at bounding box center [658, 245] width 20 height 10
click at [637, 297] on div "Approved" at bounding box center [623, 295] width 67 height 11
click at [502, 397] on span "Save" at bounding box center [499, 400] width 16 height 17
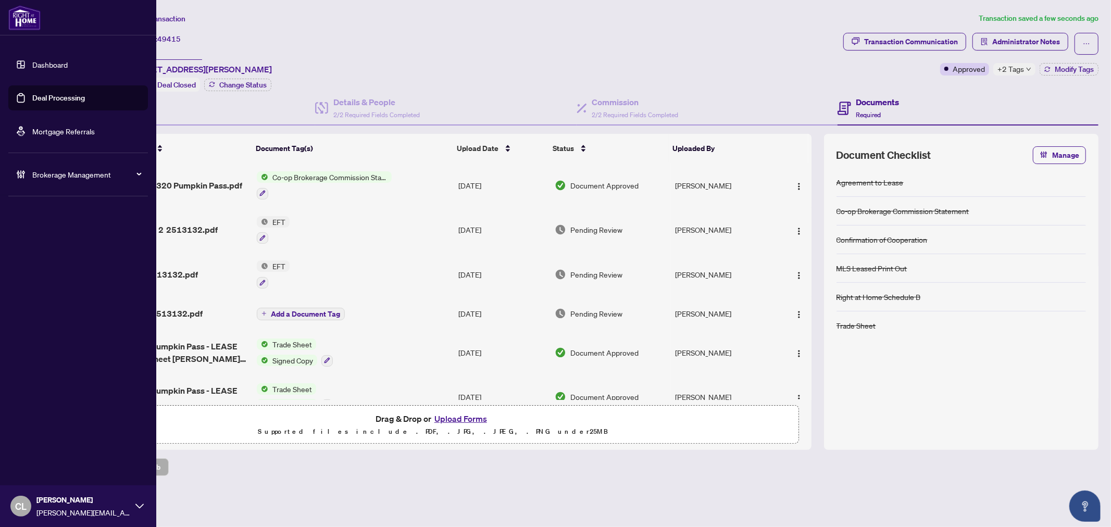
click at [58, 96] on link "Deal Processing" at bounding box center [58, 97] width 53 height 9
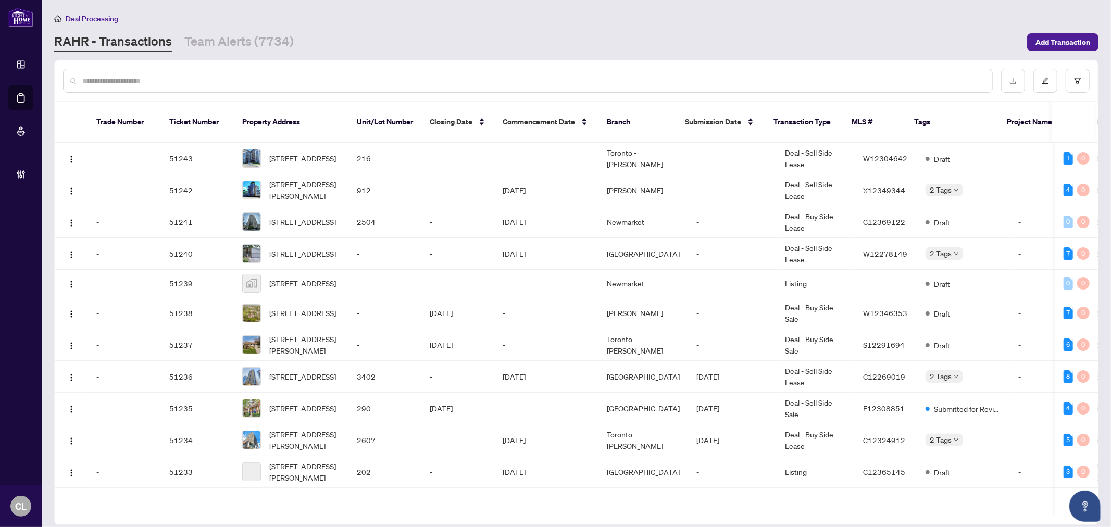
click at [163, 81] on input "text" at bounding box center [533, 80] width 902 height 11
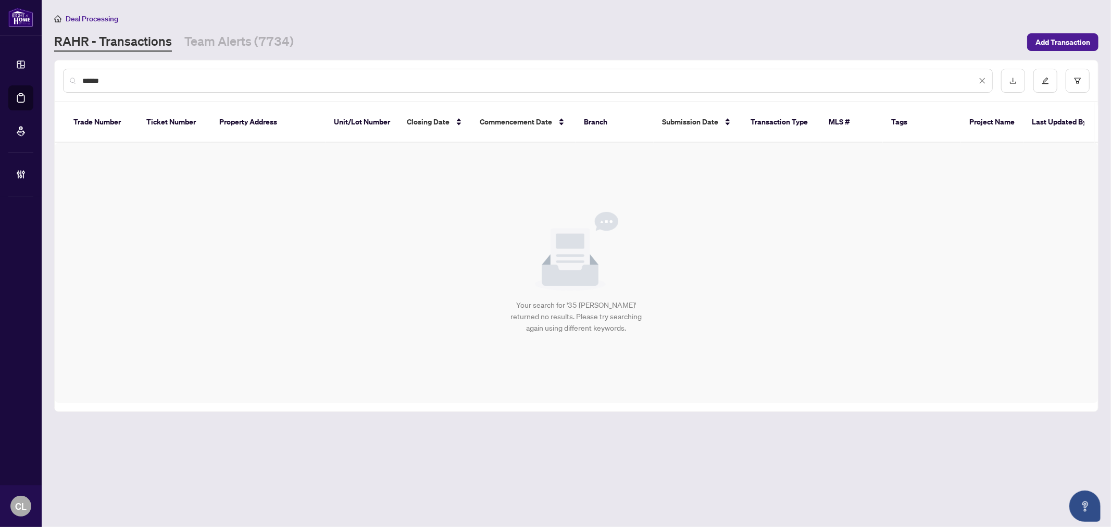
type input "******"
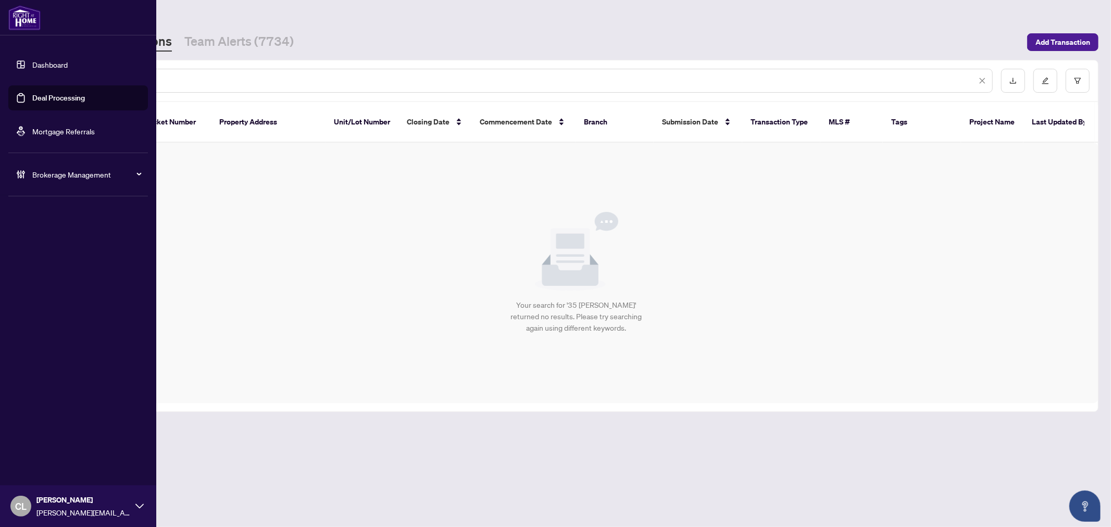
drag, startPoint x: 132, startPoint y: 77, endPoint x: 19, endPoint y: 77, distance: 113.6
click at [19, 77] on div "Dashboard Deal Processing Mortgage Referrals Brokerage Management CL [PERSON_NA…" at bounding box center [555, 263] width 1111 height 527
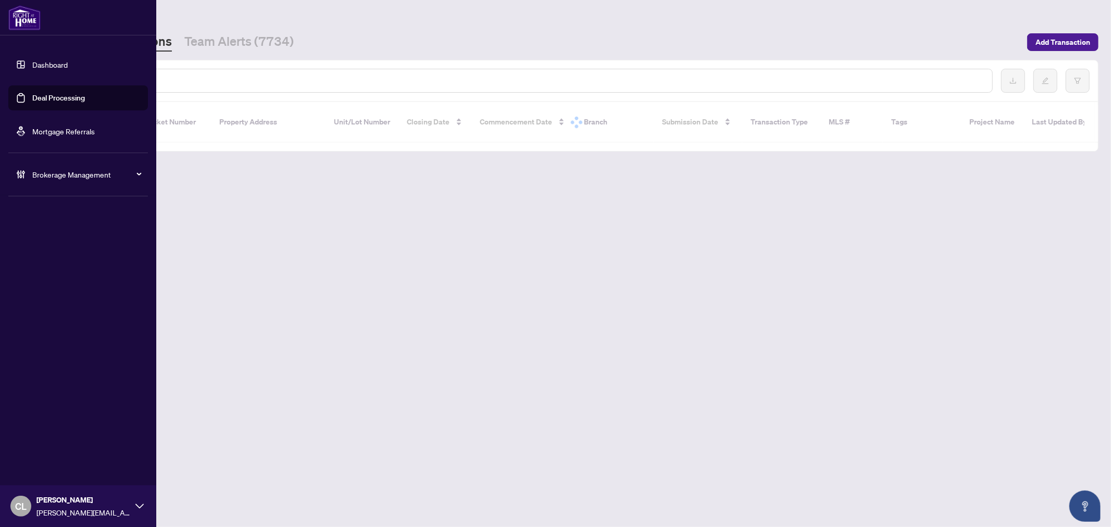
paste input "**********"
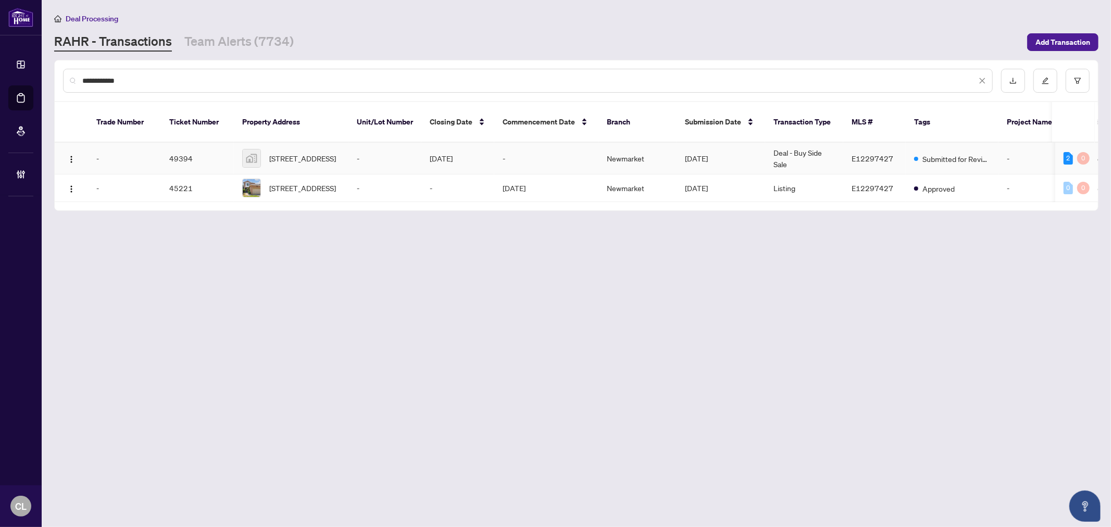
type input "**********"
click at [319, 155] on span "[STREET_ADDRESS]" at bounding box center [302, 158] width 67 height 11
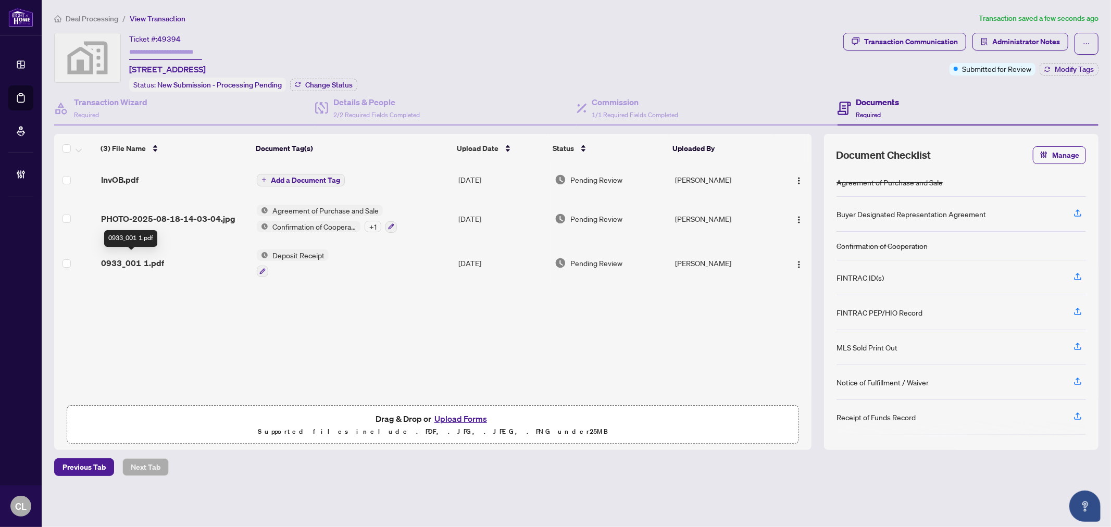
click at [116, 263] on span "0933_001 1.pdf" at bounding box center [132, 263] width 63 height 13
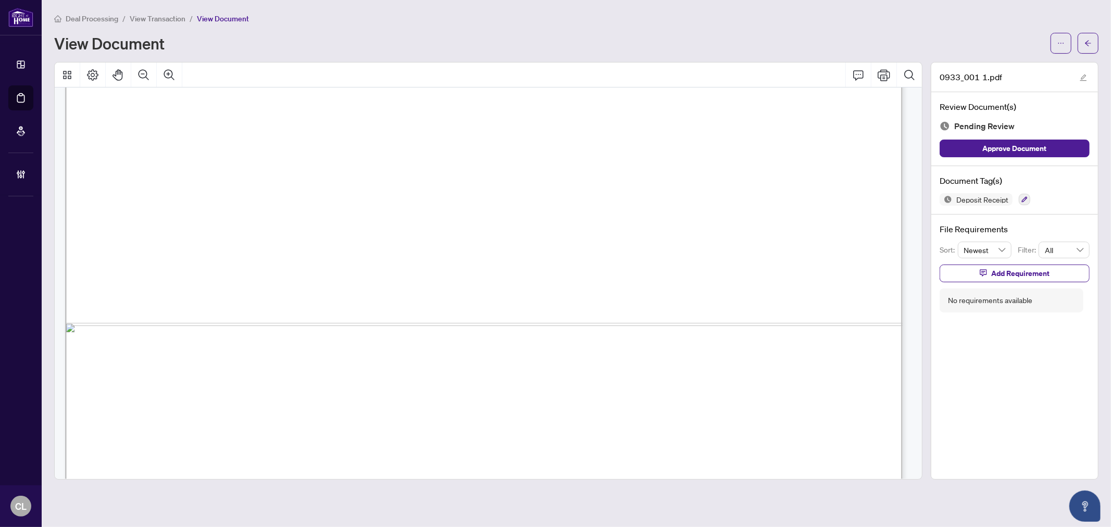
scroll to position [10715, 0]
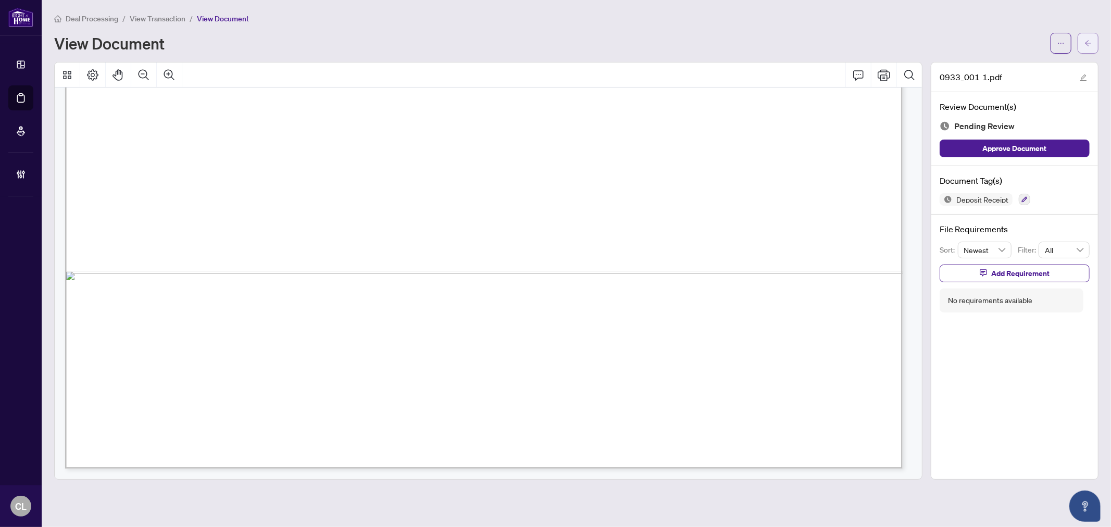
click at [1090, 47] on span "button" at bounding box center [1088, 43] width 7 height 17
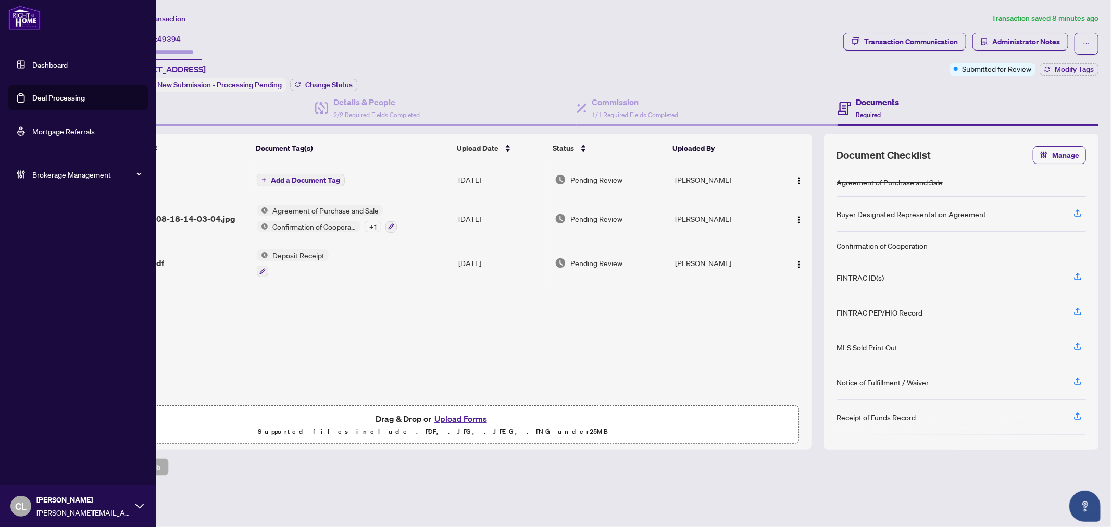
click at [34, 502] on div "CL [PERSON_NAME] [PERSON_NAME][EMAIL_ADDRESS][DOMAIN_NAME]" at bounding box center [78, 506] width 156 height 42
click at [46, 466] on span "Logout" at bounding box center [41, 466] width 23 height 17
